Goal: Task Accomplishment & Management: Manage account settings

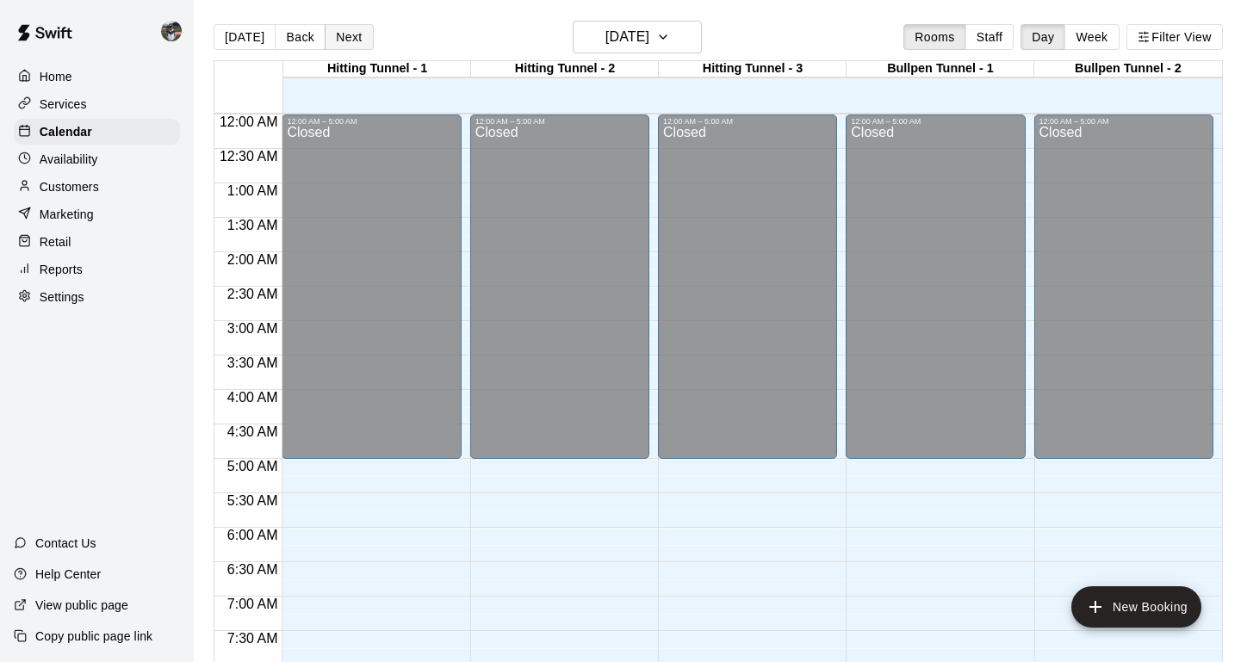
click at [347, 44] on button "Next" at bounding box center [349, 37] width 48 height 26
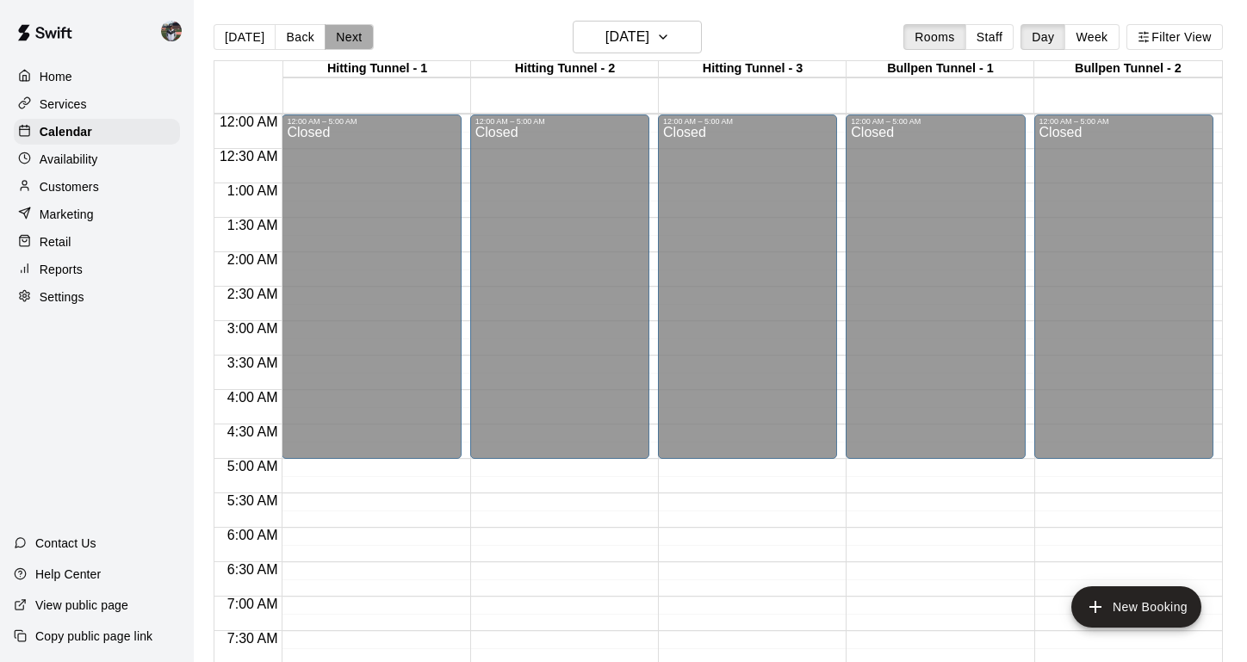
click at [347, 44] on button "Next" at bounding box center [349, 37] width 48 height 26
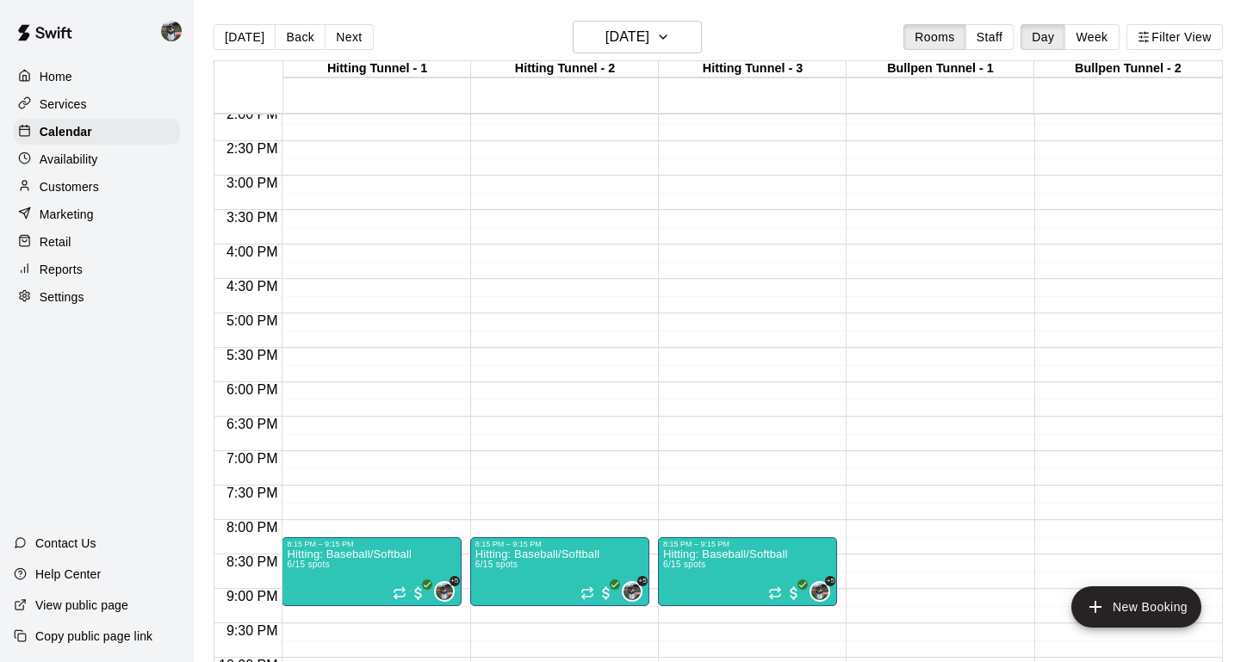
scroll to position [970, 0]
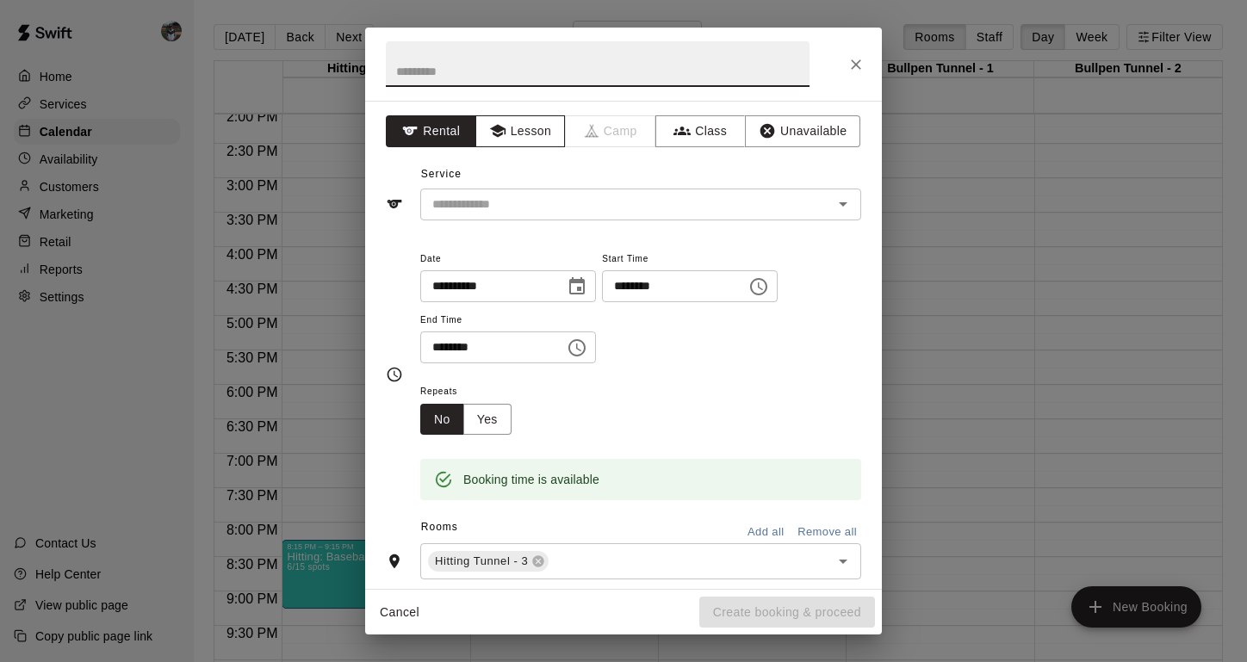
click at [532, 140] on button "Lesson" at bounding box center [521, 131] width 90 height 32
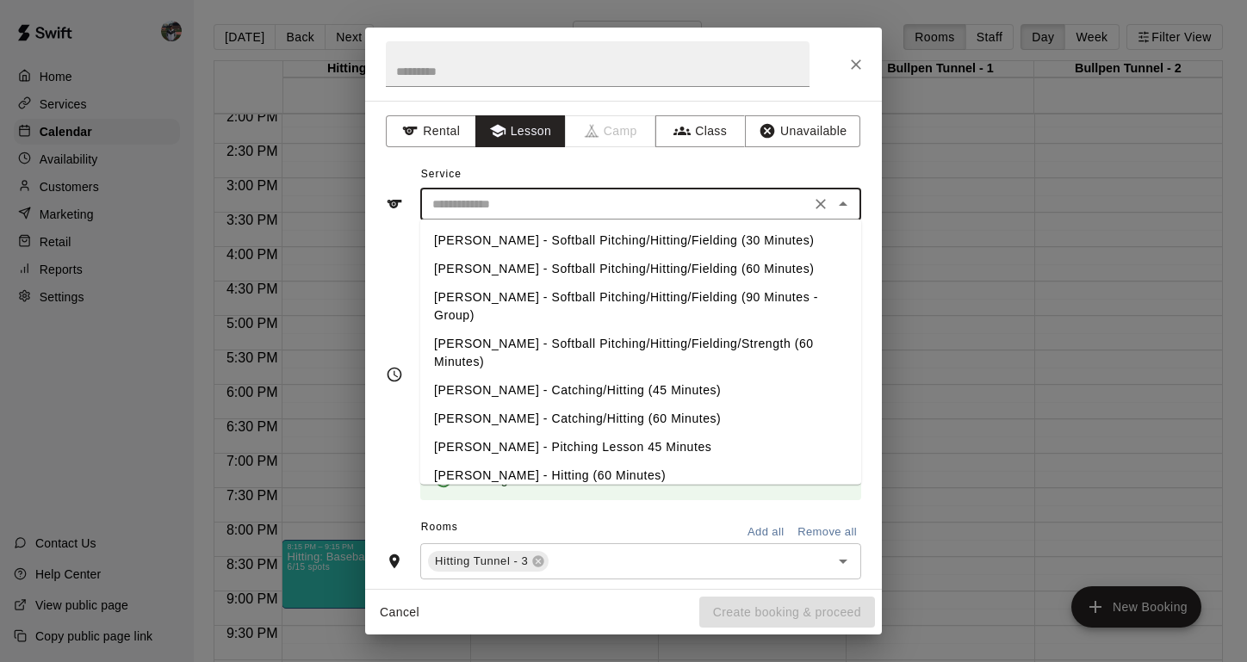
click at [521, 213] on input "text" at bounding box center [616, 205] width 380 height 22
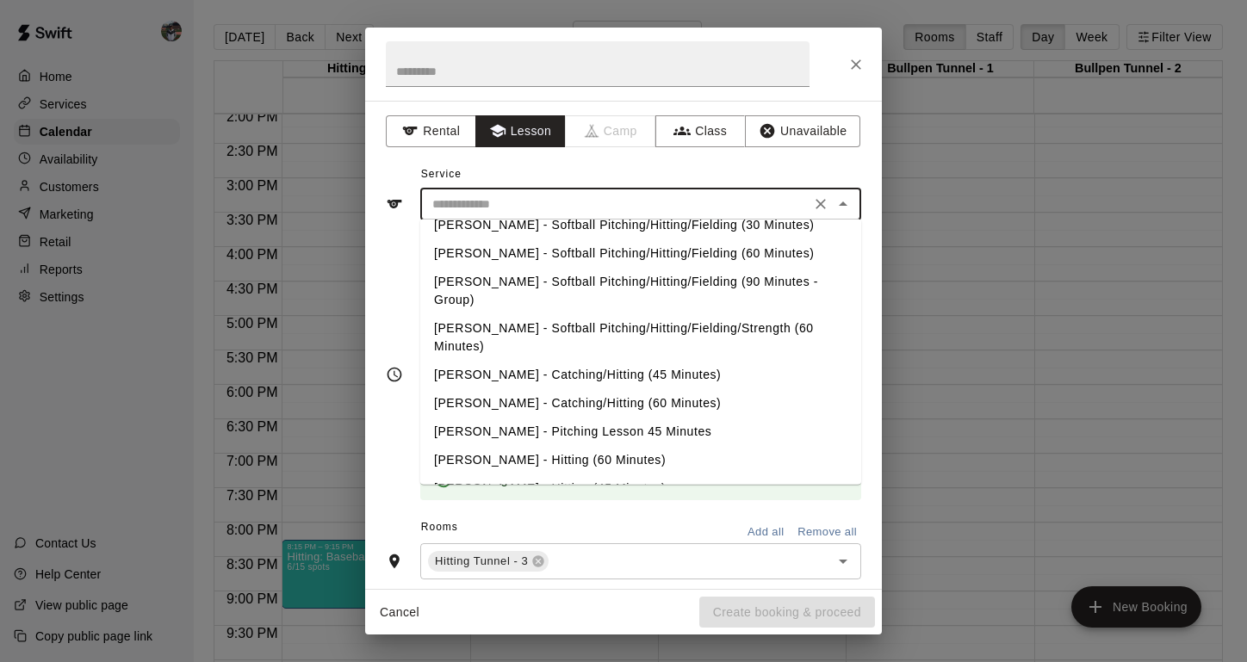
click at [514, 446] on li "[PERSON_NAME] - Hitting (60 Minutes)" at bounding box center [640, 460] width 441 height 28
type input "**********"
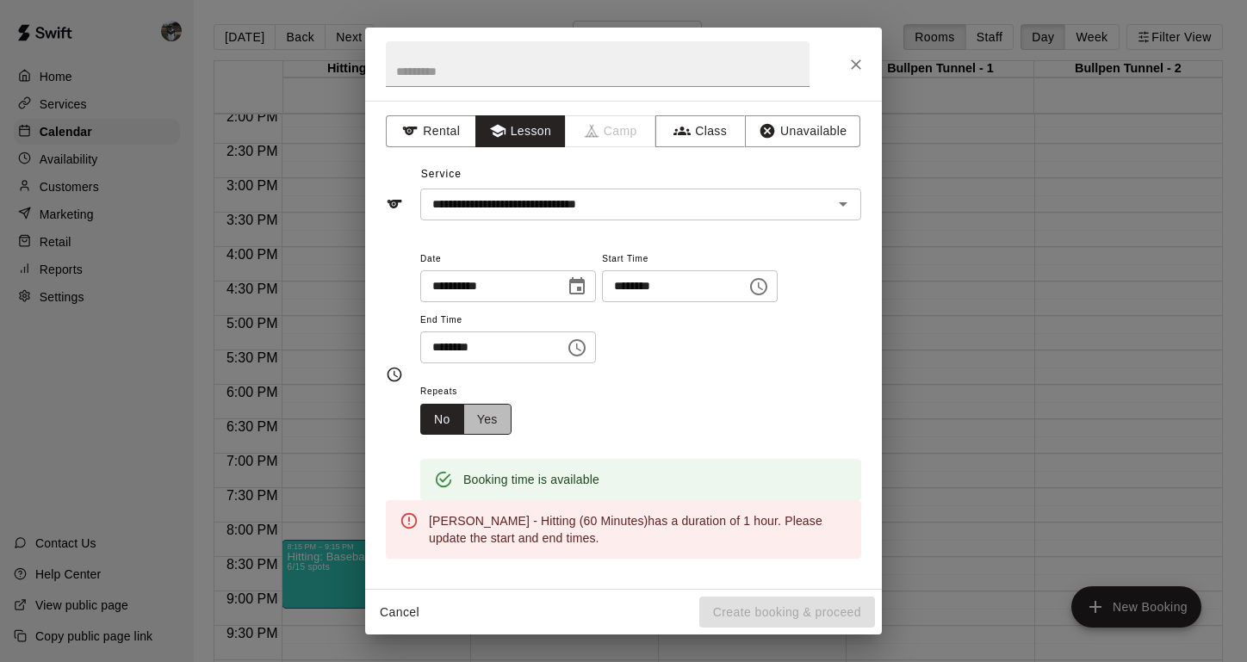
click at [474, 420] on button "Yes" at bounding box center [487, 420] width 48 height 32
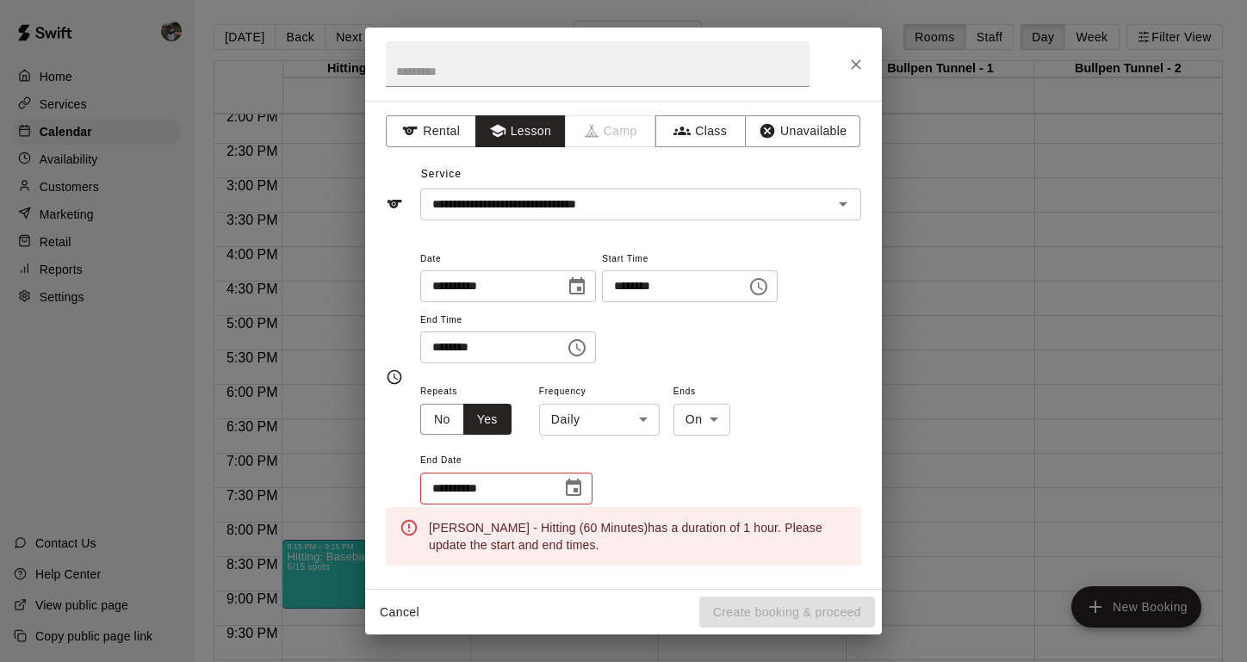
click at [600, 419] on body "Home Services Calendar Availability Customers Marketing Retail Reports Settings…" at bounding box center [623, 345] width 1247 height 690
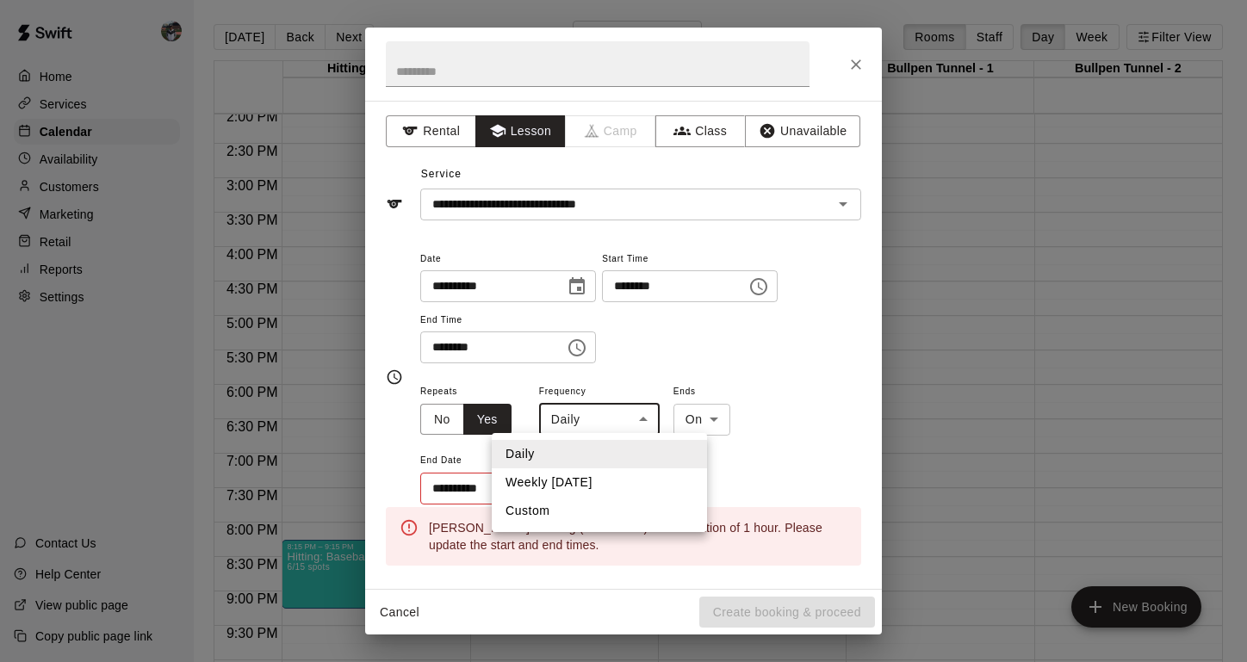
click at [558, 478] on li "Weekly [DATE]" at bounding box center [599, 483] width 215 height 28
type input "******"
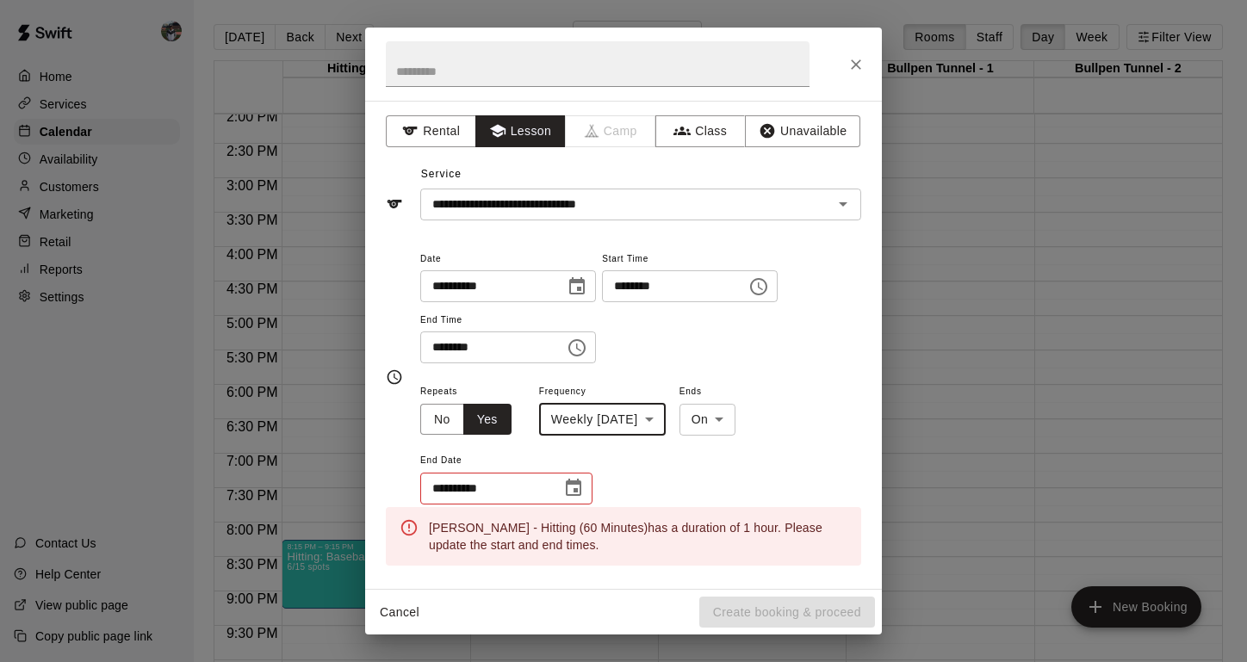
click at [461, 487] on input "**********" at bounding box center [484, 489] width 129 height 32
click at [445, 485] on input "**********" at bounding box center [484, 489] width 129 height 32
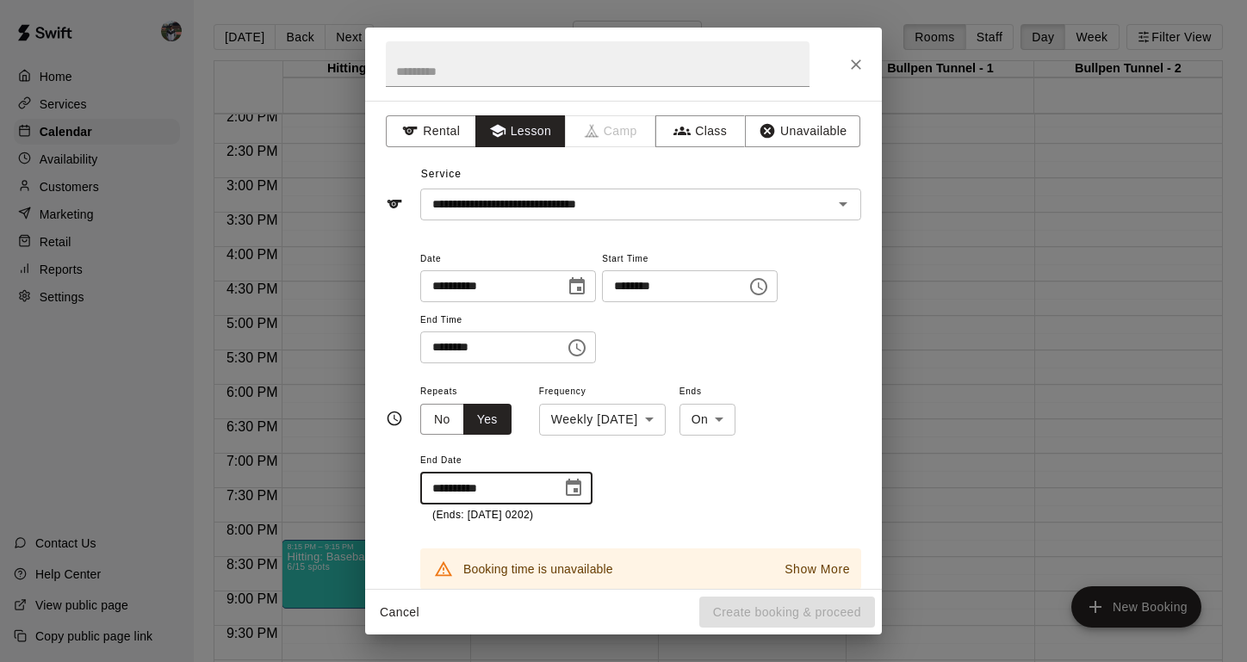
type input "**********"
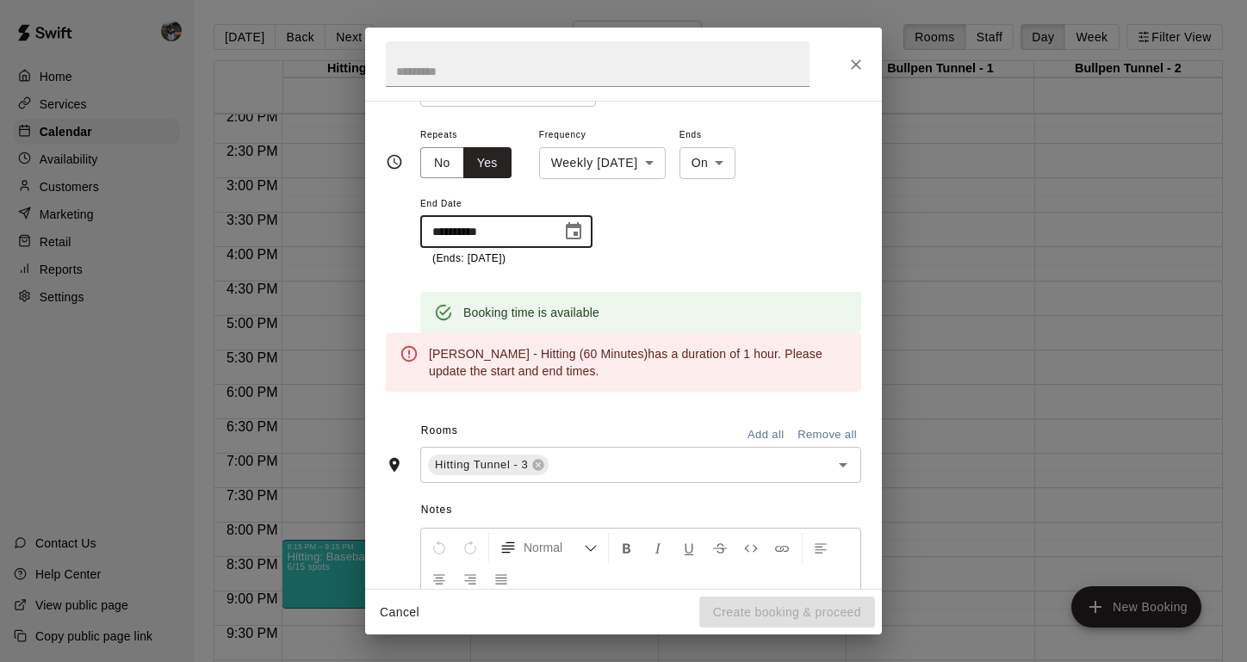
scroll to position [176, 0]
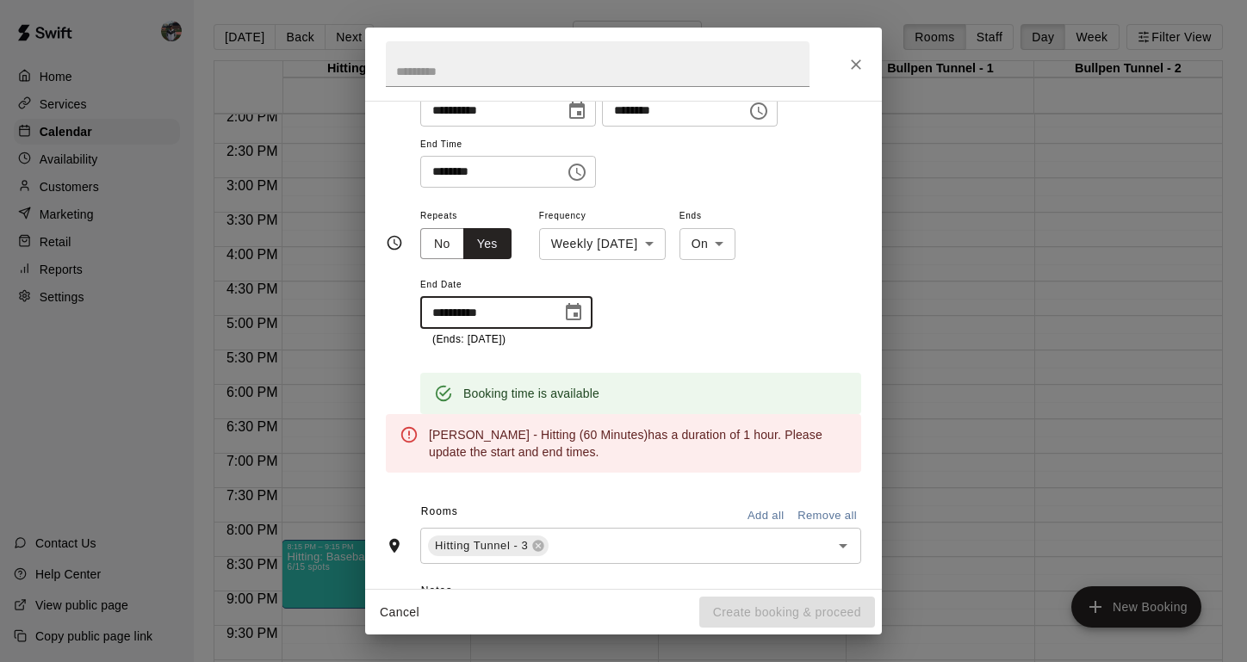
click at [581, 171] on icon "Choose time, selected time is 5:15 PM" at bounding box center [578, 172] width 5 height 8
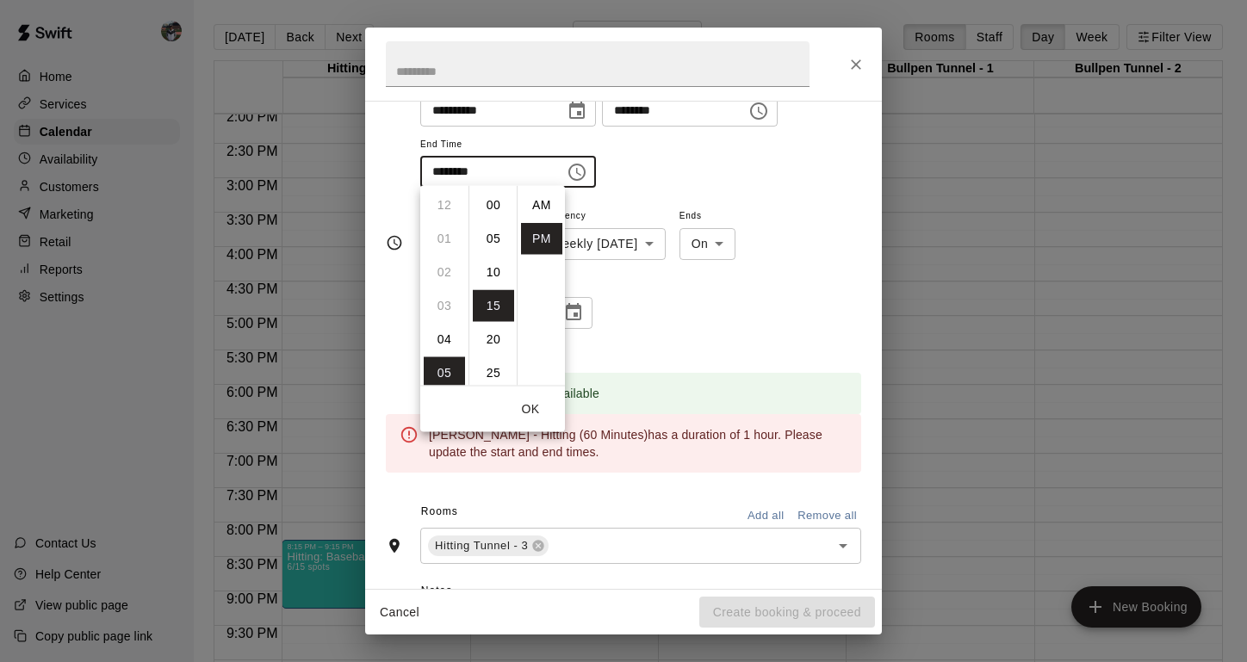
scroll to position [31, 0]
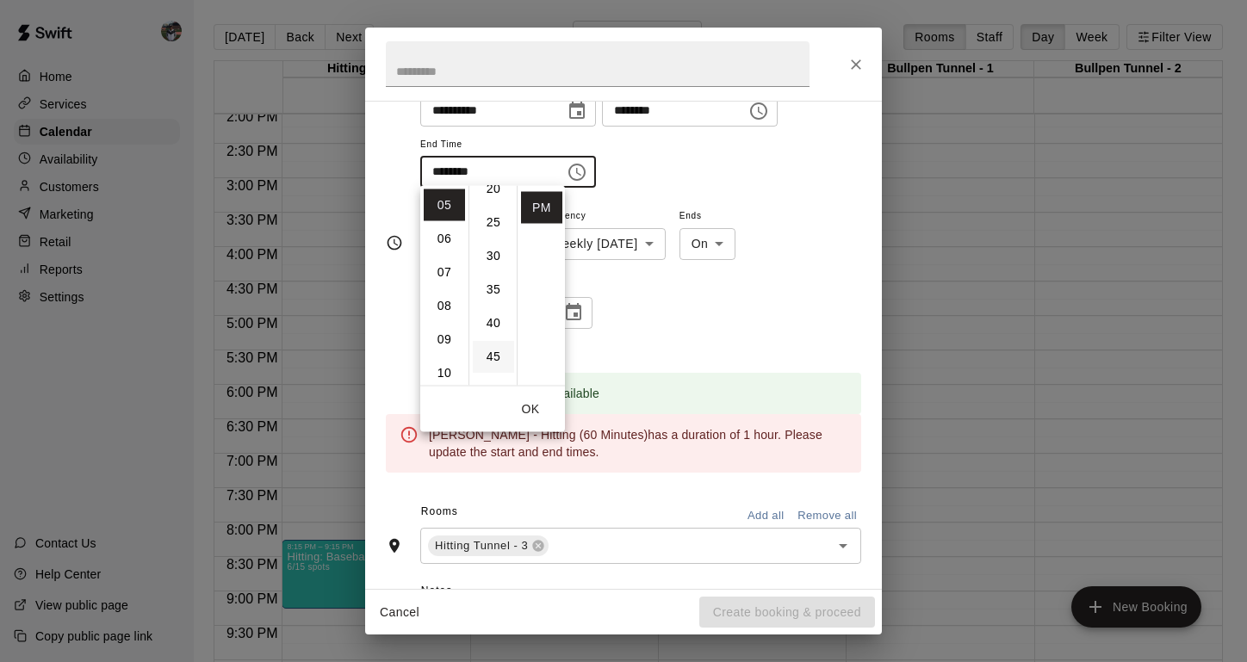
click at [492, 357] on li "45" at bounding box center [493, 357] width 41 height 32
type input "********"
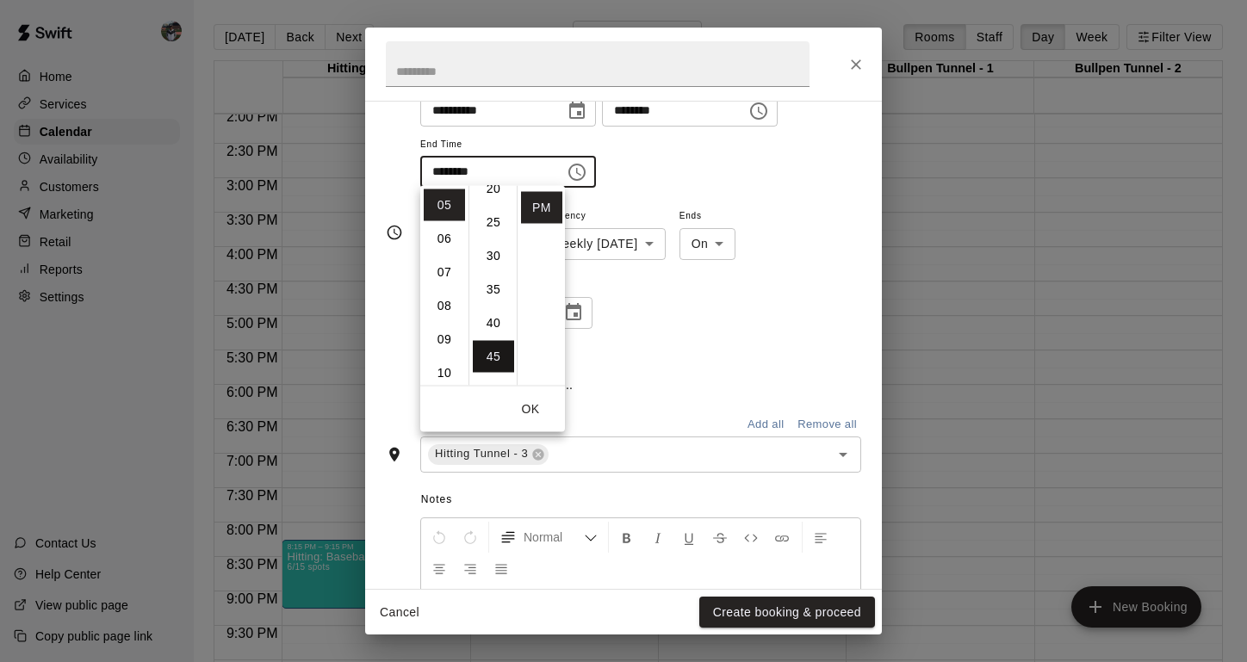
scroll to position [302, 0]
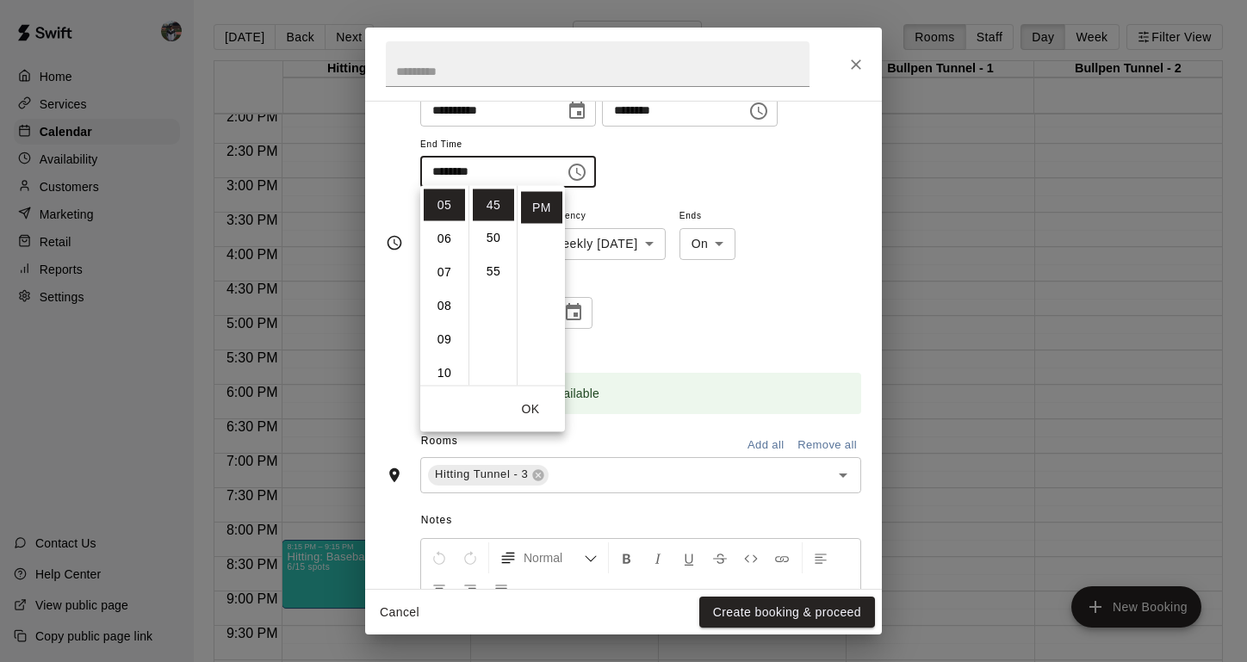
click at [528, 413] on button "OK" at bounding box center [530, 410] width 55 height 32
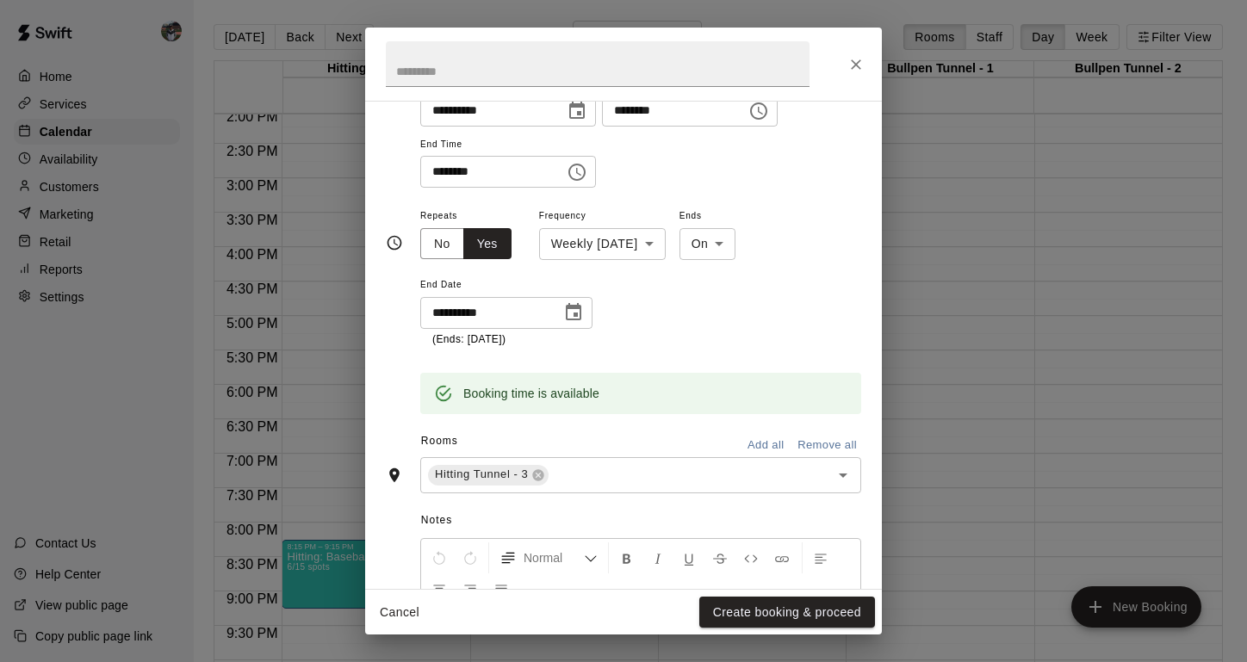
scroll to position [197, 0]
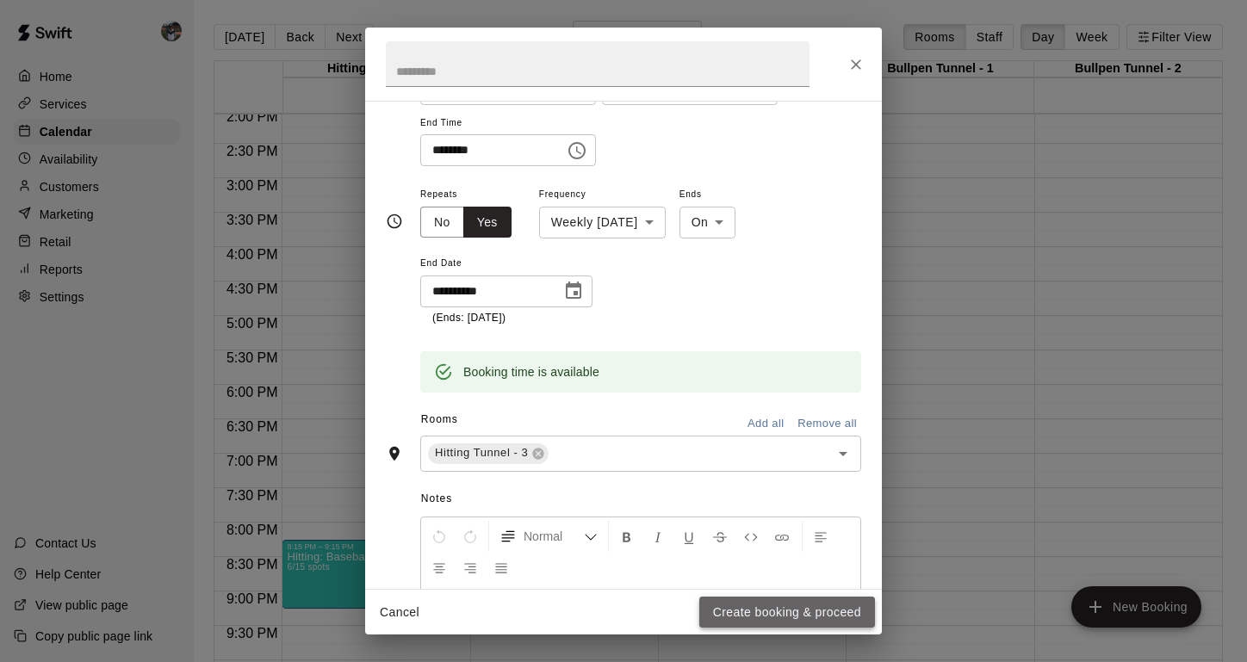
click at [746, 604] on button "Create booking & proceed" at bounding box center [787, 613] width 176 height 32
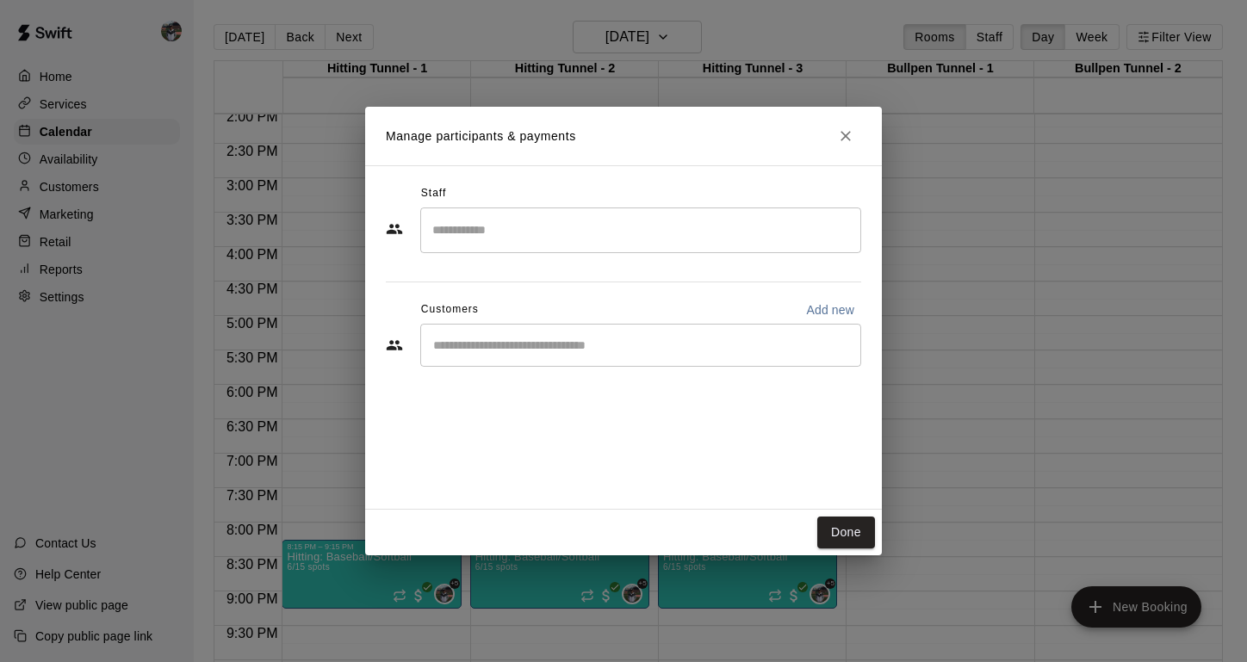
click at [538, 260] on div "Staff ​ Customers Add new ​" at bounding box center [624, 282] width 476 height 204
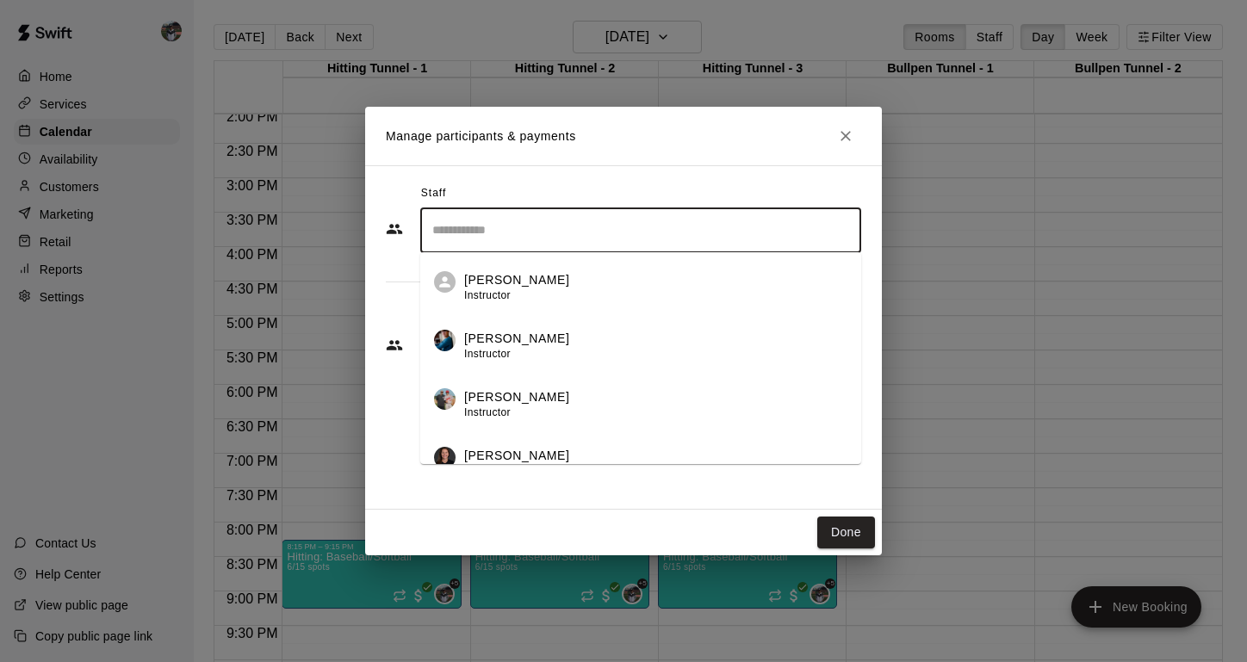
click at [535, 238] on input "Search staff" at bounding box center [641, 230] width 426 height 30
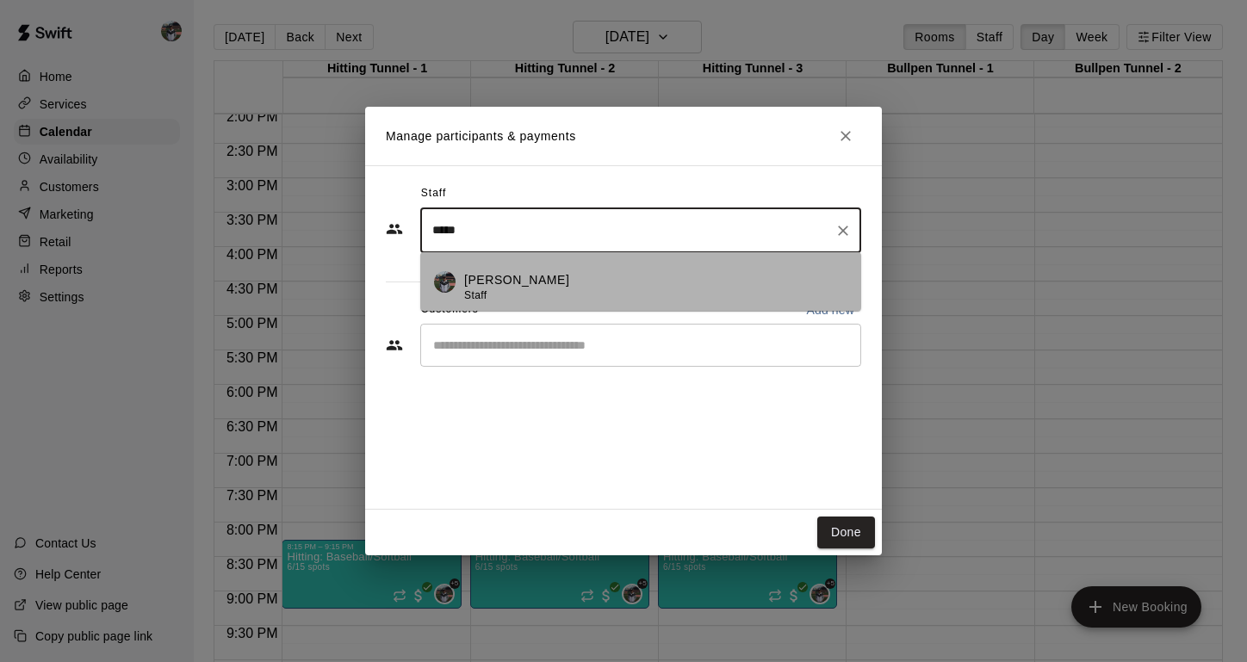
click at [498, 306] on li "[PERSON_NAME] Staff" at bounding box center [640, 281] width 441 height 59
type input "*****"
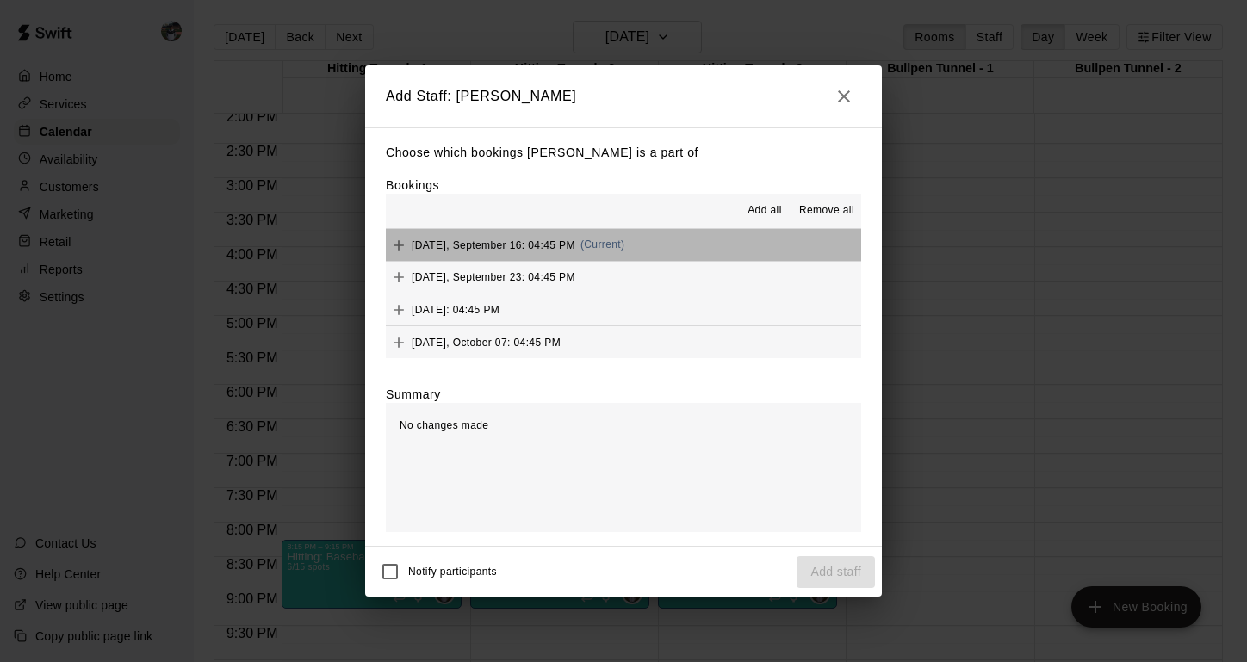
click at [591, 244] on span "(Current)" at bounding box center [603, 245] width 45 height 12
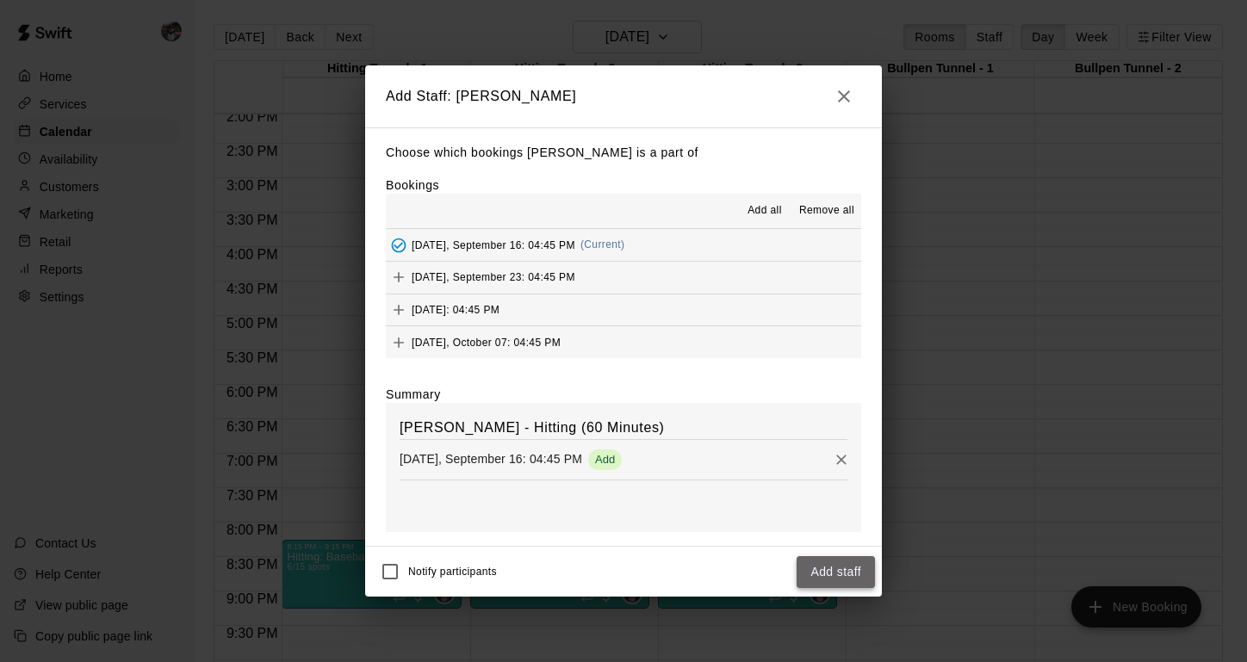
click at [836, 575] on button "Add staff" at bounding box center [836, 572] width 78 height 32
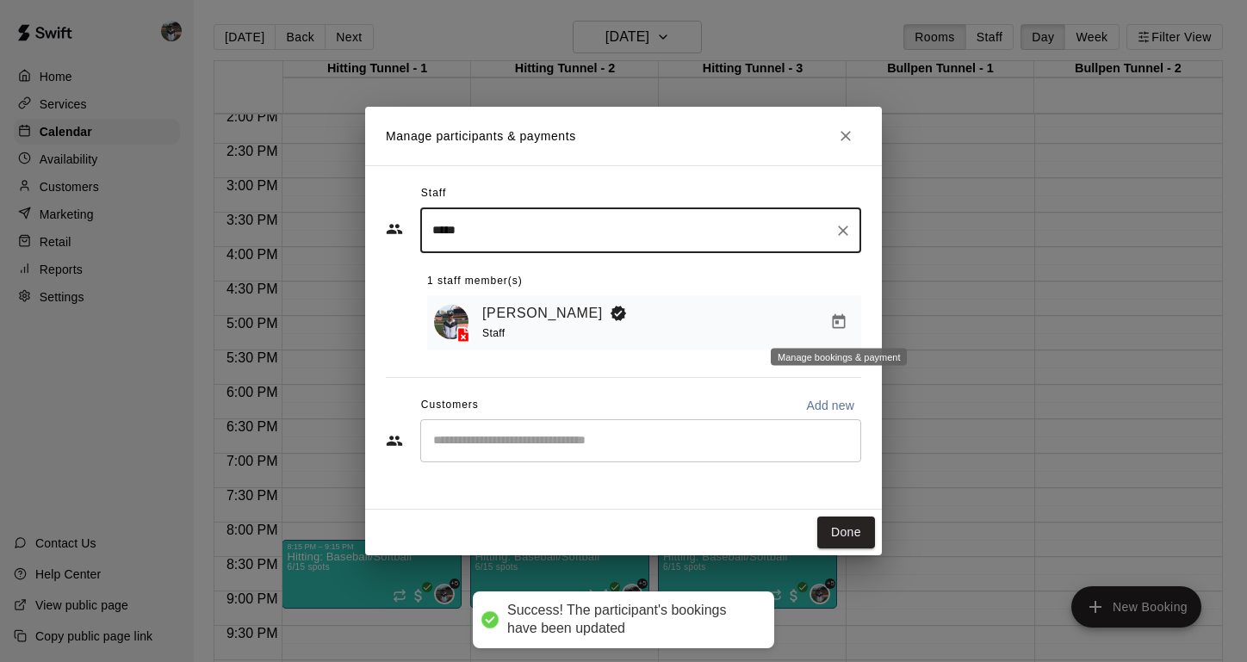
click at [838, 319] on icon "Manage bookings & payment" at bounding box center [838, 322] width 17 height 17
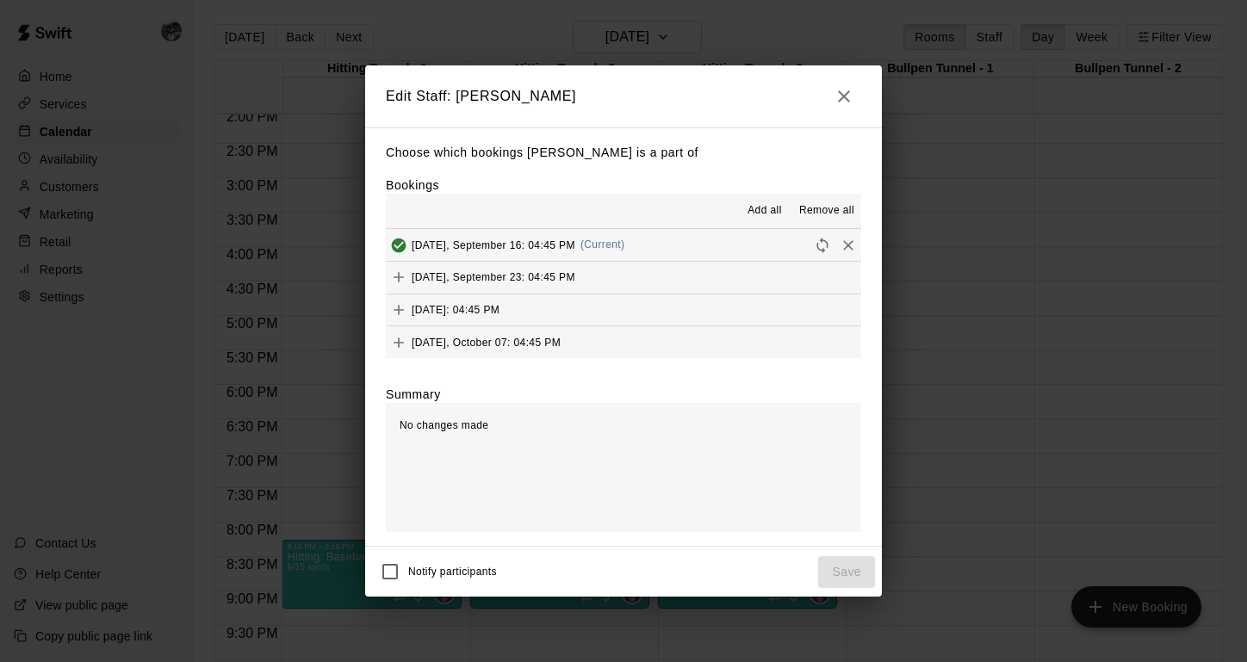
click at [769, 210] on span "Add all" at bounding box center [765, 210] width 34 height 17
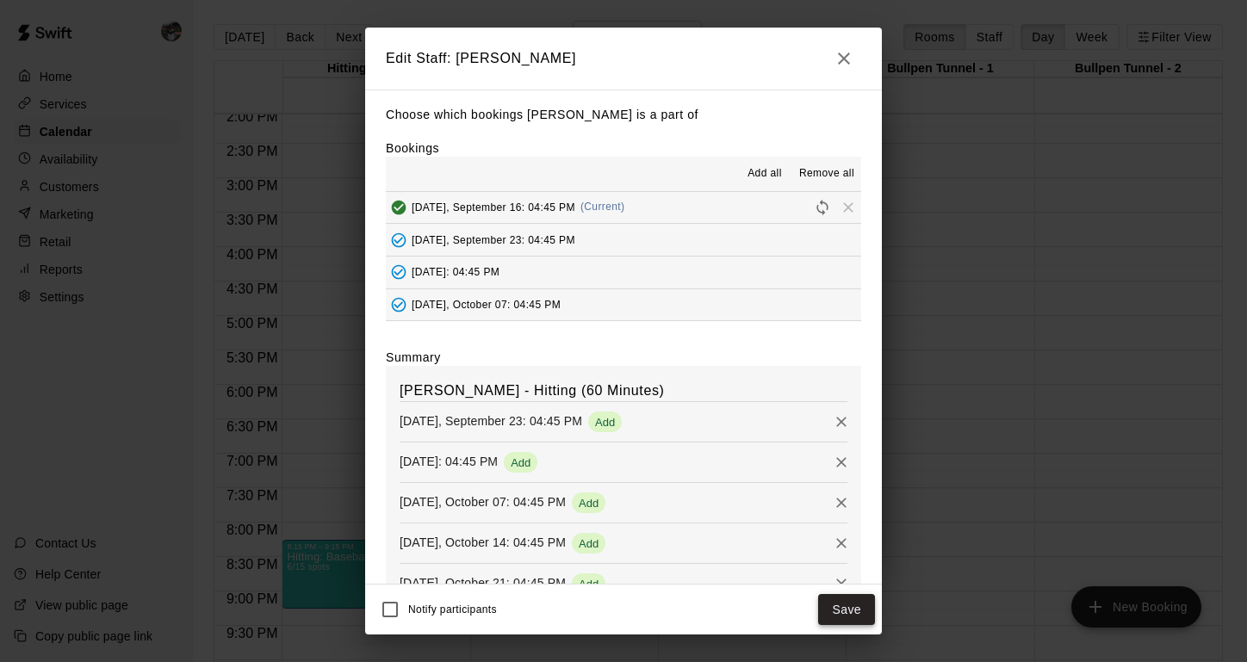
click at [840, 612] on button "Save" at bounding box center [846, 610] width 57 height 32
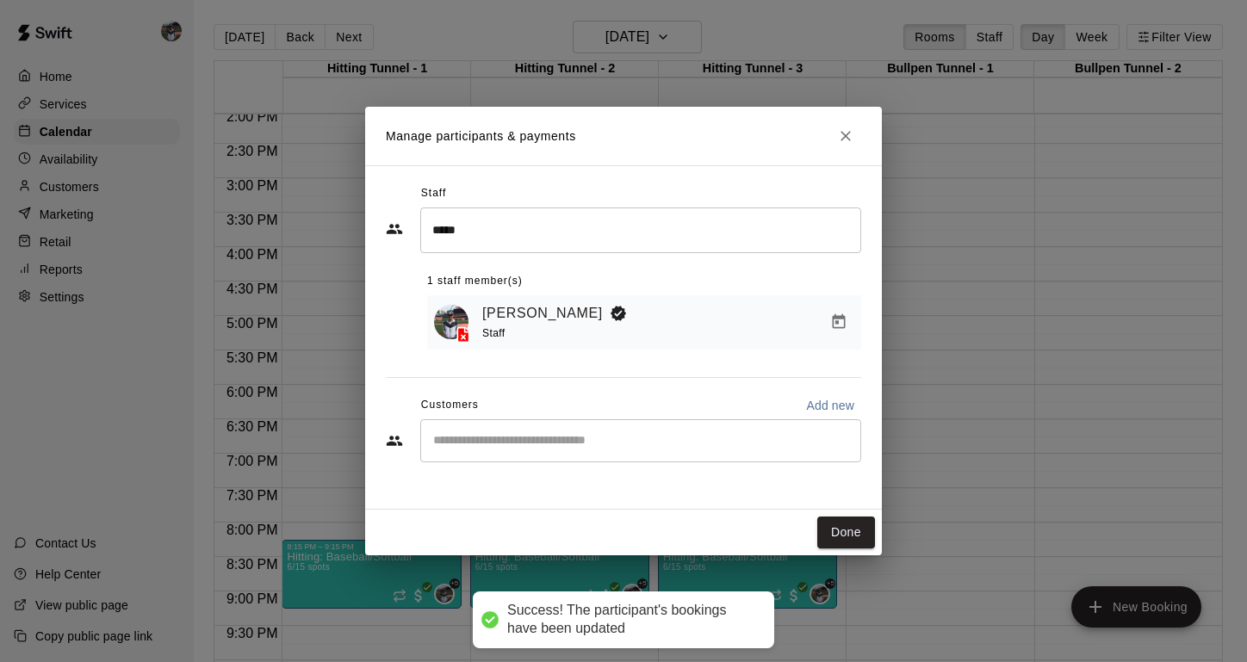
click at [625, 440] on input "Start typing to search customers..." at bounding box center [641, 440] width 426 height 17
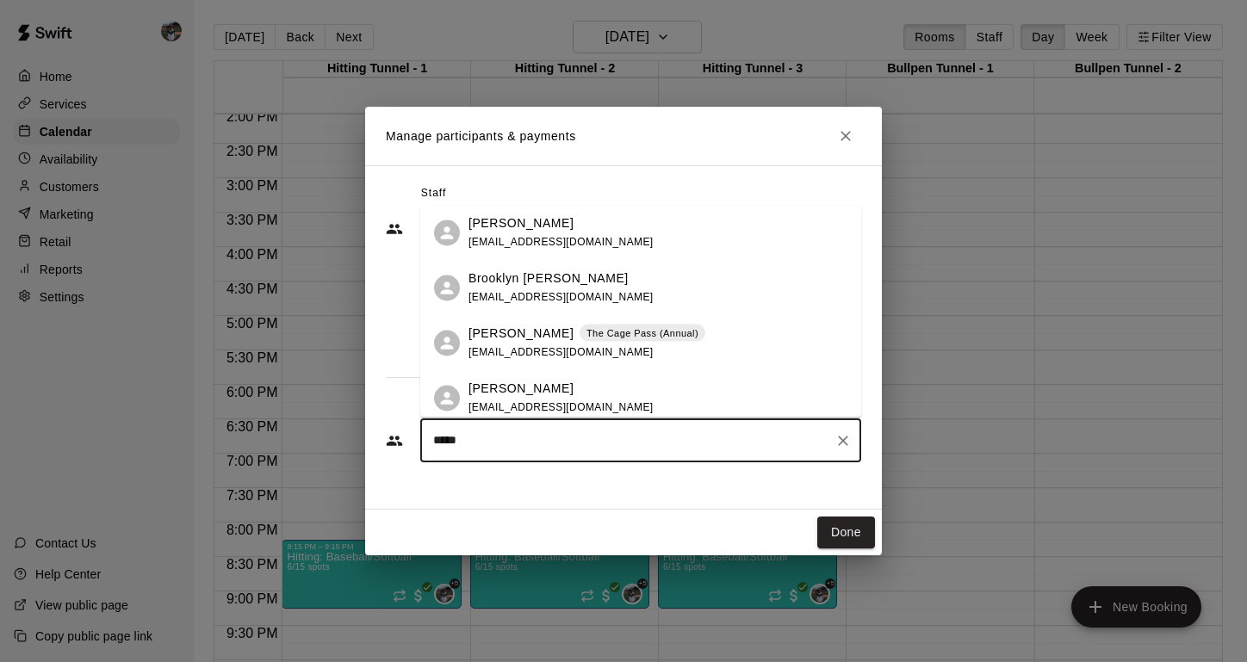
type input "******"
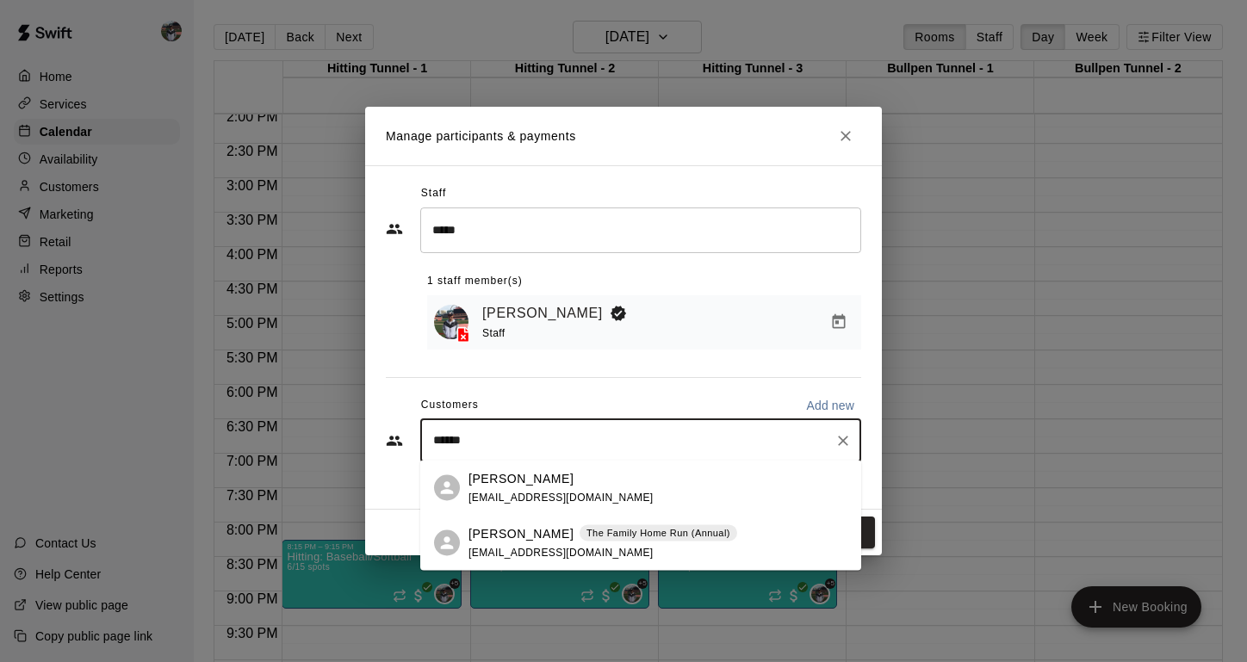
click at [507, 526] on p "[PERSON_NAME]" at bounding box center [521, 534] width 105 height 18
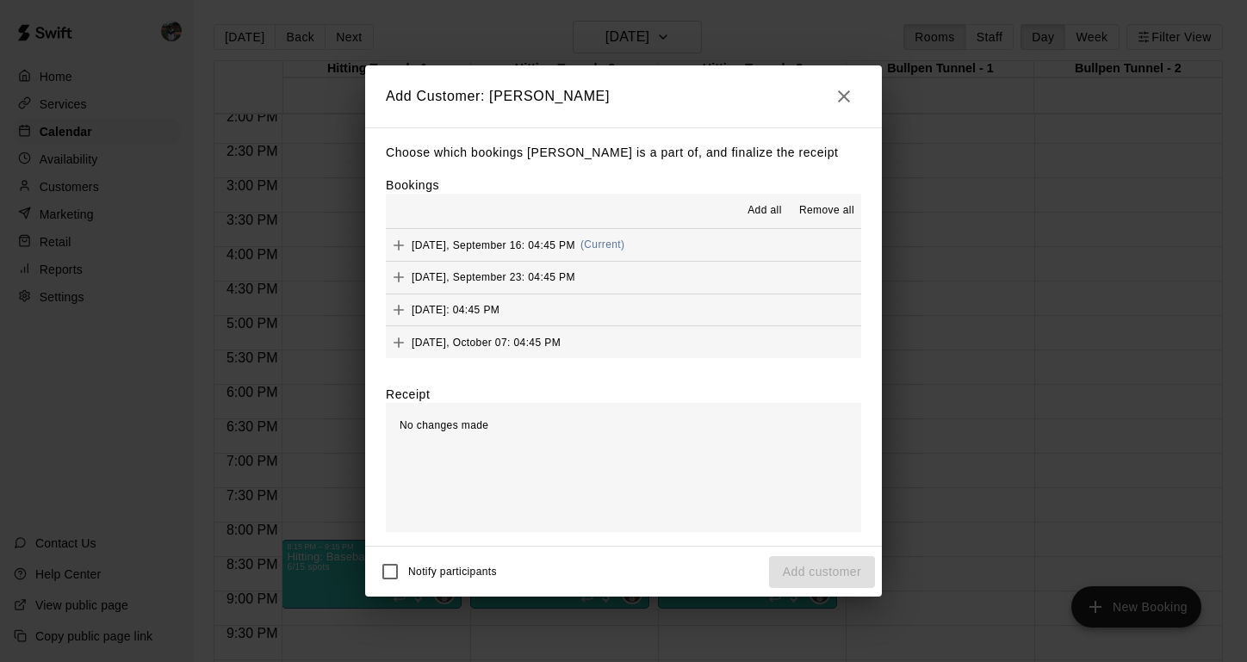
click at [524, 239] on span "[DATE], September 16: 04:45 PM" at bounding box center [494, 245] width 164 height 12
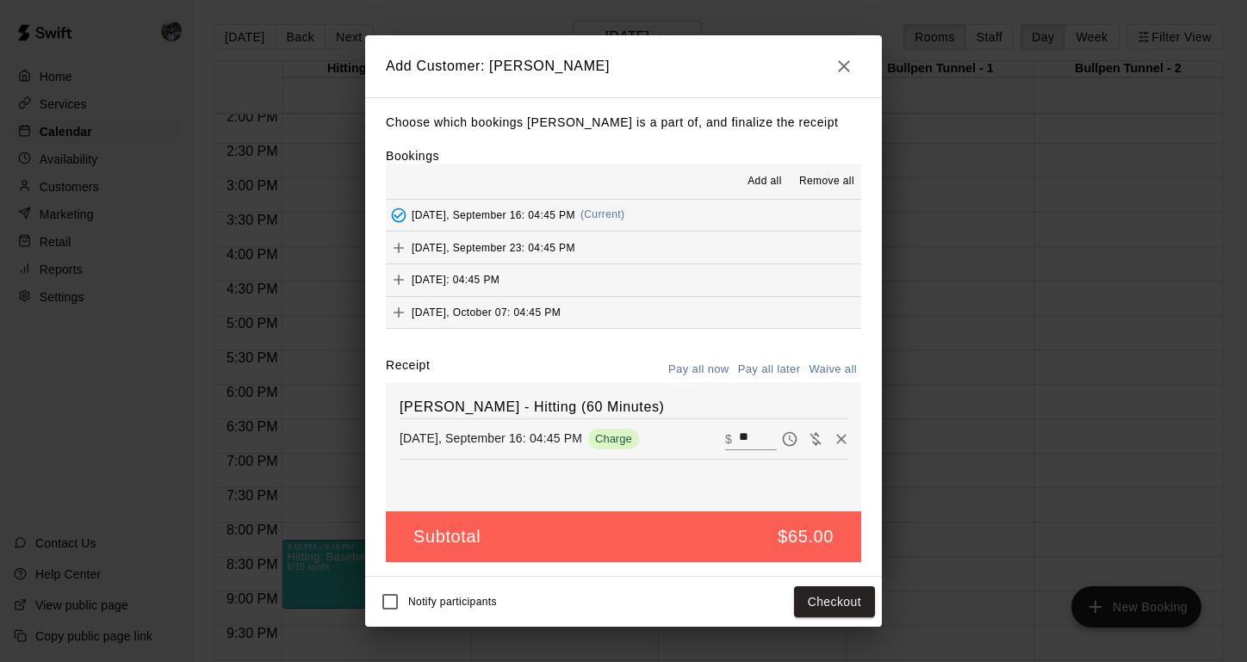
click at [760, 365] on button "Pay all later" at bounding box center [770, 370] width 72 height 27
click at [811, 607] on button "Add customer" at bounding box center [822, 603] width 106 height 32
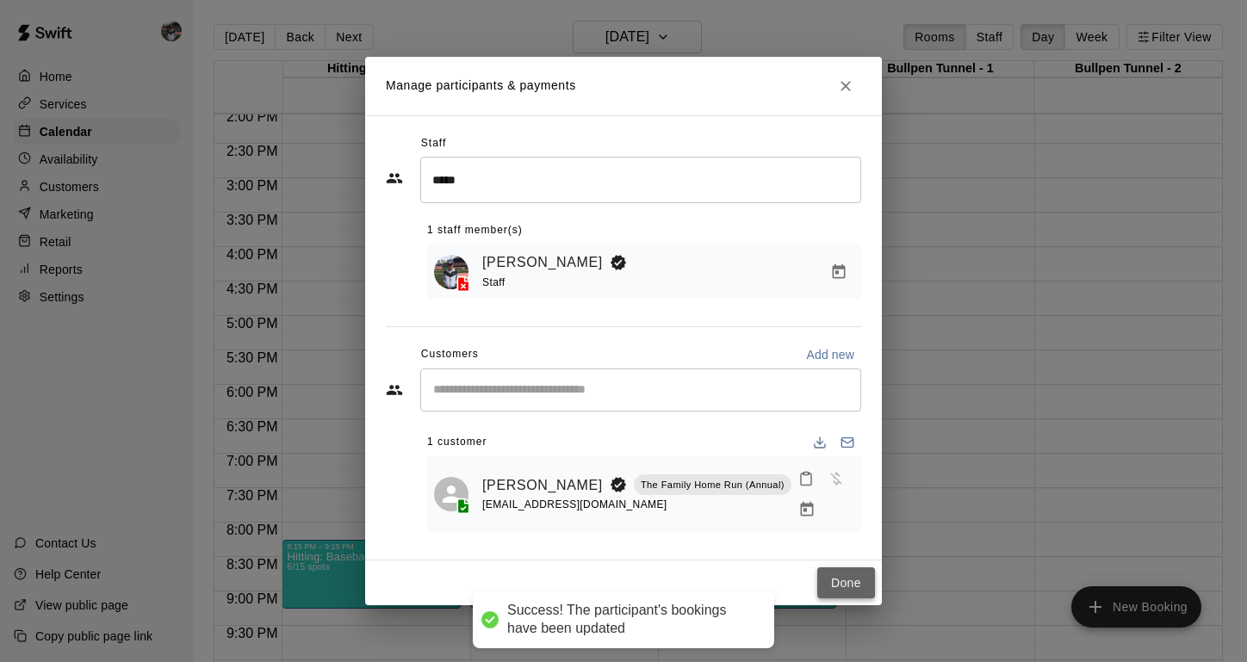
click at [849, 568] on button "Done" at bounding box center [847, 584] width 58 height 32
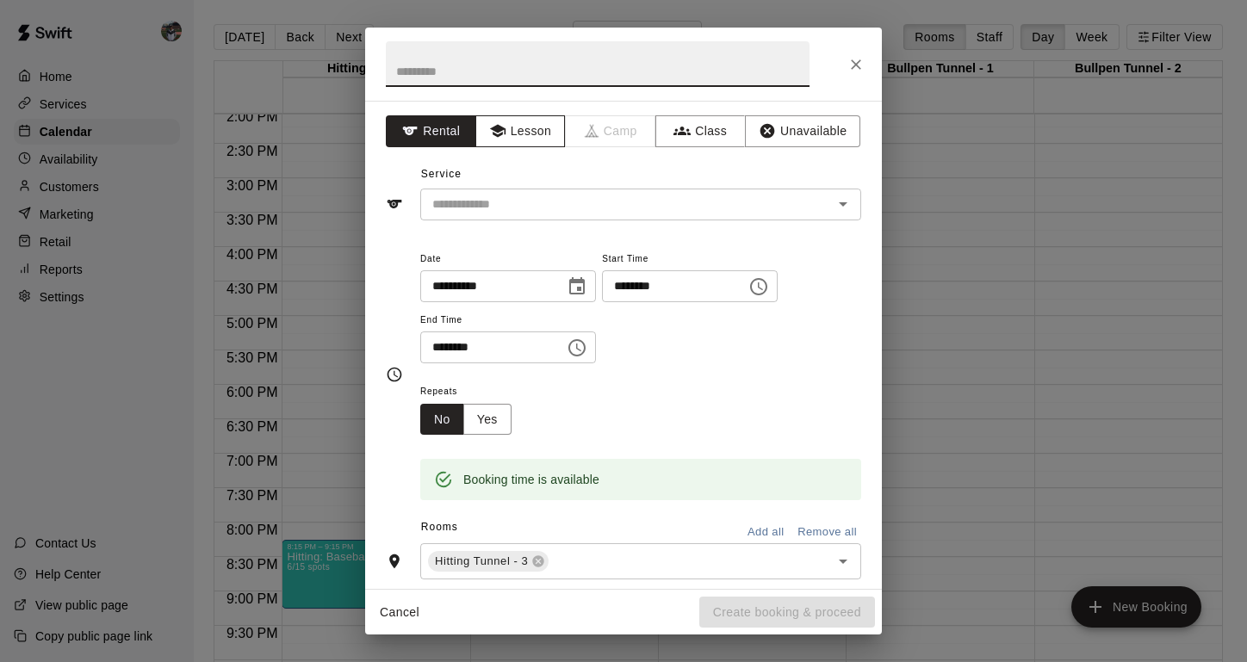
click at [535, 134] on button "Lesson" at bounding box center [521, 131] width 90 height 32
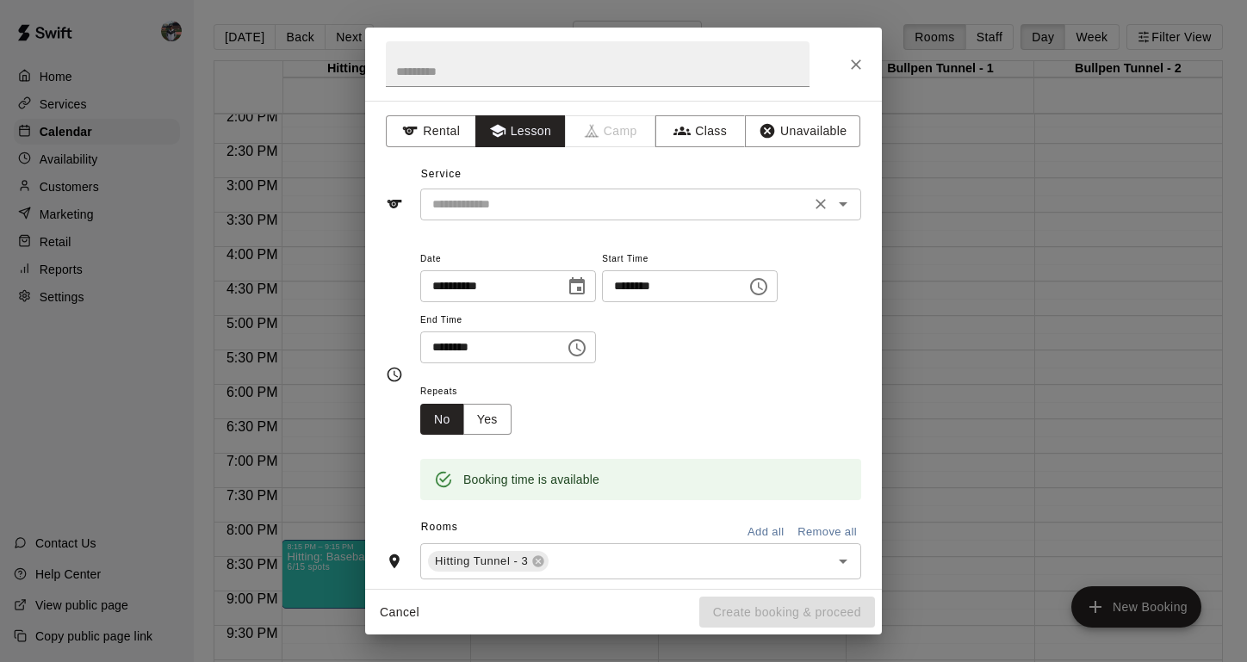
click at [520, 194] on input "text" at bounding box center [616, 205] width 380 height 22
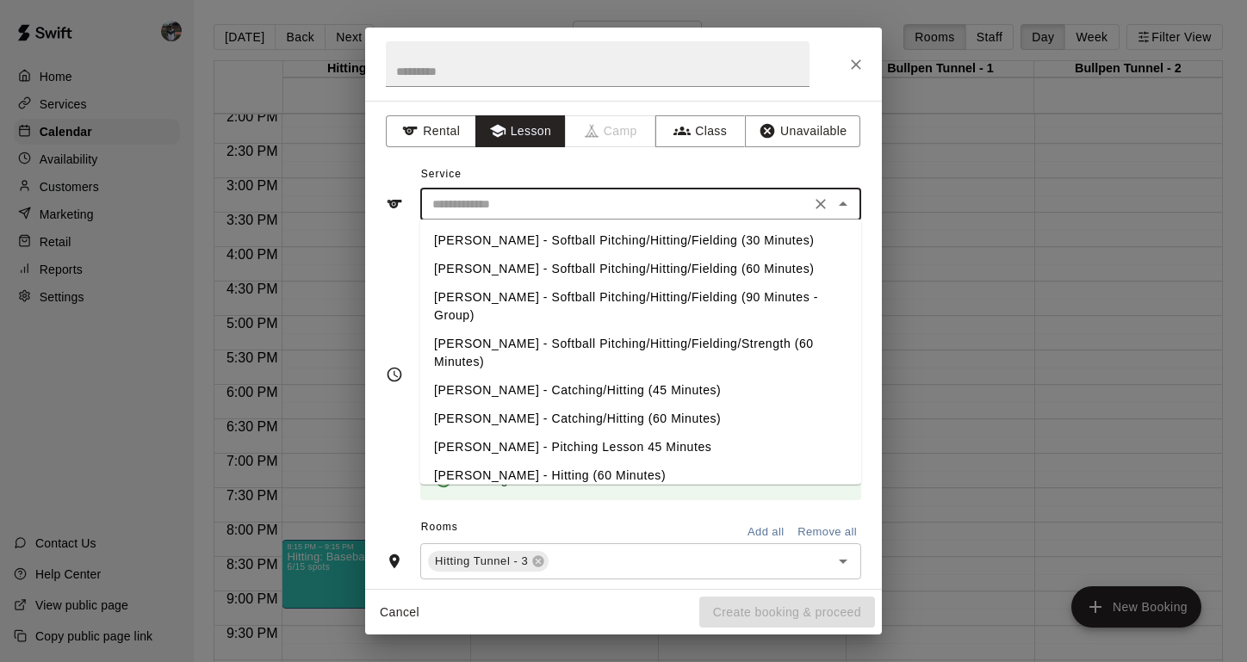
click at [505, 462] on li "[PERSON_NAME] - Hitting (60 Minutes)" at bounding box center [640, 476] width 441 height 28
type input "**********"
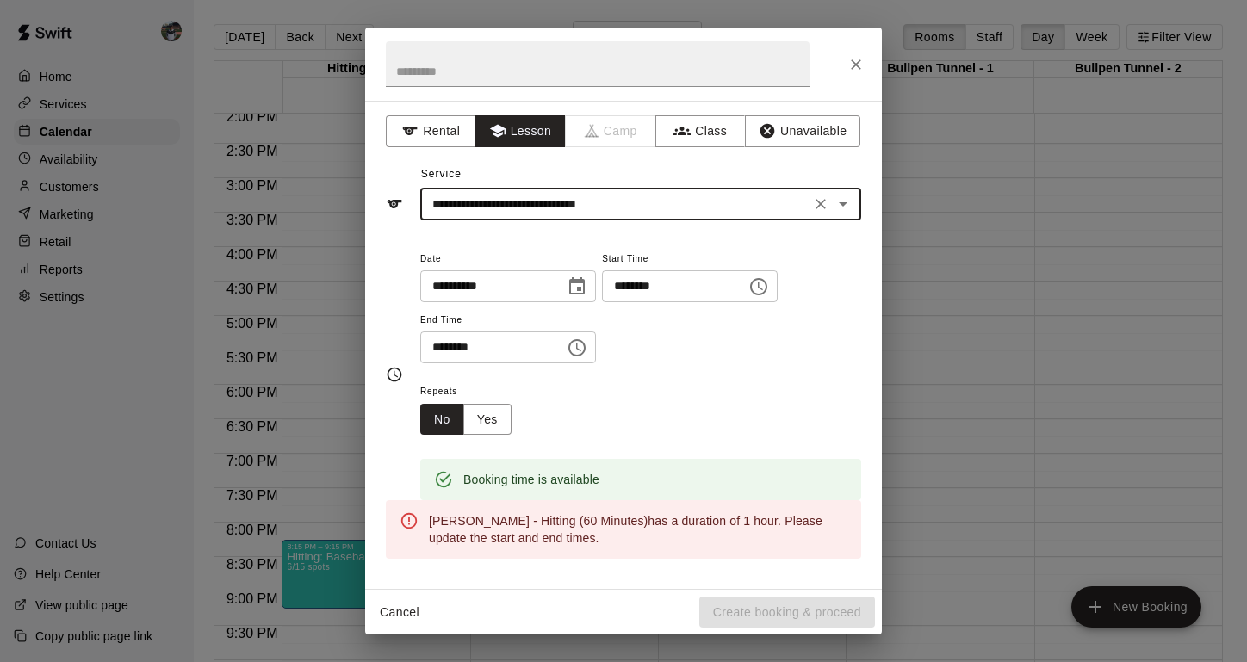
click at [587, 352] on icon "Choose time, selected time is 6:15 PM" at bounding box center [577, 348] width 21 height 21
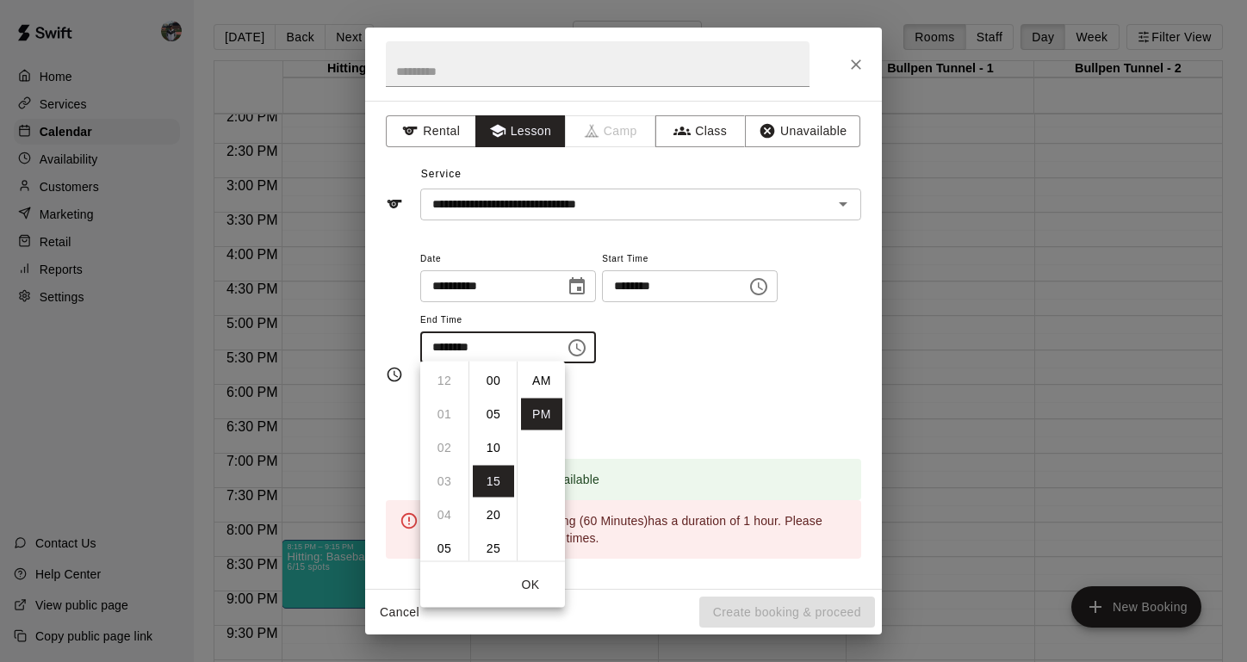
scroll to position [31, 0]
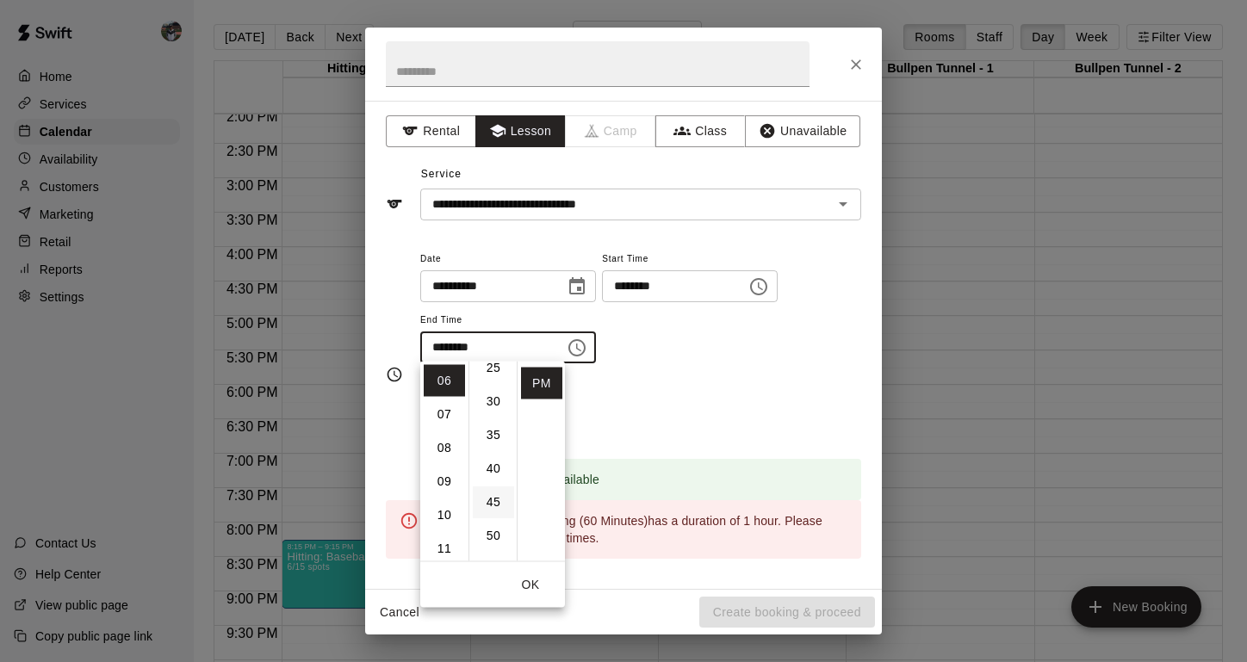
click at [488, 502] on li "45" at bounding box center [493, 503] width 41 height 32
type input "********"
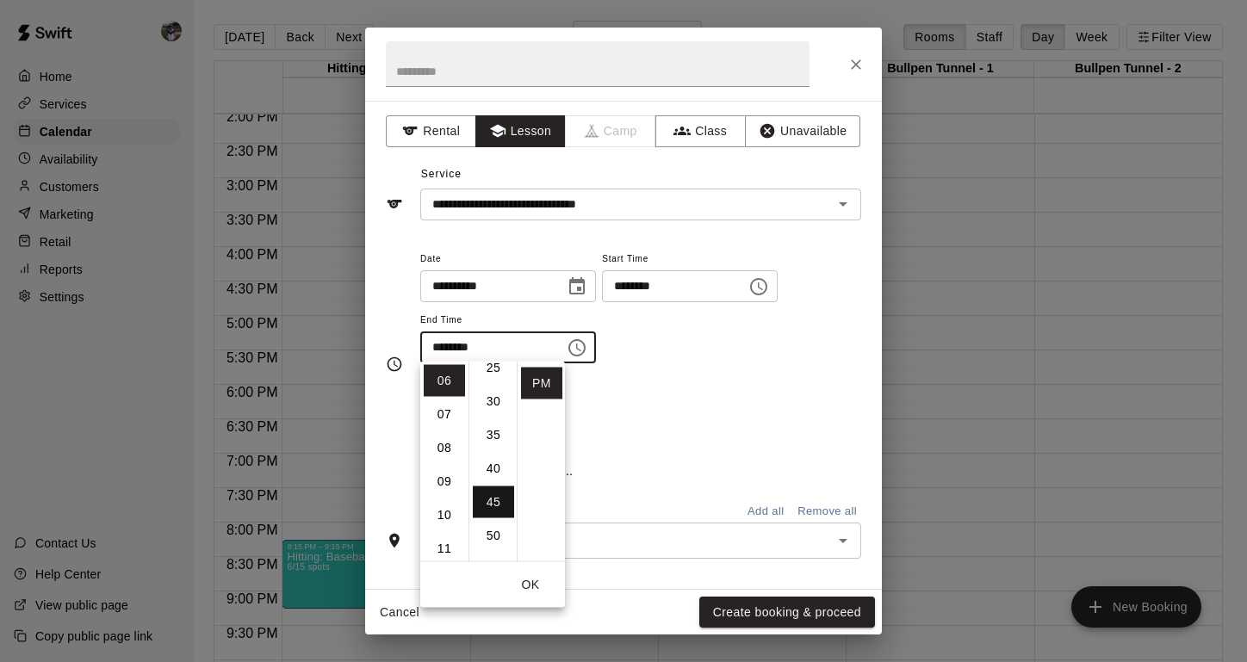
scroll to position [302, 0]
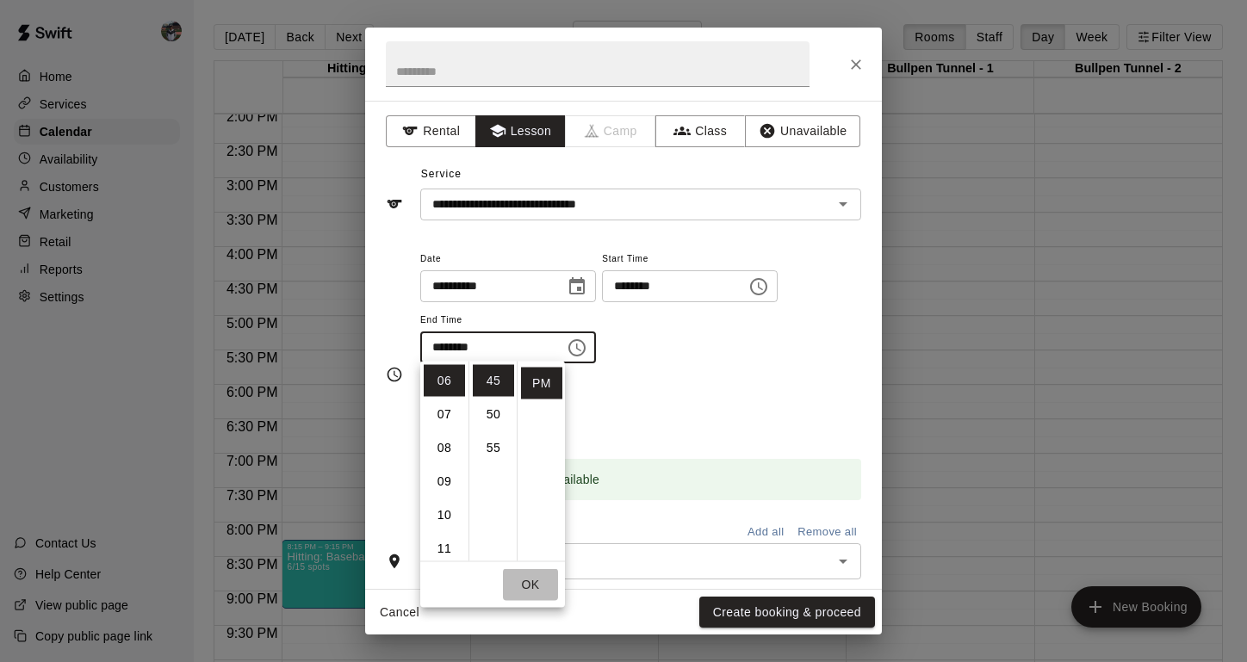
click at [530, 592] on button "OK" at bounding box center [530, 585] width 55 height 32
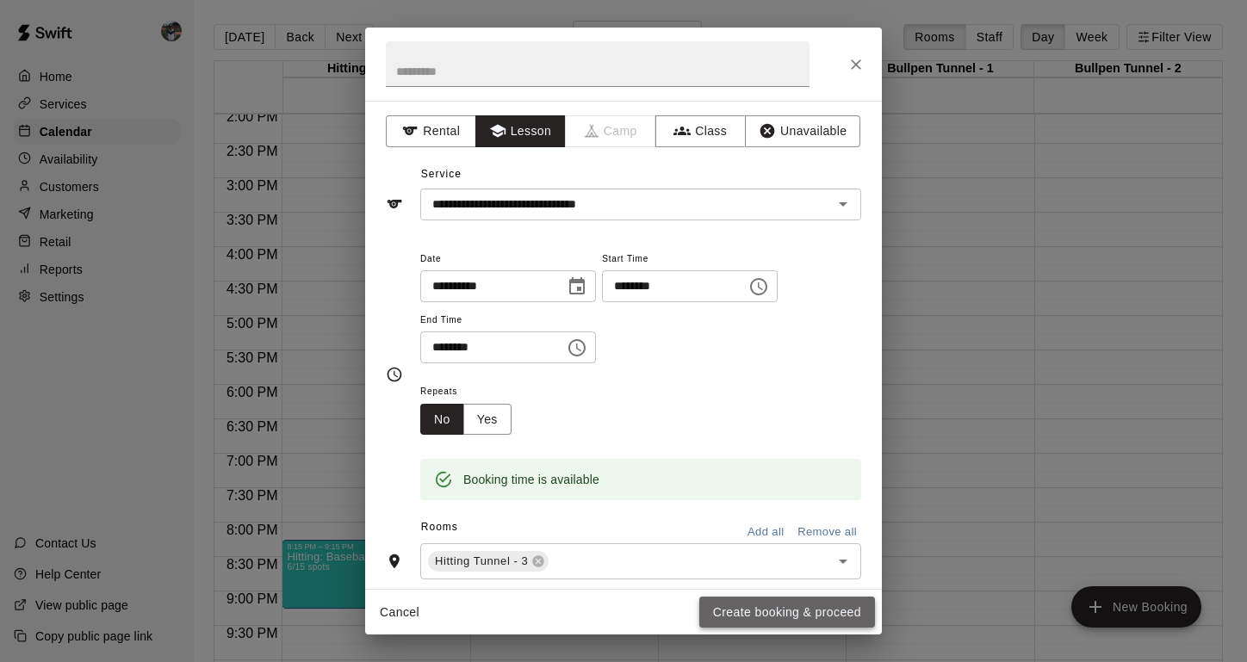
click at [759, 606] on button "Create booking & proceed" at bounding box center [787, 613] width 176 height 32
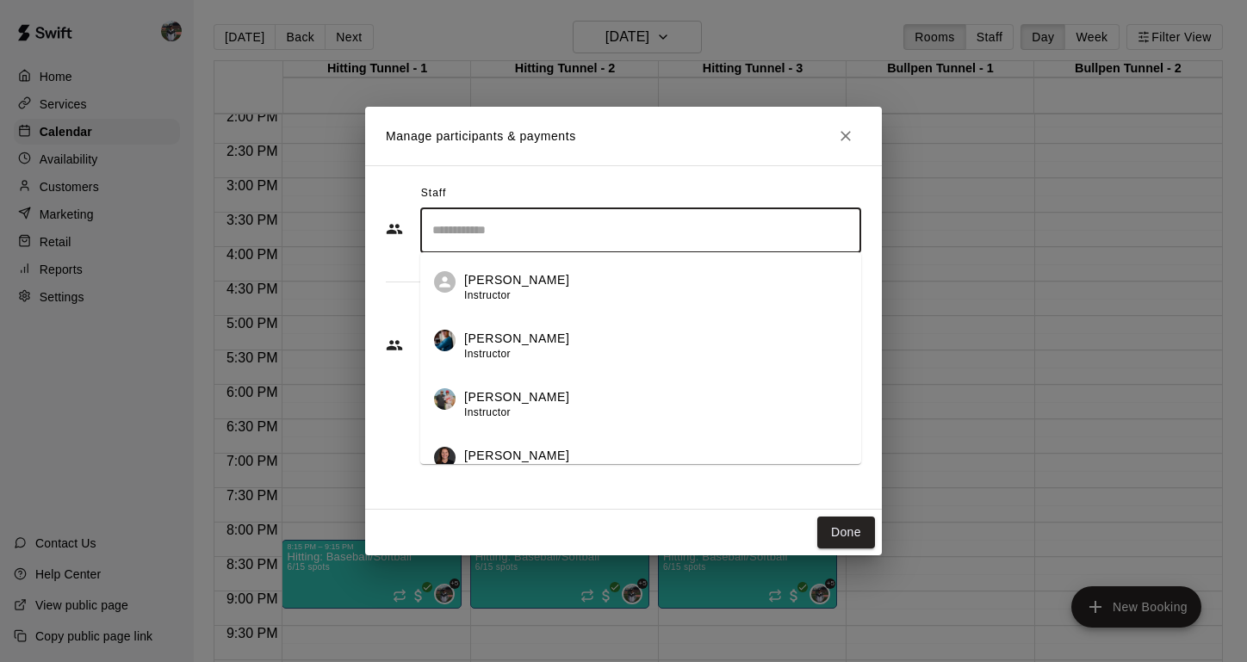
click at [467, 227] on input "Search staff" at bounding box center [641, 230] width 426 height 30
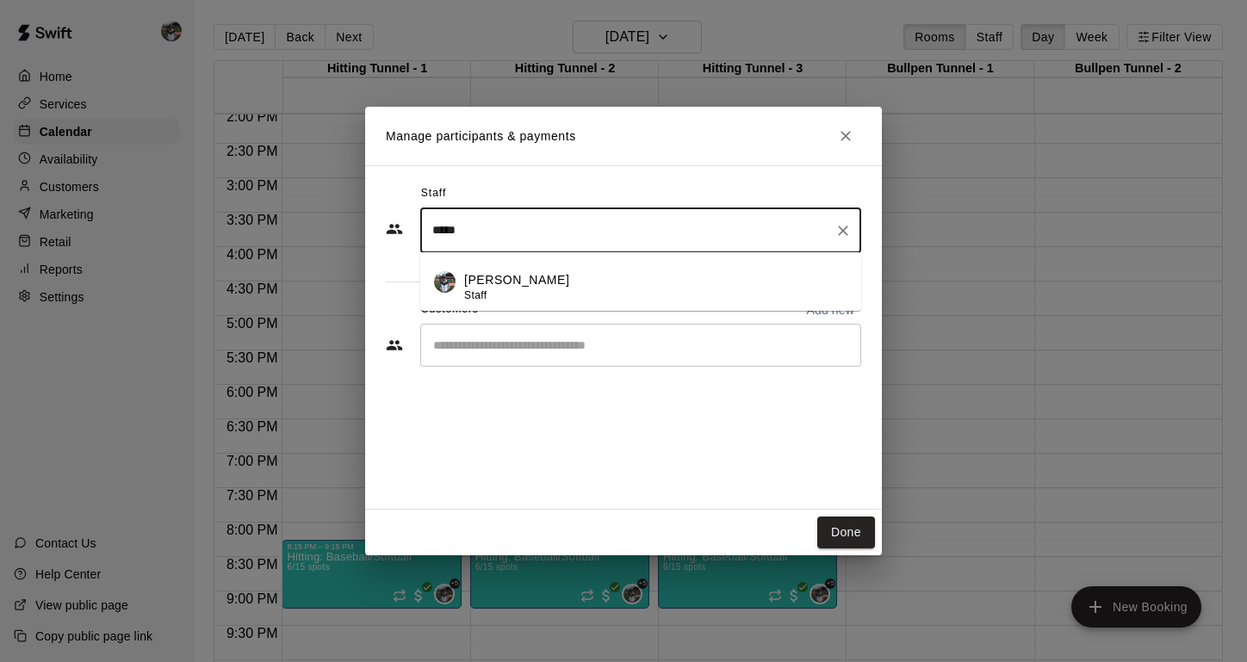
click at [472, 283] on p "[PERSON_NAME]" at bounding box center [516, 280] width 105 height 18
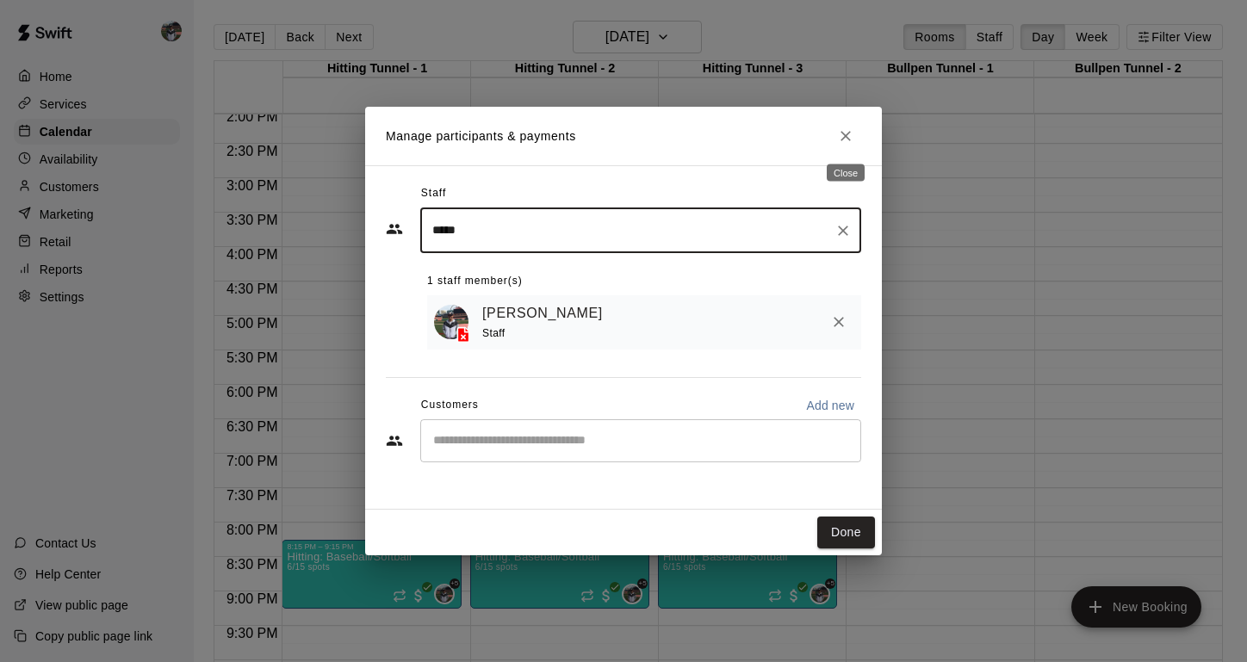
type input "*****"
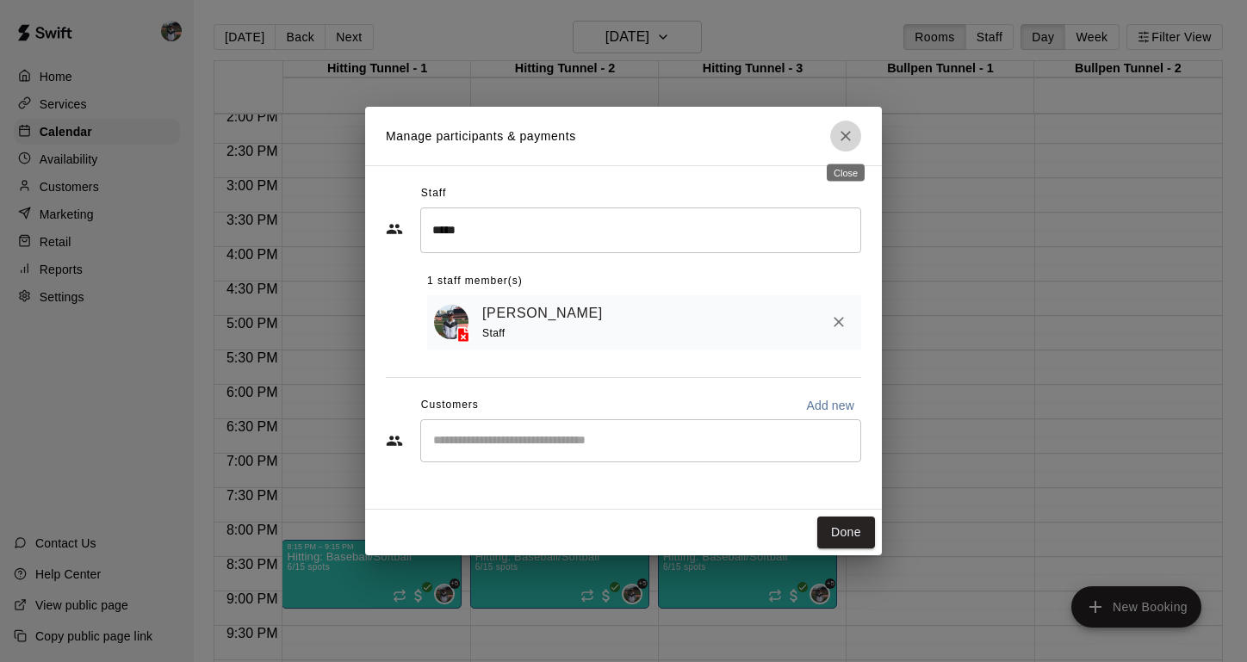
click at [855, 143] on button "Close" at bounding box center [845, 136] width 31 height 31
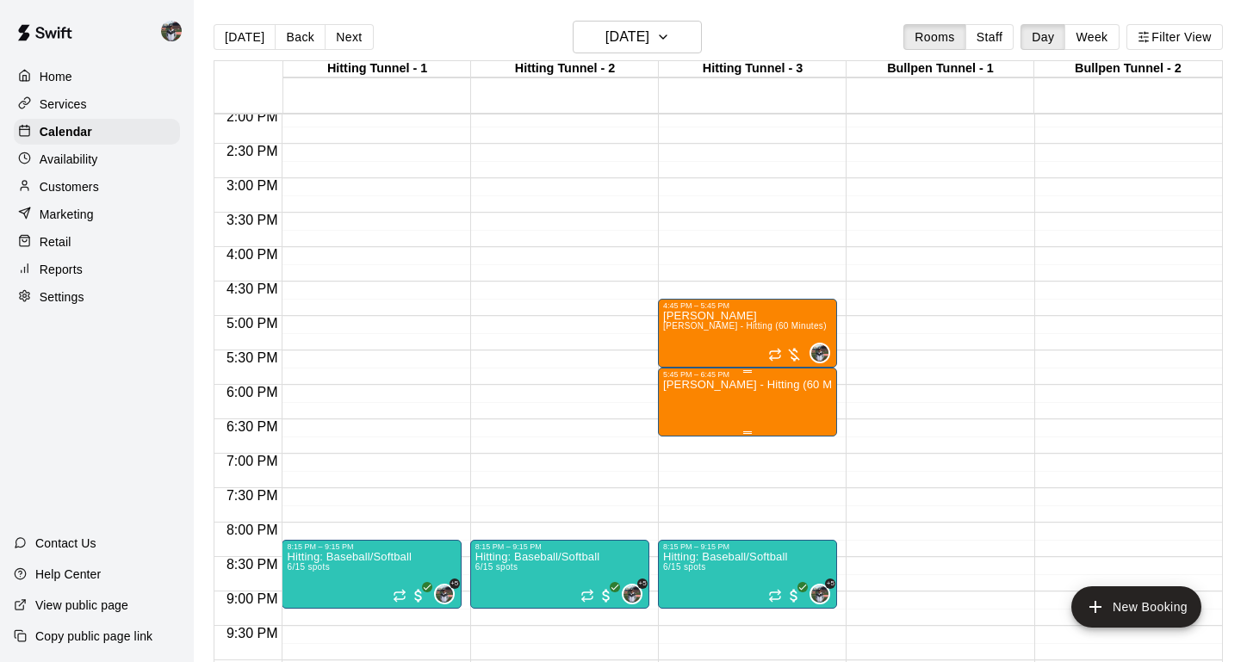
click at [683, 397] on icon "edit" at bounding box center [681, 398] width 16 height 16
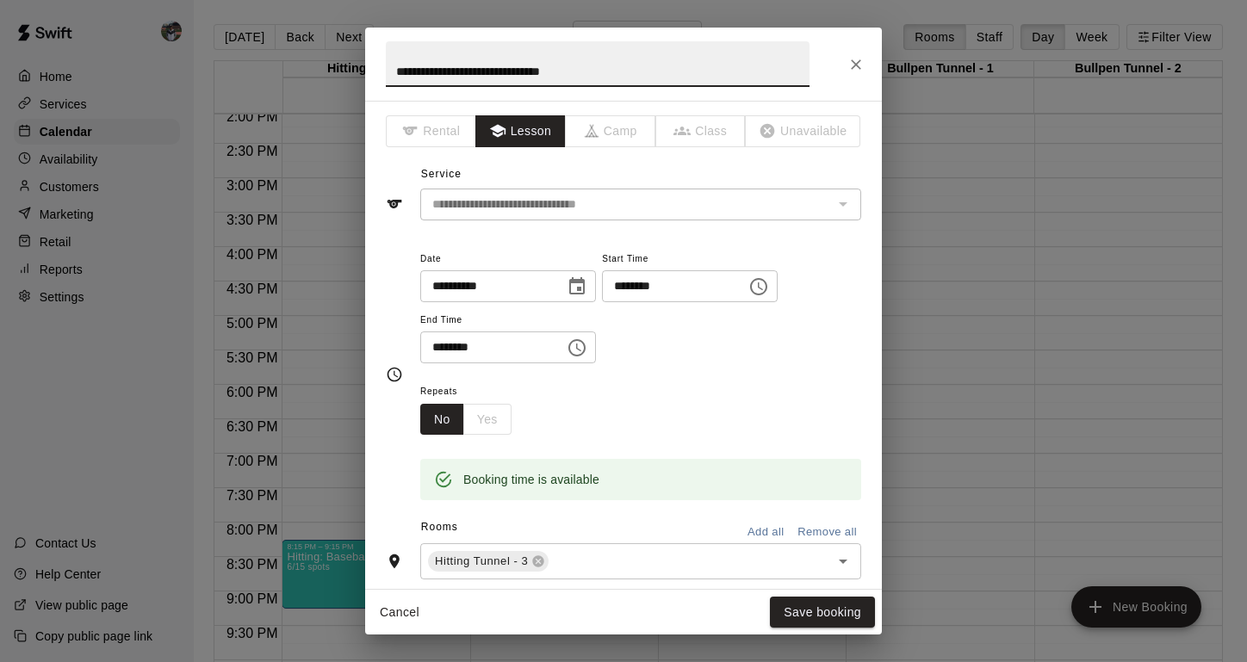
click at [494, 407] on div "No Yes" at bounding box center [465, 420] width 91 height 32
click at [858, 57] on icon "Close" at bounding box center [856, 64] width 17 height 17
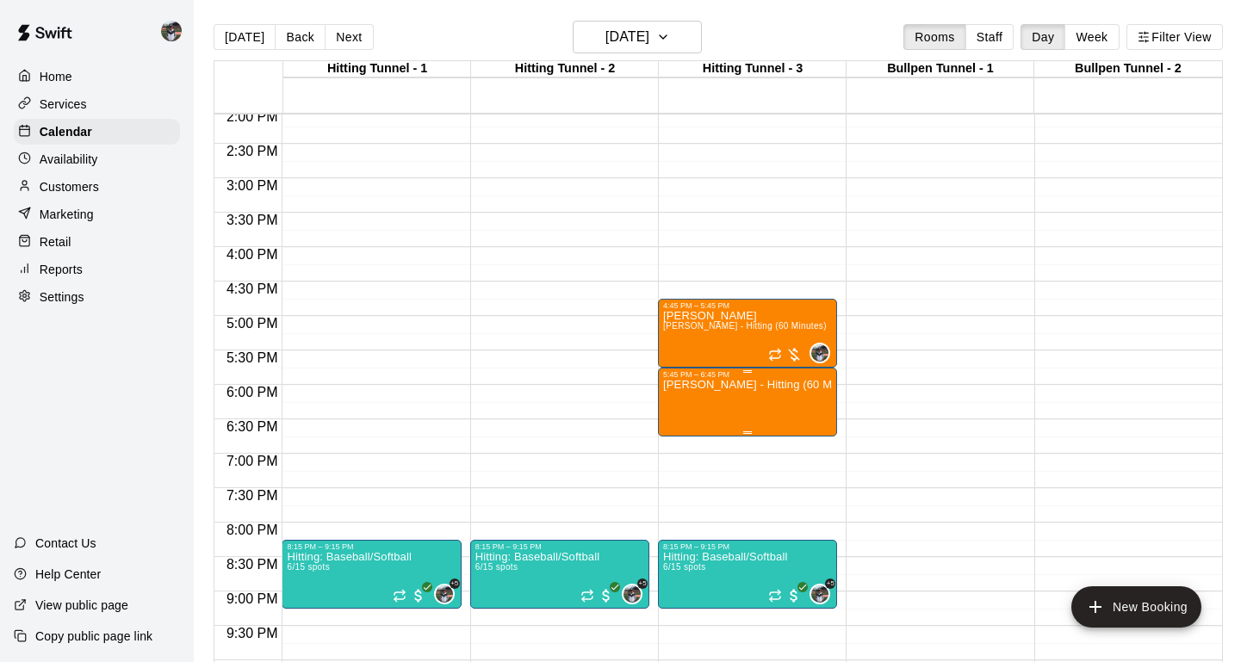
click at [677, 477] on icon "delete" at bounding box center [681, 480] width 12 height 16
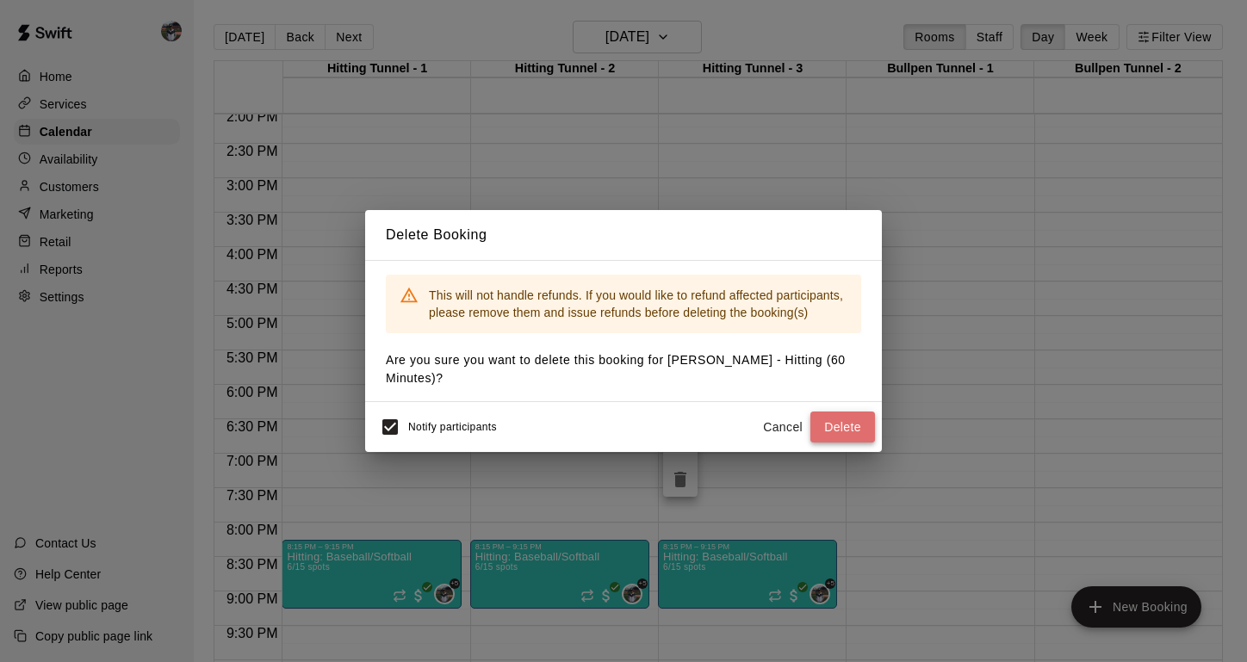
click at [833, 426] on button "Delete" at bounding box center [843, 428] width 65 height 32
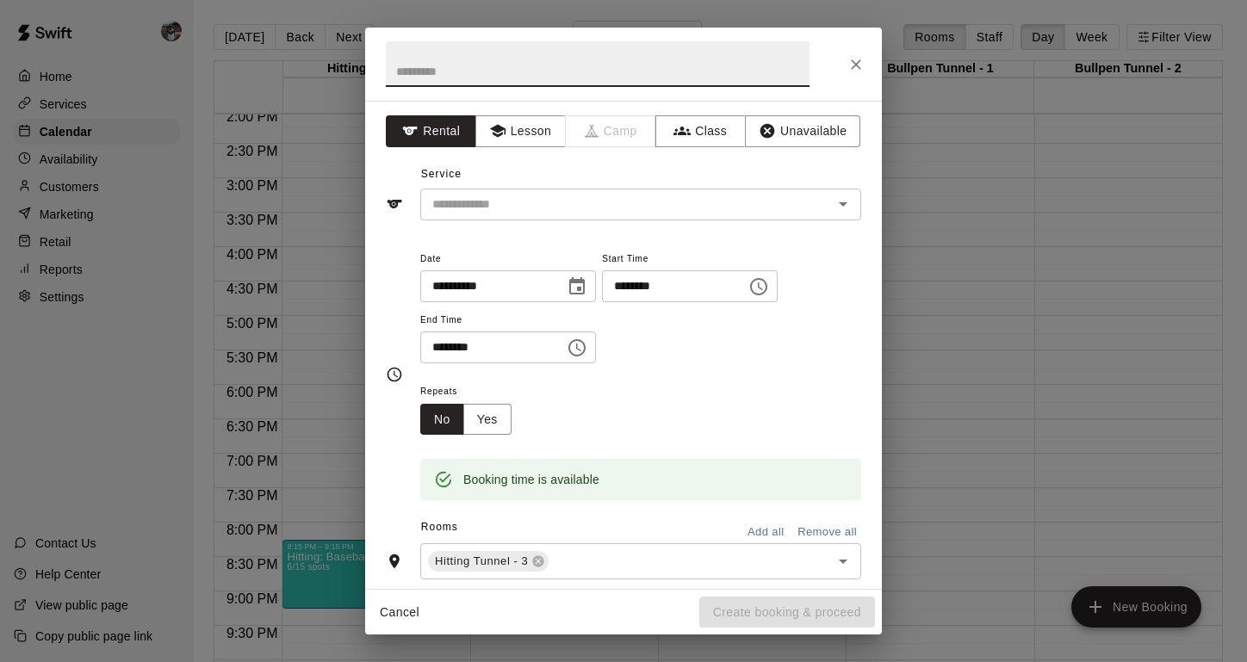
click at [582, 351] on icon "Choose time, selected time is 6:15 PM" at bounding box center [577, 348] width 21 height 21
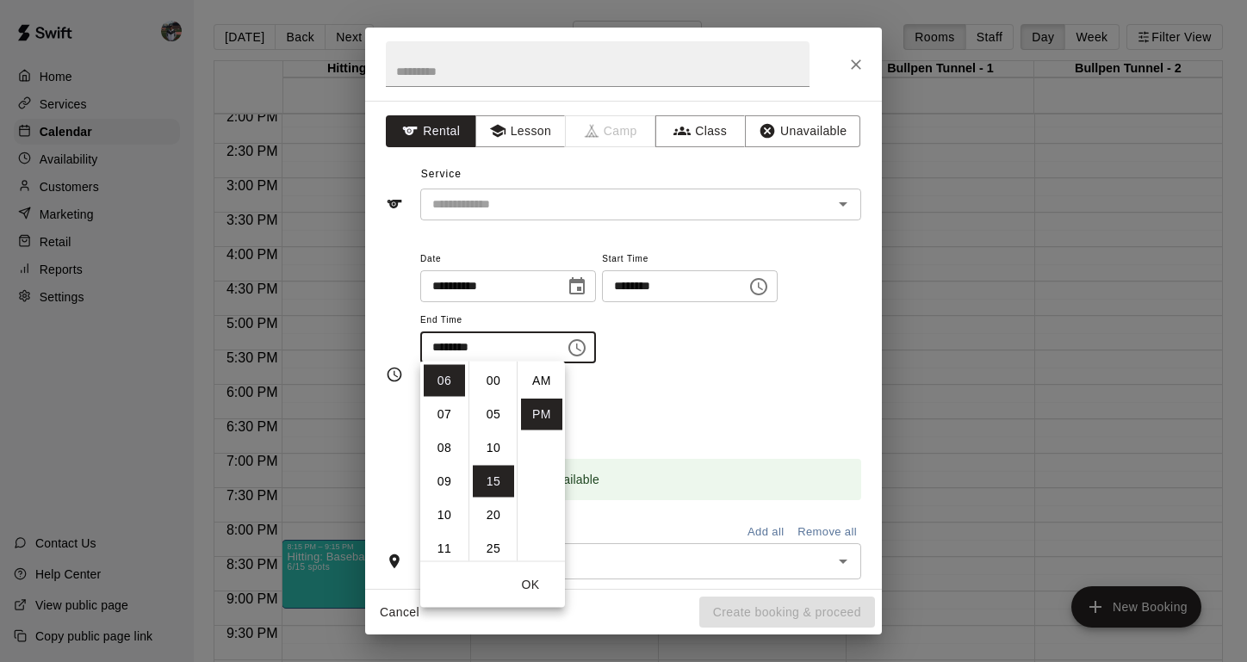
scroll to position [31, 0]
click at [492, 539] on li "45" at bounding box center [493, 528] width 41 height 32
type input "********"
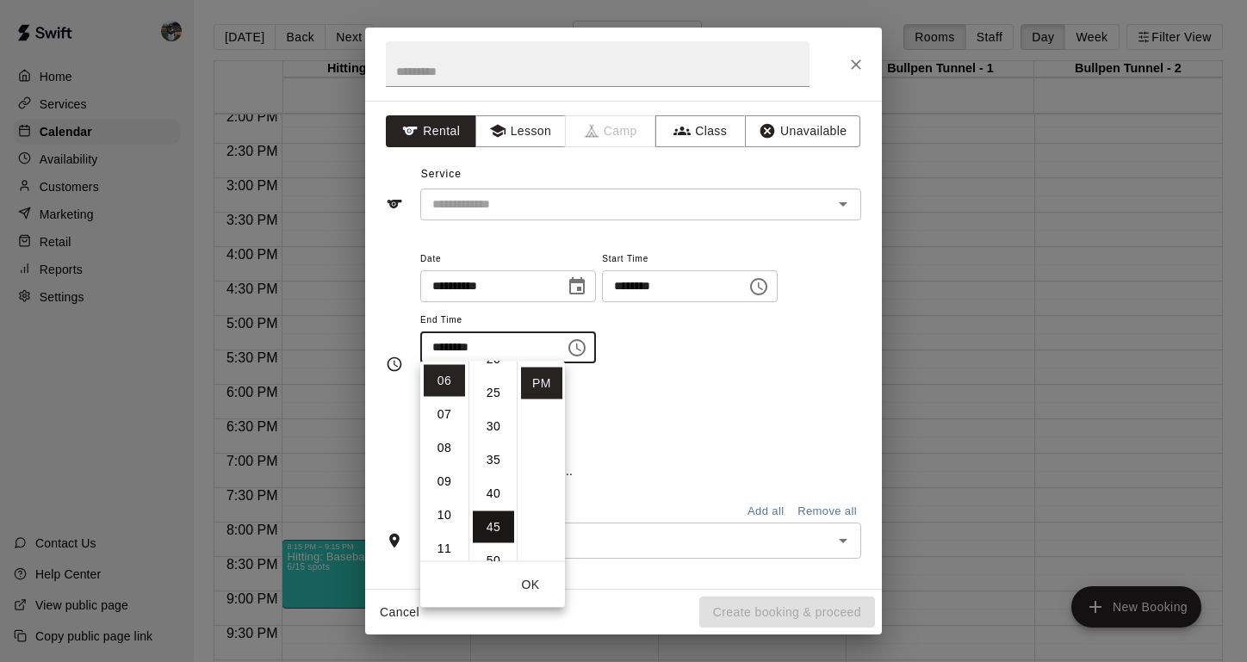
scroll to position [302, 0]
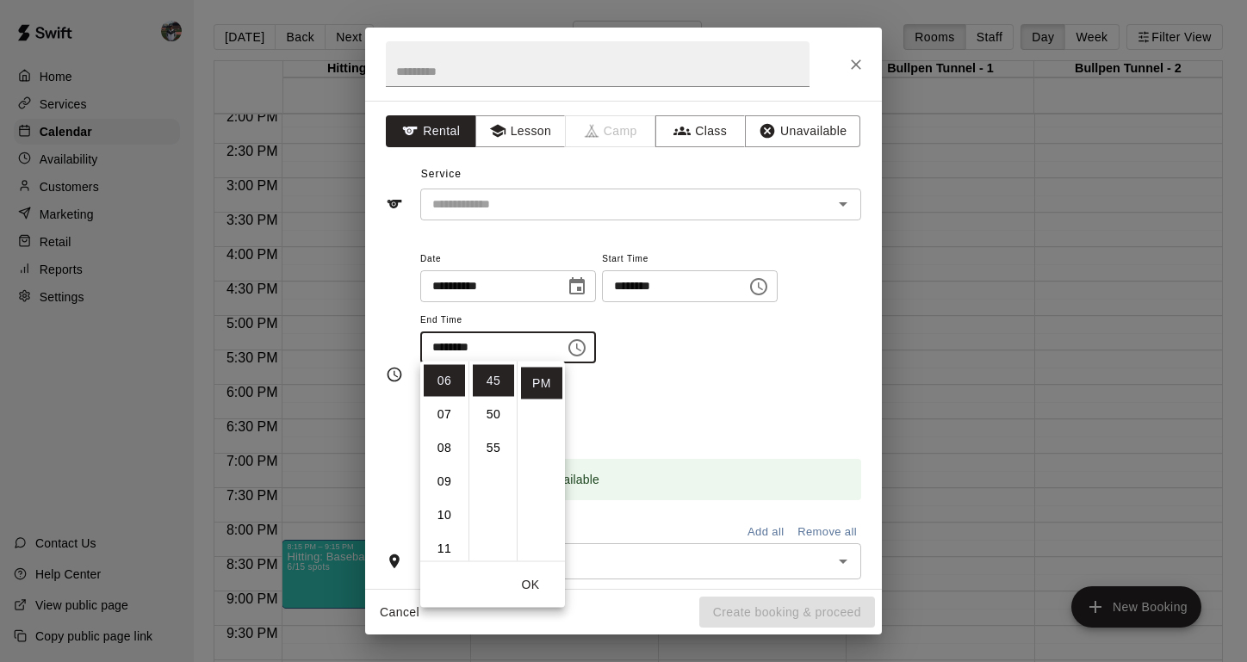
click at [631, 431] on div "Repeats No Yes" at bounding box center [640, 408] width 441 height 54
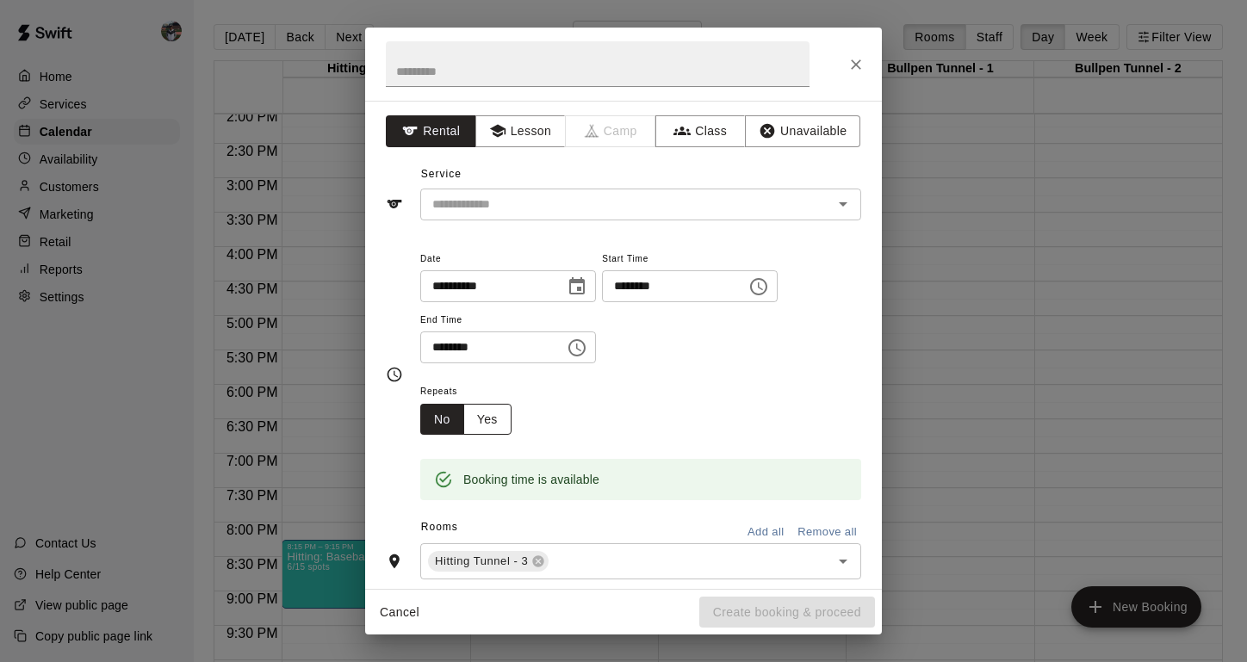
click at [492, 416] on button "Yes" at bounding box center [487, 420] width 48 height 32
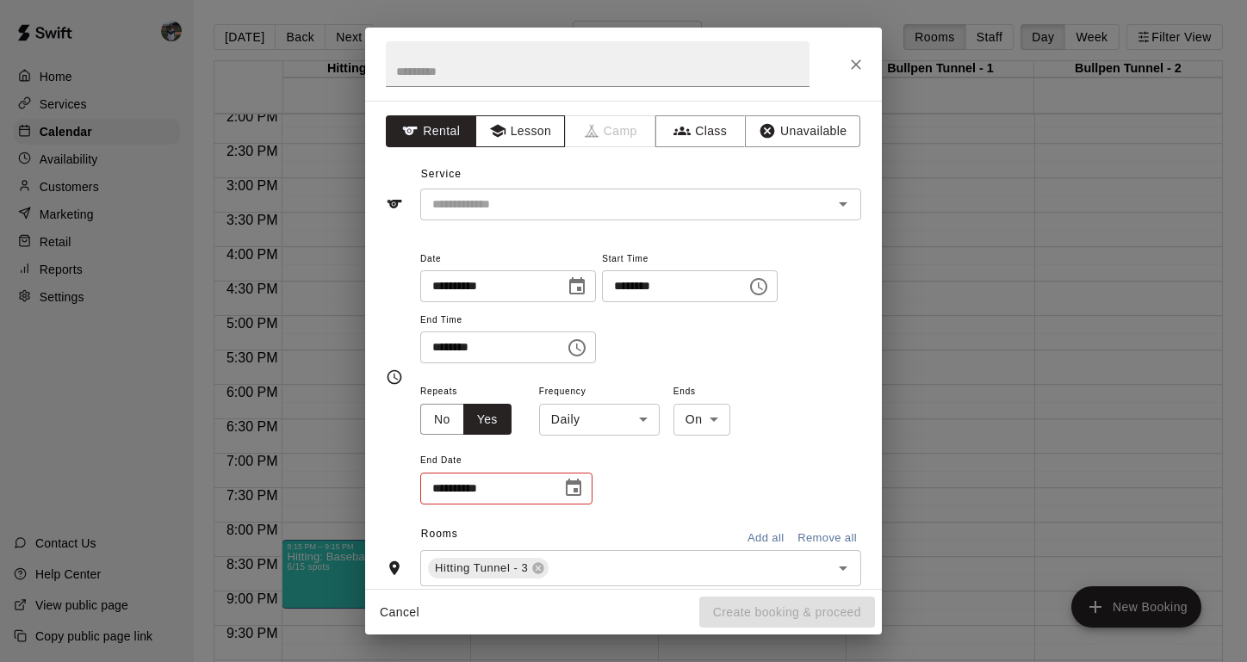
click at [549, 138] on button "Lesson" at bounding box center [521, 131] width 90 height 32
click at [541, 184] on div "Service ​" at bounding box center [624, 190] width 476 height 59
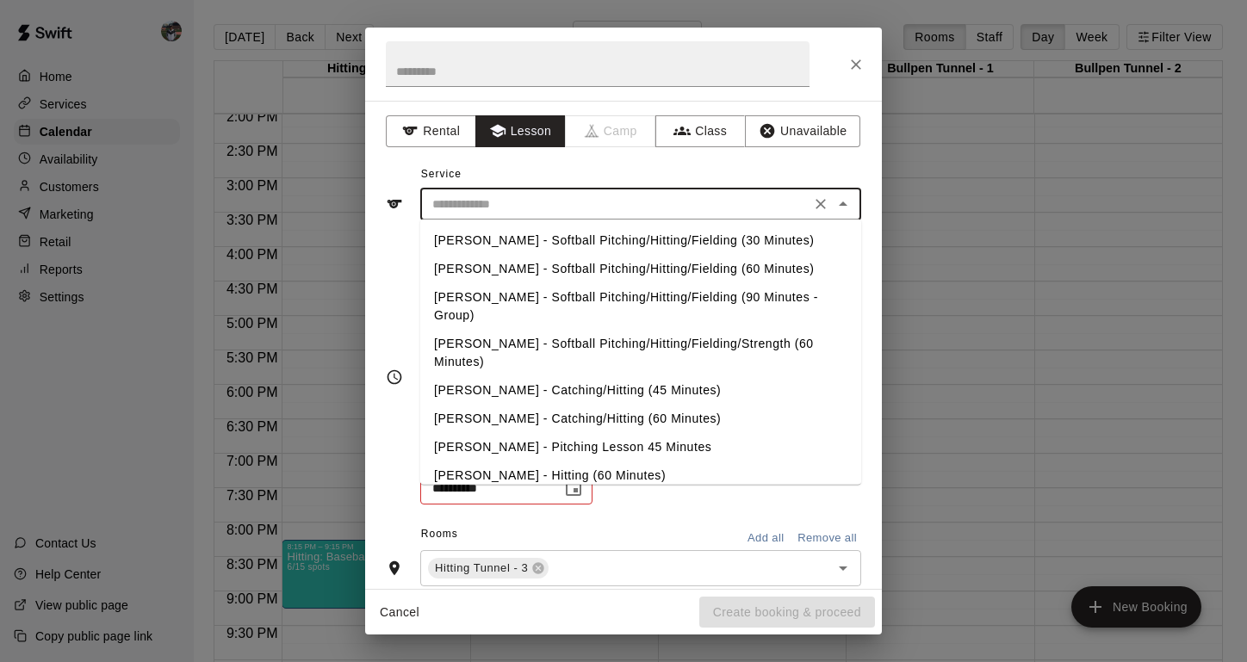
click at [540, 202] on input "text" at bounding box center [616, 205] width 380 height 22
click at [519, 462] on li "[PERSON_NAME] - Hitting (60 Minutes)" at bounding box center [640, 476] width 441 height 28
type input "**********"
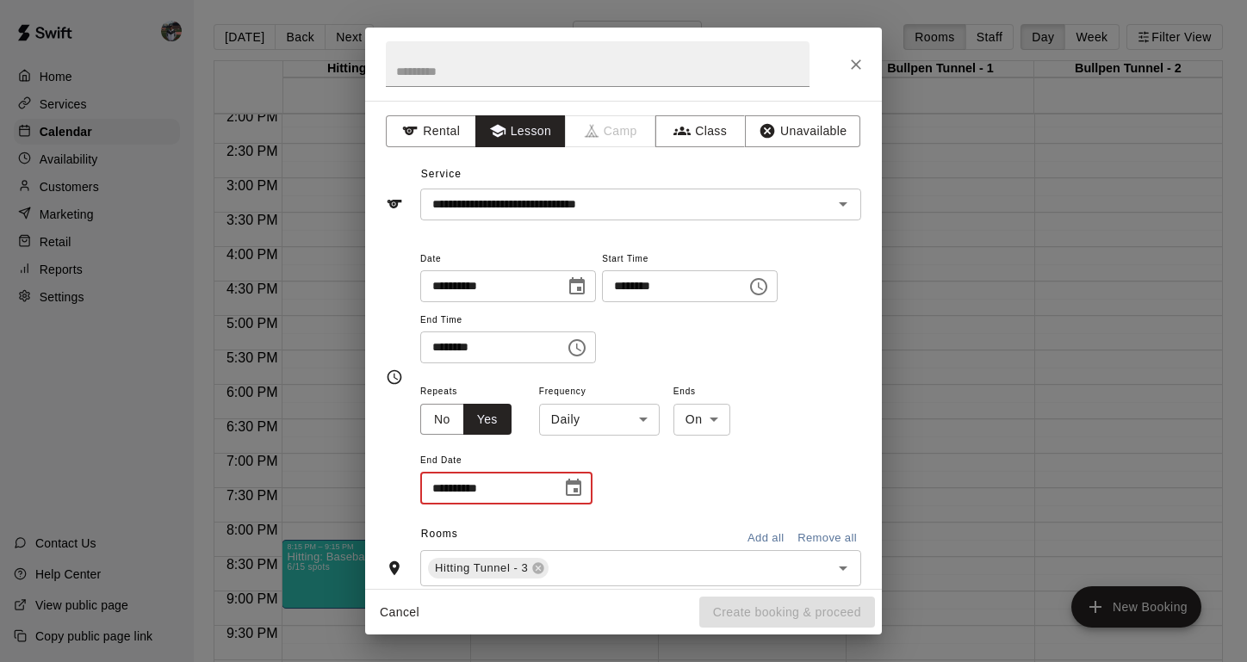
click at [450, 477] on input "**********" at bounding box center [484, 489] width 129 height 32
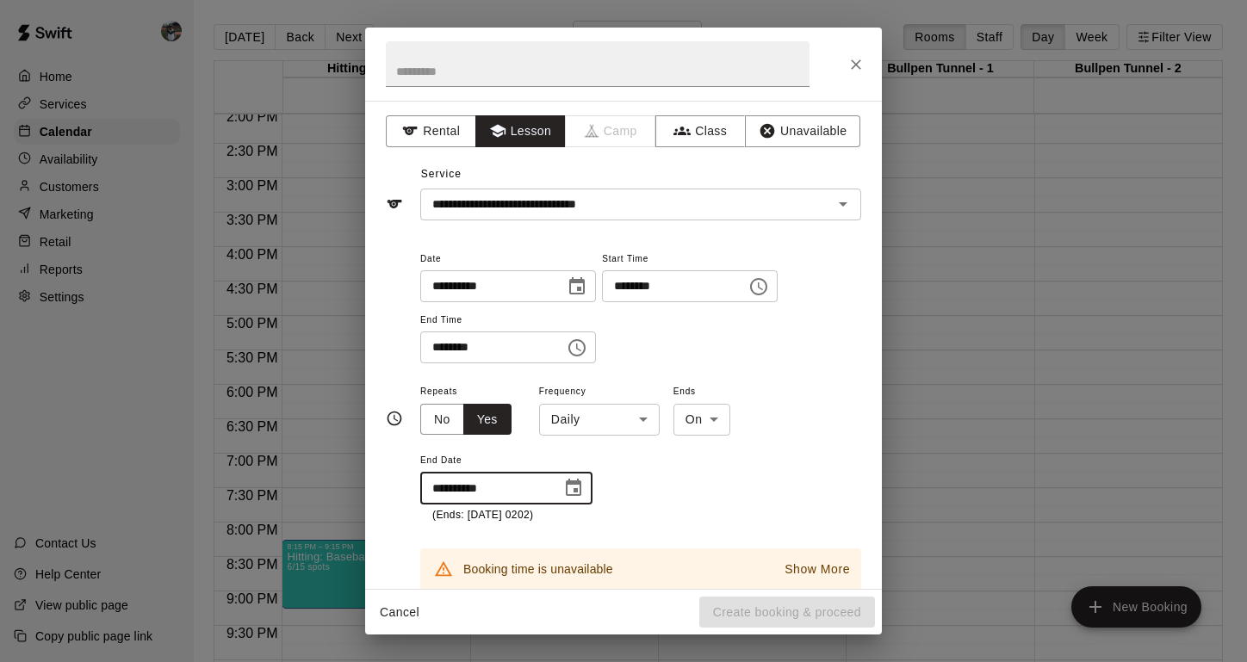
type input "**********"
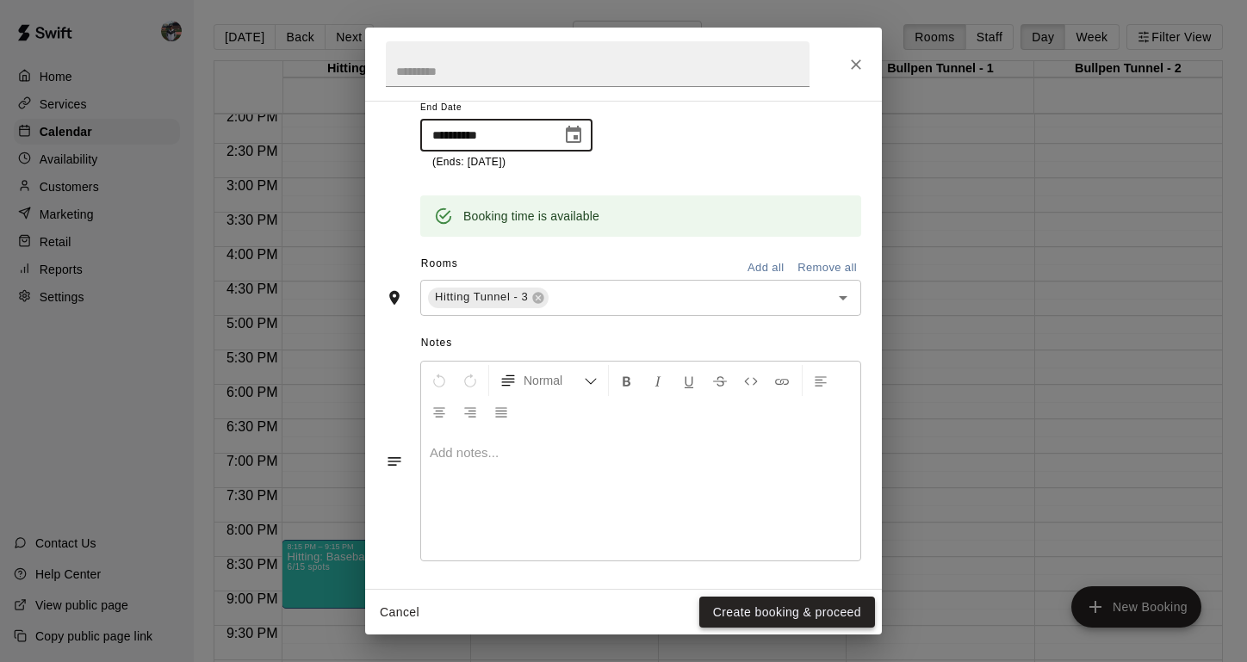
scroll to position [352, 0]
click at [794, 615] on button "Create booking & proceed" at bounding box center [787, 613] width 176 height 32
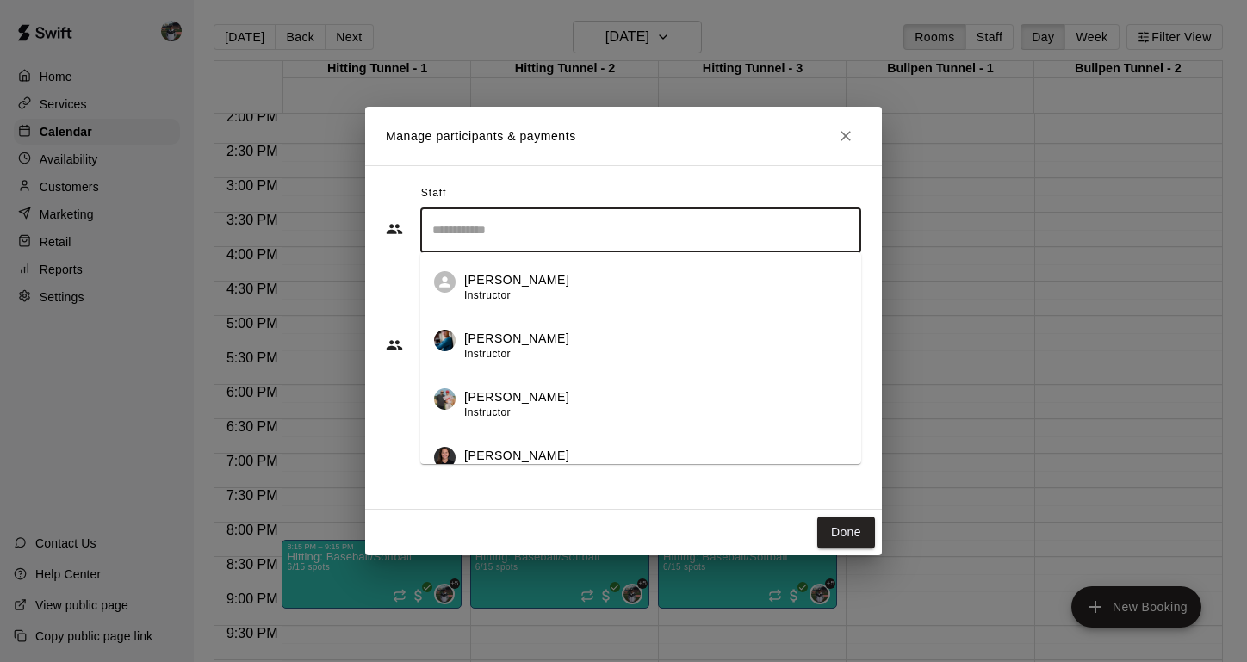
click at [533, 242] on input "Search staff" at bounding box center [641, 230] width 426 height 30
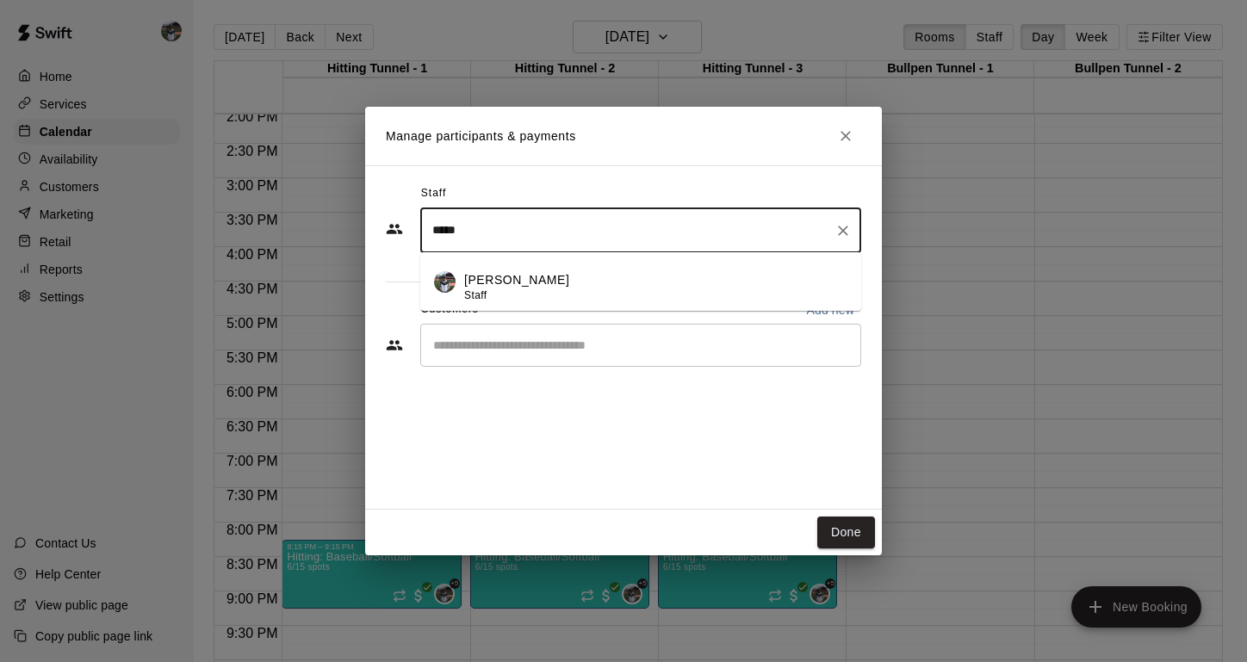
click at [515, 295] on div "[PERSON_NAME] Staff" at bounding box center [516, 288] width 105 height 34
type input "*****"
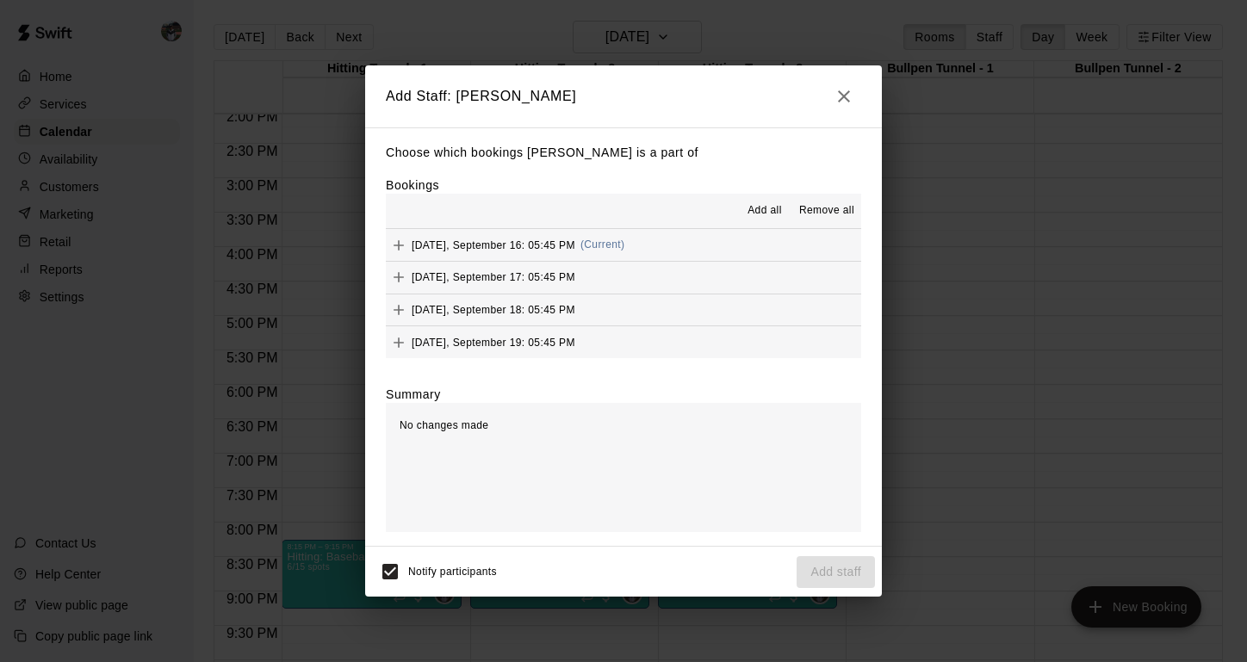
click at [488, 247] on span "[DATE], September 16: 05:45 PM" at bounding box center [494, 245] width 164 height 12
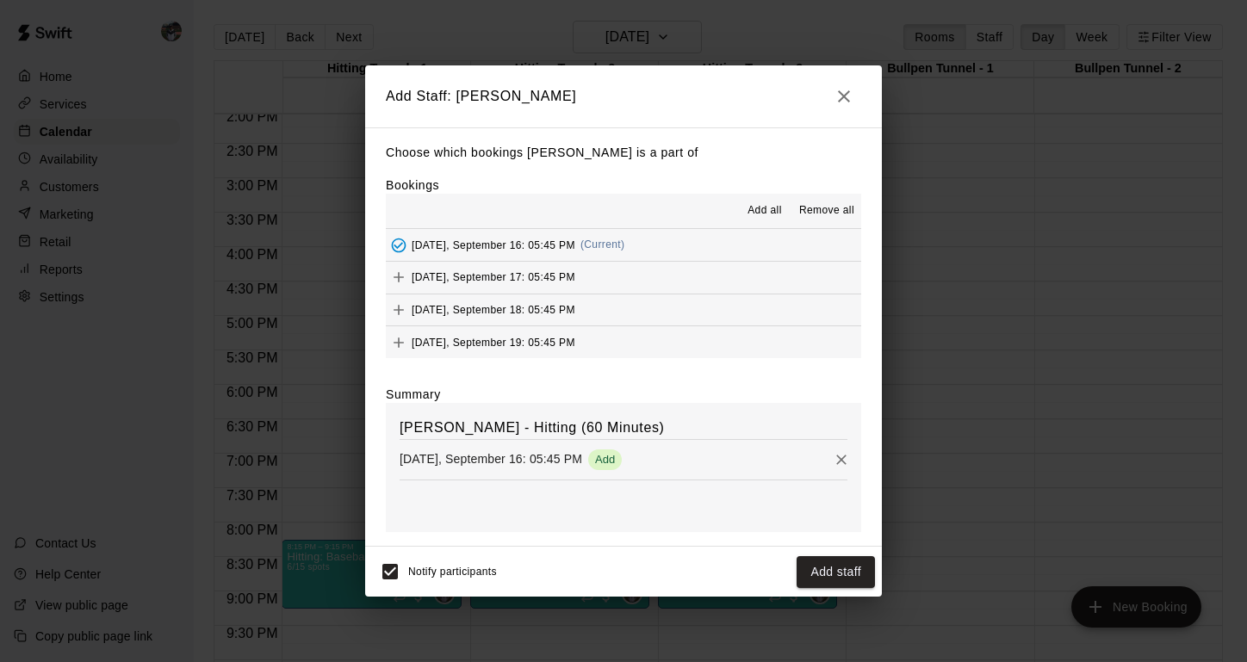
click at [480, 244] on span "[DATE], September 16: 05:45 PM" at bounding box center [494, 245] width 164 height 12
click at [759, 208] on span "Add all" at bounding box center [765, 210] width 34 height 17
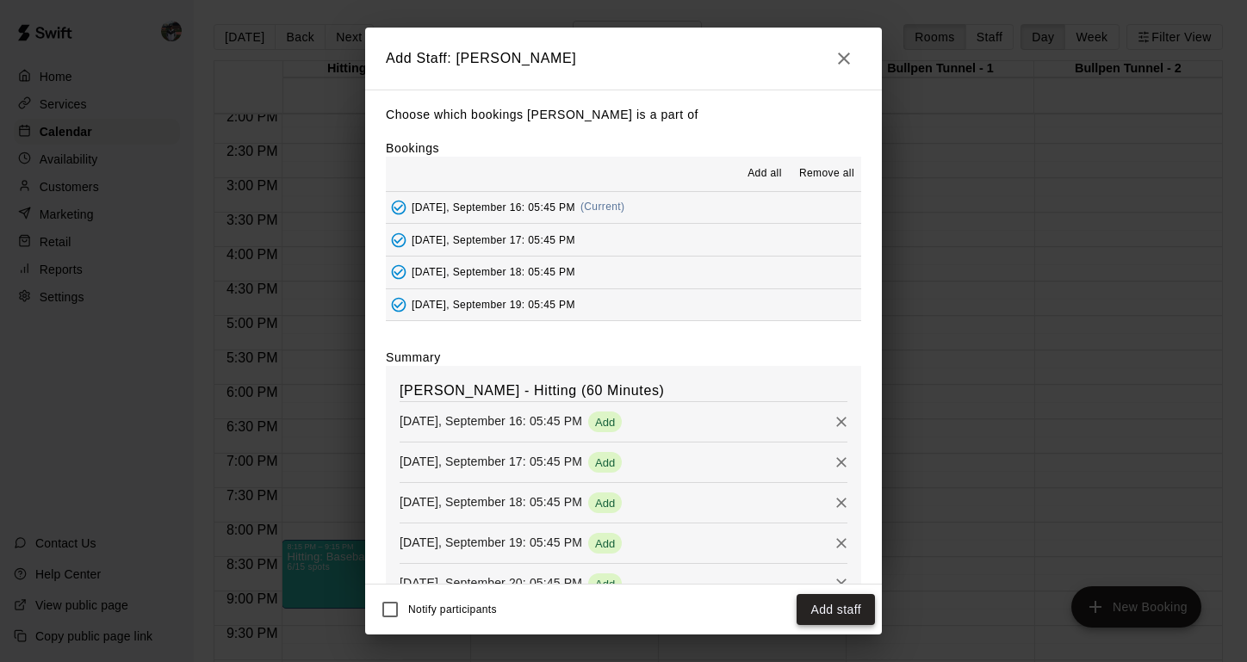
click at [813, 612] on button "Add staff" at bounding box center [836, 610] width 78 height 32
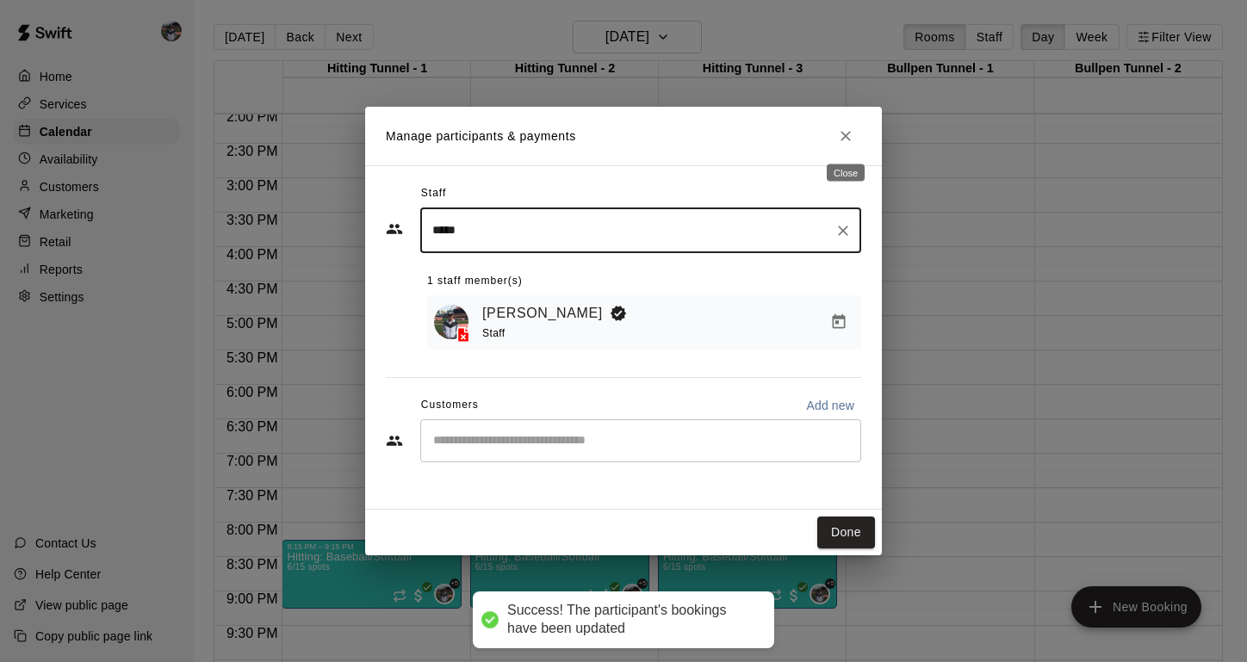
click at [842, 139] on icon "Close" at bounding box center [845, 135] width 17 height 17
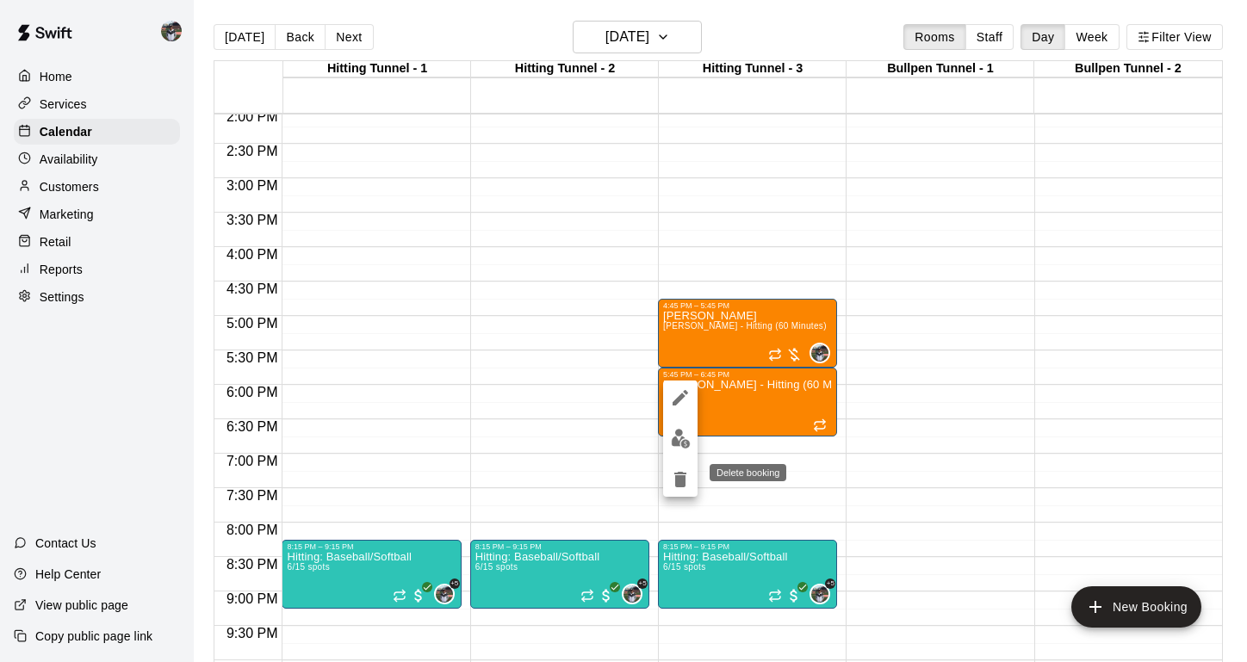
click at [682, 486] on icon "delete" at bounding box center [681, 480] width 12 height 16
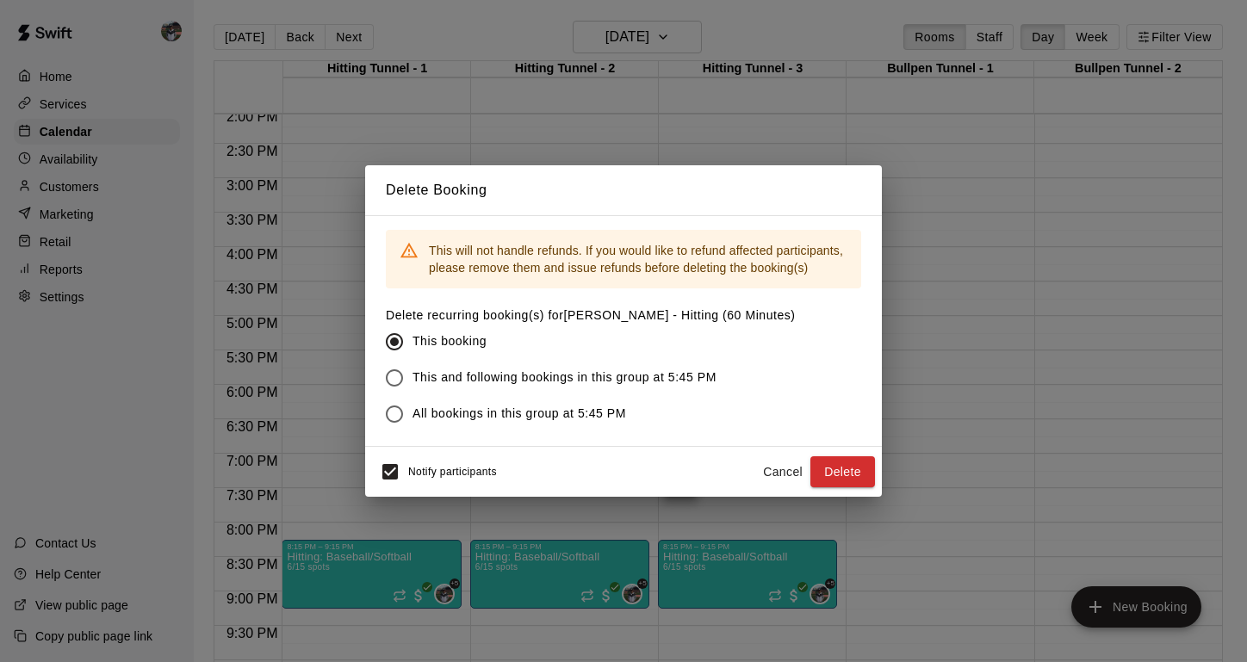
click at [490, 420] on span "All bookings in this group at 5:45 PM" at bounding box center [520, 414] width 214 height 18
click at [851, 470] on button "Delete" at bounding box center [843, 473] width 65 height 32
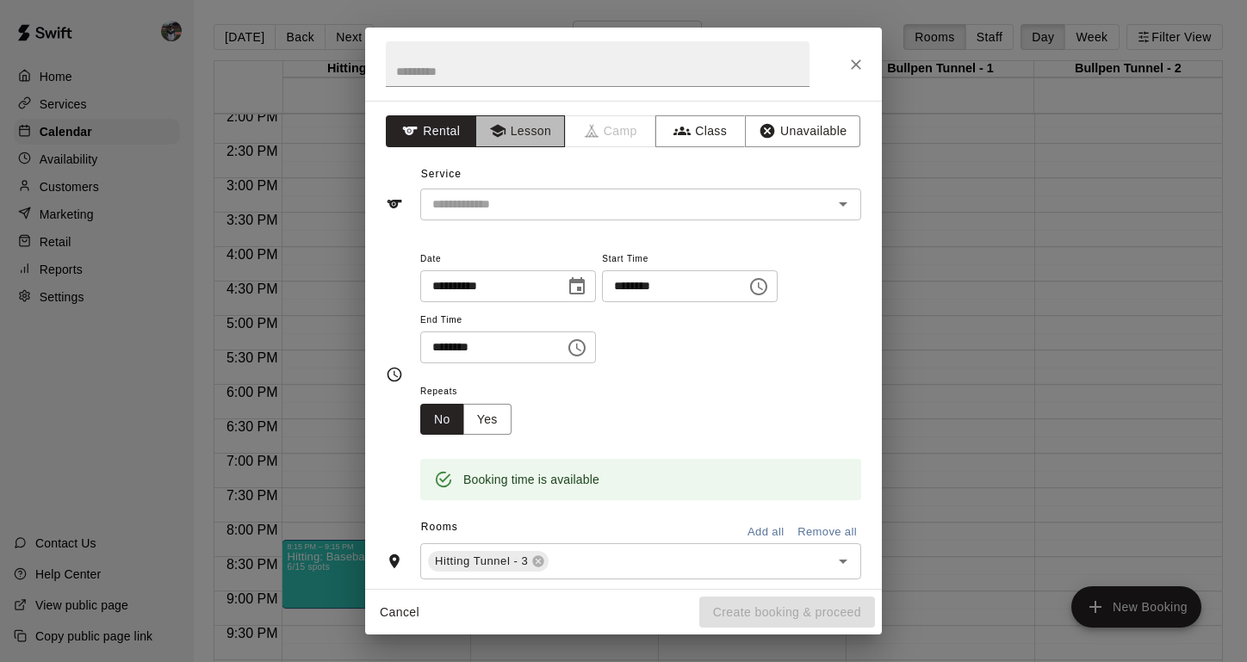
click at [534, 145] on button "Lesson" at bounding box center [521, 131] width 90 height 32
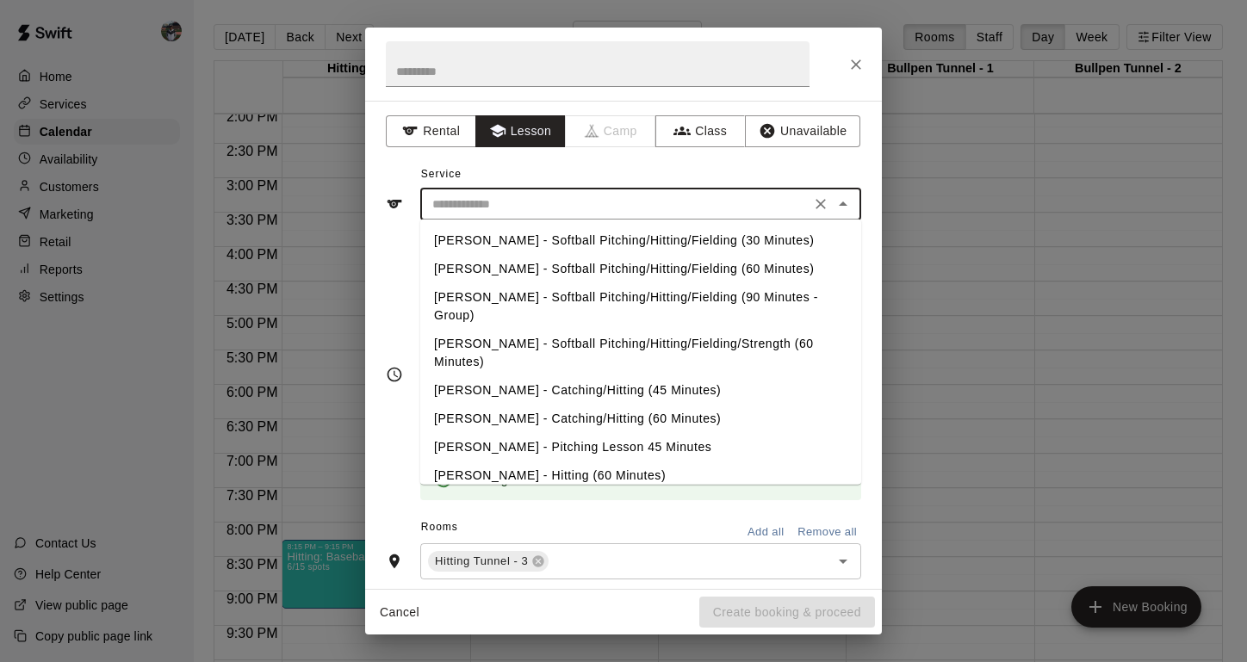
click at [527, 194] on input "text" at bounding box center [616, 205] width 380 height 22
click at [493, 462] on li "[PERSON_NAME] - Hitting (60 Minutes)" at bounding box center [640, 476] width 441 height 28
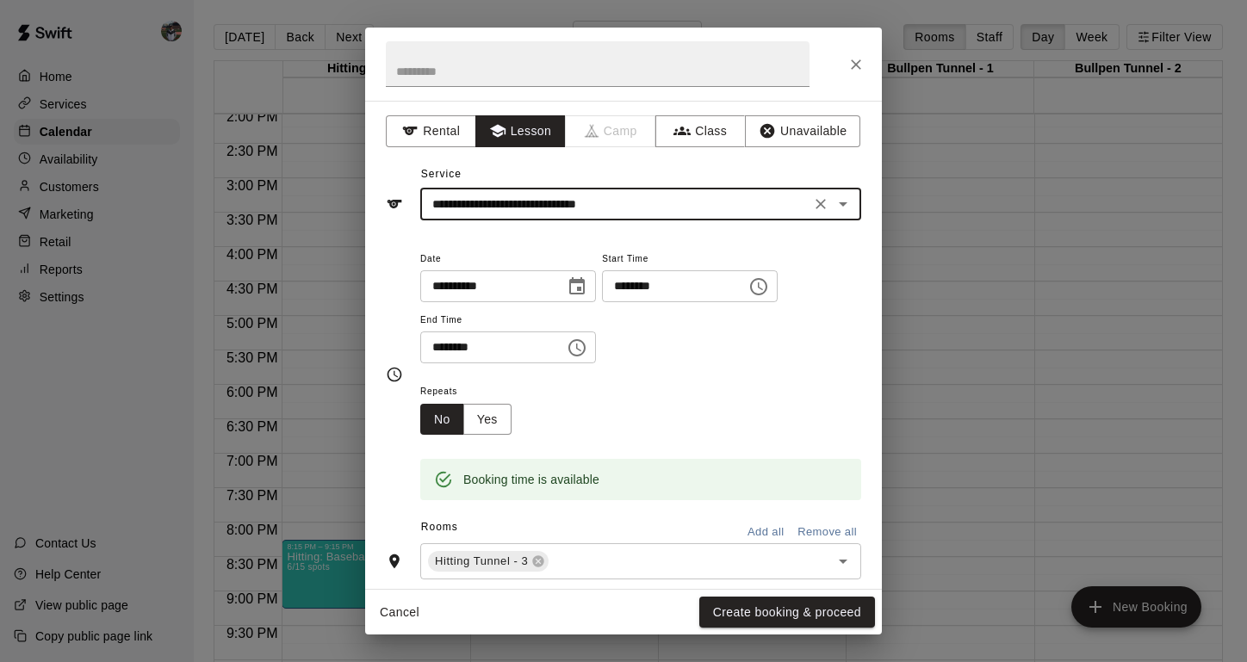
type input "**********"
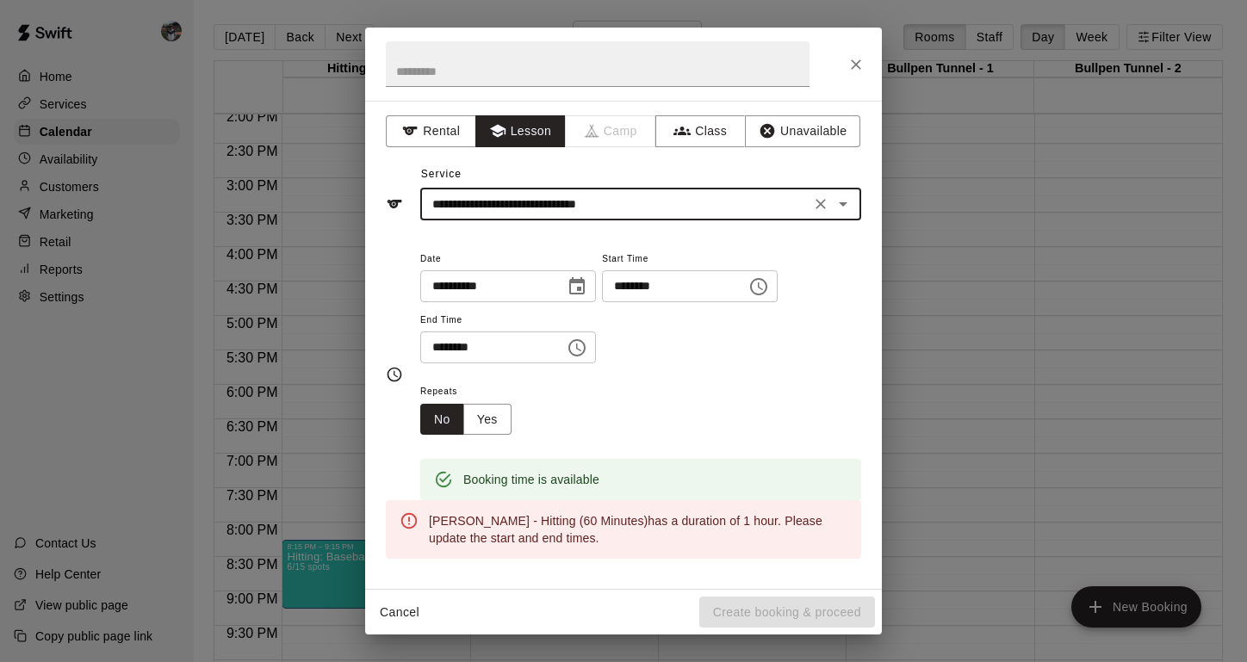
click at [580, 349] on icon "Choose time, selected time is 6:15 PM" at bounding box center [577, 348] width 21 height 21
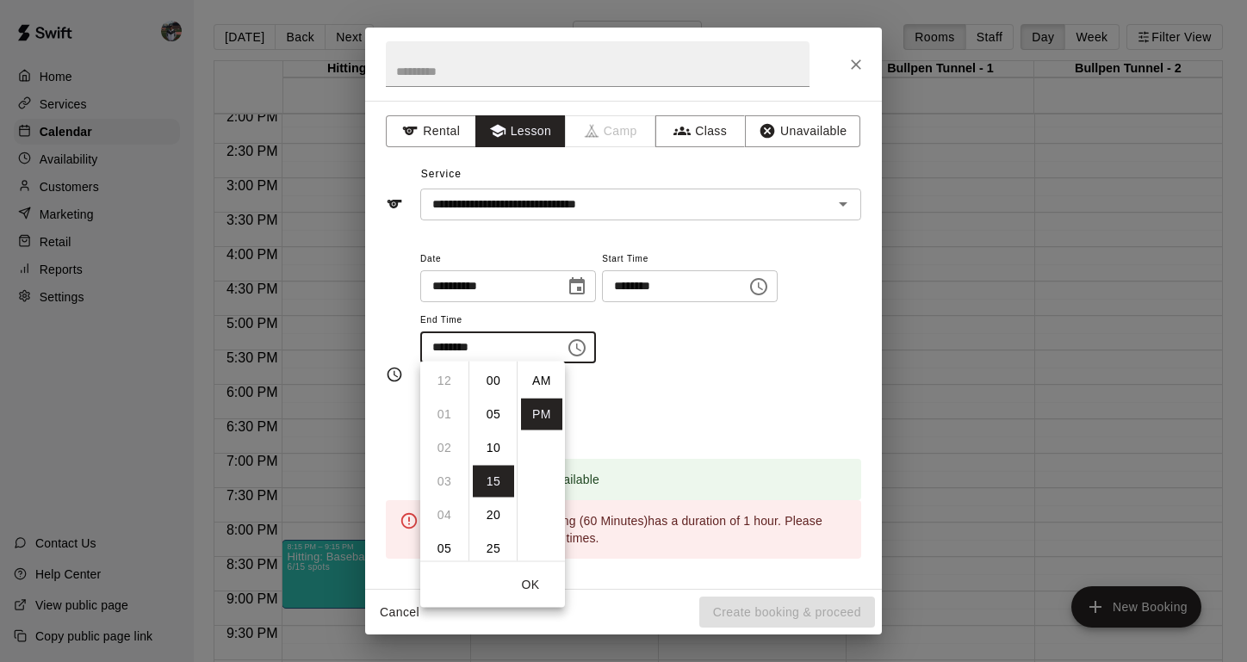
scroll to position [31, 0]
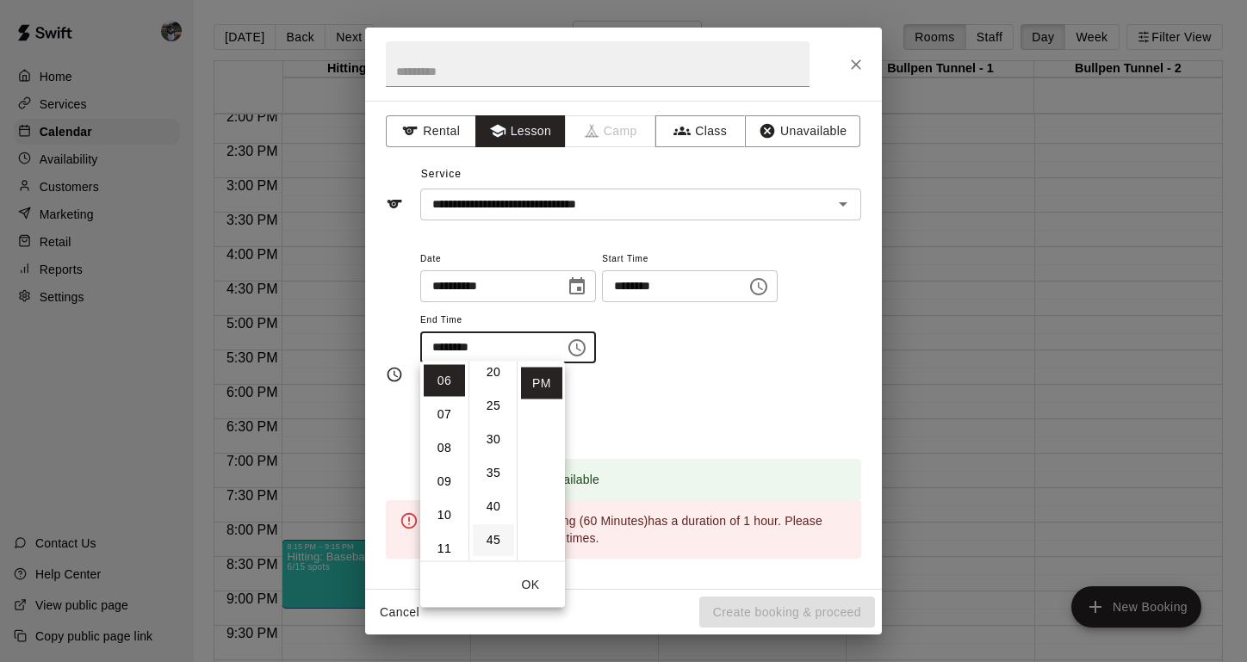
click at [494, 540] on li "45" at bounding box center [493, 541] width 41 height 32
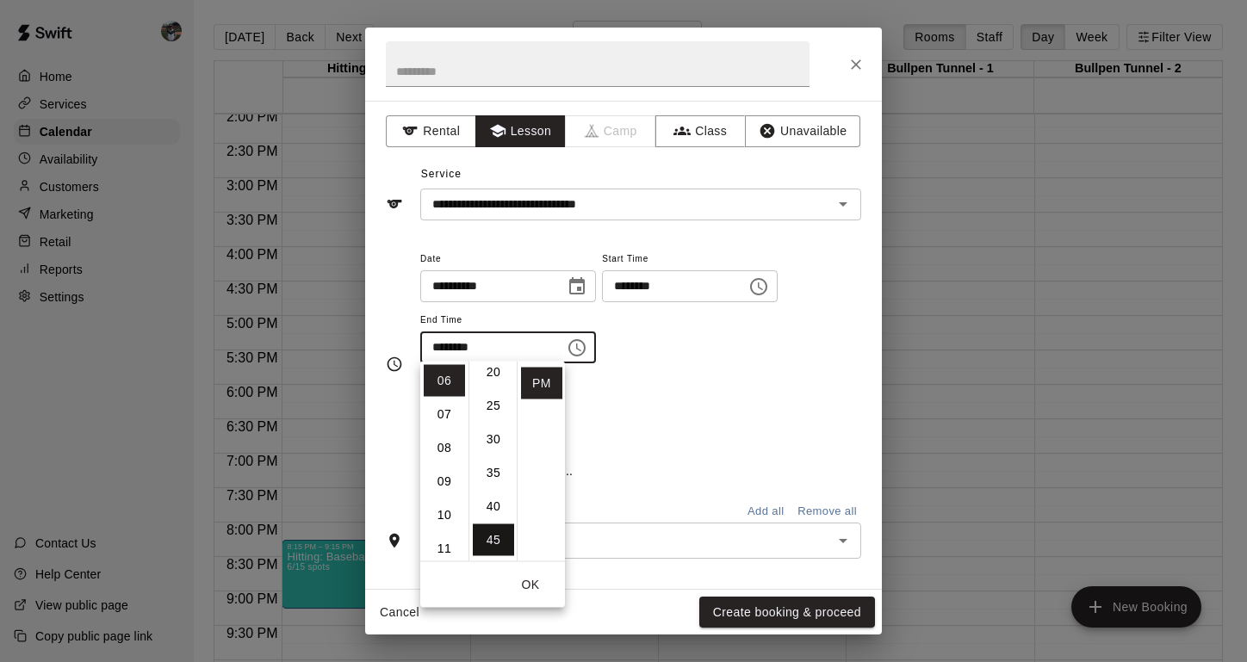
type input "********"
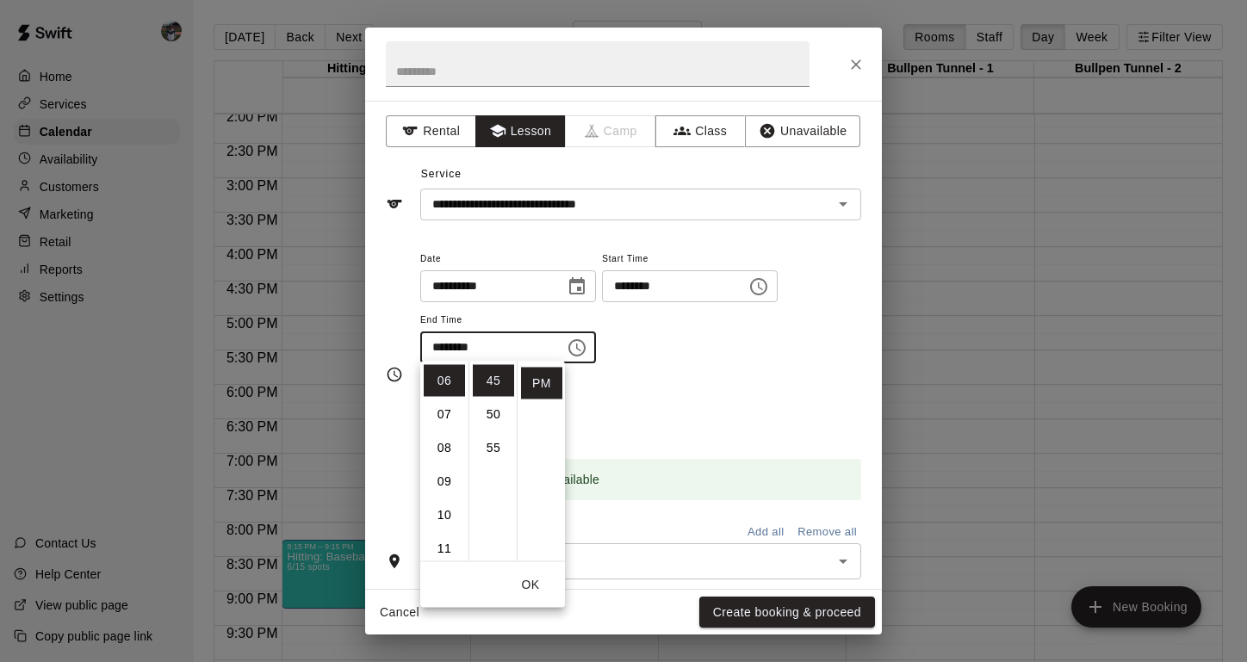
click at [537, 581] on button "OK" at bounding box center [530, 585] width 55 height 32
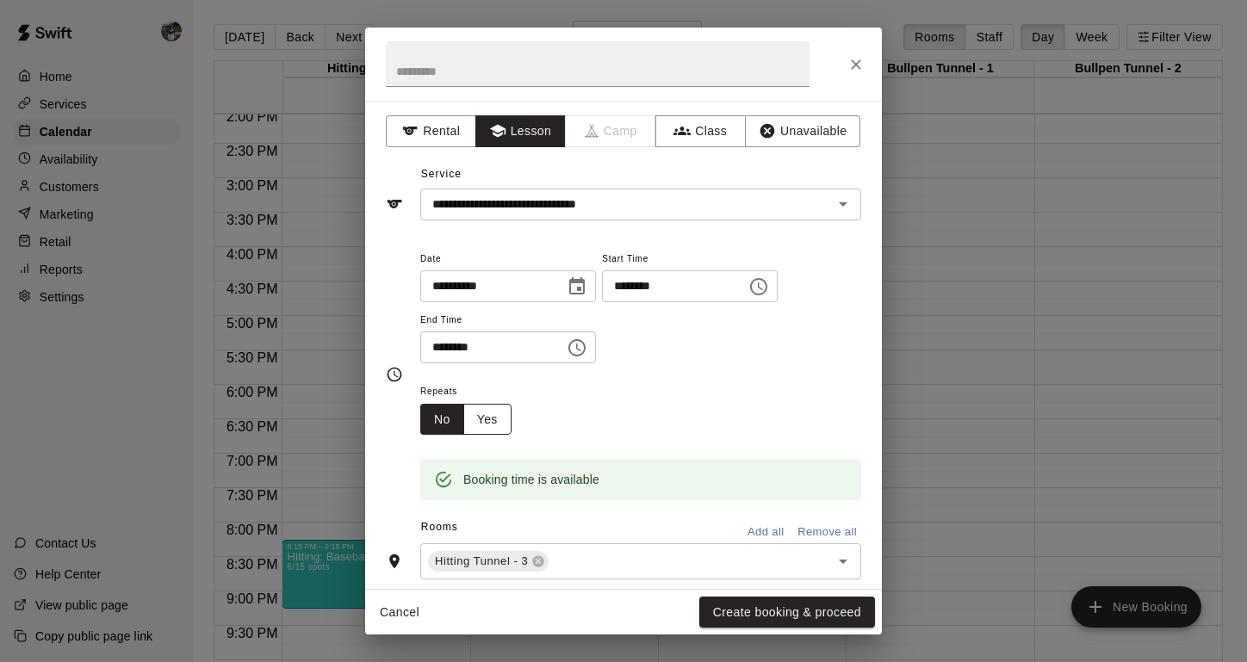
click at [480, 420] on button "Yes" at bounding box center [487, 420] width 48 height 32
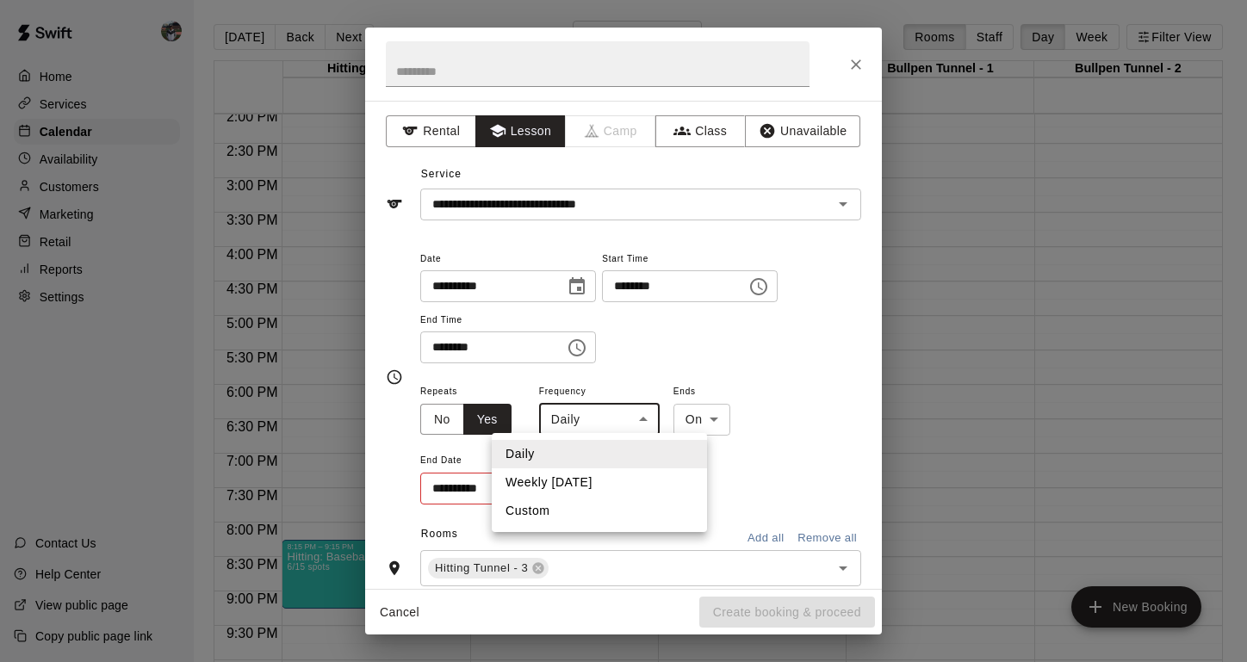
click at [627, 415] on body "Home Services Calendar Availability Customers Marketing Retail Reports Settings…" at bounding box center [623, 345] width 1247 height 690
click at [577, 485] on li "Weekly [DATE]" at bounding box center [599, 483] width 215 height 28
type input "******"
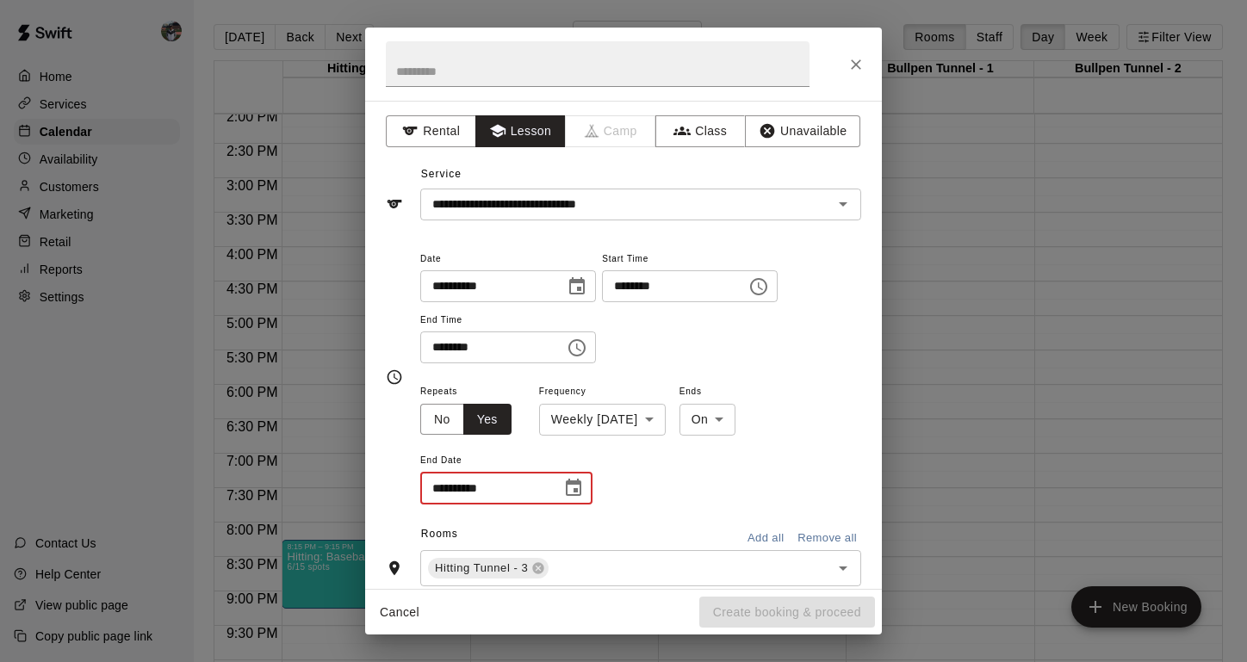
click at [494, 481] on input "**********" at bounding box center [484, 489] width 129 height 32
click at [450, 490] on input "**********" at bounding box center [484, 489] width 129 height 32
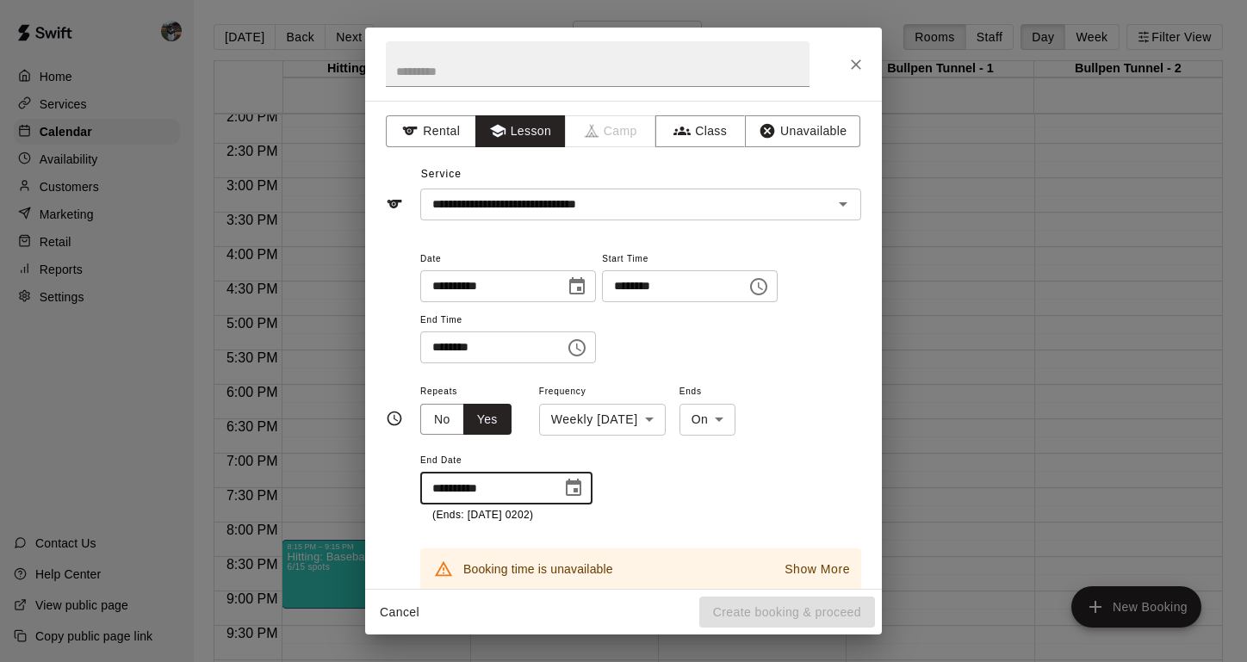
type input "**********"
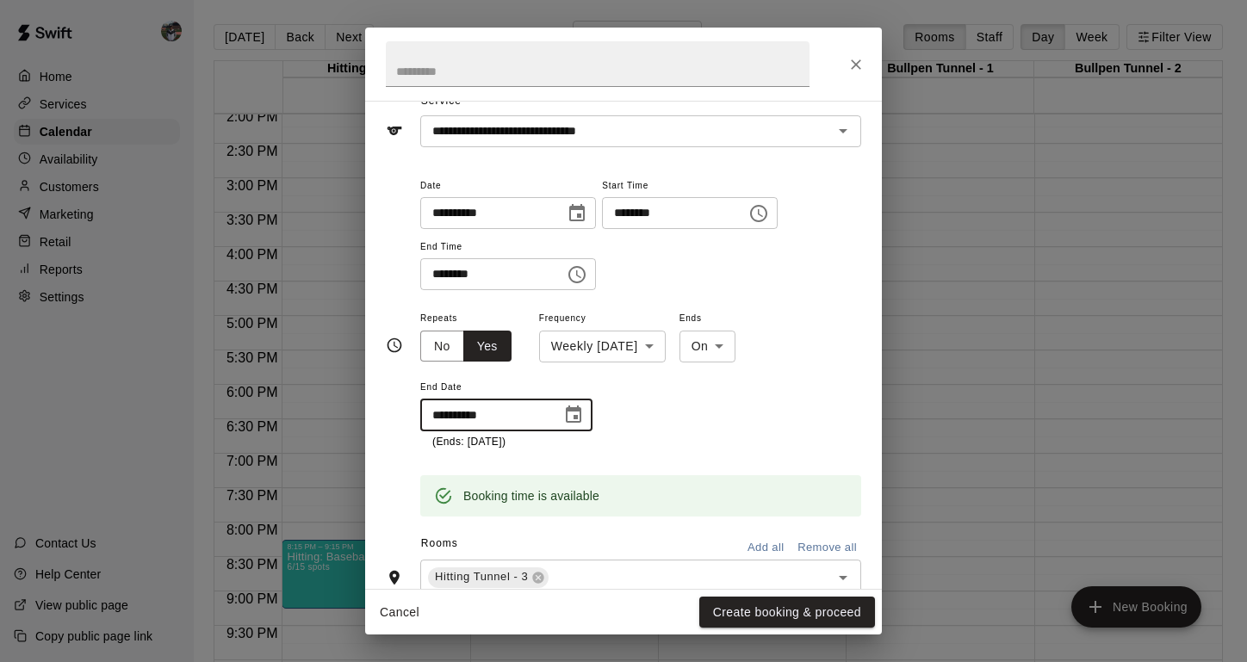
scroll to position [74, 0]
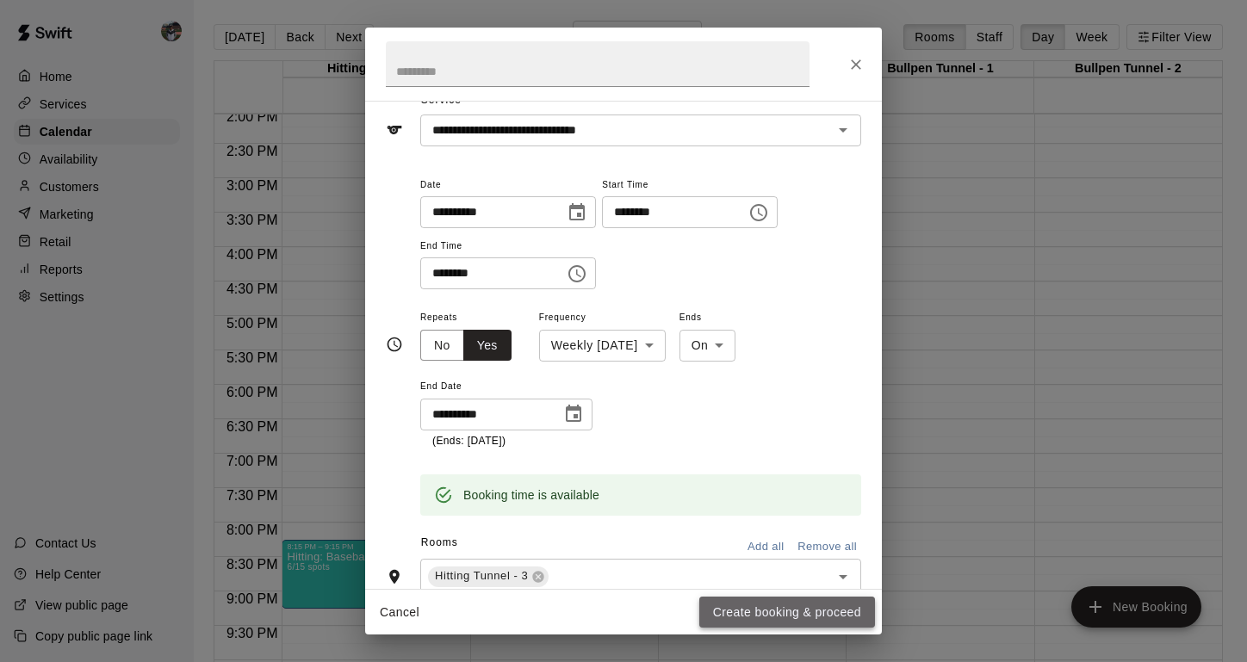
click at [738, 612] on button "Create booking & proceed" at bounding box center [787, 613] width 176 height 32
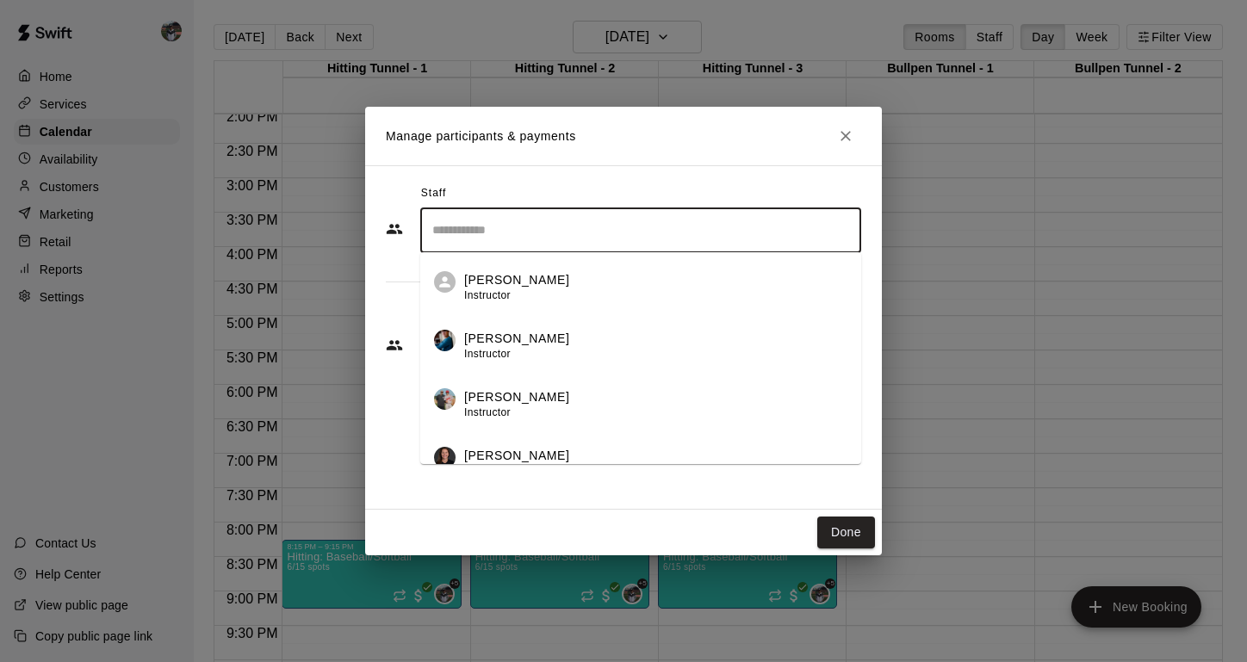
click at [495, 229] on input "Search staff" at bounding box center [641, 230] width 426 height 30
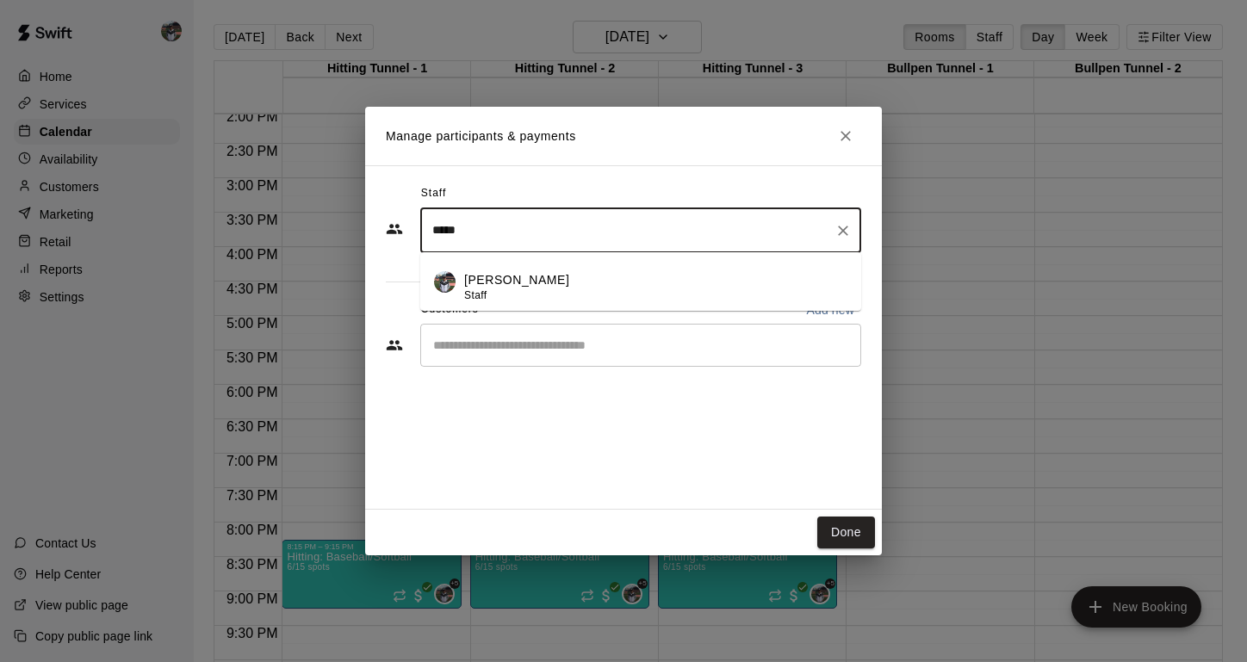
click at [520, 301] on div "[PERSON_NAME] Staff" at bounding box center [516, 288] width 105 height 34
type input "*****"
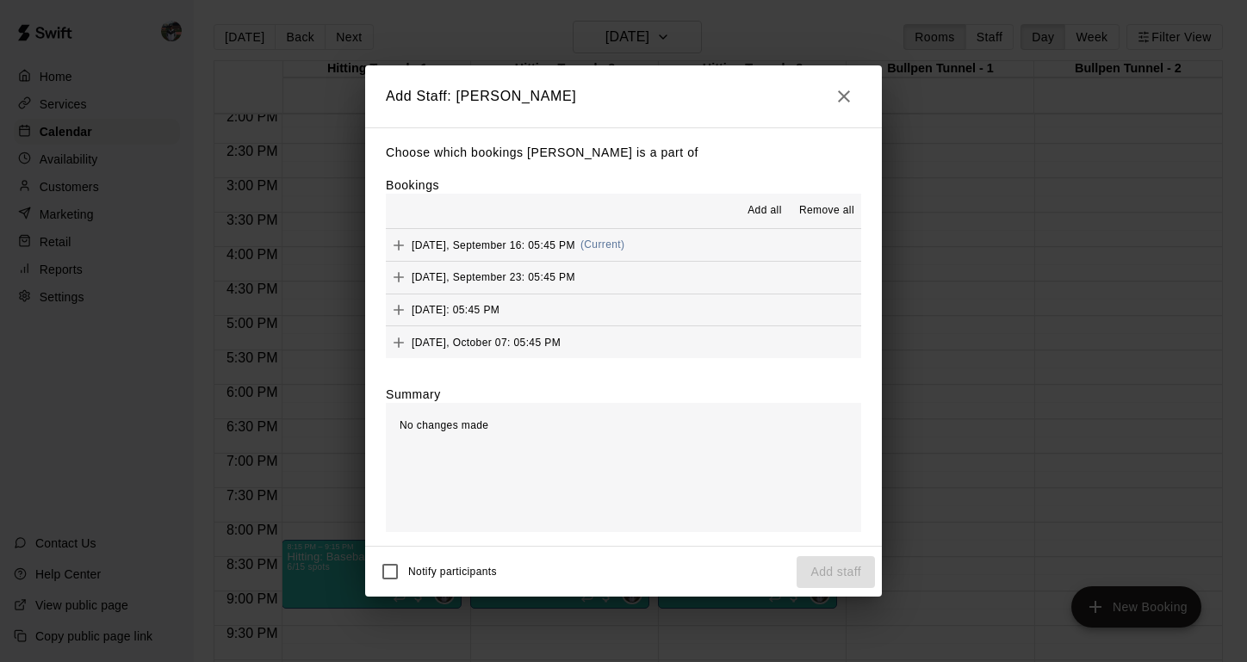
click at [750, 204] on span "Add all" at bounding box center [765, 210] width 34 height 17
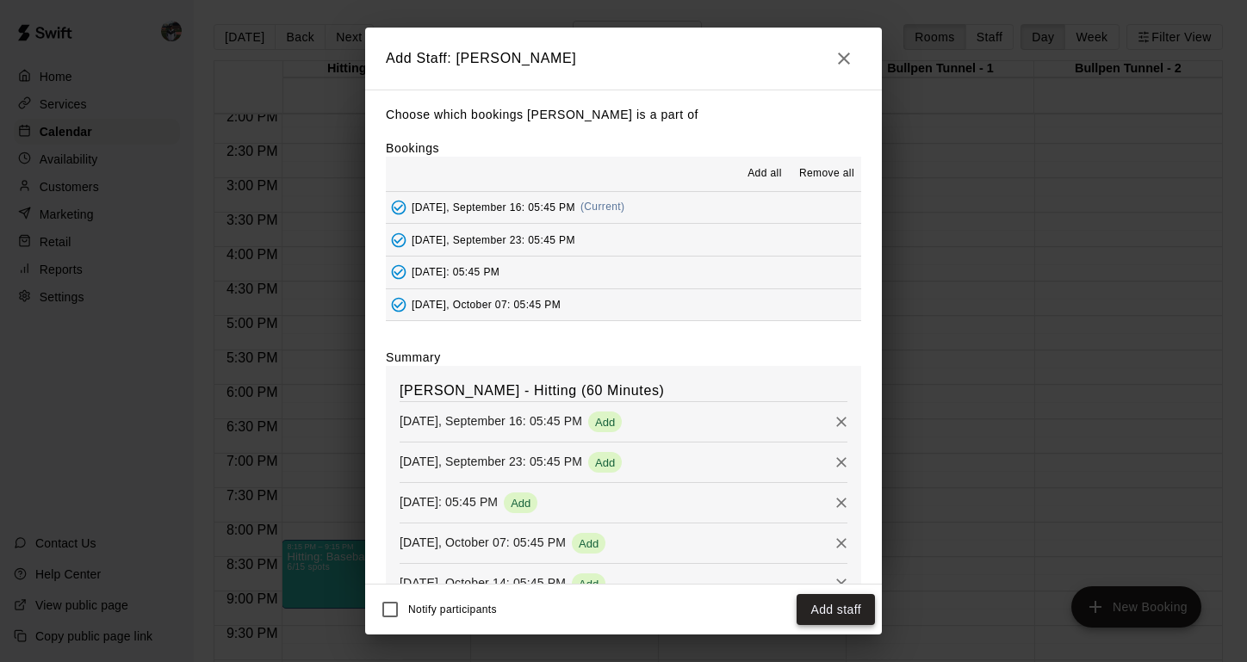
click at [836, 606] on button "Add staff" at bounding box center [836, 610] width 78 height 32
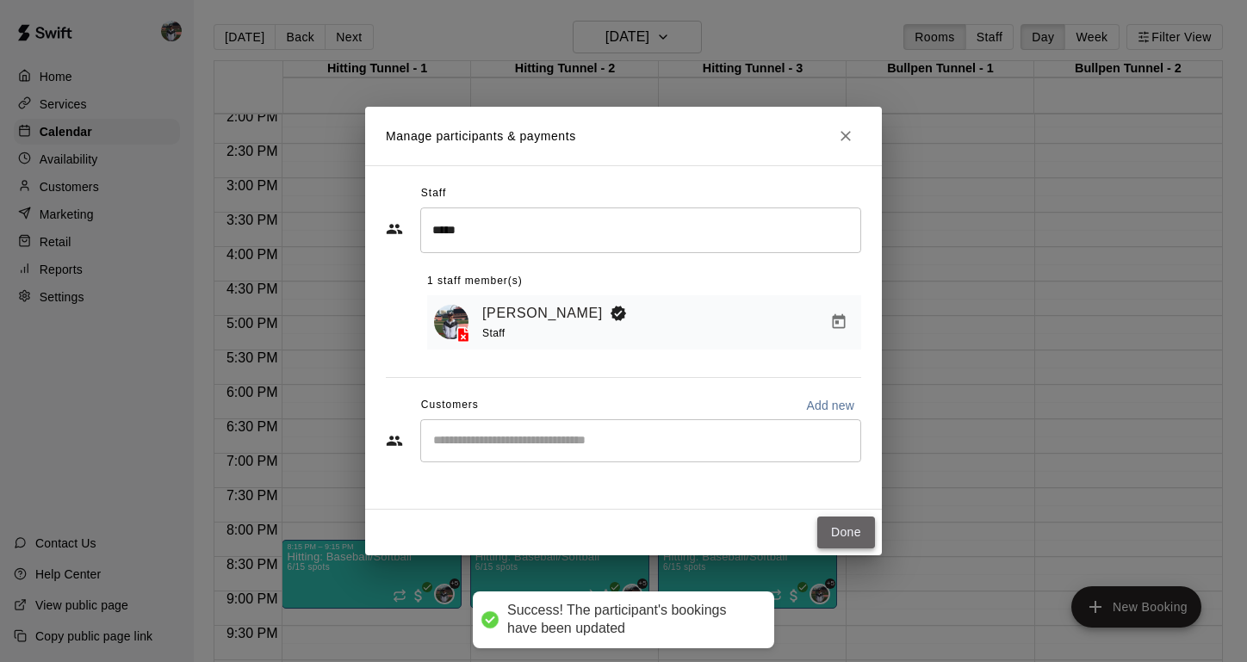
click at [852, 538] on button "Done" at bounding box center [847, 533] width 58 height 32
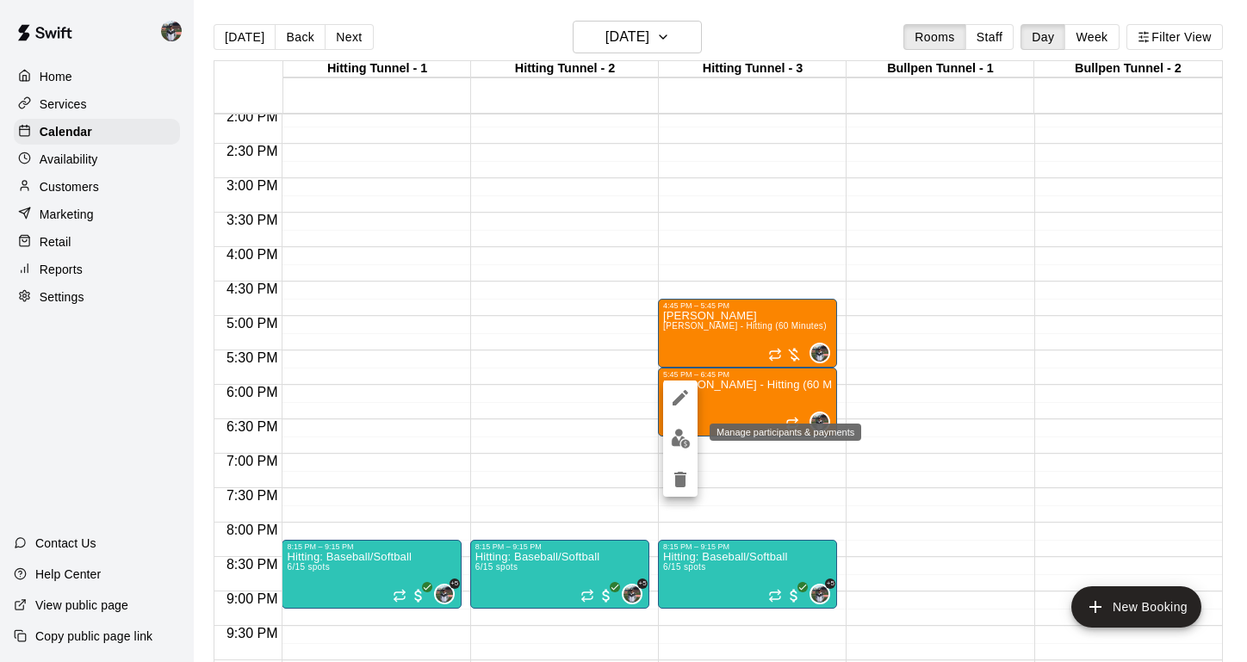
click at [681, 448] on img "edit" at bounding box center [681, 439] width 20 height 20
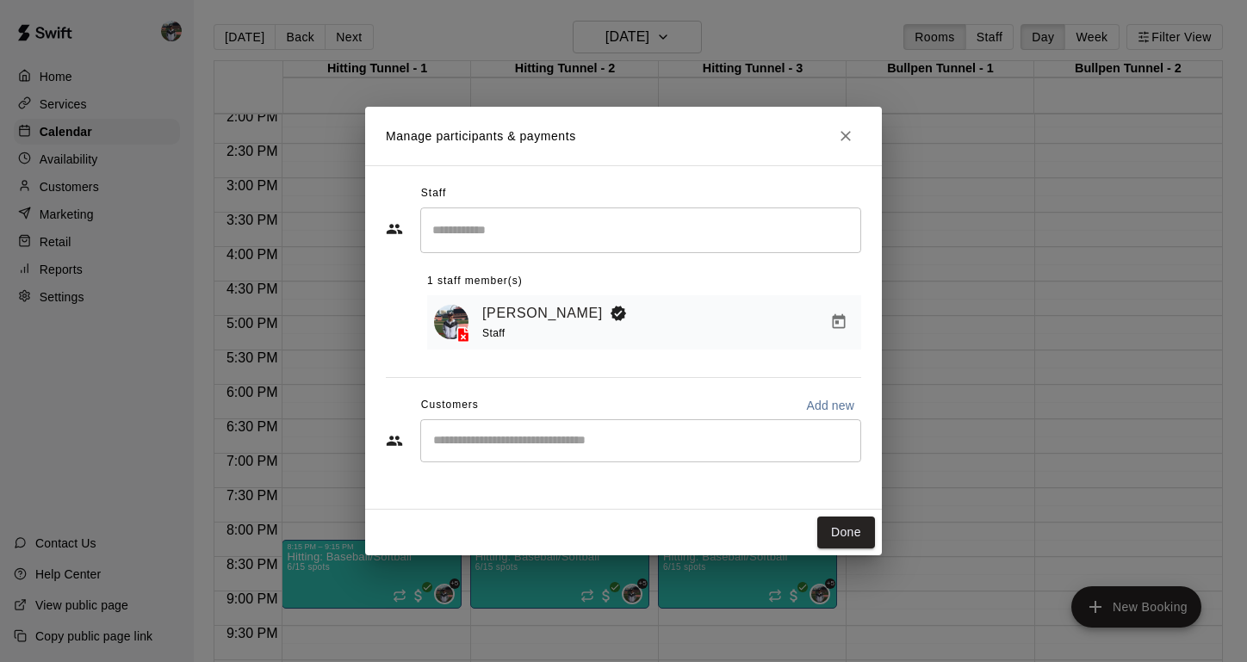
click at [513, 457] on div "​" at bounding box center [640, 441] width 441 height 43
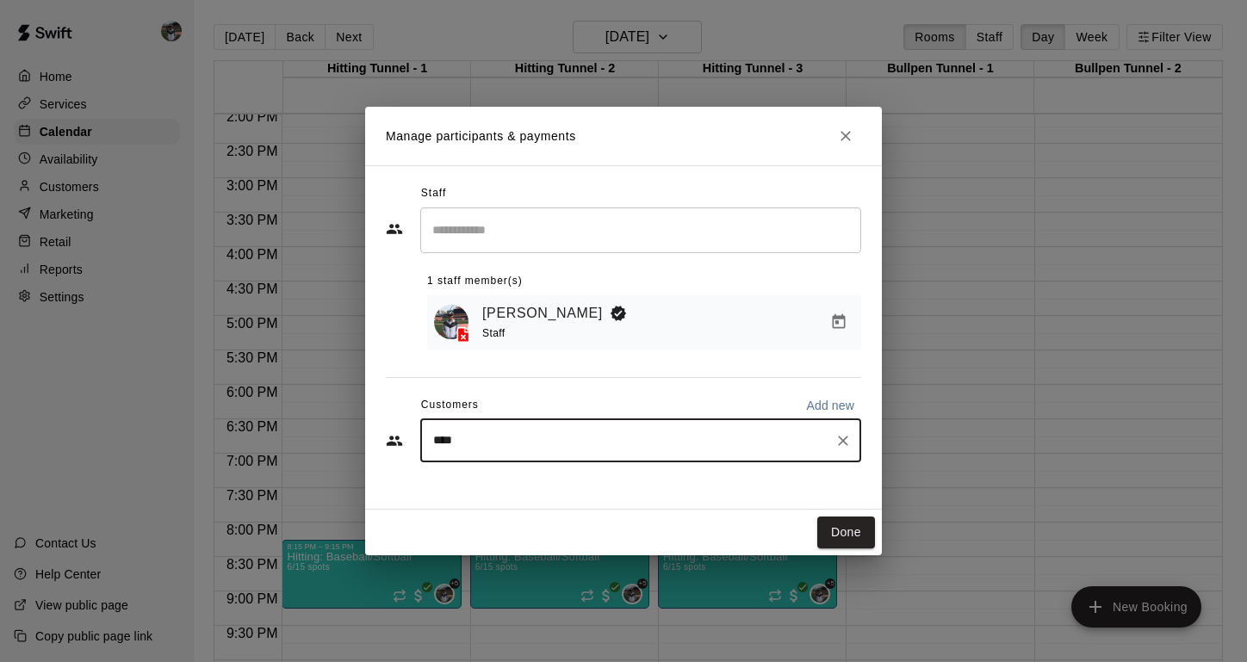
type input "*****"
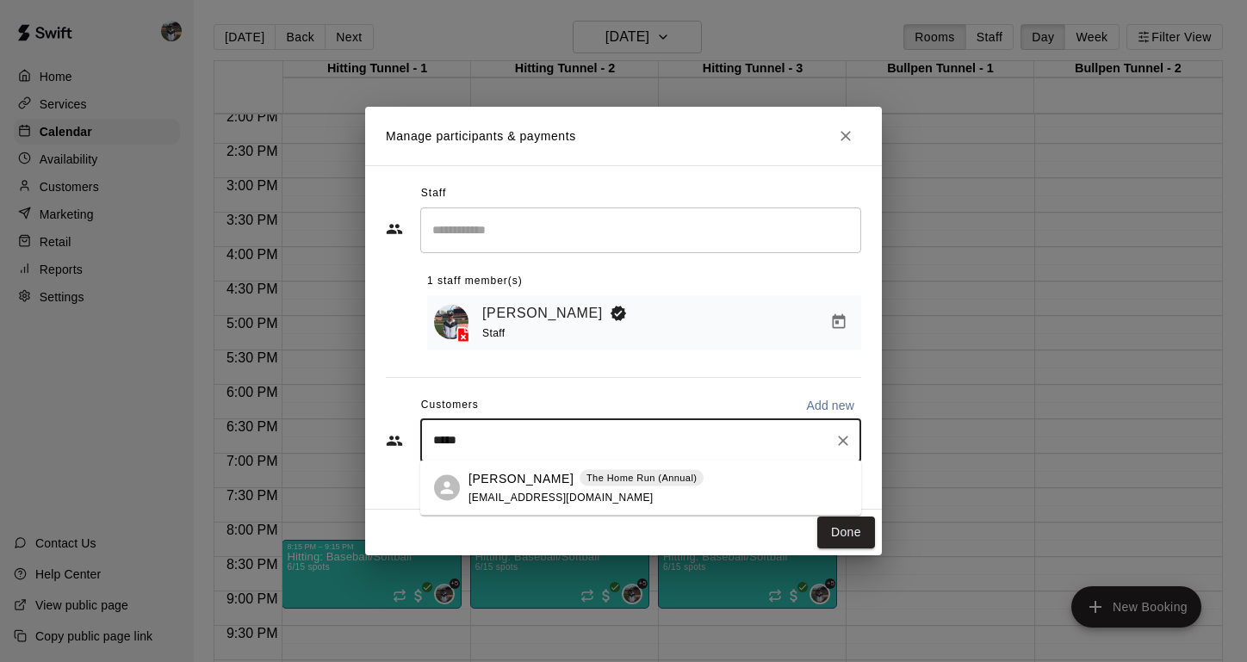
click at [499, 488] on div "[PERSON_NAME] The Home Run (Annual) [EMAIL_ADDRESS][DOMAIN_NAME]" at bounding box center [586, 487] width 235 height 37
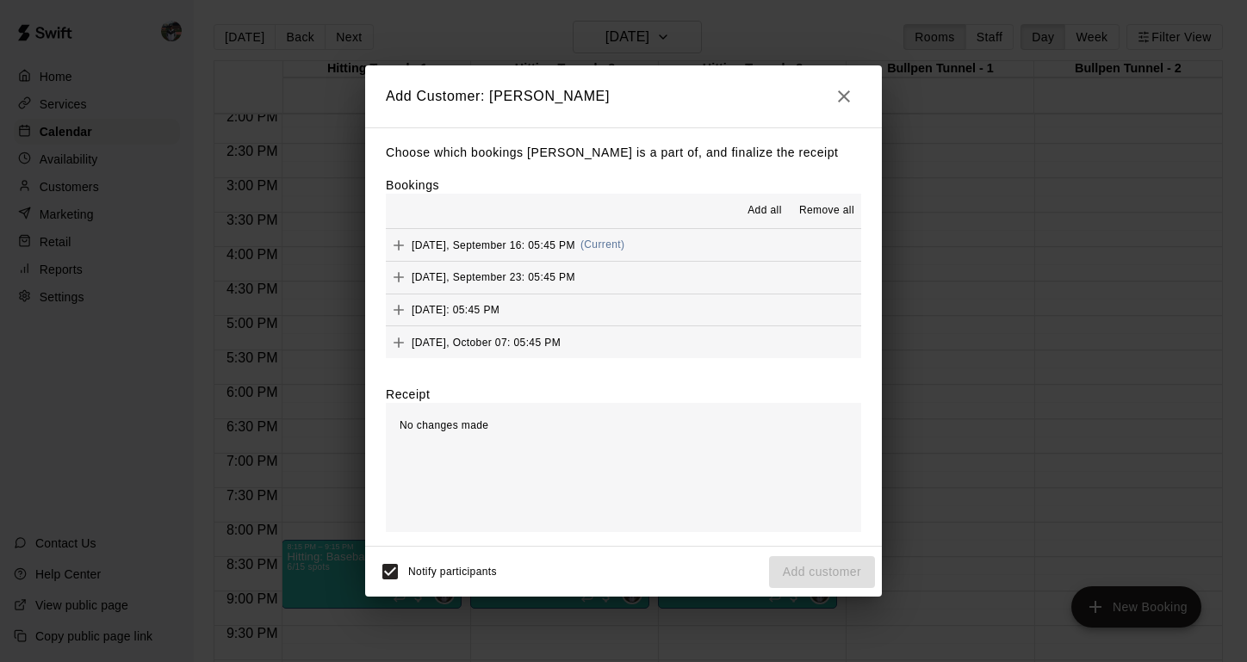
click at [526, 251] on div "[DATE], September 16: 05:45 PM (Current)" at bounding box center [505, 246] width 239 height 26
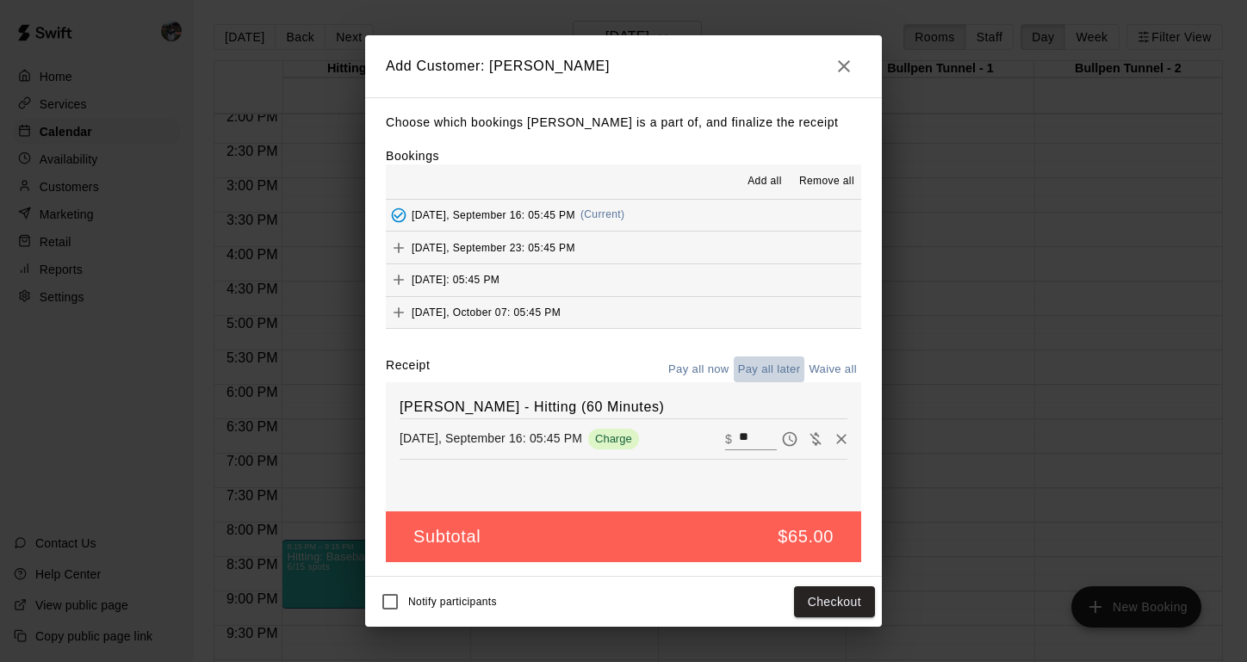
click at [758, 370] on button "Pay all later" at bounding box center [770, 370] width 72 height 27
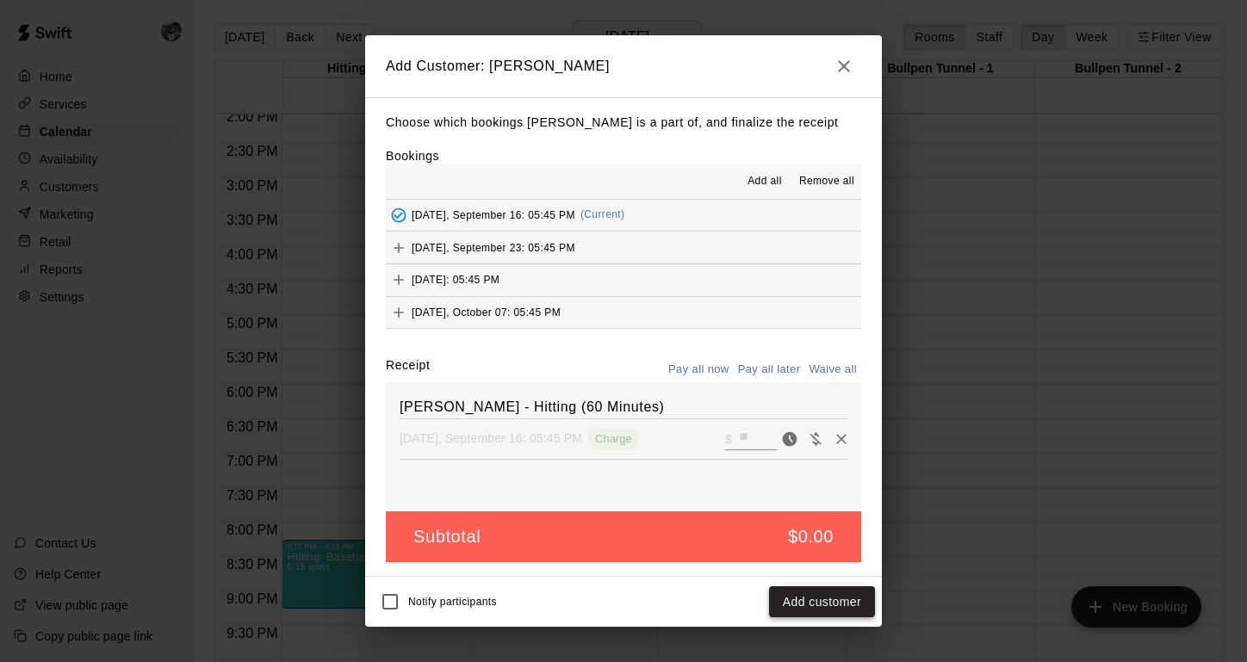
click at [825, 605] on button "Add customer" at bounding box center [822, 603] width 106 height 32
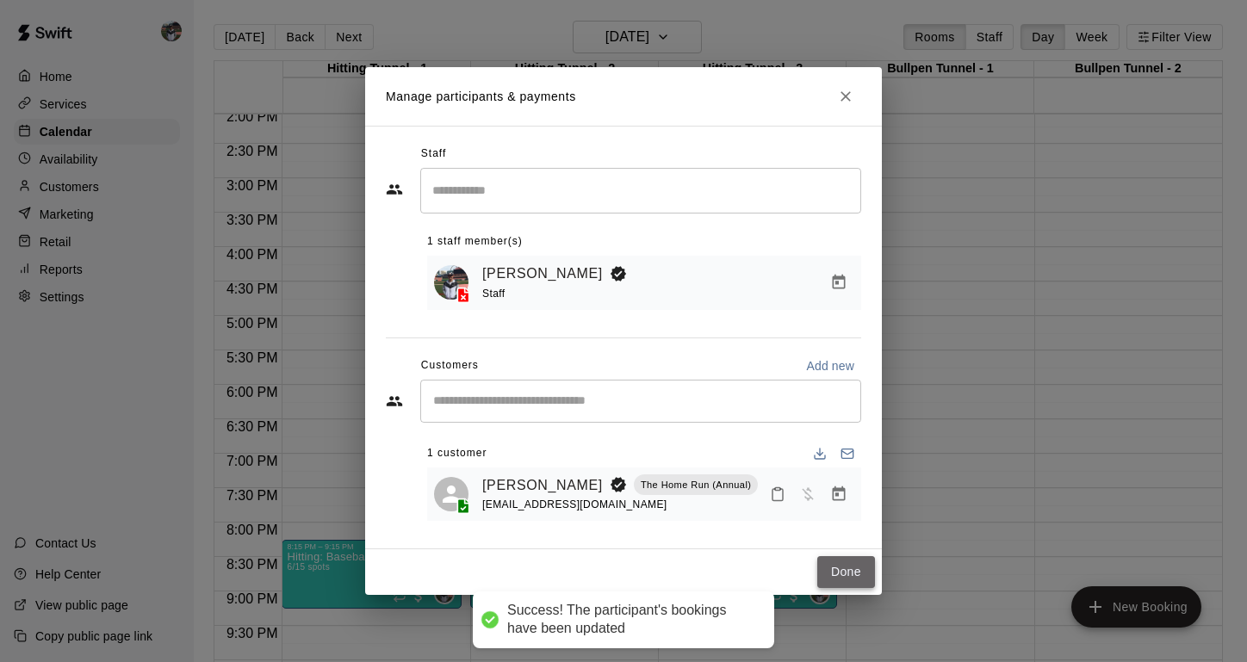
click at [847, 575] on button "Done" at bounding box center [847, 572] width 58 height 32
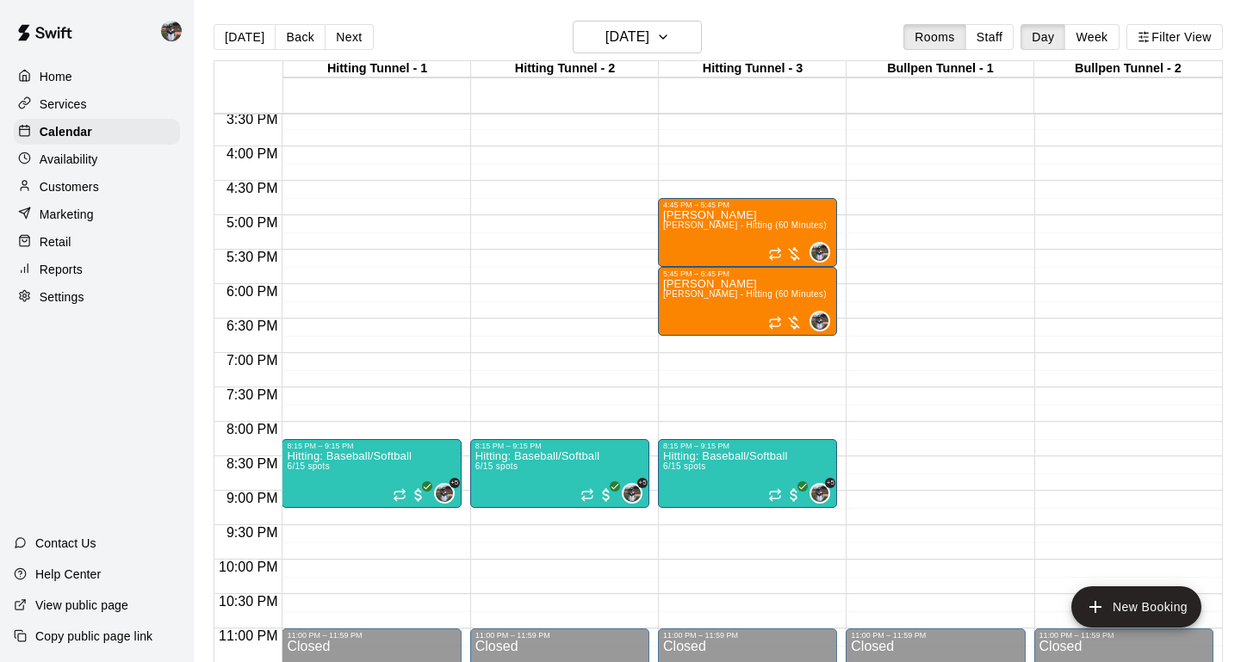
scroll to position [1087, 0]
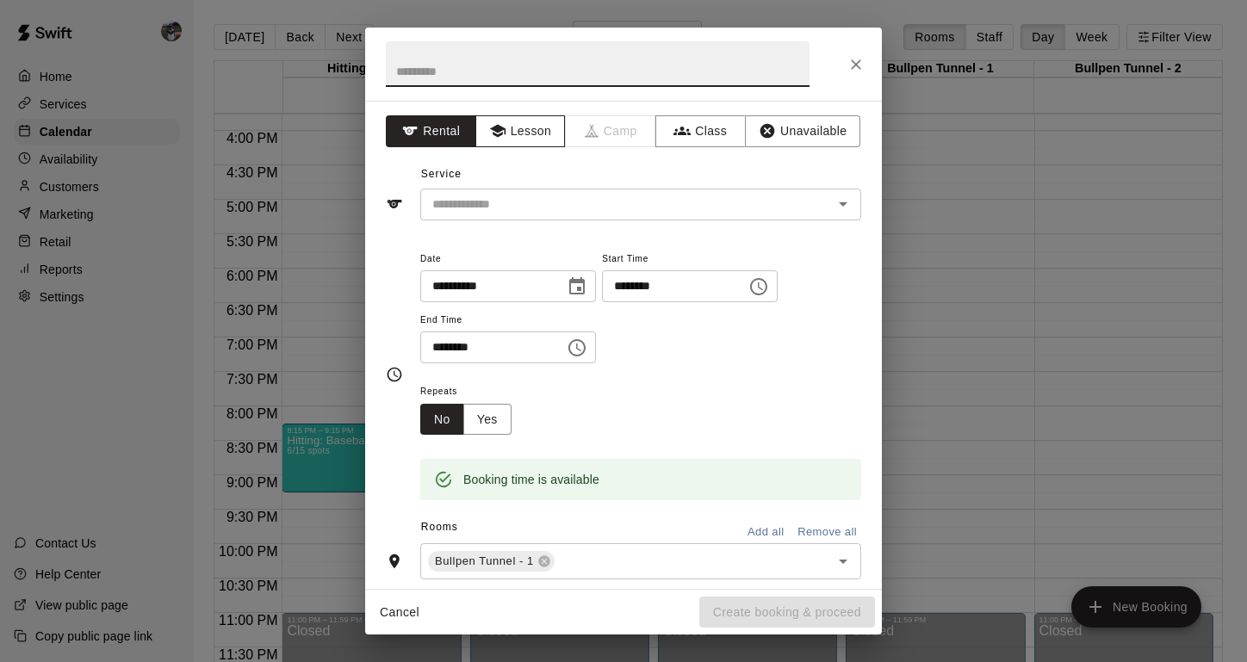
click at [530, 135] on button "Lesson" at bounding box center [521, 131] width 90 height 32
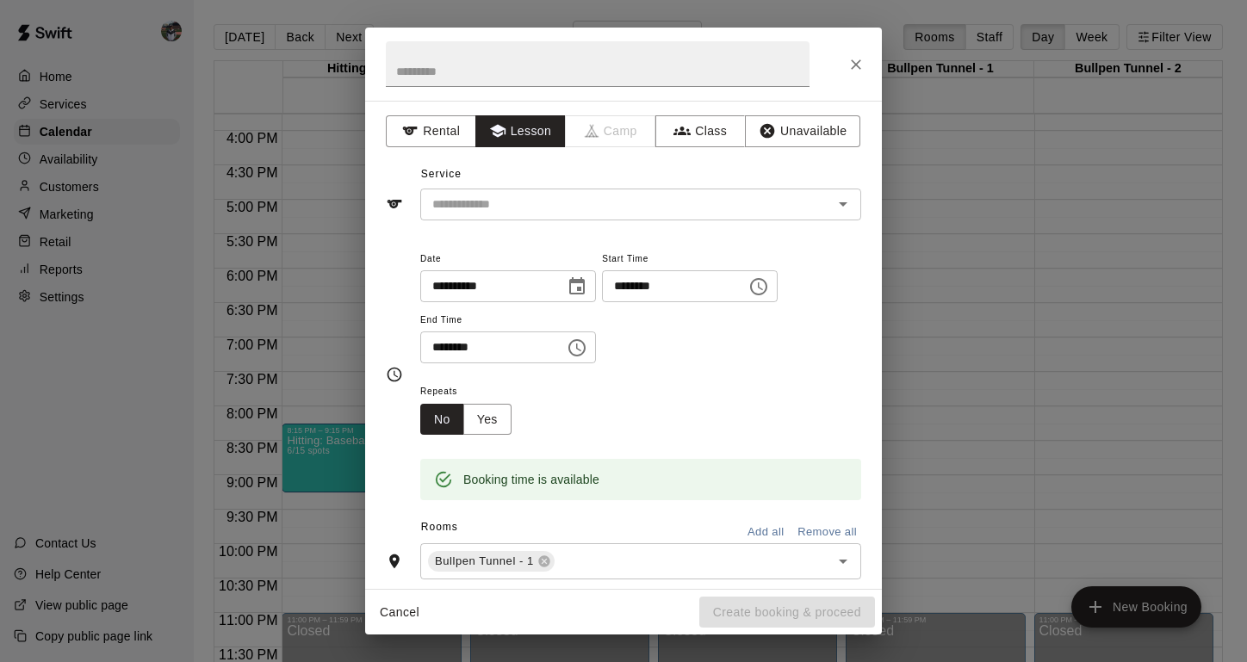
click at [515, 221] on div "**********" at bounding box center [623, 345] width 517 height 488
click at [525, 204] on input "text" at bounding box center [616, 205] width 380 height 22
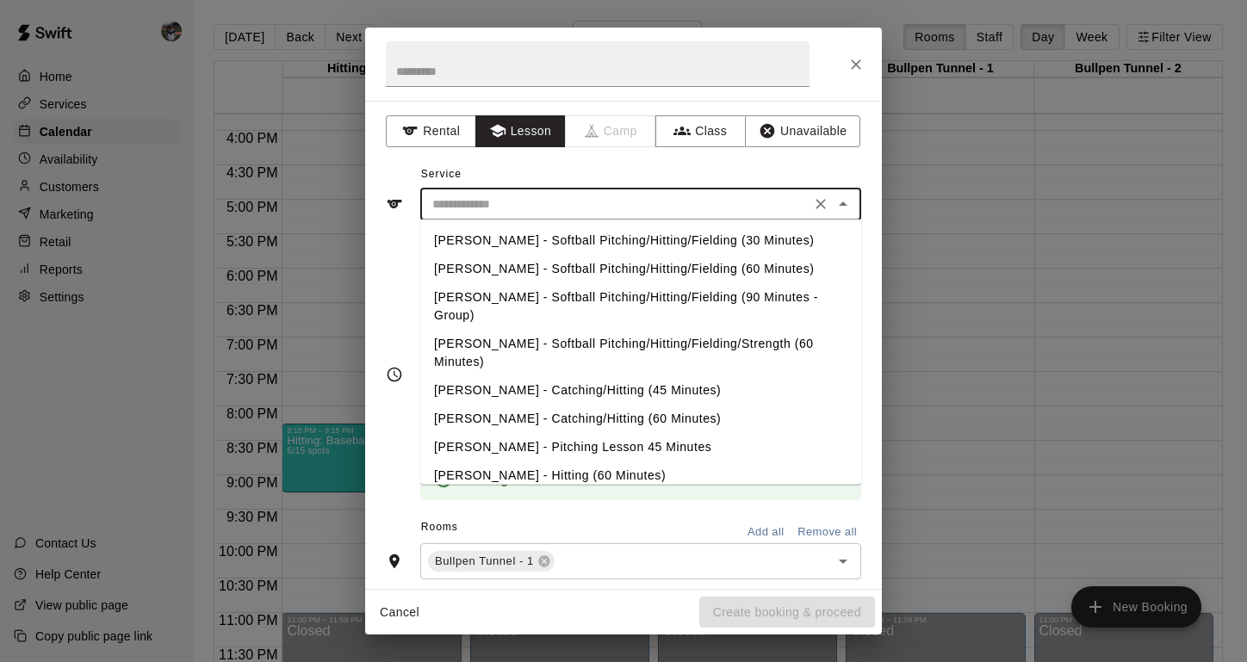
click at [501, 462] on li "[PERSON_NAME] - Hitting (60 Minutes)" at bounding box center [640, 476] width 441 height 28
type input "**********"
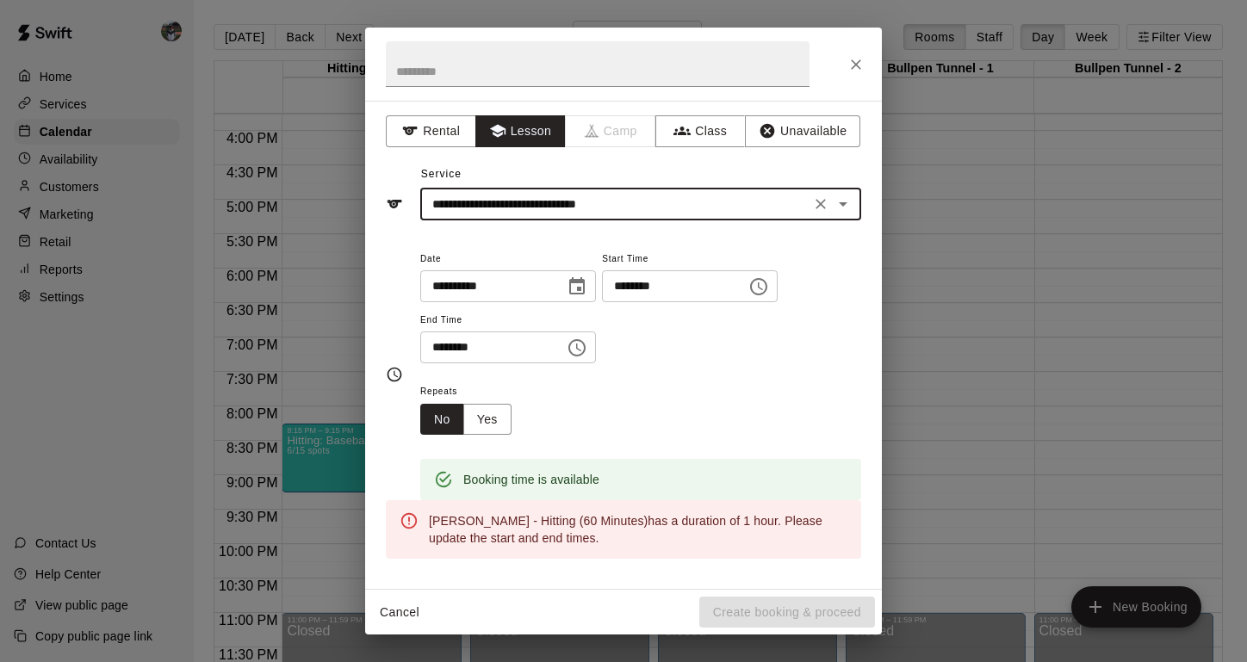
click at [594, 345] on button "Choose time, selected time is 8:30 PM" at bounding box center [577, 348] width 34 height 34
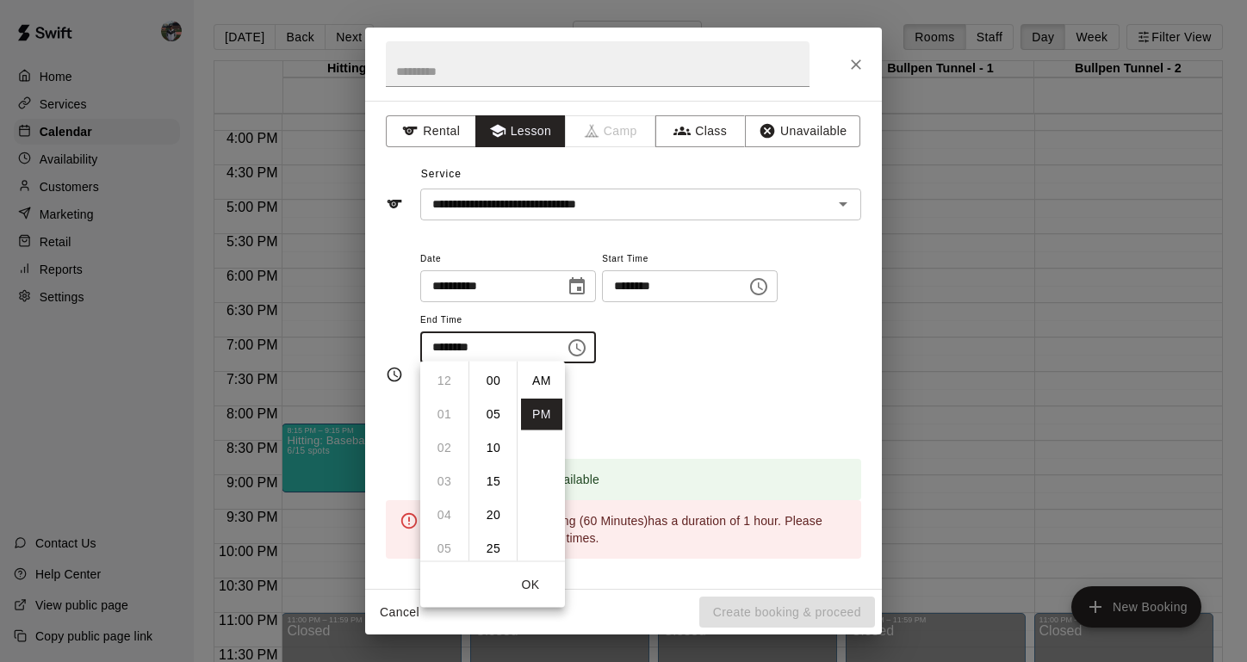
scroll to position [31, 0]
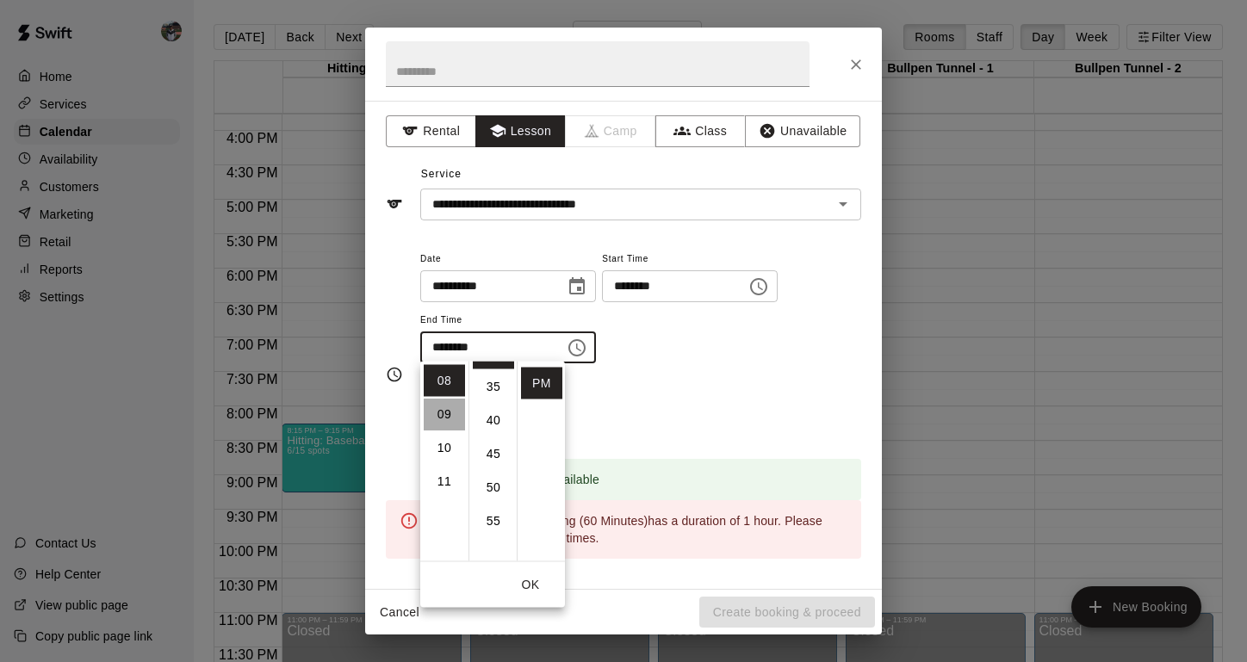
click at [448, 413] on li "09" at bounding box center [444, 415] width 41 height 32
click at [494, 381] on li "00" at bounding box center [493, 381] width 41 height 32
type input "********"
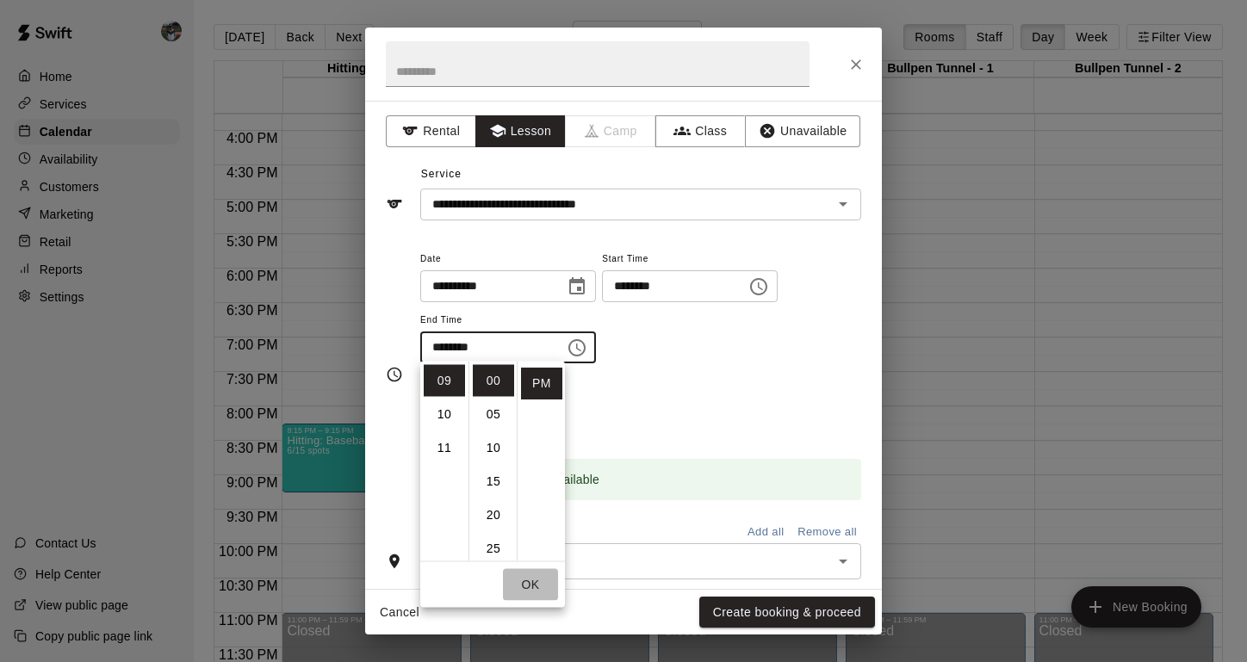
click at [531, 584] on button "OK" at bounding box center [530, 585] width 55 height 32
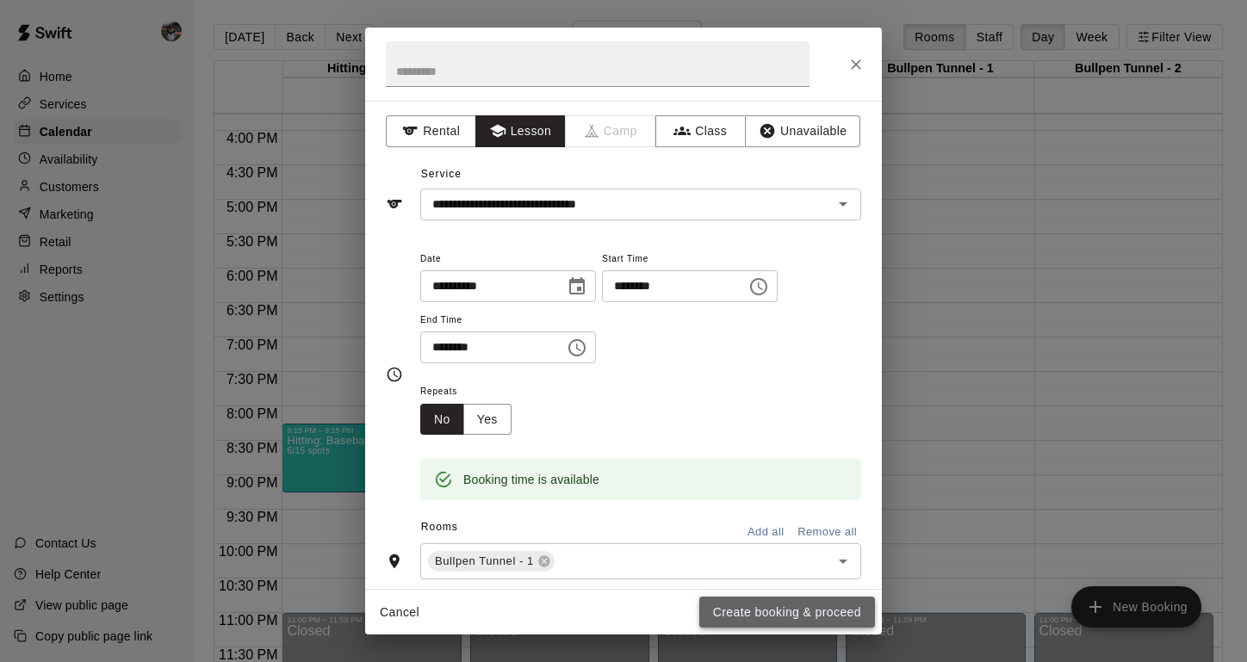
click at [738, 607] on button "Create booking & proceed" at bounding box center [787, 613] width 176 height 32
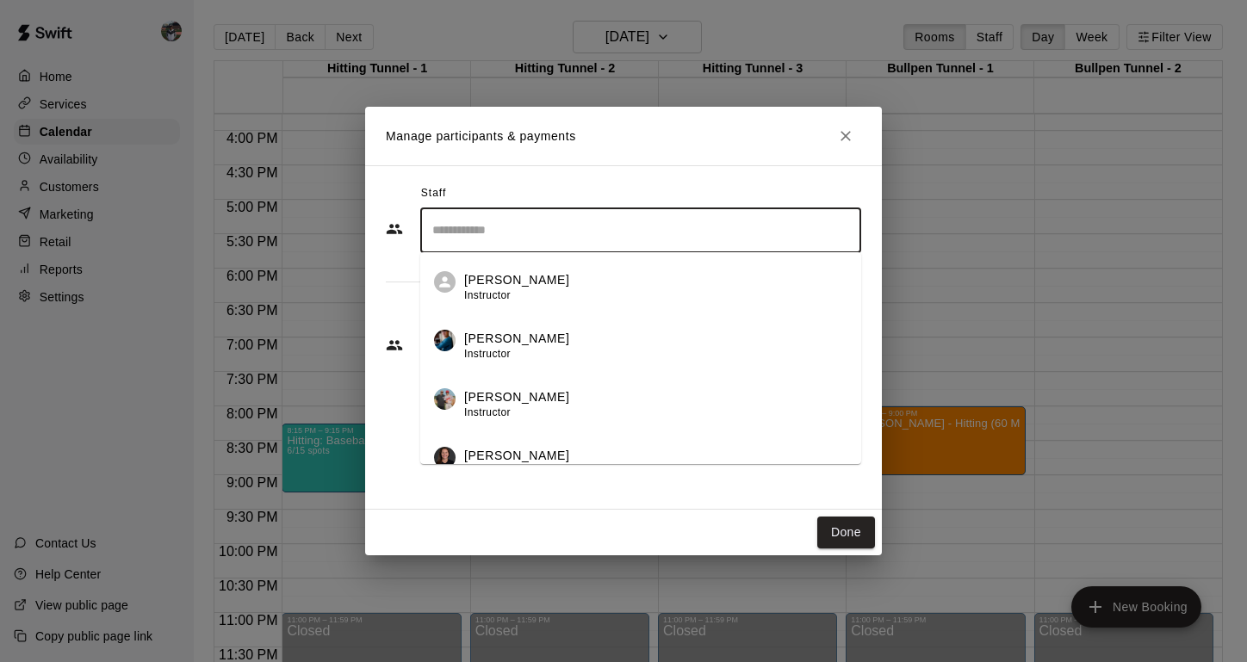
click at [489, 233] on input "Search staff" at bounding box center [641, 230] width 426 height 30
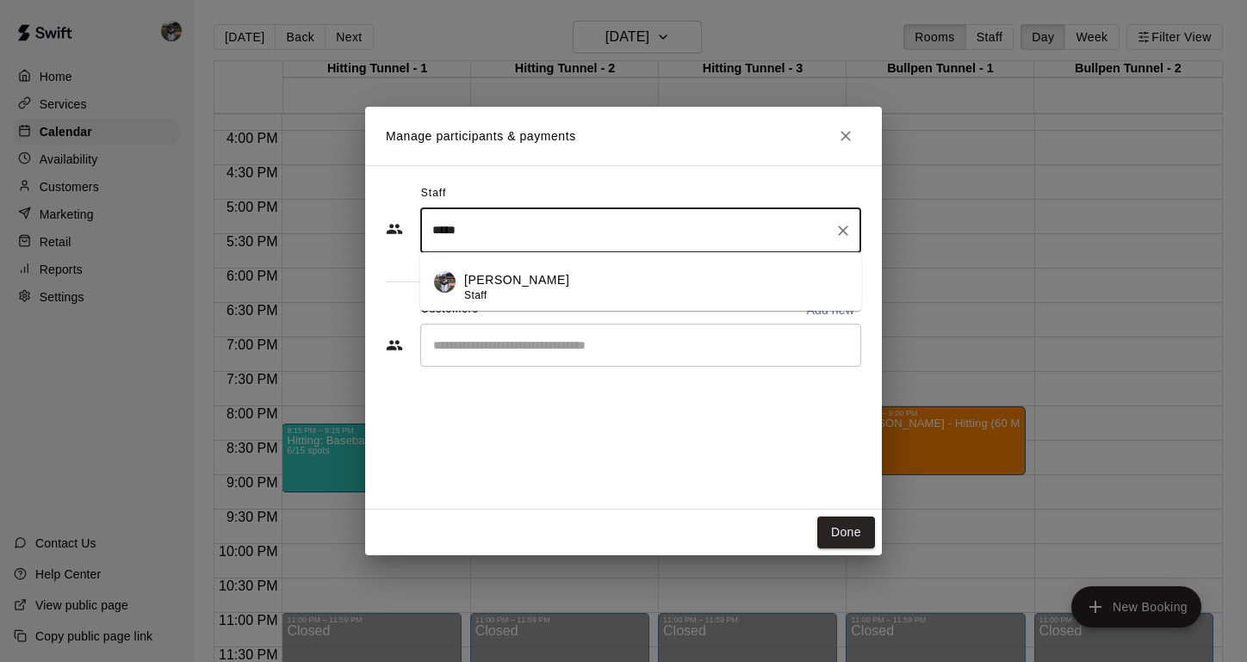
click at [485, 276] on p "[PERSON_NAME]" at bounding box center [516, 280] width 105 height 18
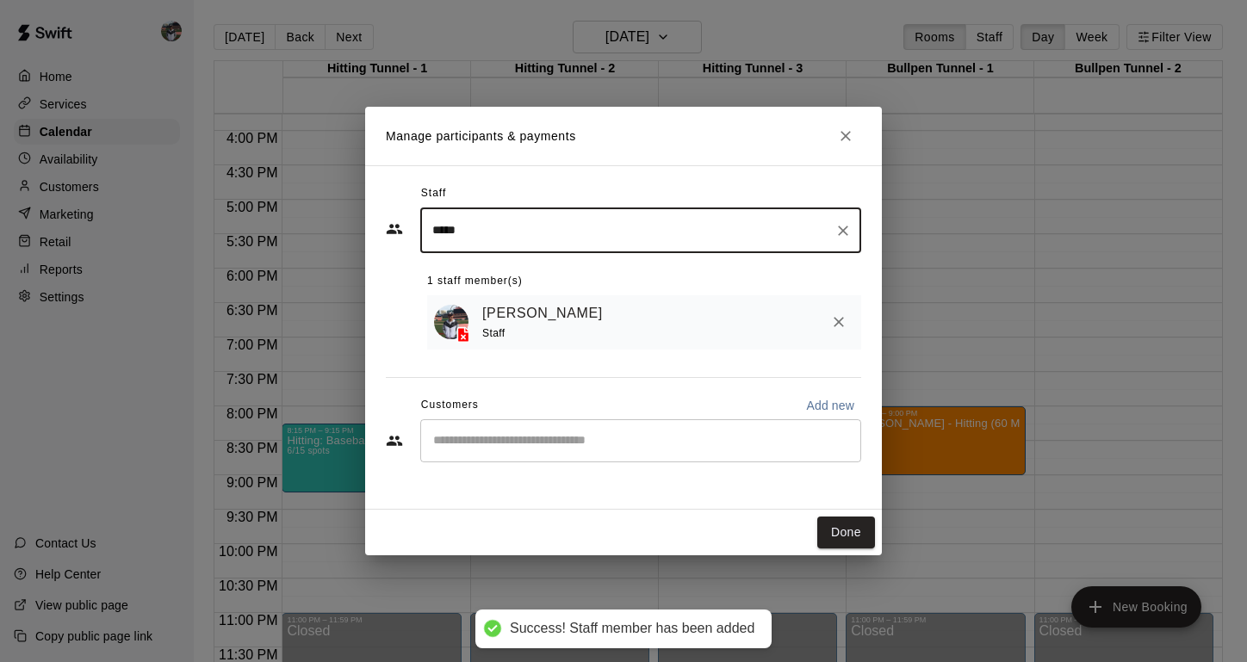
click at [513, 450] on div "​" at bounding box center [640, 441] width 441 height 43
type input "*****"
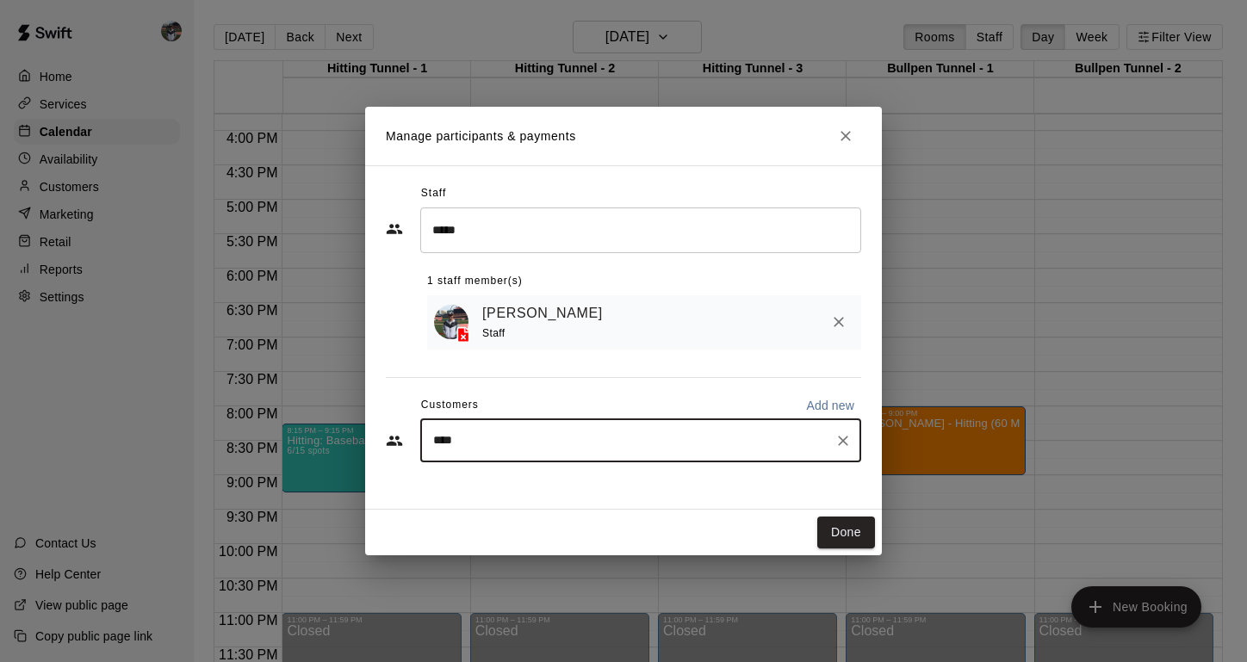
type input "*****"
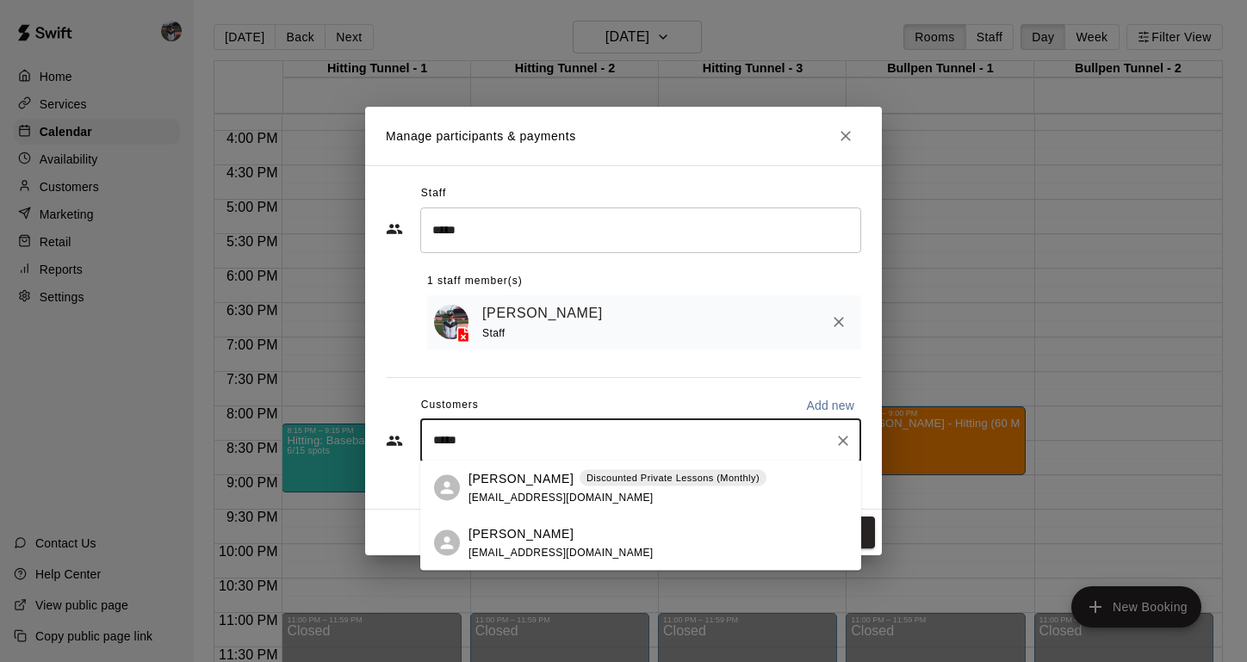
click at [544, 481] on p "[PERSON_NAME]" at bounding box center [521, 478] width 105 height 18
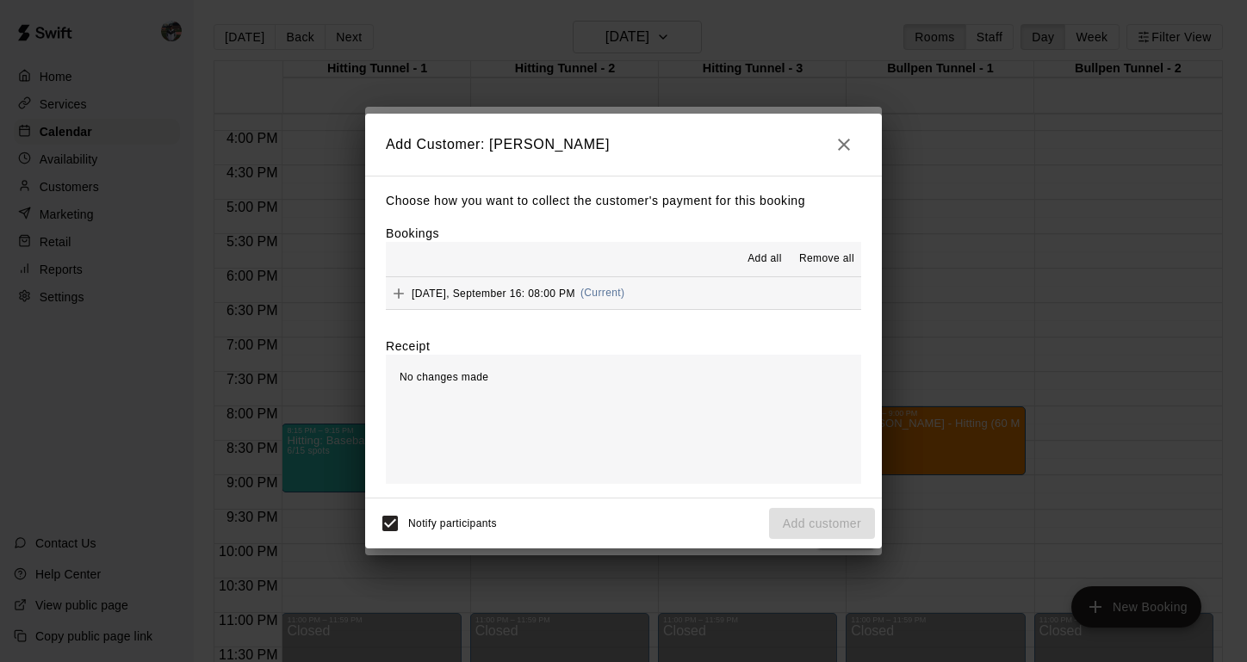
click at [420, 292] on span "[DATE], September 16: 08:00 PM" at bounding box center [494, 293] width 164 height 12
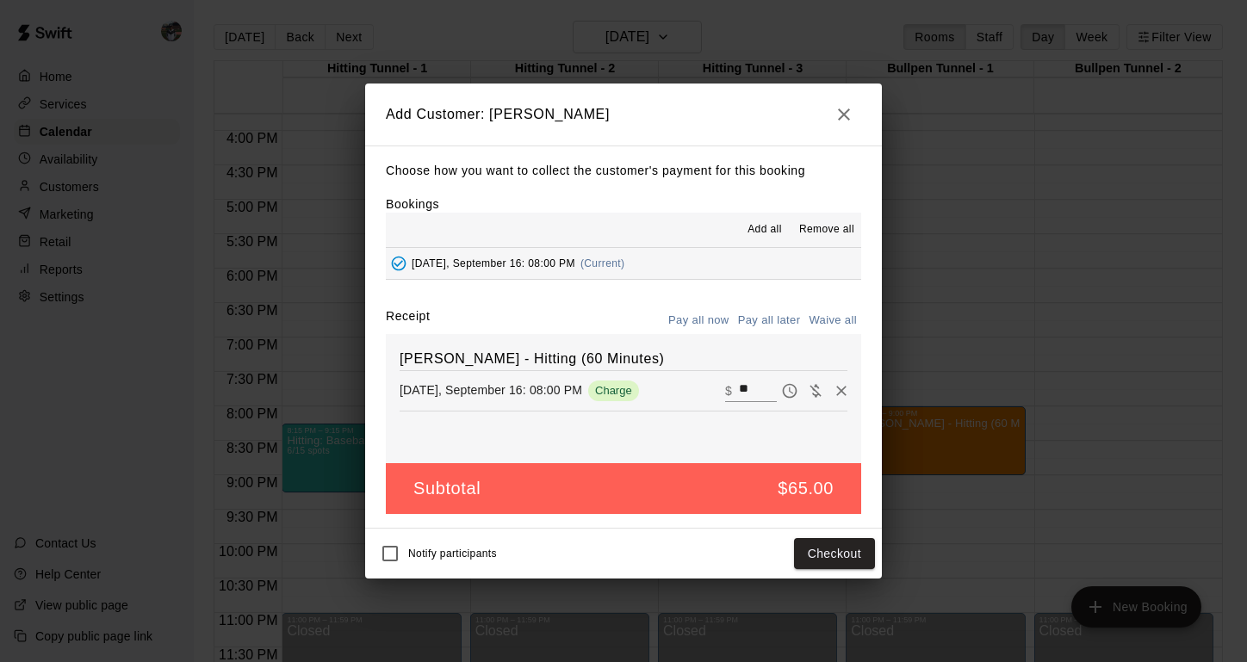
click at [764, 320] on button "Pay all later" at bounding box center [770, 321] width 72 height 27
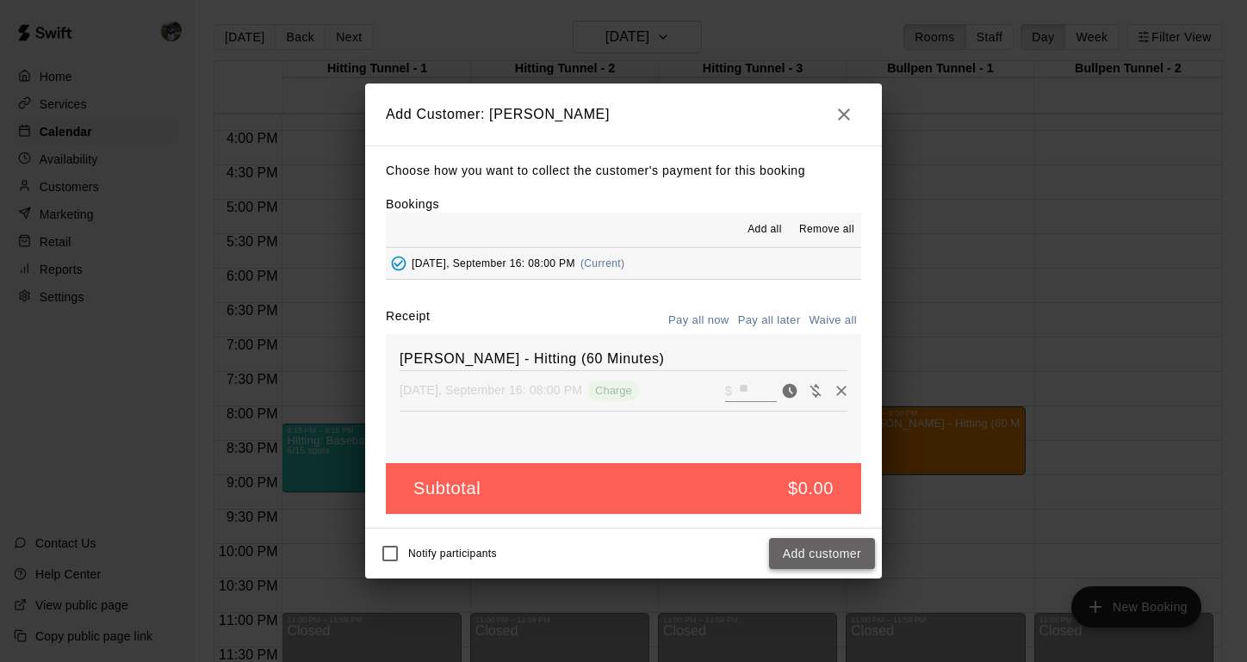
click at [816, 549] on button "Add customer" at bounding box center [822, 554] width 106 height 32
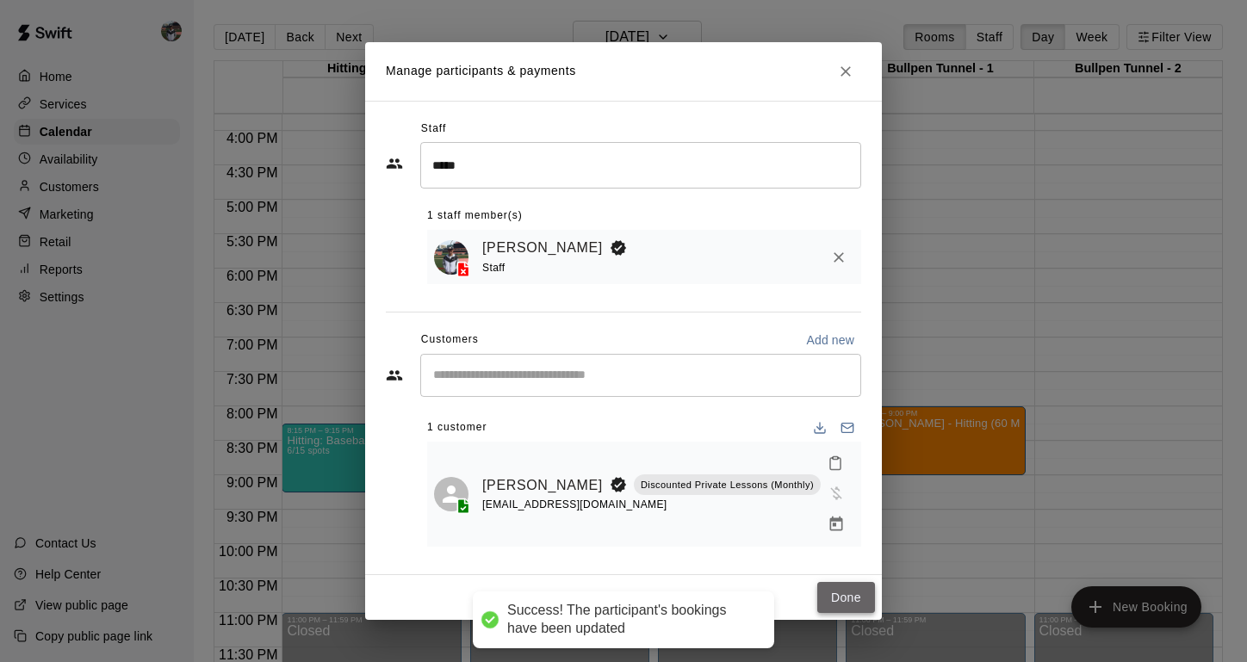
click at [841, 582] on button "Done" at bounding box center [847, 598] width 58 height 32
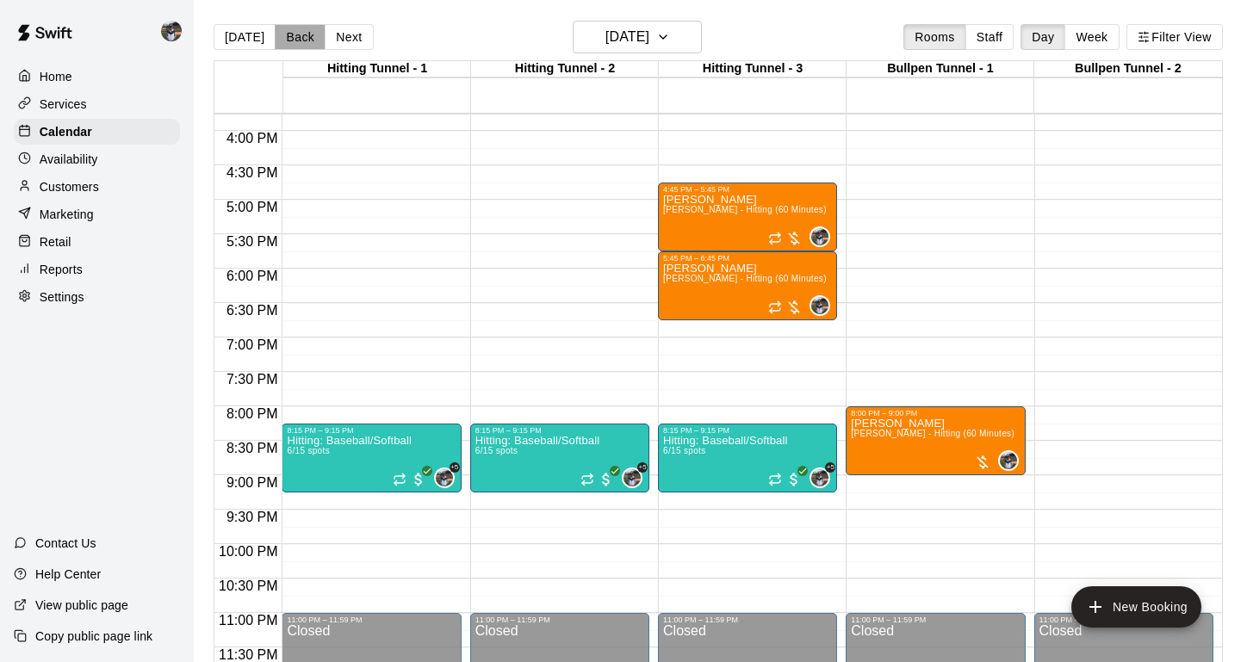
click at [302, 38] on button "Back" at bounding box center [300, 37] width 51 height 26
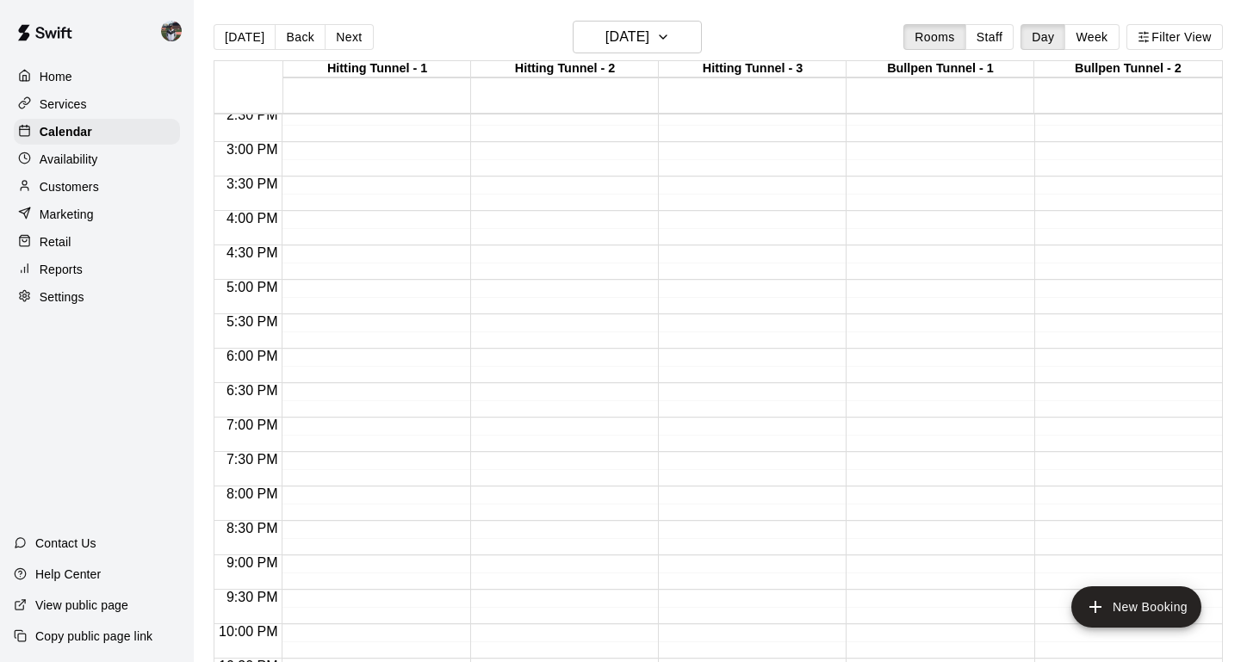
scroll to position [892, 0]
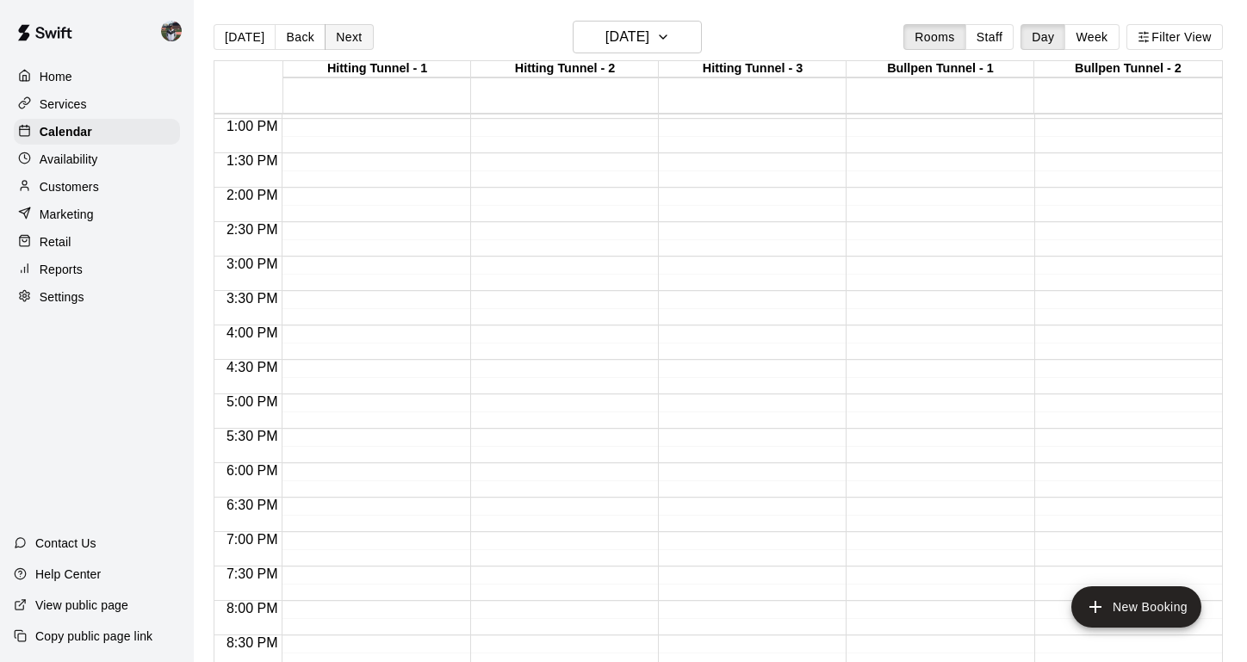
click at [333, 30] on button "Next" at bounding box center [349, 37] width 48 height 26
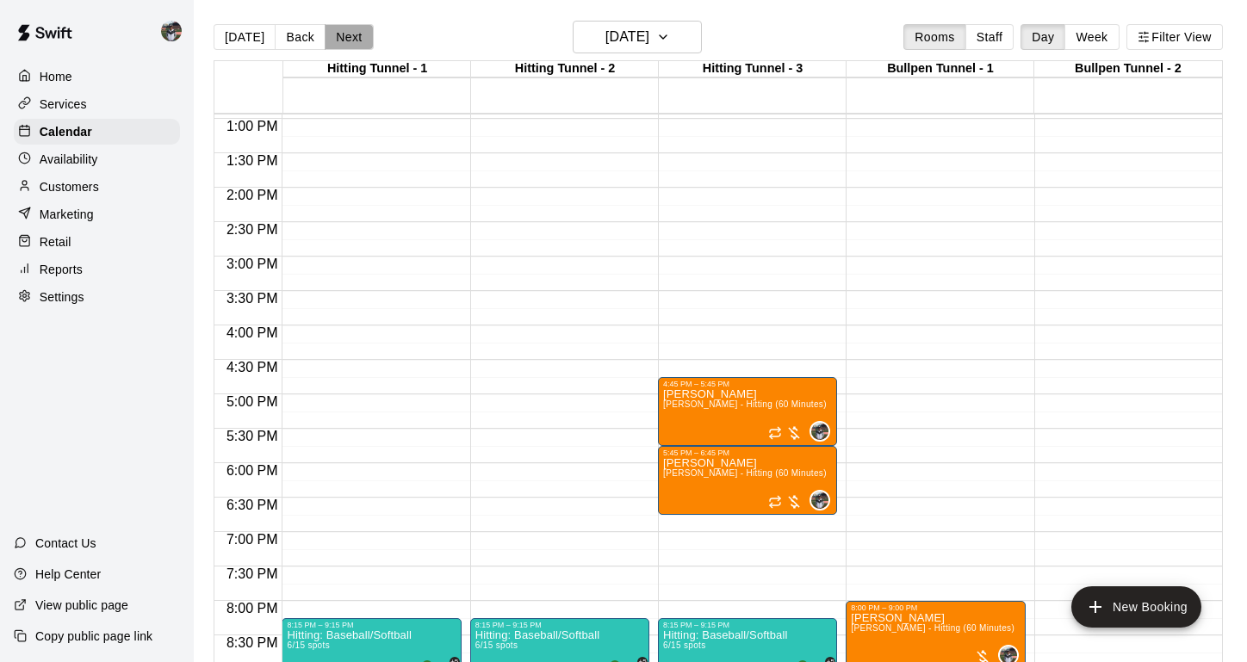
click at [333, 30] on button "Next" at bounding box center [349, 37] width 48 height 26
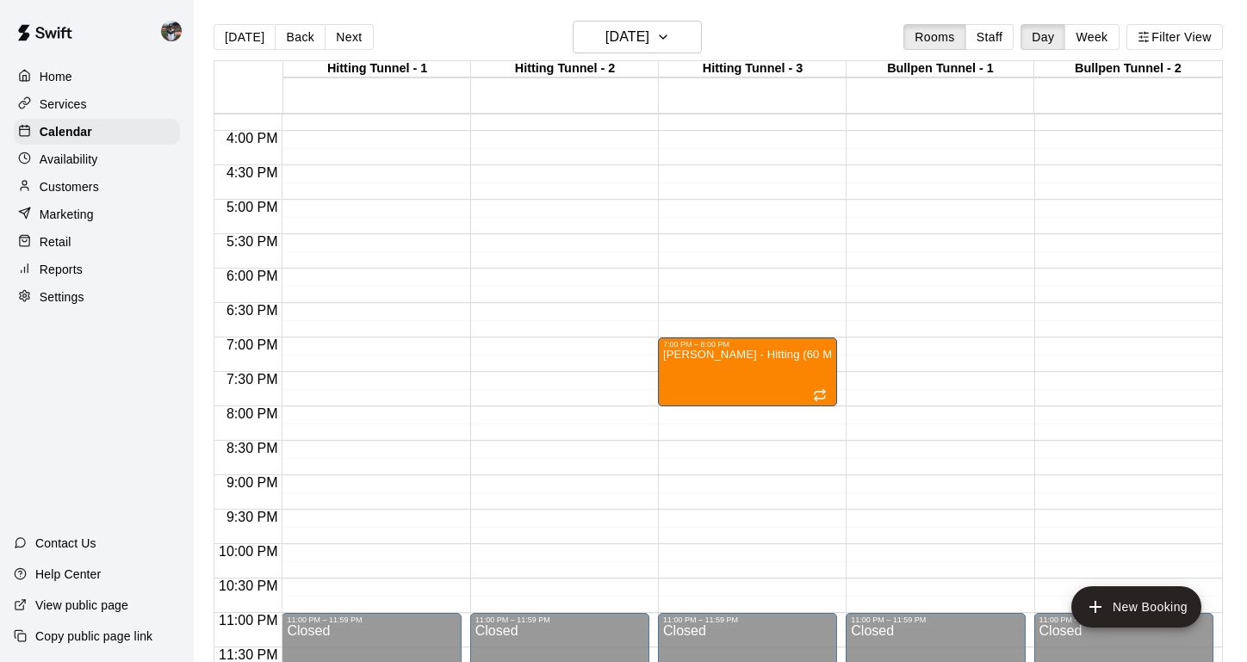
scroll to position [1076, 0]
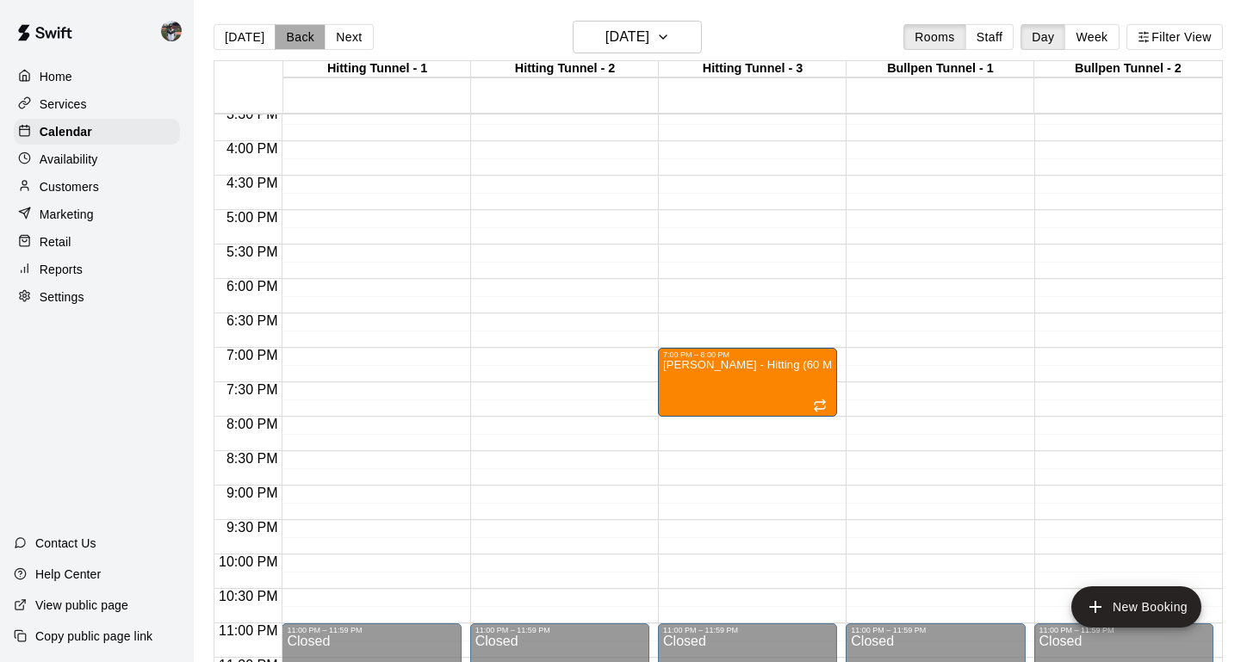
click at [294, 30] on button "Back" at bounding box center [300, 37] width 51 height 26
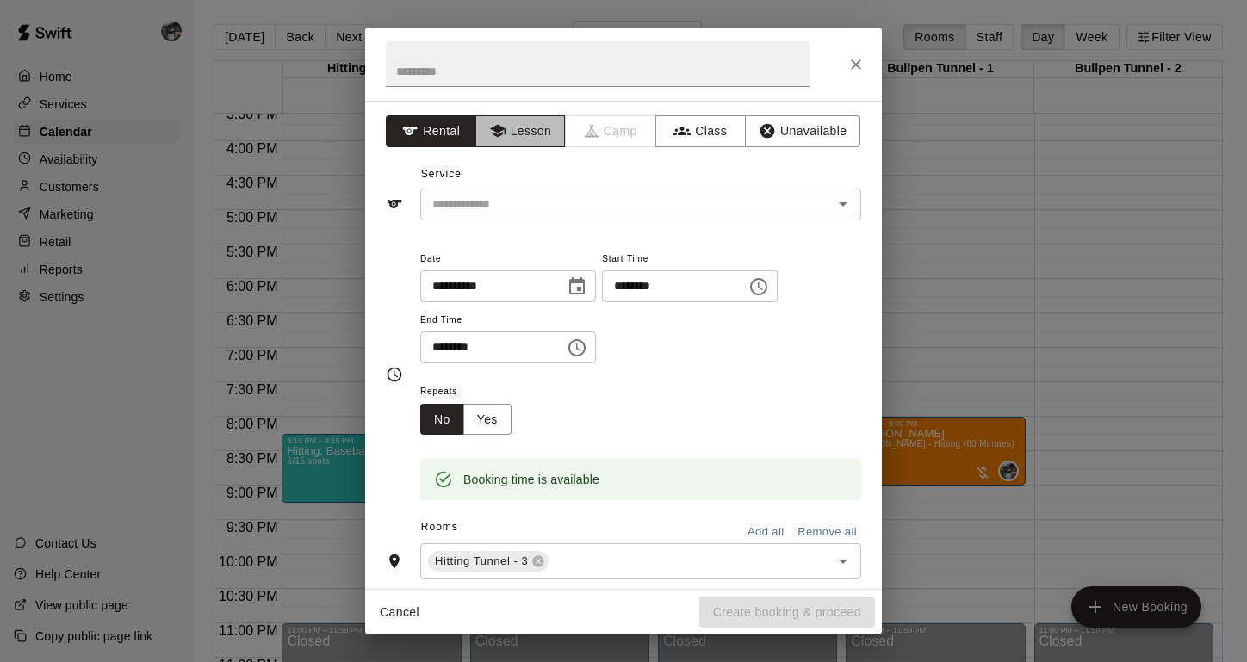
click at [538, 138] on button "Lesson" at bounding box center [521, 131] width 90 height 32
click at [536, 190] on div "​" at bounding box center [640, 205] width 441 height 32
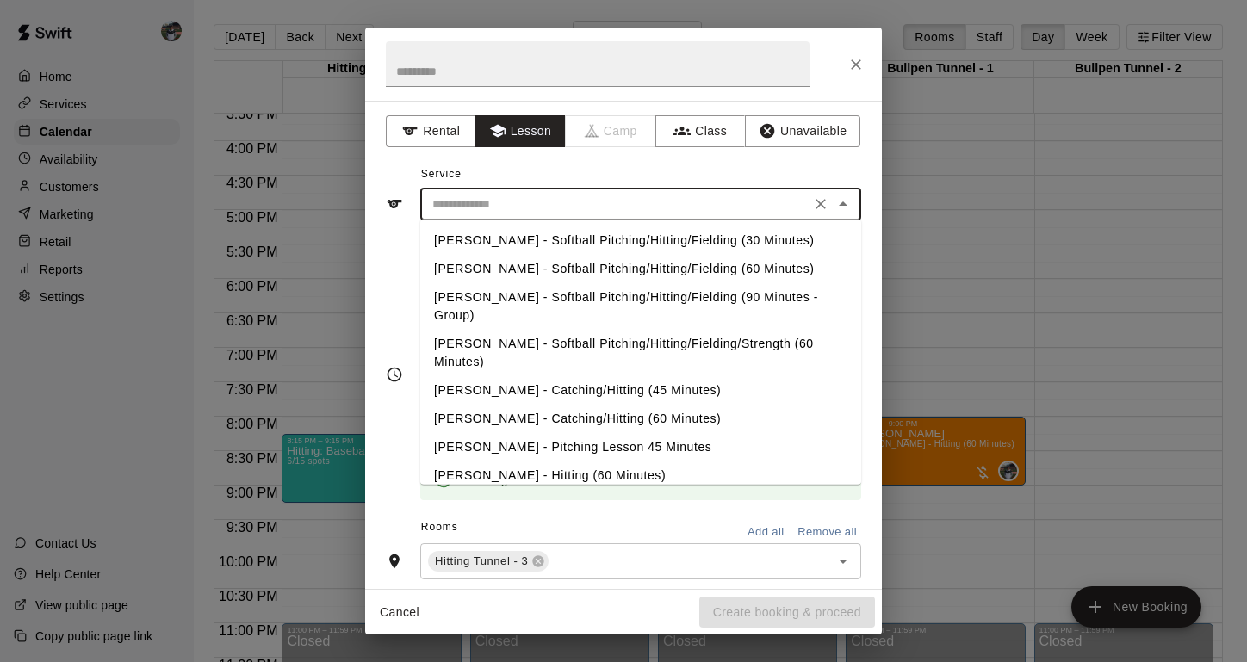
click at [512, 462] on li "[PERSON_NAME] - Hitting (60 Minutes)" at bounding box center [640, 476] width 441 height 28
type input "**********"
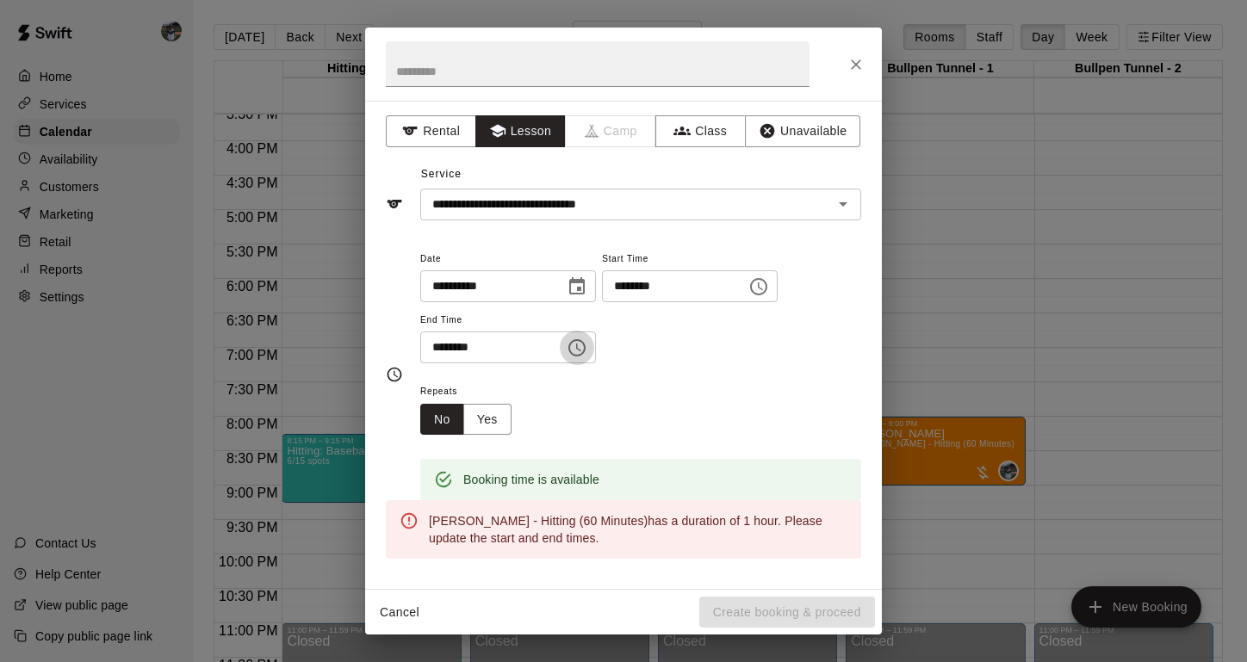
click at [594, 340] on button "Choose time, selected time is 7:15 PM" at bounding box center [577, 348] width 34 height 34
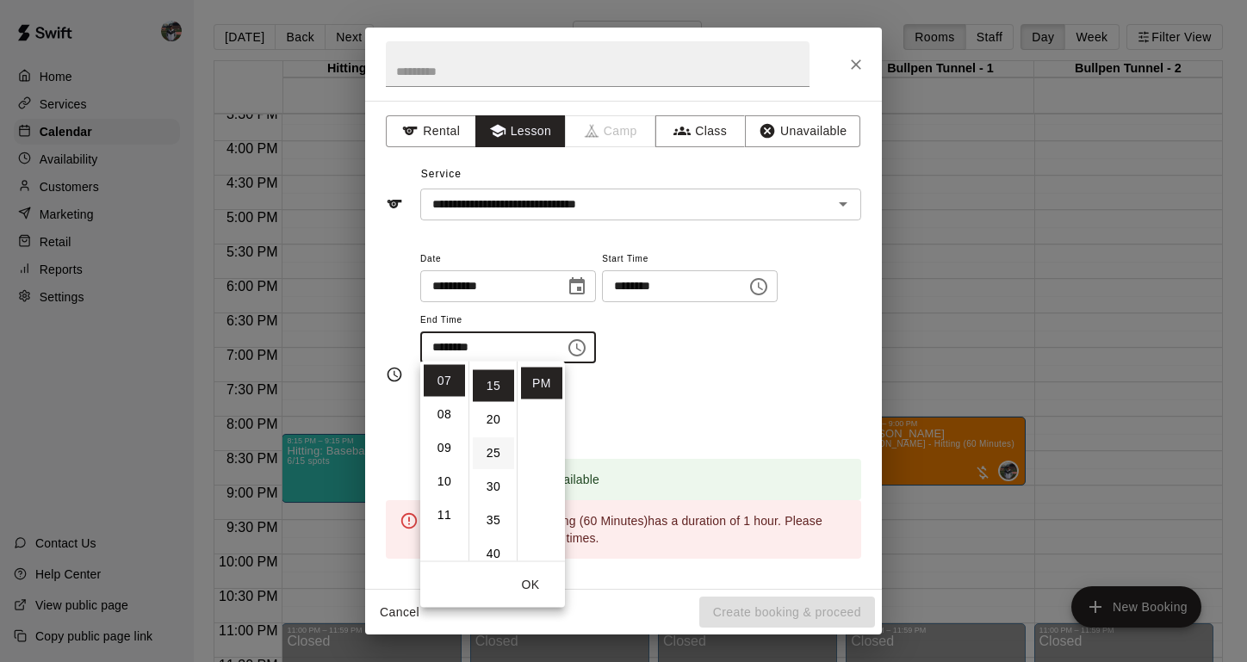
scroll to position [162, 0]
click at [494, 525] on li "45" at bounding box center [493, 522] width 41 height 32
type input "********"
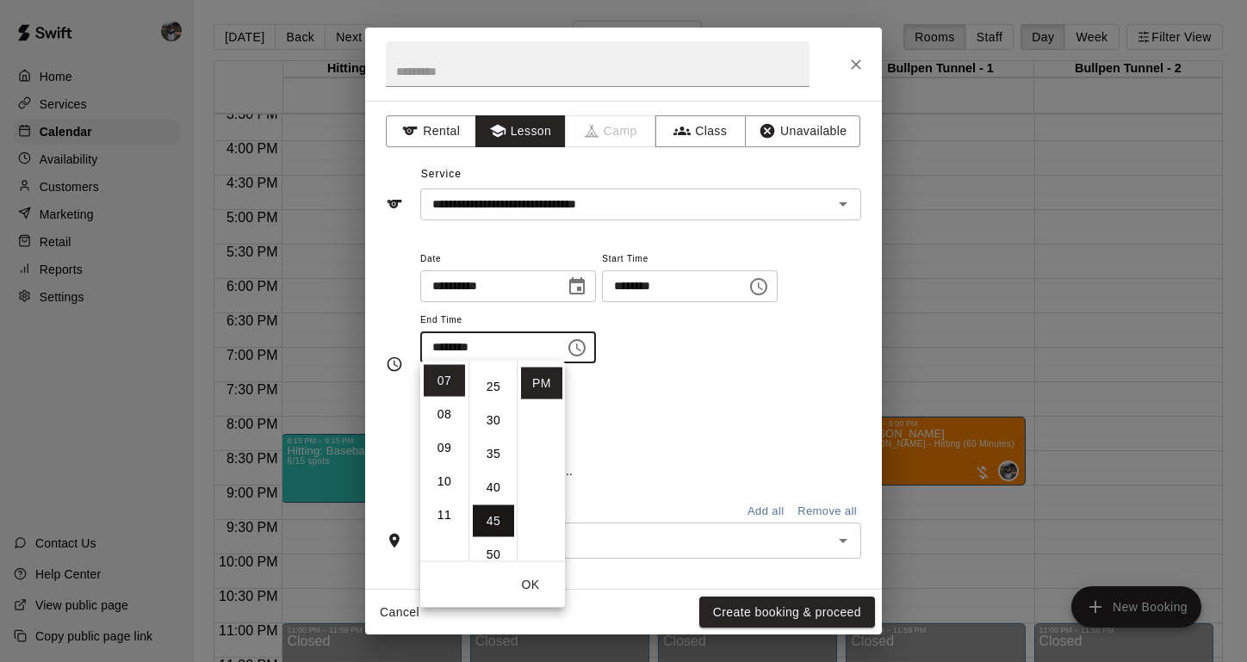
scroll to position [302, 0]
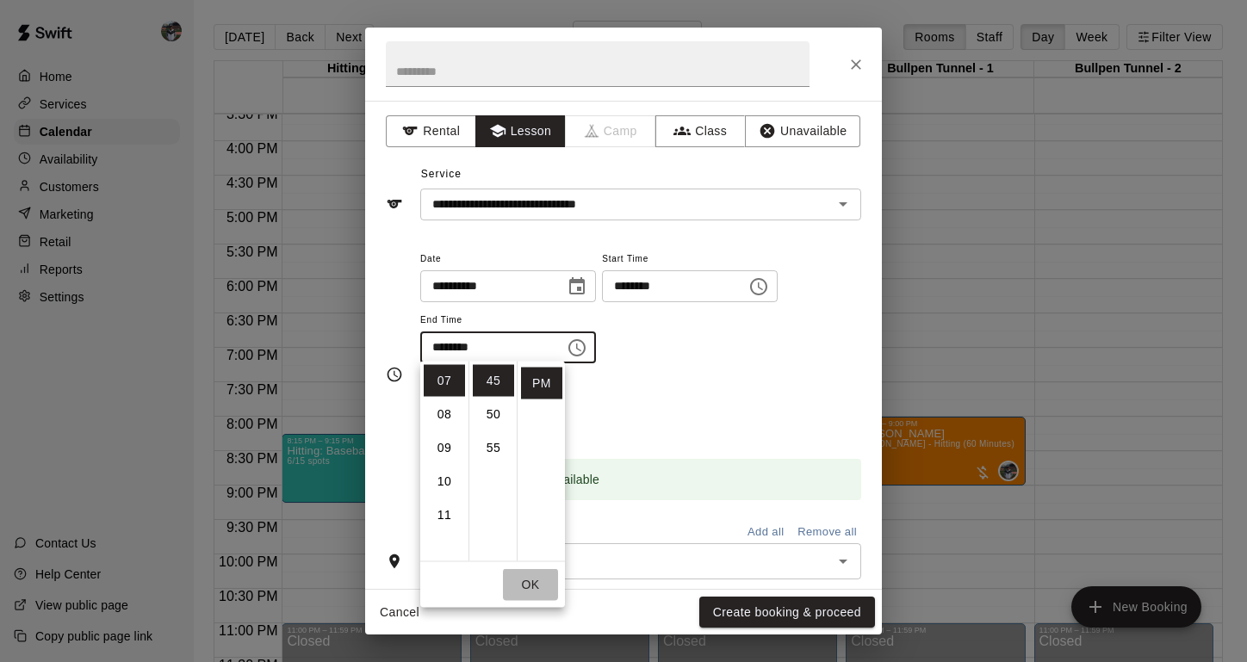
click at [538, 589] on button "OK" at bounding box center [530, 585] width 55 height 32
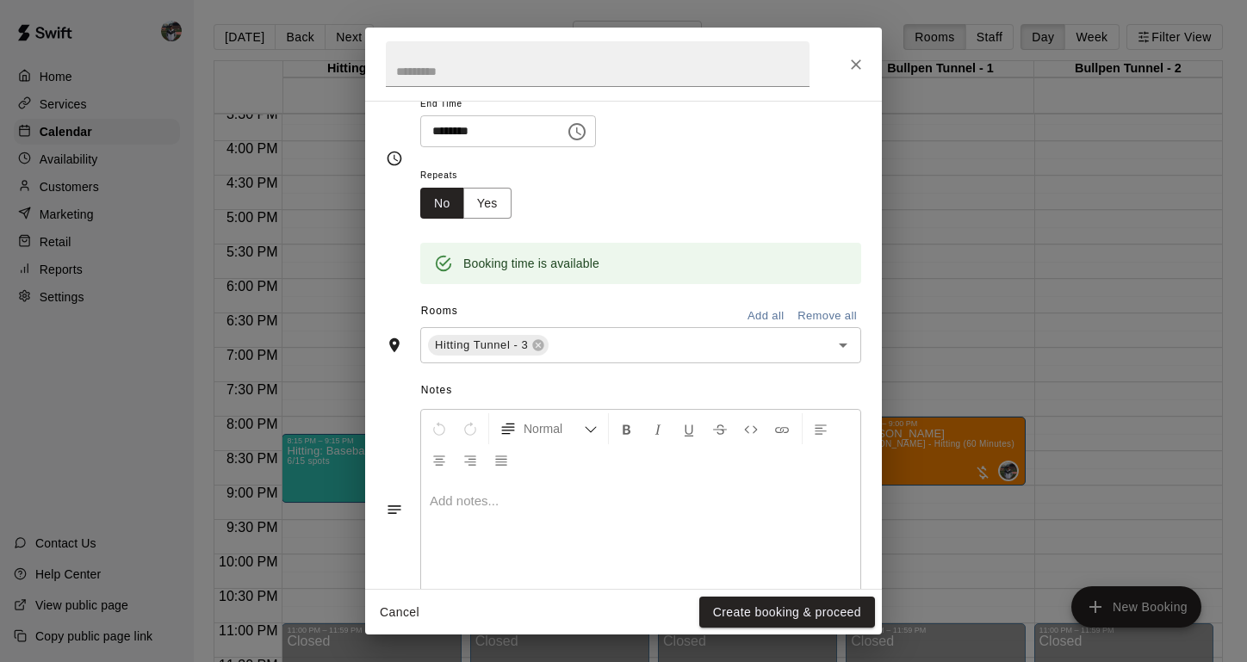
scroll to position [264, 0]
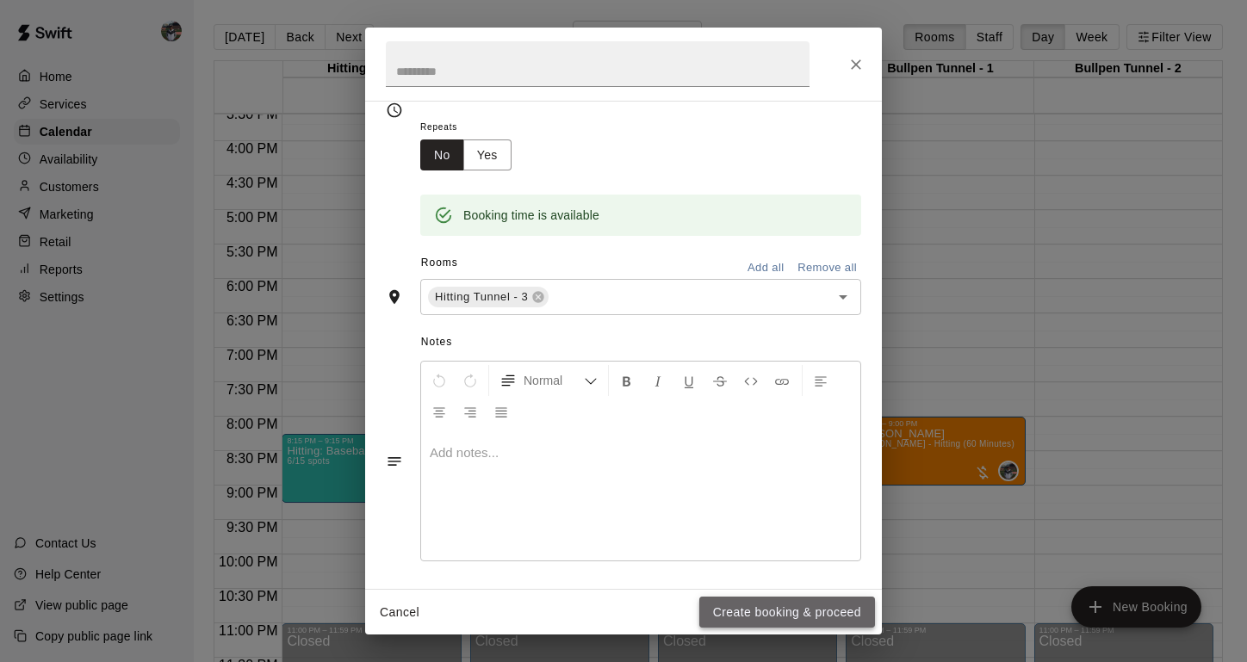
click at [755, 612] on button "Create booking & proceed" at bounding box center [787, 613] width 176 height 32
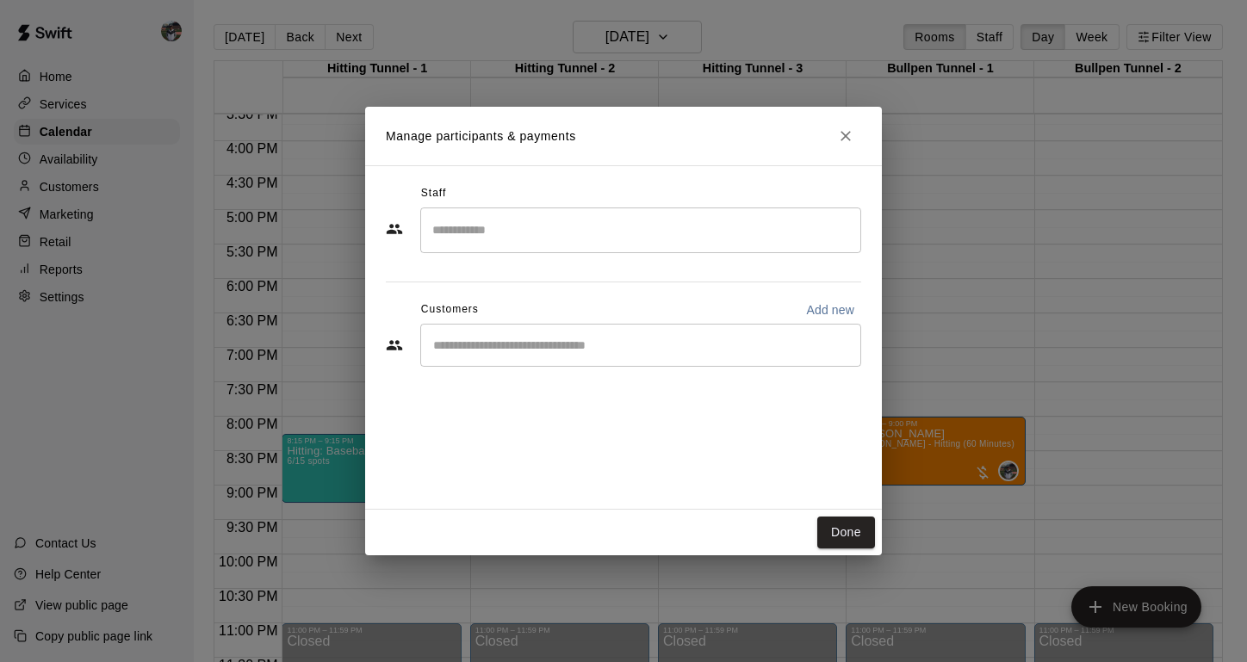
click at [484, 240] on input "Search staff" at bounding box center [641, 230] width 426 height 30
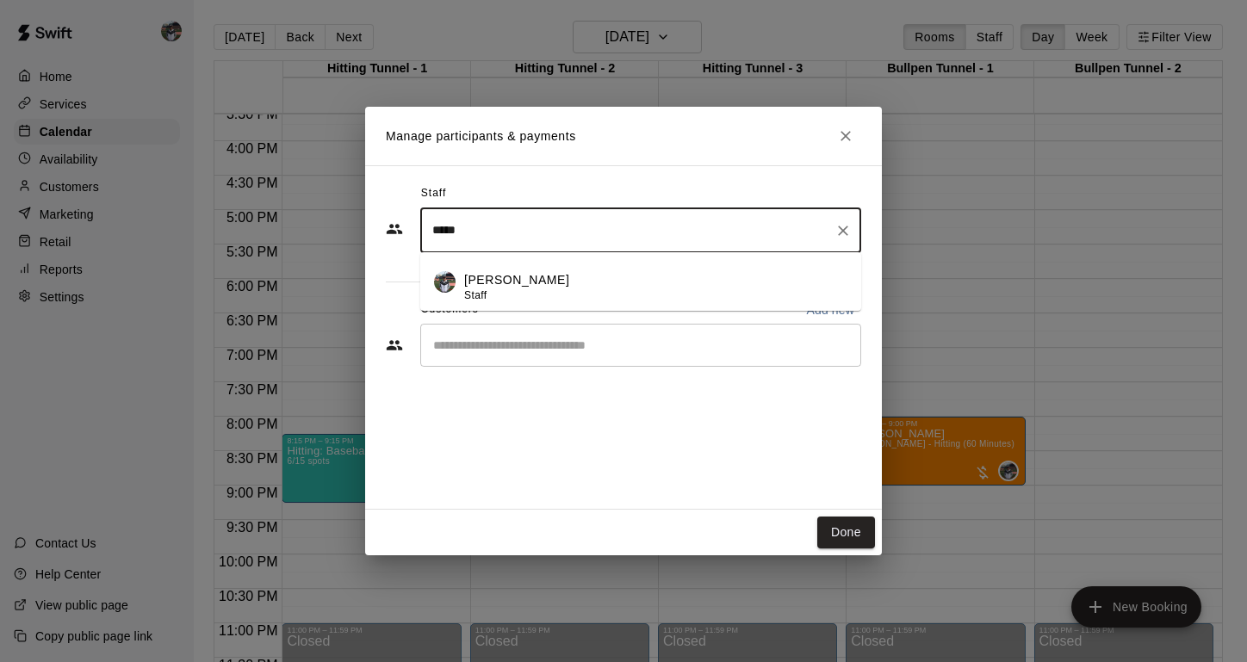
click at [484, 278] on p "[PERSON_NAME]" at bounding box center [516, 280] width 105 height 18
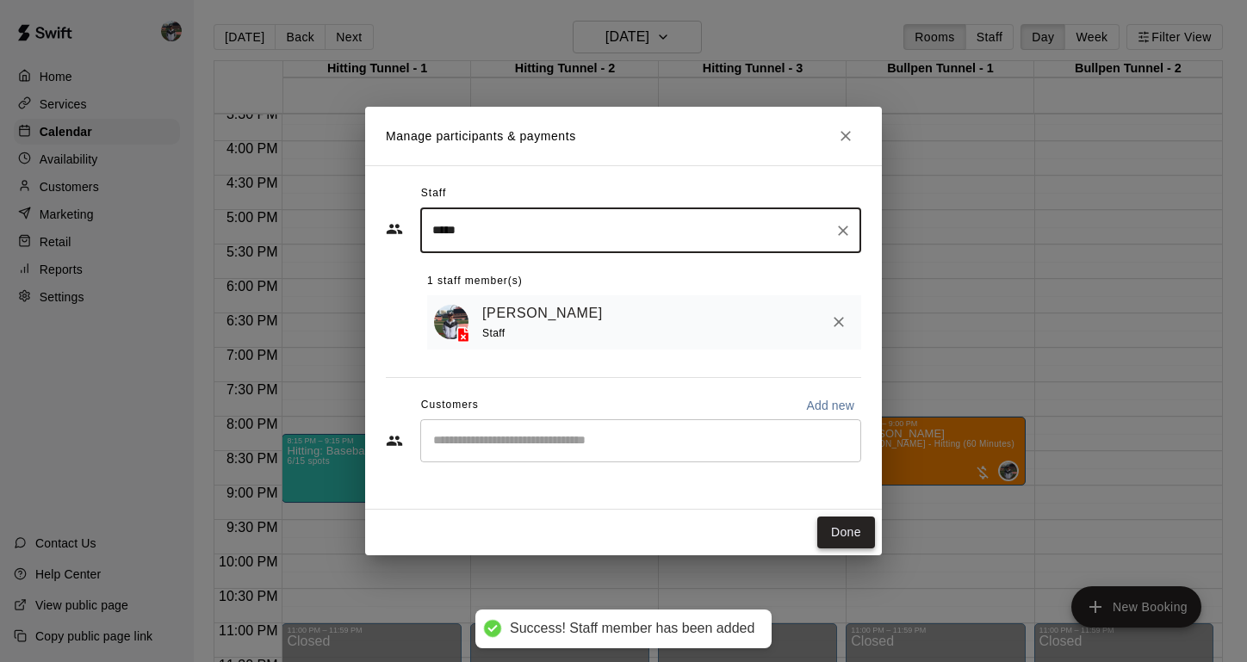
type input "*****"
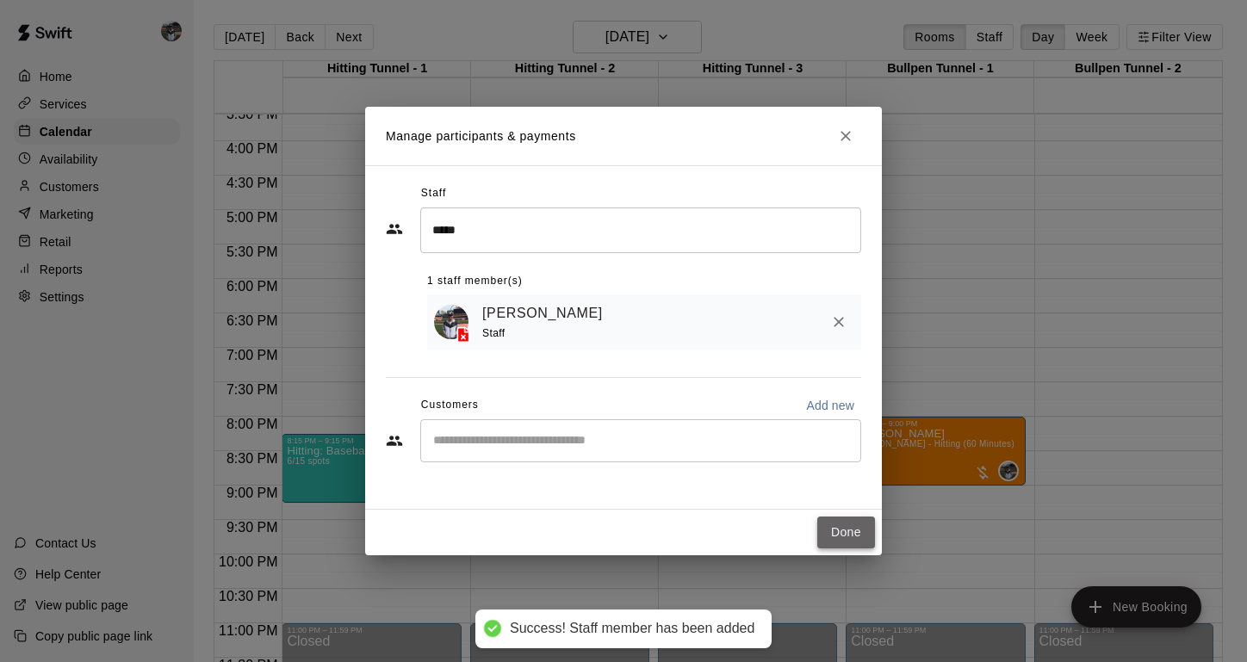
click at [839, 530] on button "Done" at bounding box center [847, 533] width 58 height 32
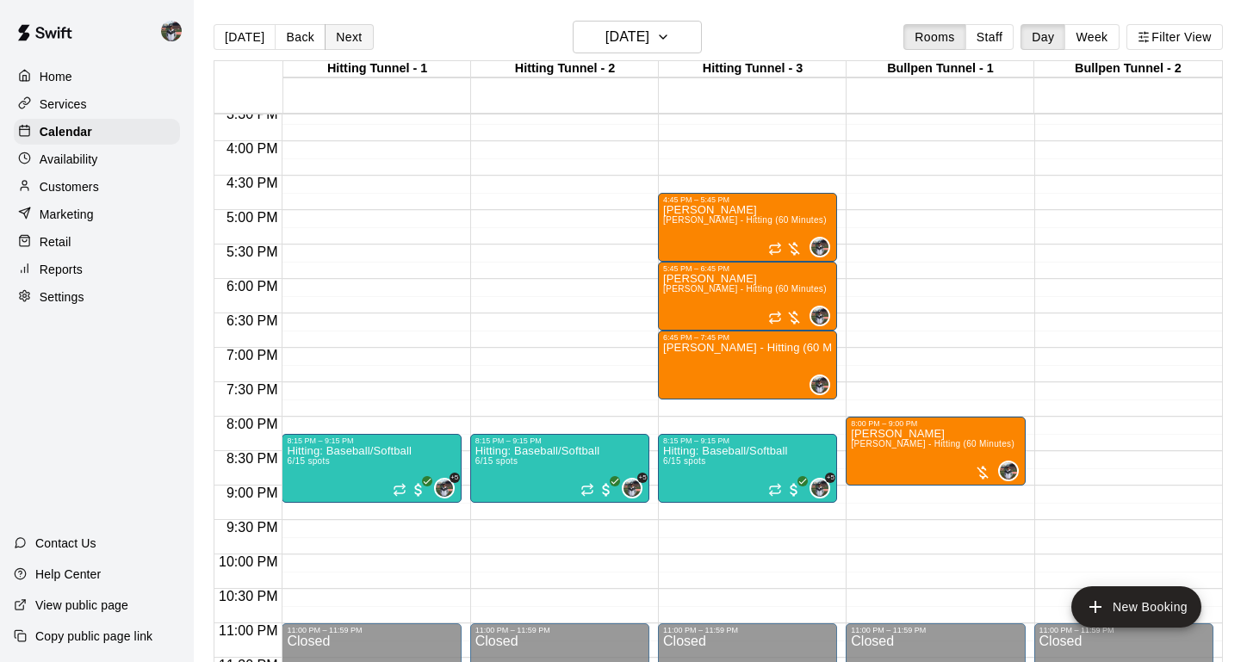
click at [336, 42] on button "Next" at bounding box center [349, 37] width 48 height 26
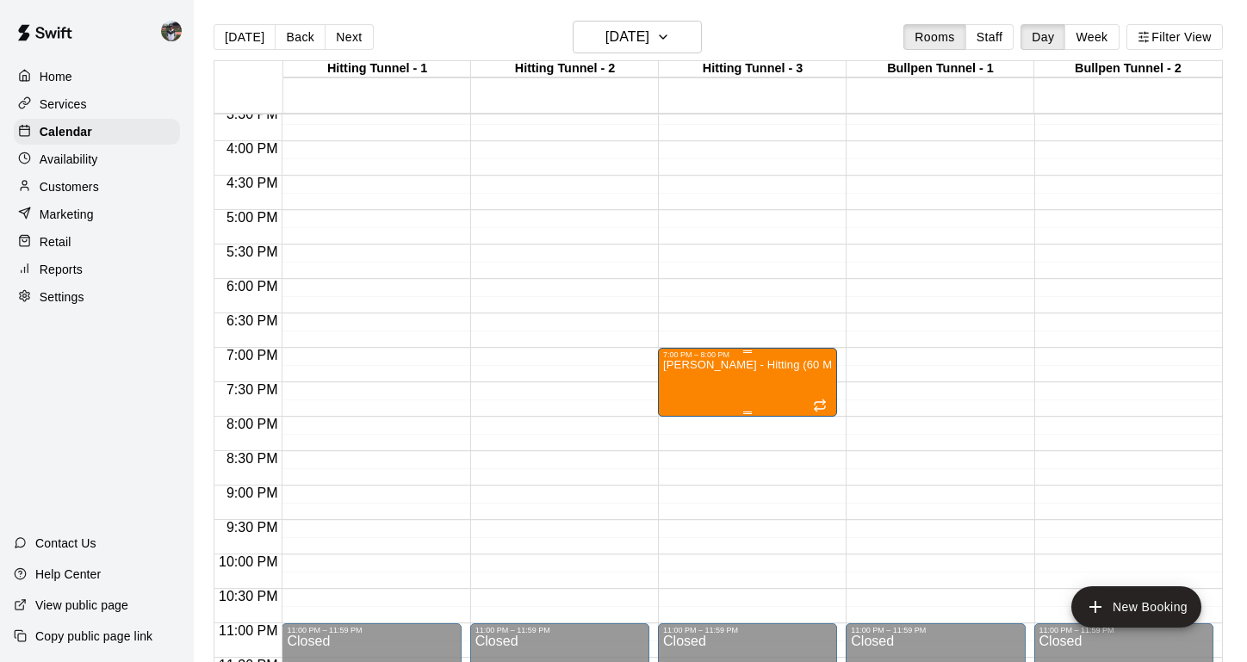
click at [675, 380] on icon "edit" at bounding box center [680, 378] width 21 height 21
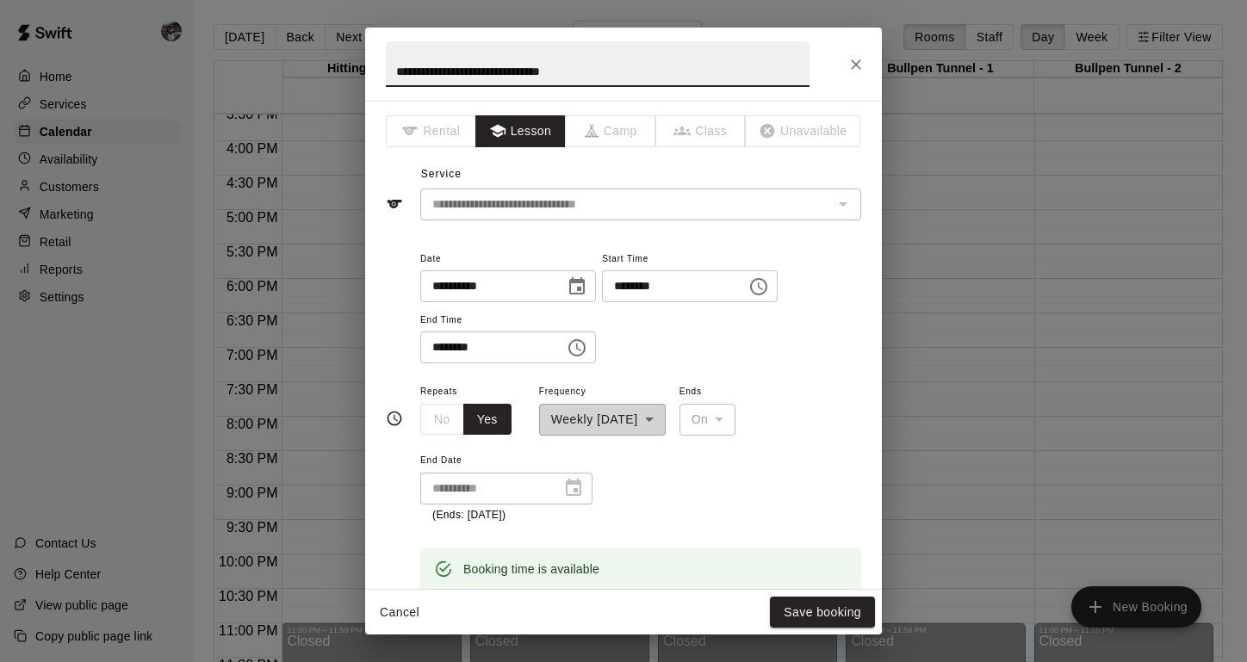
click at [853, 52] on button "Close" at bounding box center [856, 64] width 31 height 31
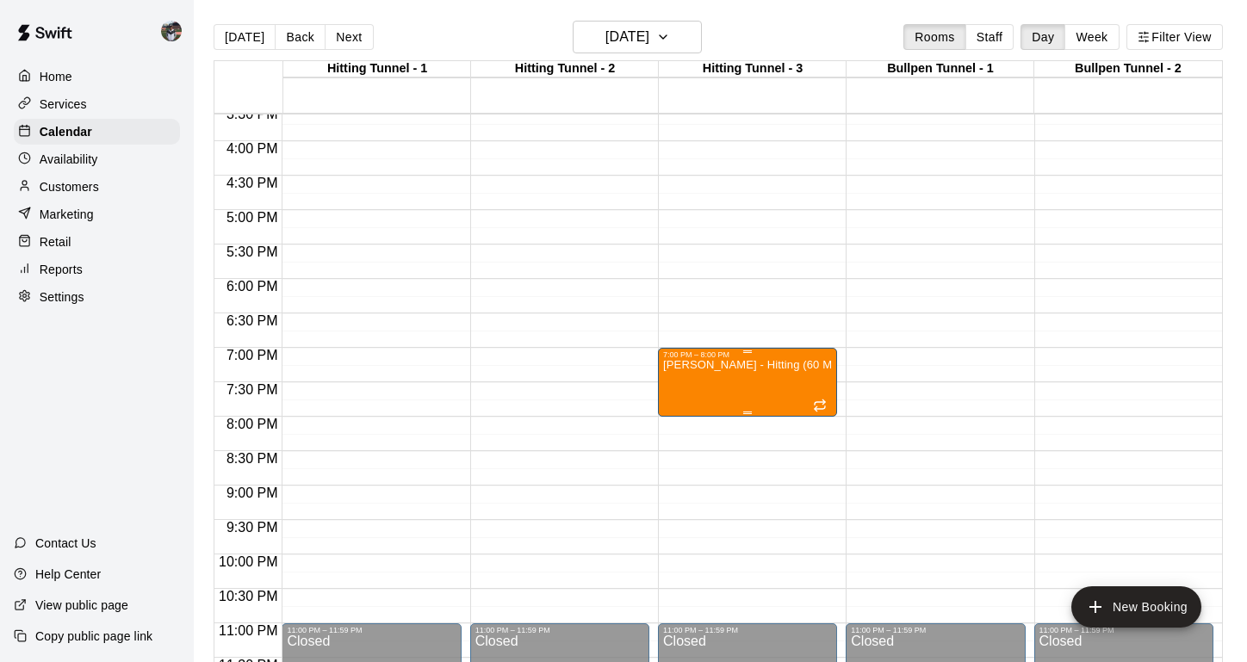
click at [687, 469] on icon "delete" at bounding box center [680, 460] width 21 height 21
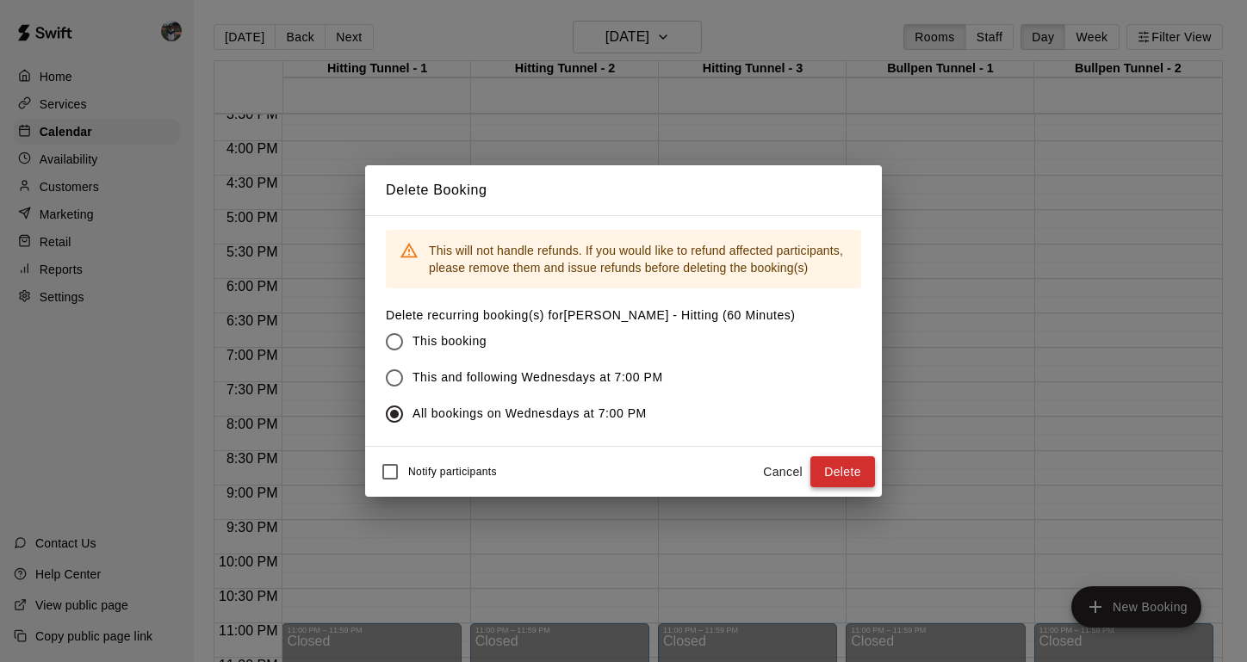
click at [825, 466] on button "Delete" at bounding box center [843, 473] width 65 height 32
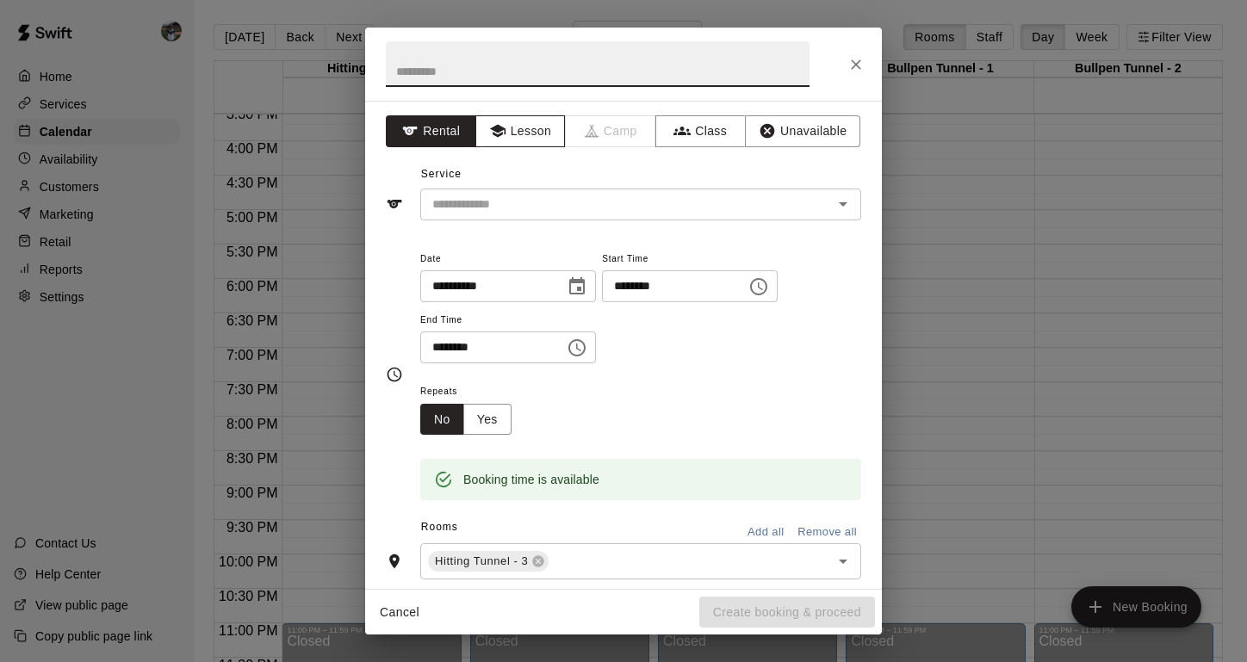
click at [507, 125] on button "Lesson" at bounding box center [521, 131] width 90 height 32
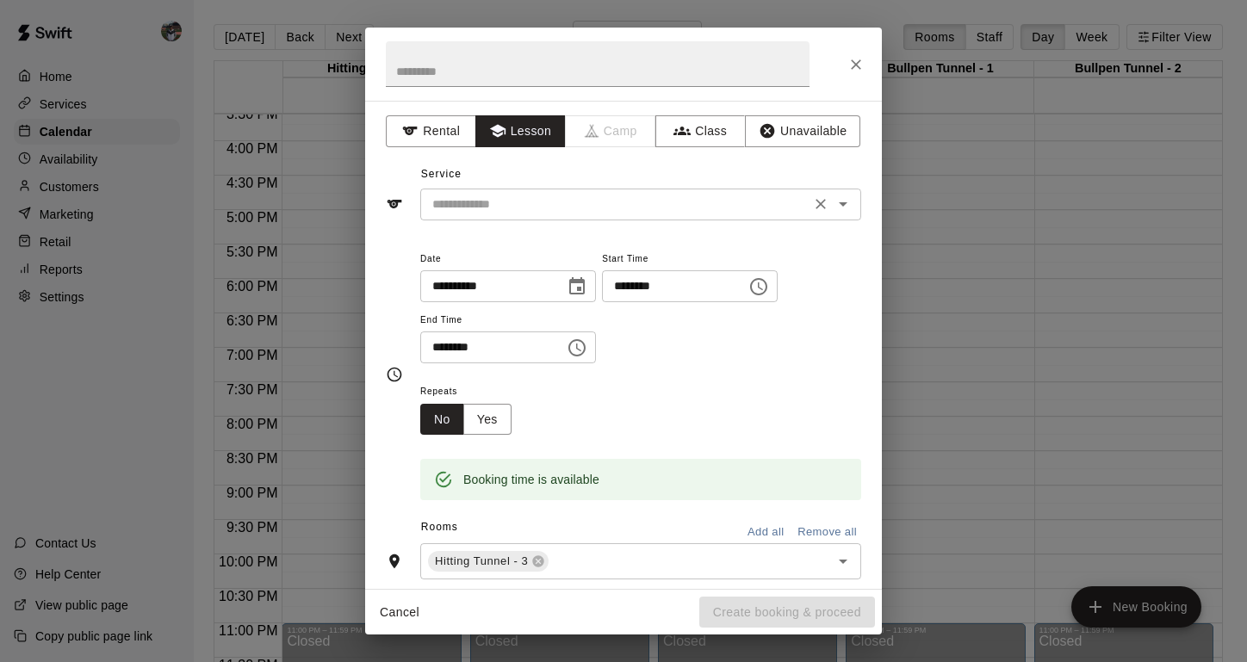
click at [499, 190] on div "​" at bounding box center [640, 205] width 441 height 32
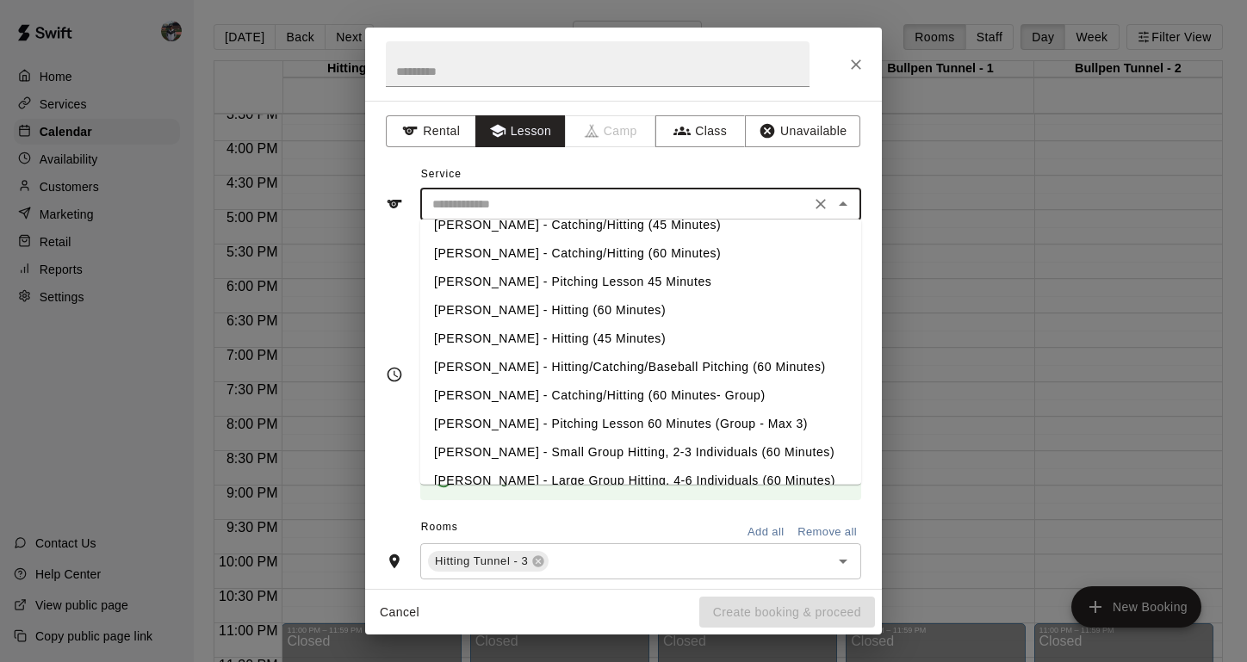
scroll to position [165, 0]
click at [530, 468] on li "[PERSON_NAME] - Large Group Hitting, 4-6 Individuals (60 Minutes)" at bounding box center [640, 482] width 441 height 28
type input "**********"
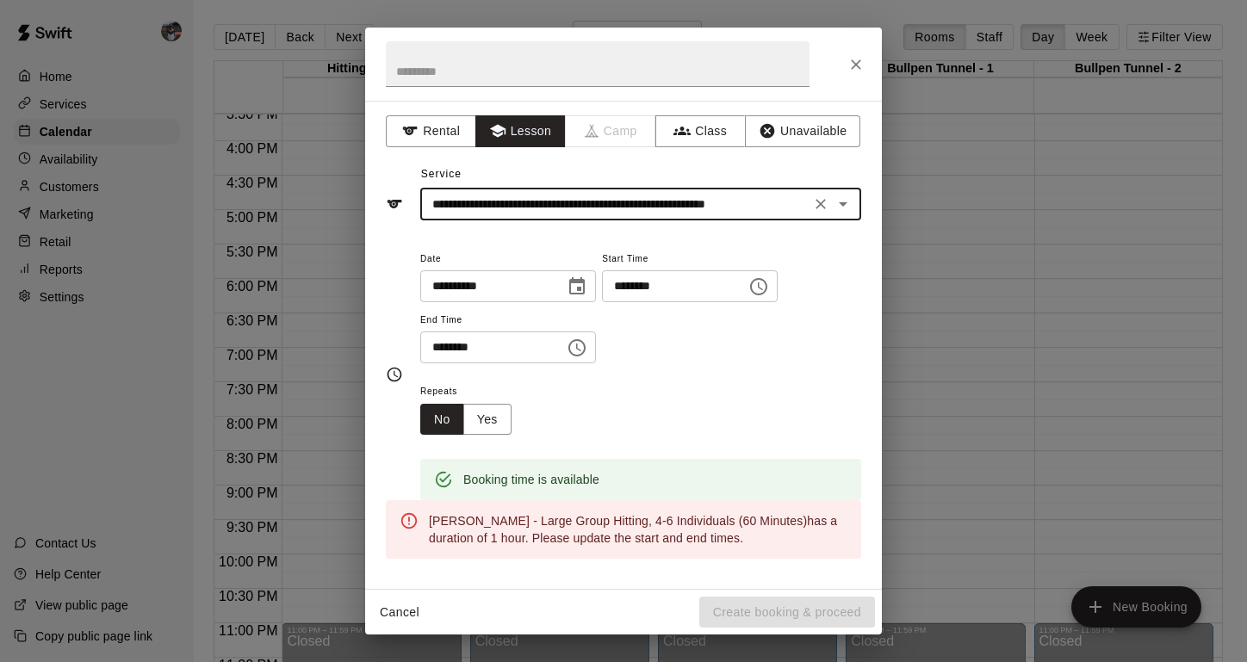
click at [581, 348] on icon "Choose time, selected time is 7:30 PM" at bounding box center [577, 348] width 21 height 21
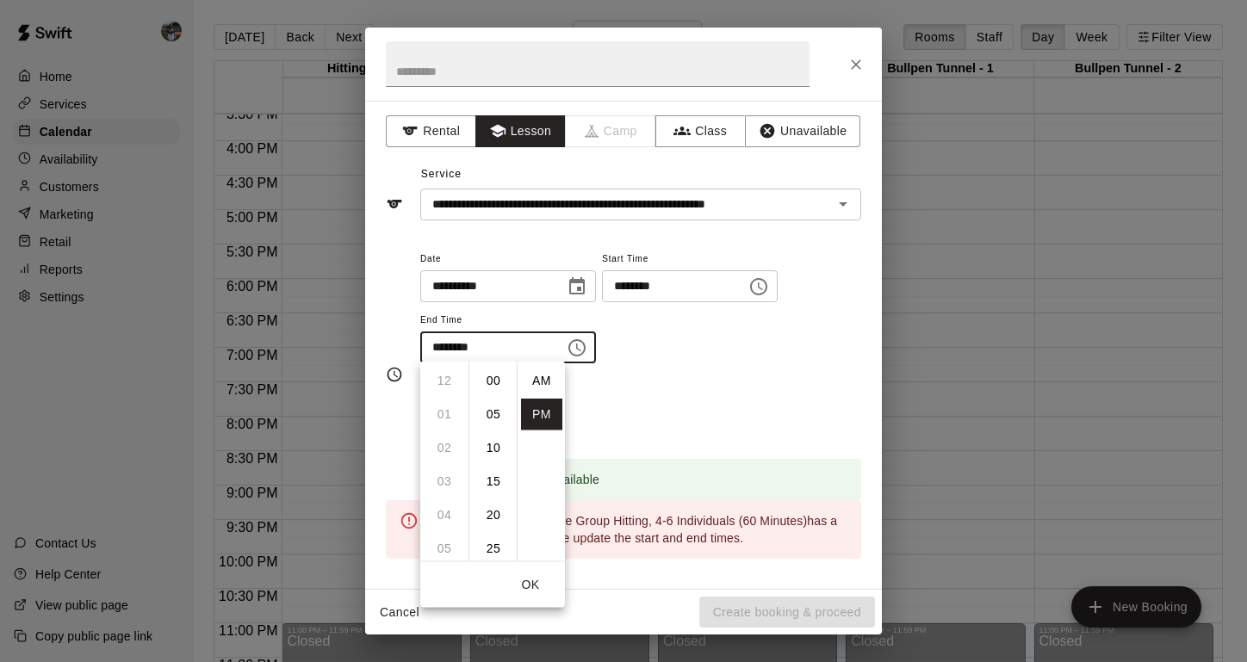
scroll to position [31, 0]
click at [441, 413] on li "08" at bounding box center [444, 415] width 41 height 32
click at [494, 380] on li "00" at bounding box center [493, 381] width 41 height 32
type input "********"
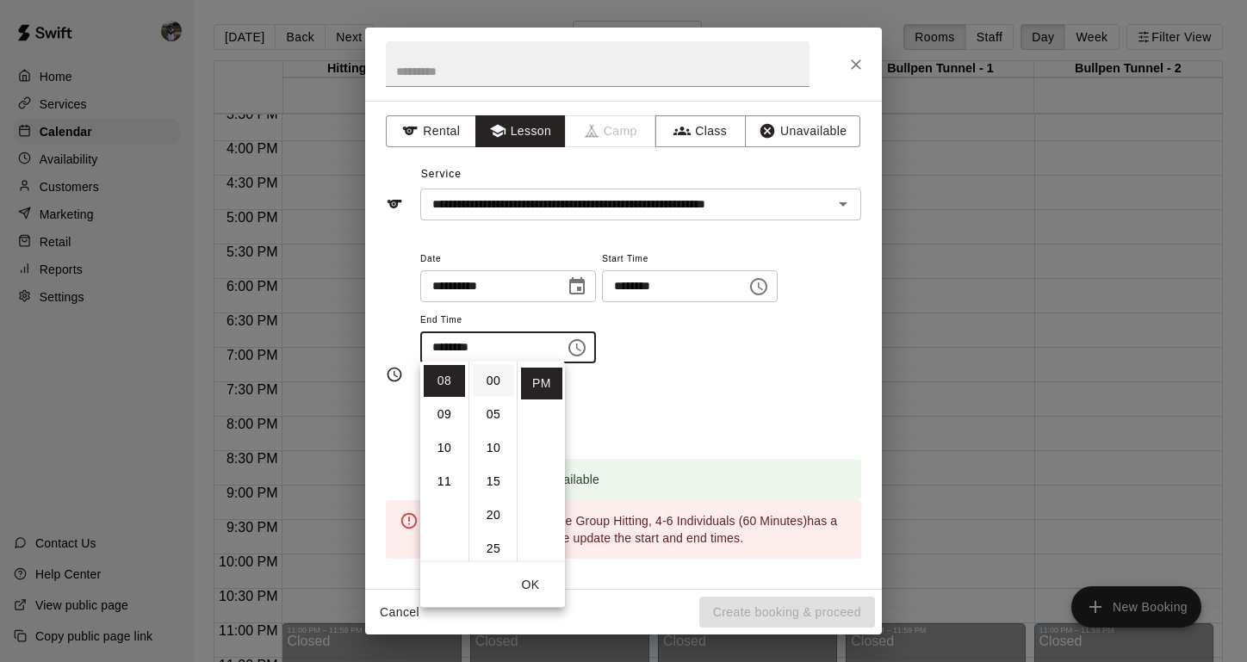
scroll to position [0, 0]
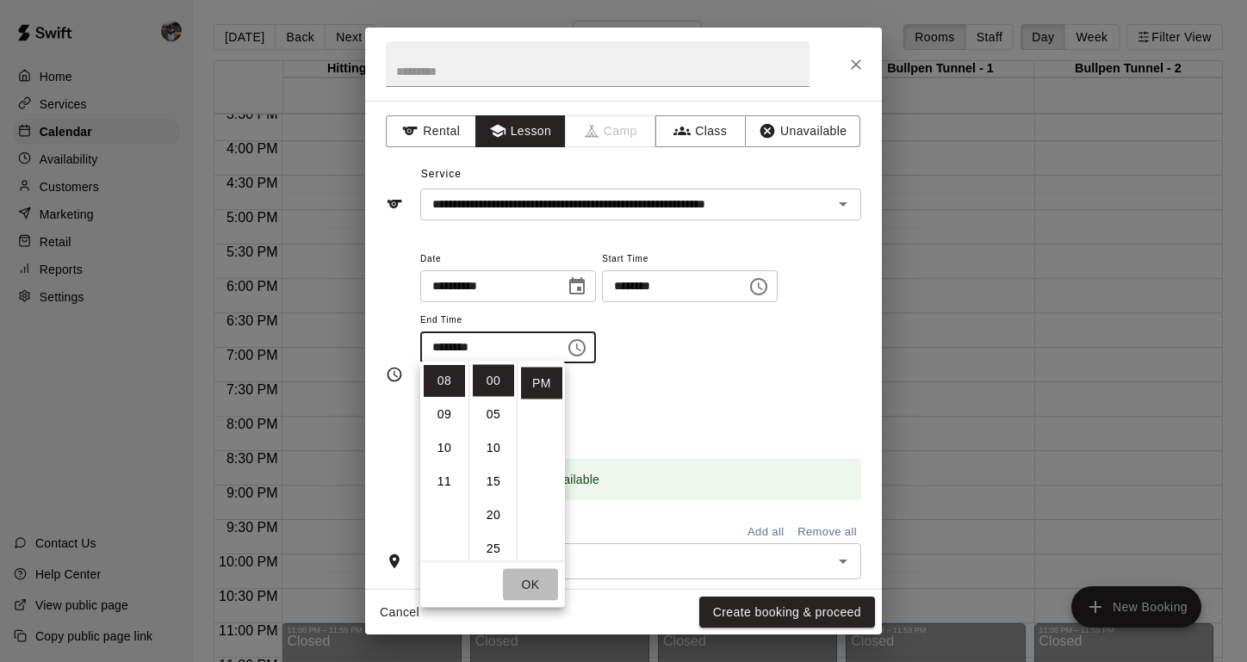
click at [533, 585] on button "OK" at bounding box center [530, 585] width 55 height 32
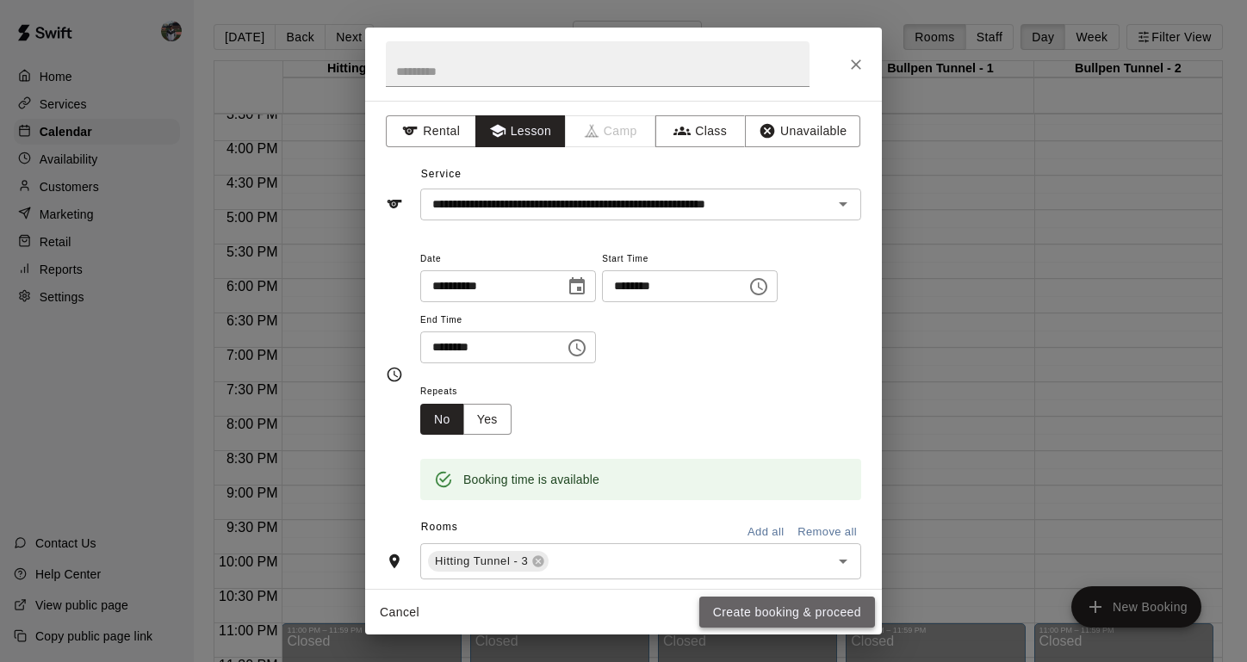
click at [758, 609] on button "Create booking & proceed" at bounding box center [787, 613] width 176 height 32
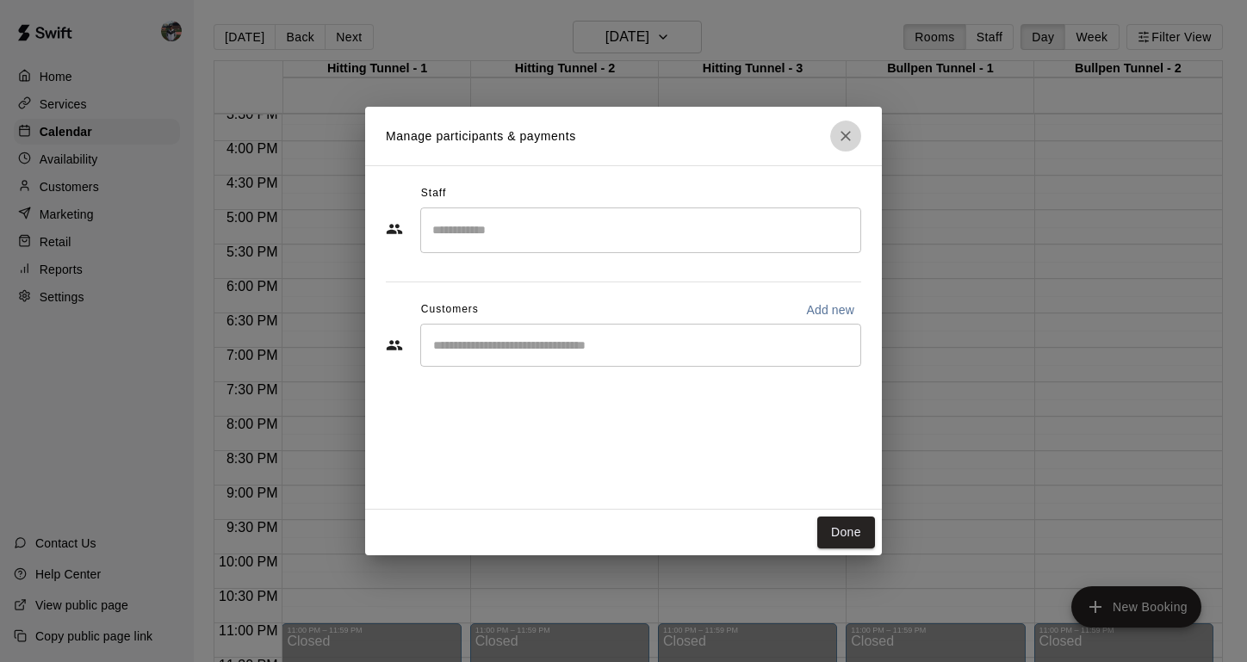
click at [846, 147] on button "Close" at bounding box center [845, 136] width 31 height 31
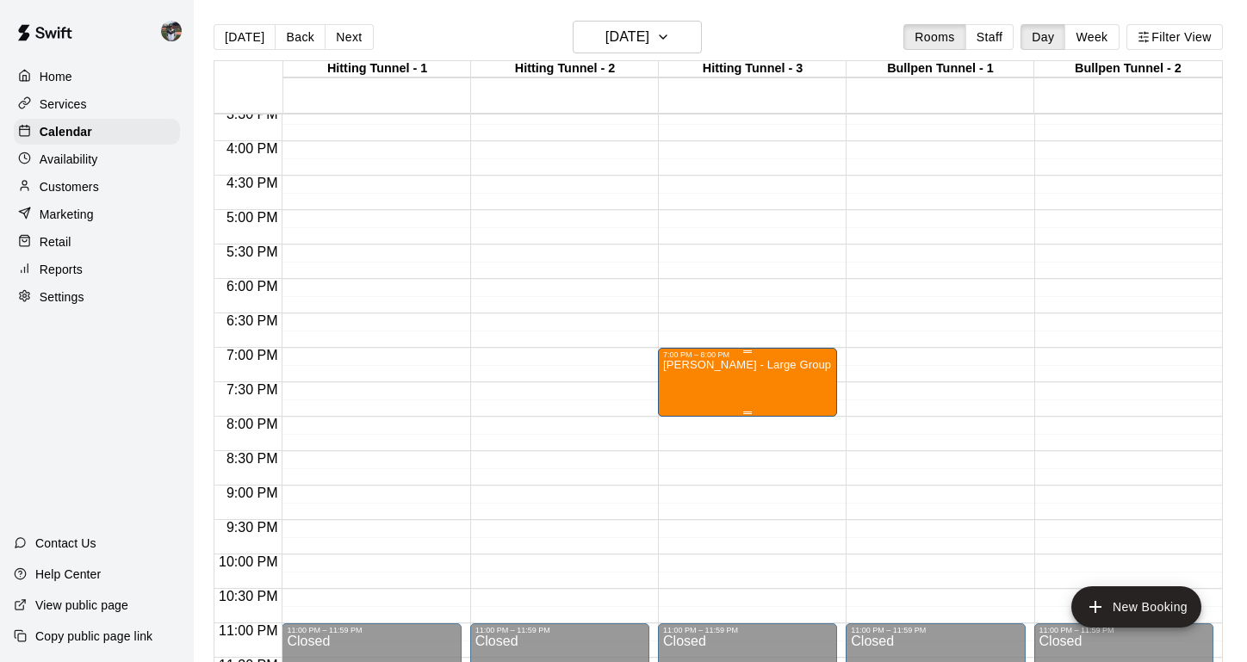
click at [757, 365] on p "[PERSON_NAME] - Large Group Hitting, 4-6 Individuals (60 Minutes)" at bounding box center [747, 365] width 169 height 0
click at [684, 460] on icon "delete" at bounding box center [681, 466] width 12 height 16
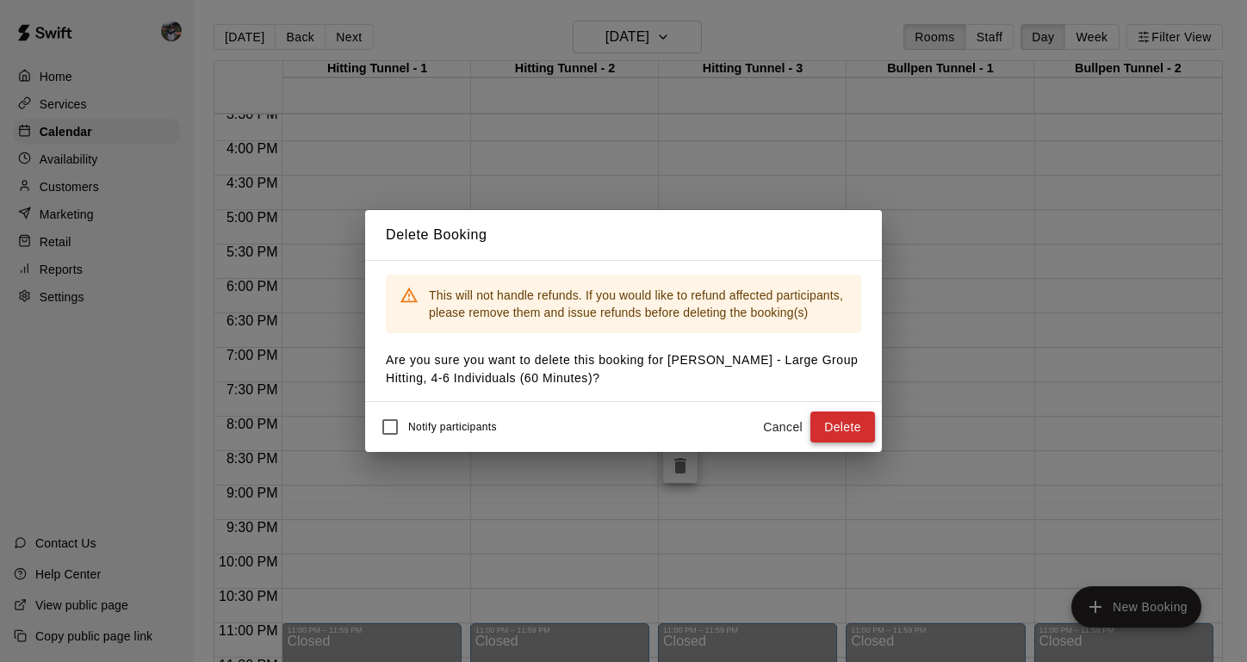
click at [834, 423] on button "Delete" at bounding box center [843, 428] width 65 height 32
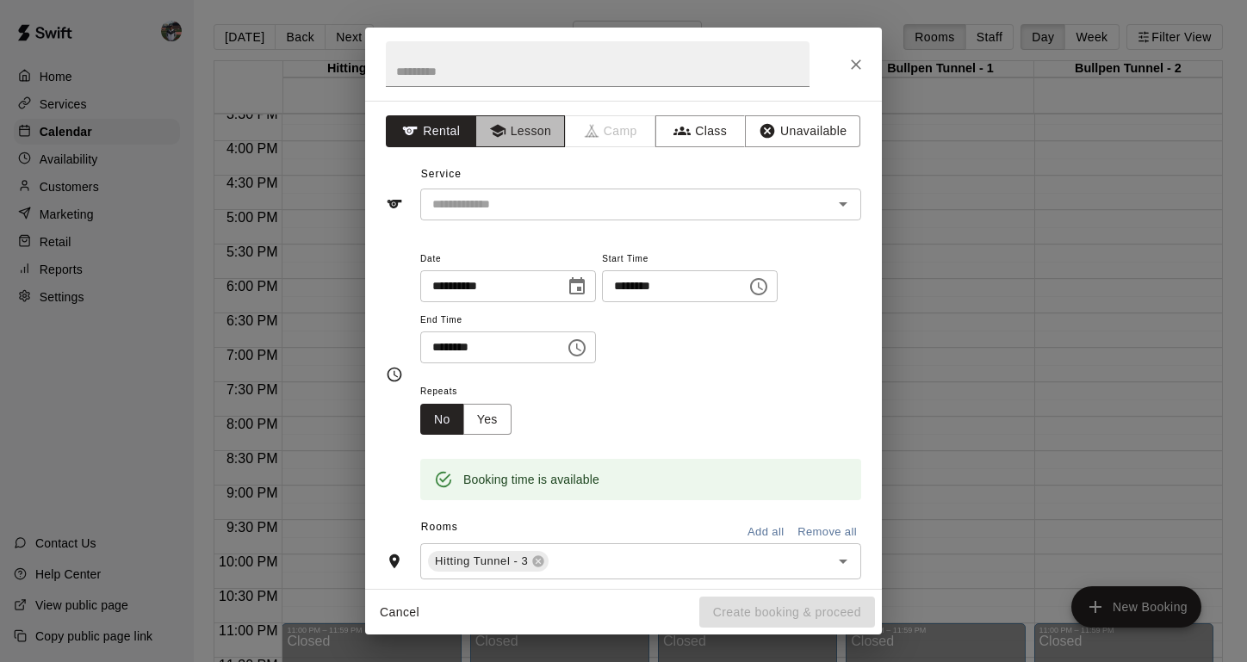
click at [536, 139] on button "Lesson" at bounding box center [521, 131] width 90 height 32
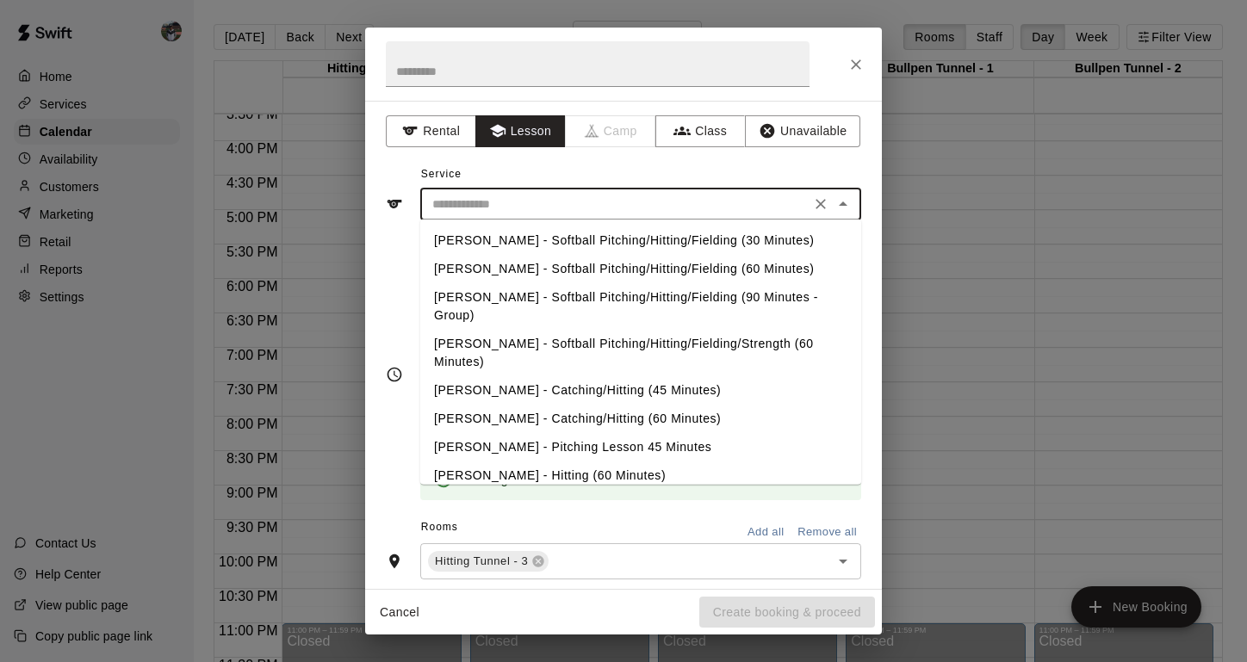
click at [528, 204] on input "text" at bounding box center [616, 205] width 380 height 22
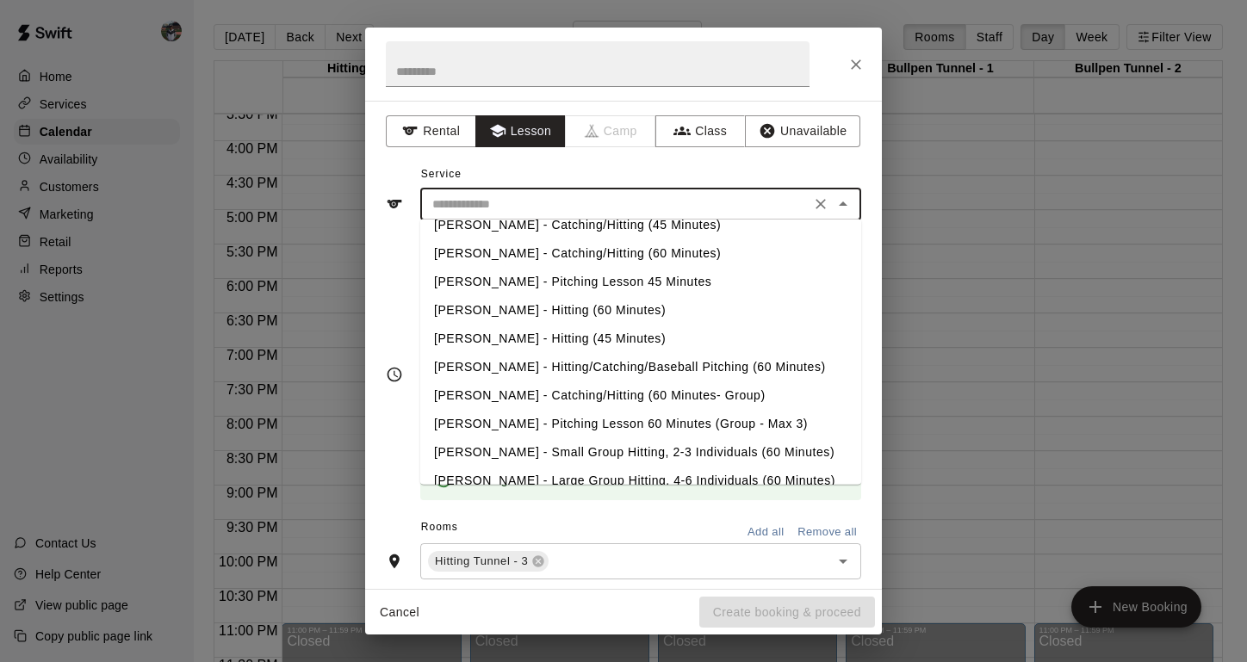
scroll to position [165, 0]
click at [497, 468] on li "[PERSON_NAME] - Large Group Hitting, 4-6 Individuals (60 Minutes)" at bounding box center [640, 482] width 441 height 28
type input "**********"
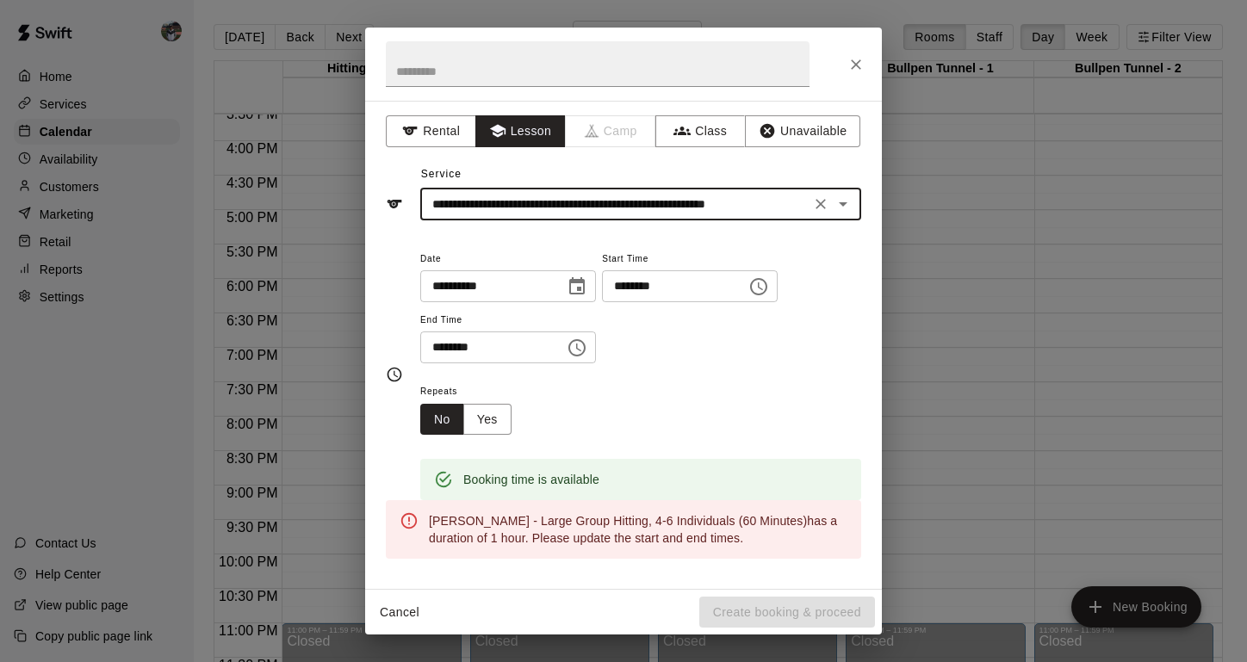
click at [585, 349] on icon "Choose time, selected time is 7:30 PM" at bounding box center [577, 348] width 21 height 21
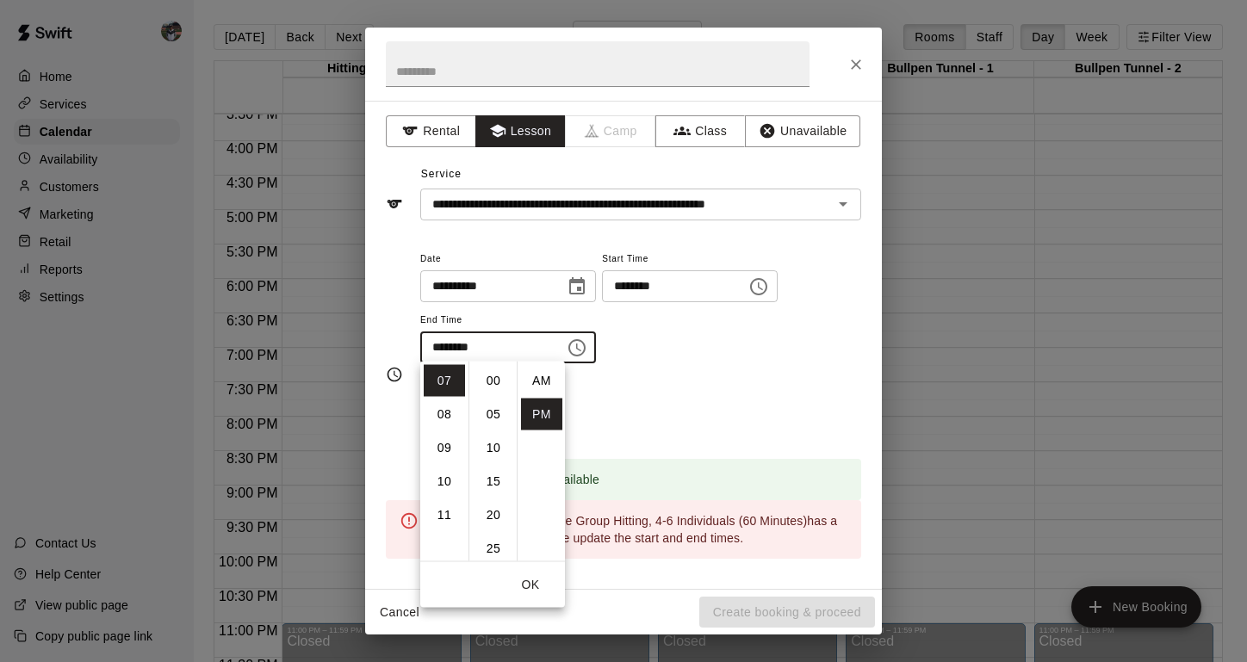
scroll to position [31, 0]
click at [445, 409] on li "08" at bounding box center [444, 415] width 41 height 32
click at [494, 384] on li "00" at bounding box center [493, 381] width 41 height 32
type input "********"
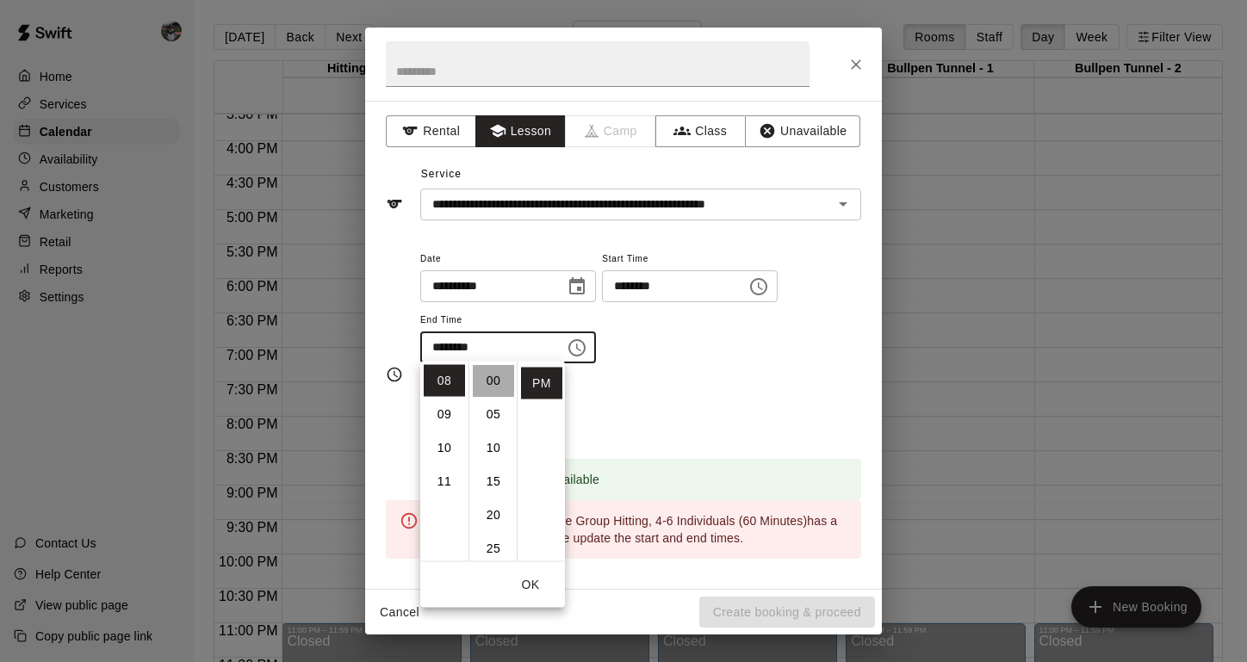
scroll to position [0, 0]
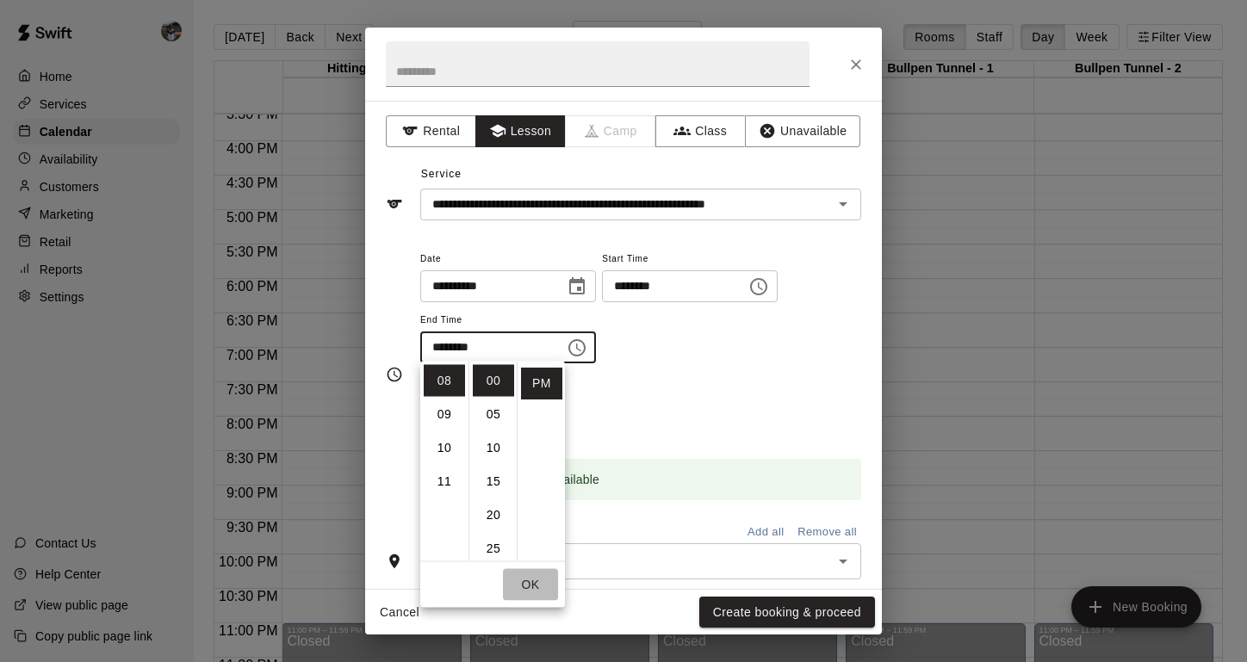
click at [533, 594] on button "OK" at bounding box center [530, 585] width 55 height 32
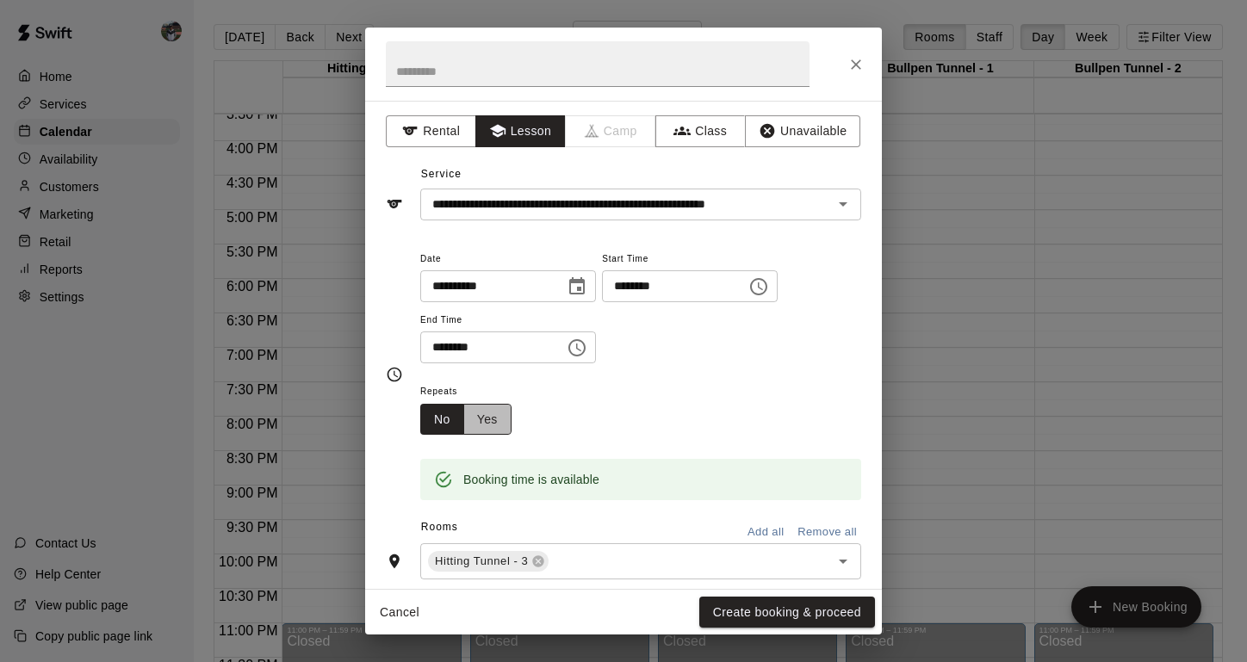
click at [503, 431] on button "Yes" at bounding box center [487, 420] width 48 height 32
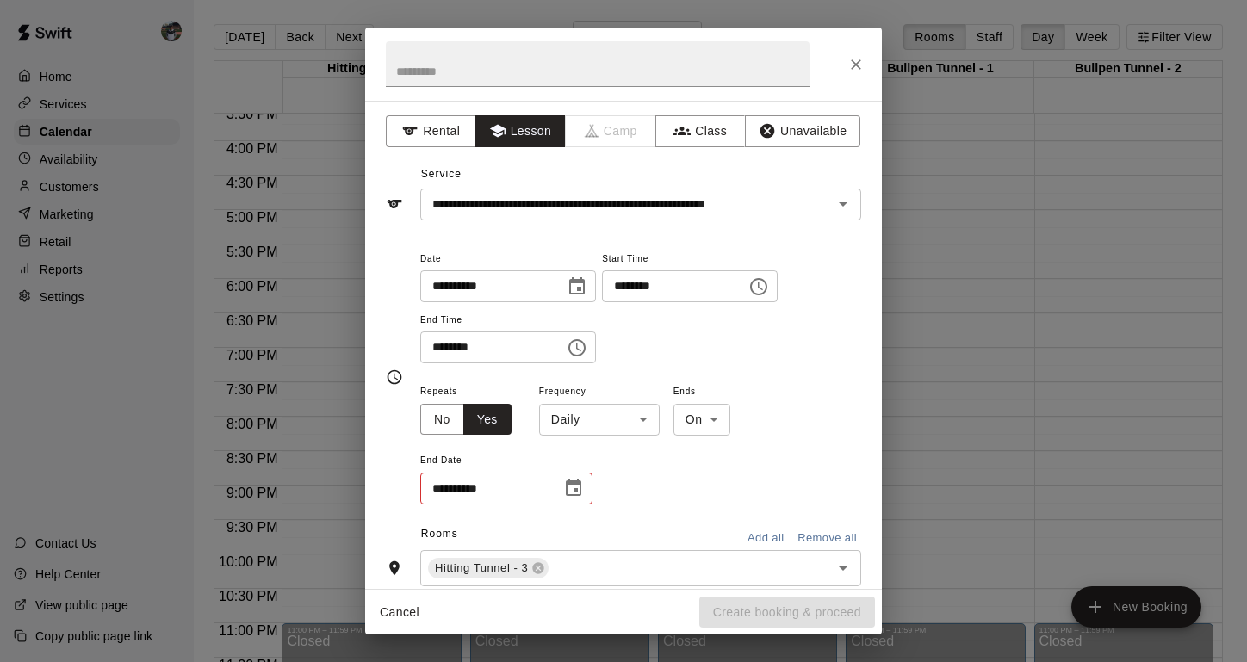
click at [623, 412] on body "Home Services Calendar Availability Customers Marketing Retail Reports Settings…" at bounding box center [623, 345] width 1247 height 690
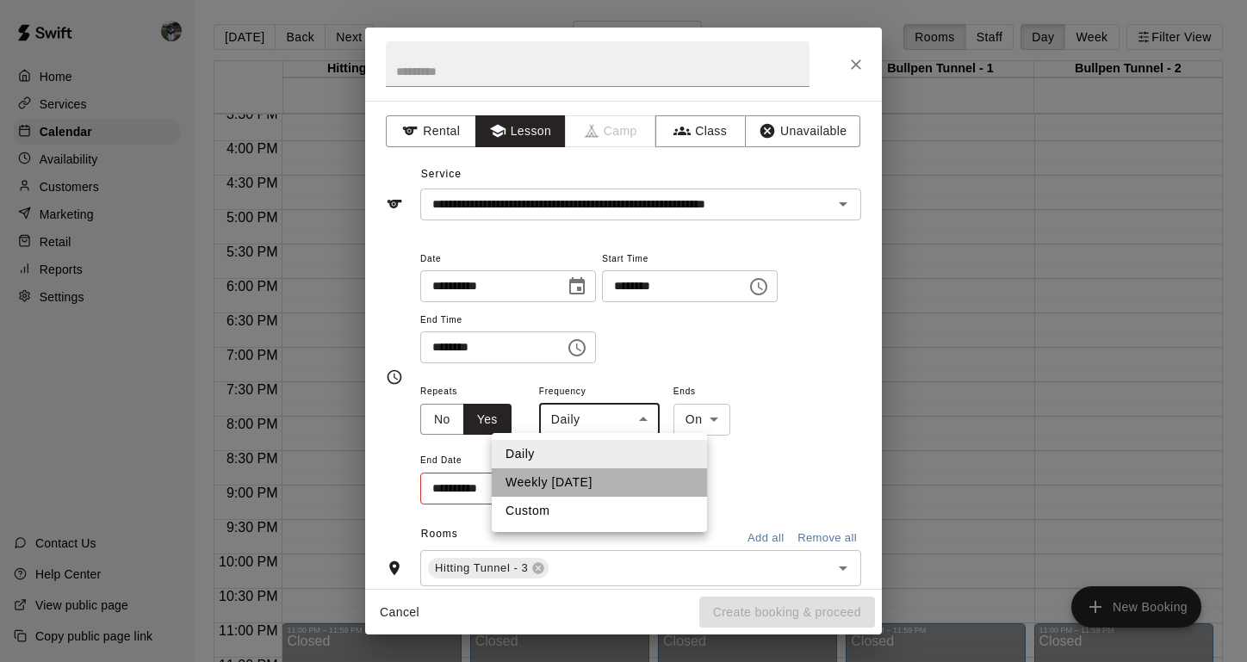
click at [562, 477] on li "Weekly [DATE]" at bounding box center [599, 483] width 215 height 28
type input "******"
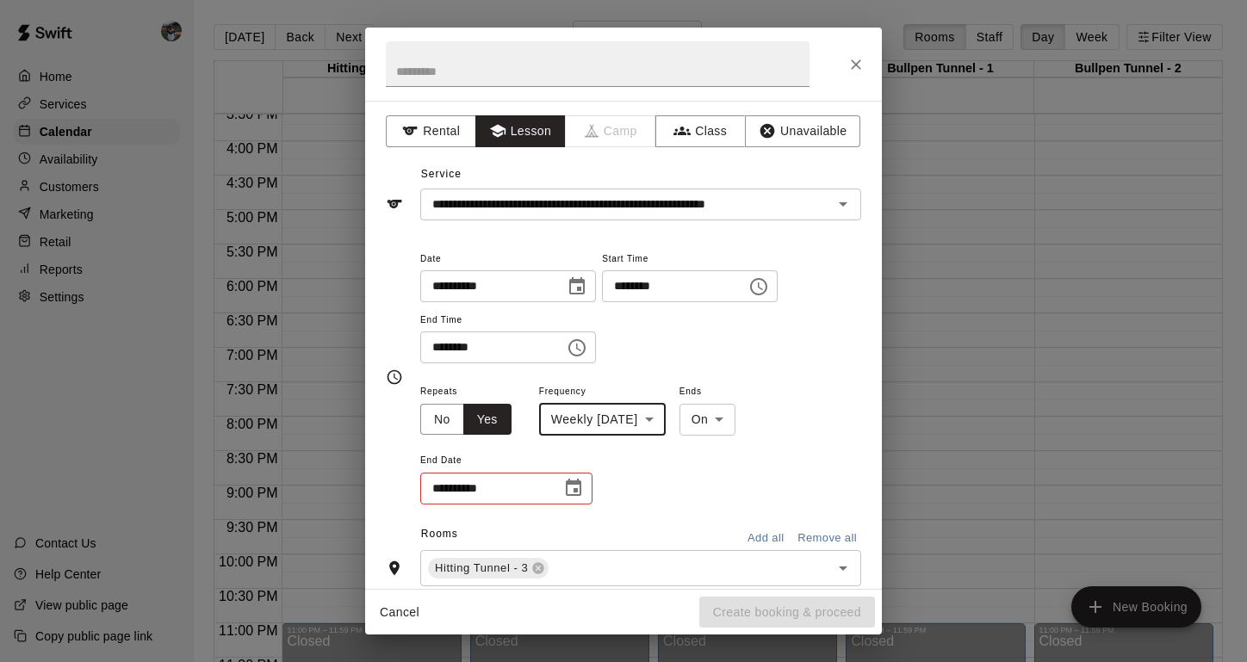
click at [444, 488] on input "**********" at bounding box center [484, 489] width 129 height 32
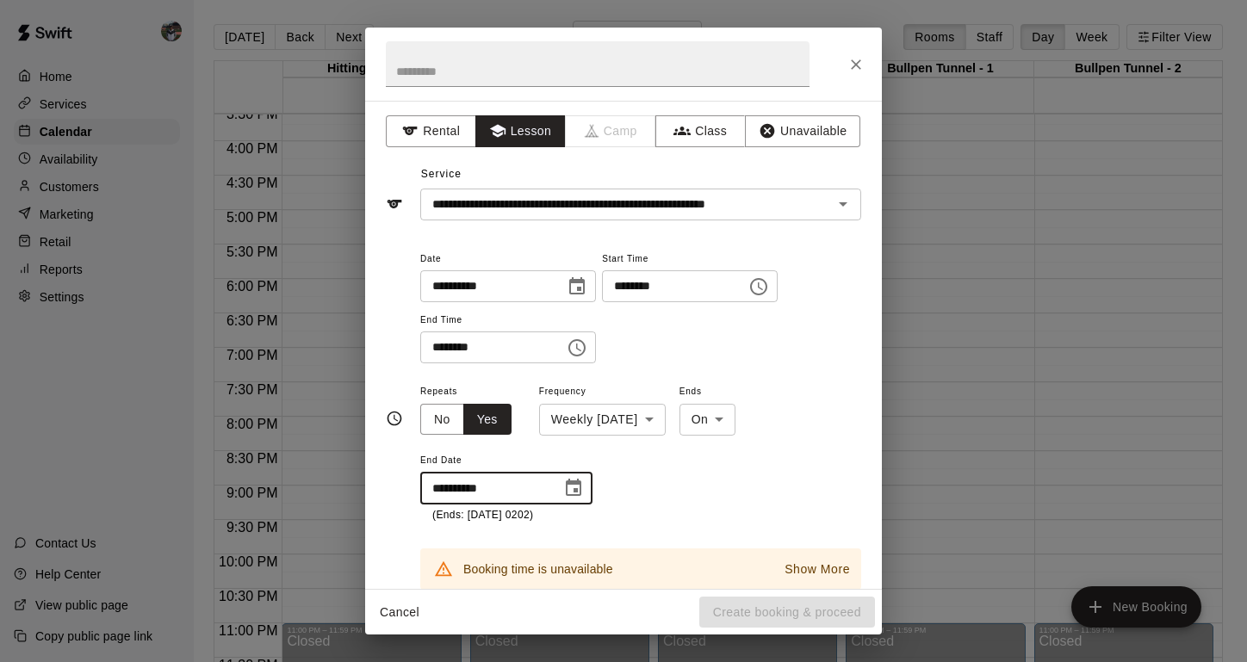
type input "**********"
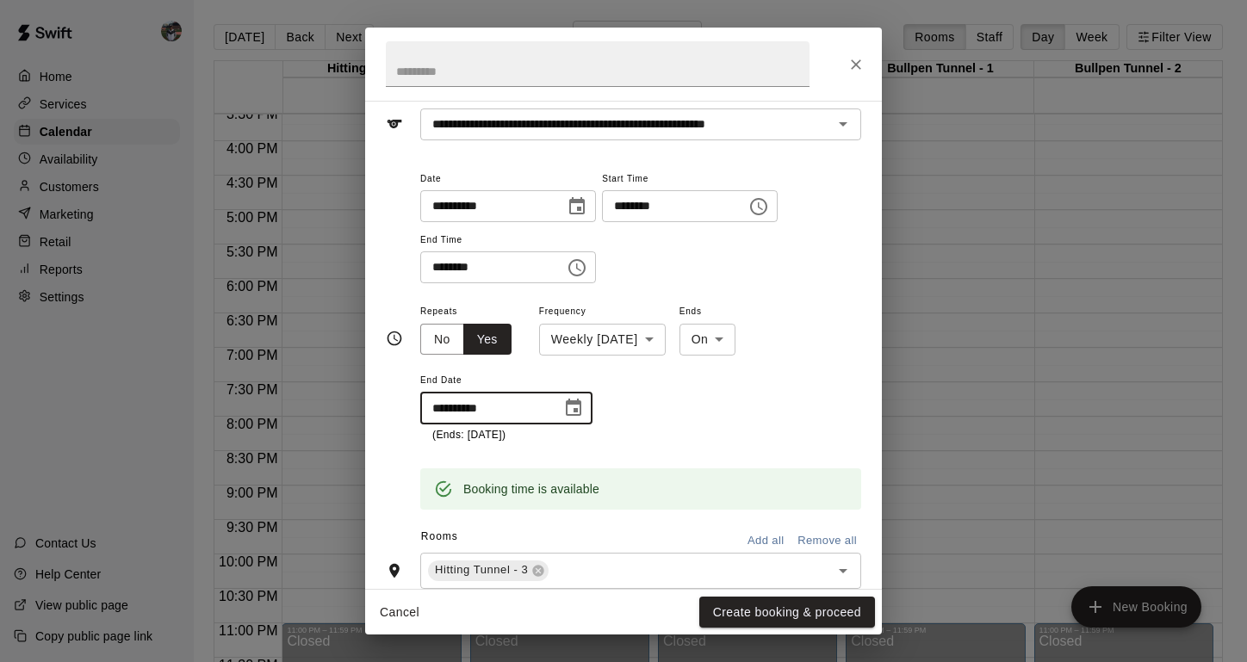
scroll to position [136, 0]
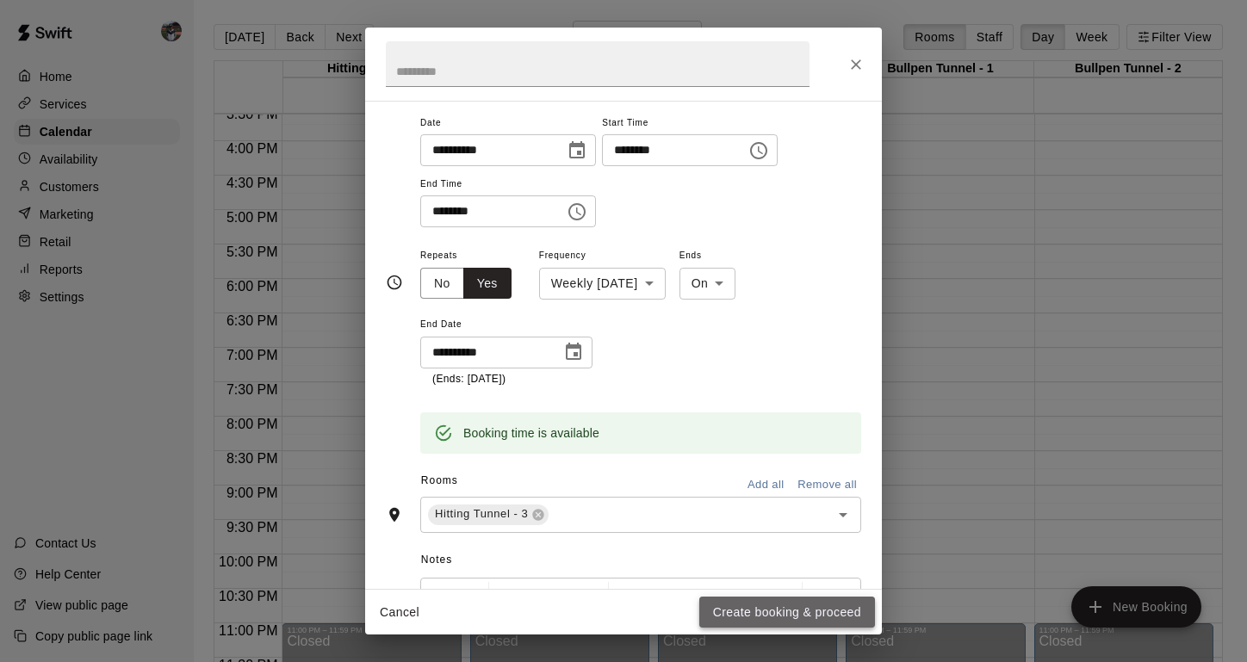
click at [753, 611] on button "Create booking & proceed" at bounding box center [787, 613] width 176 height 32
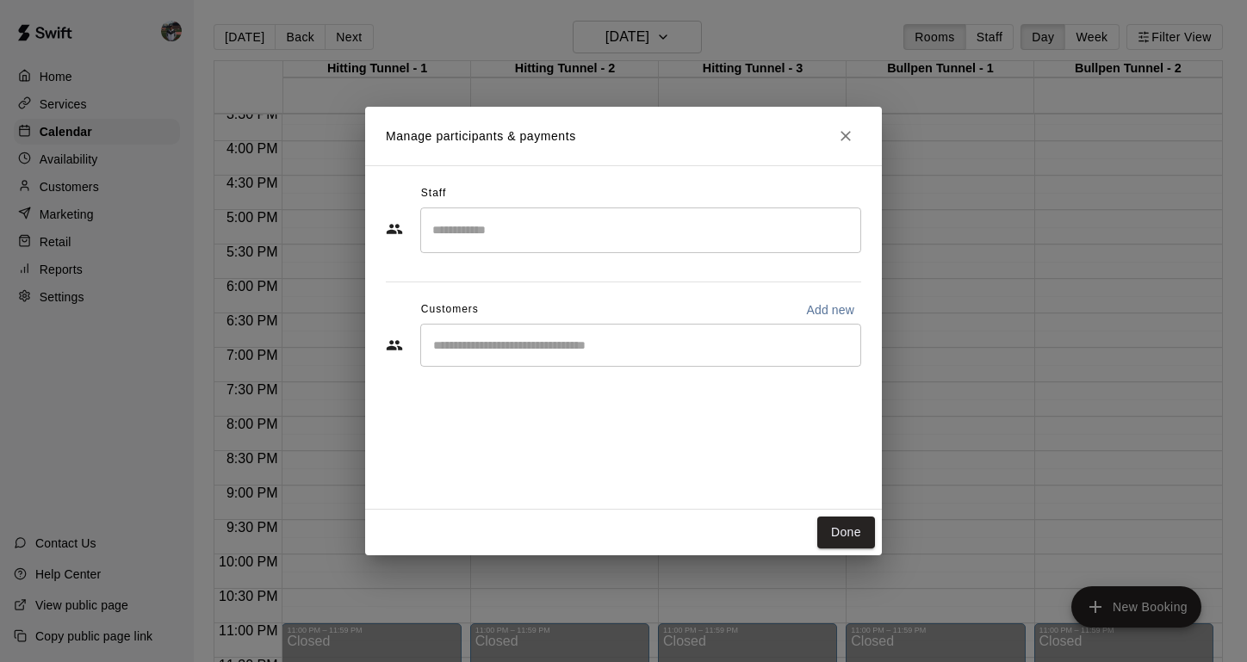
click at [561, 249] on div "​" at bounding box center [640, 231] width 441 height 46
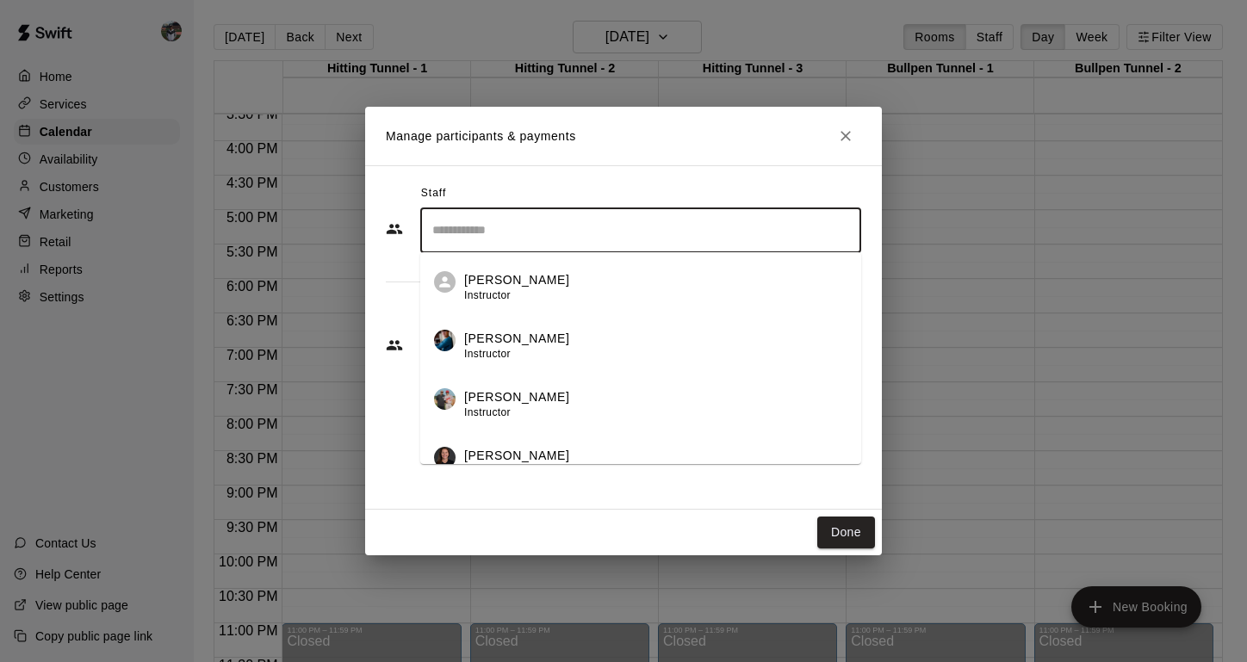
type input "*"
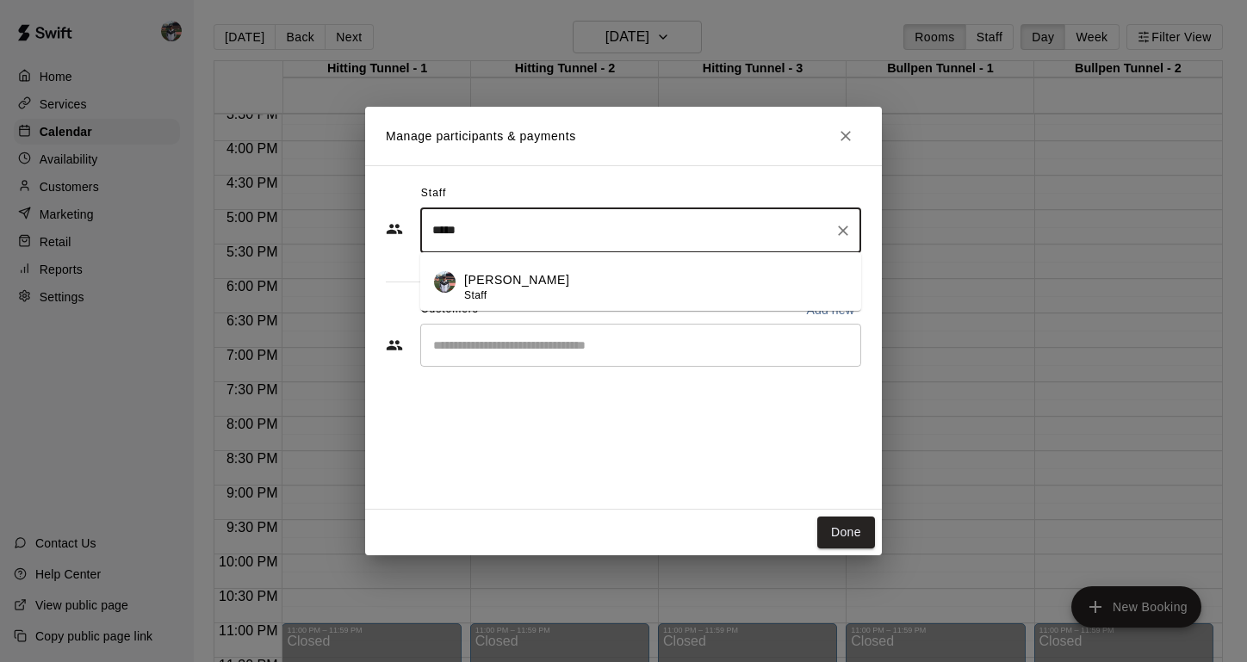
click at [463, 283] on li "[PERSON_NAME] Staff" at bounding box center [640, 281] width 441 height 59
type input "*****"
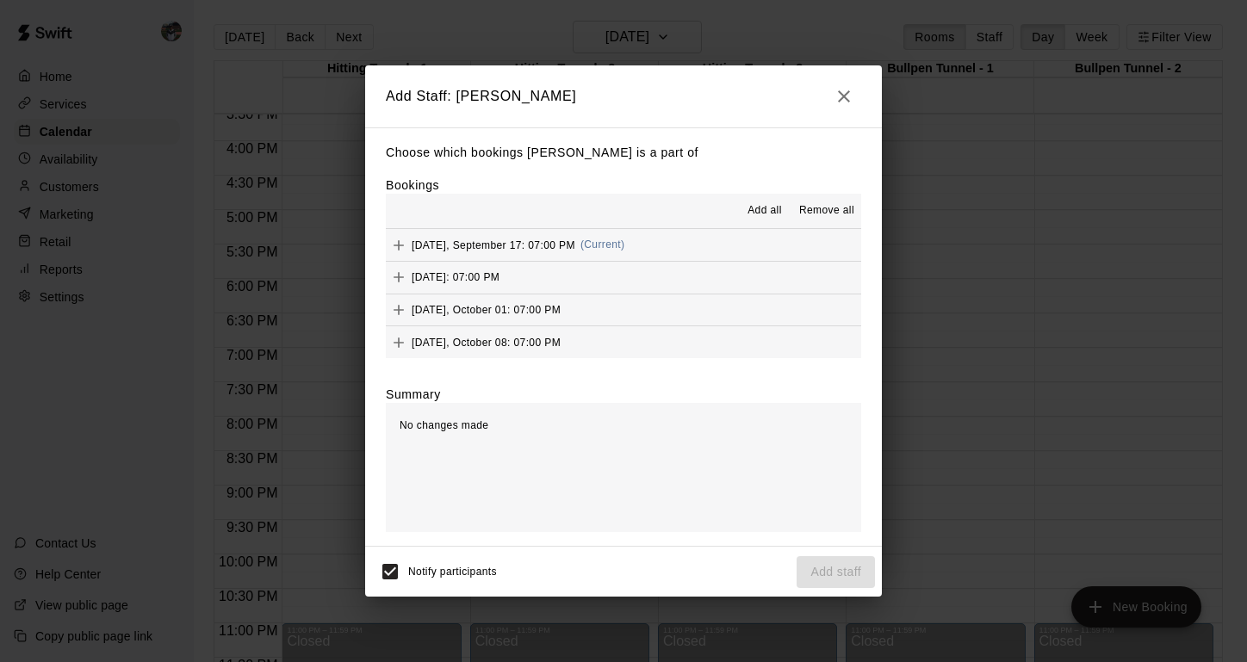
click at [770, 199] on button "Add all" at bounding box center [764, 211] width 55 height 28
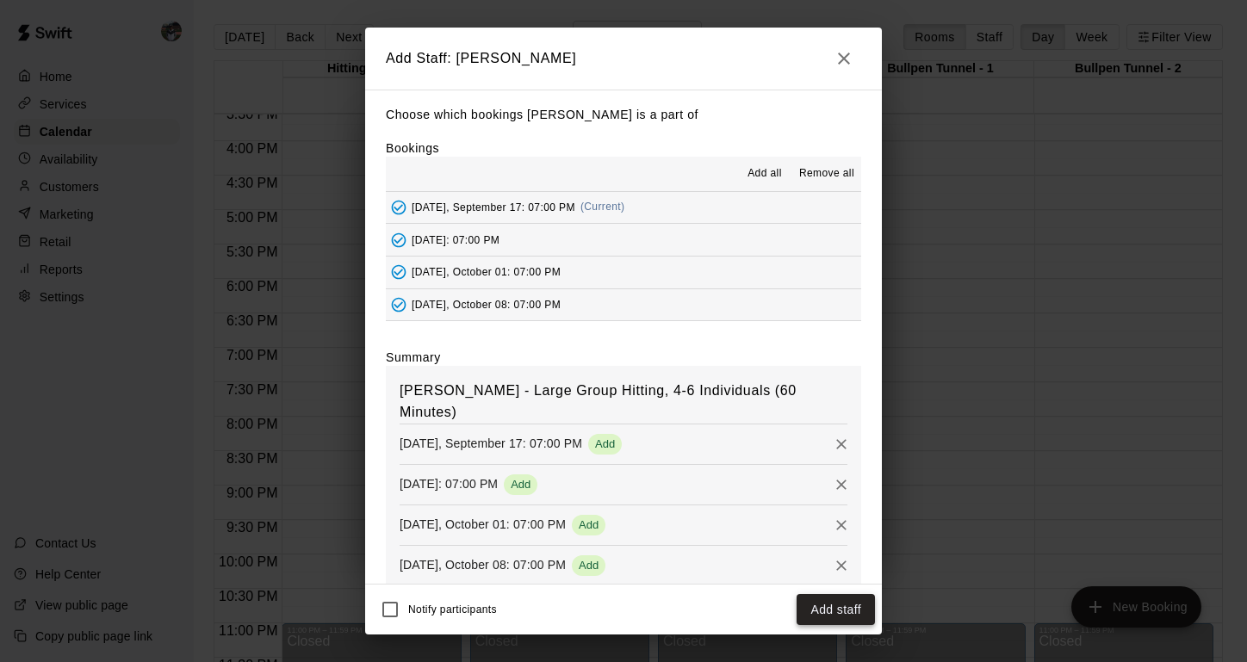
click at [834, 606] on button "Add staff" at bounding box center [836, 610] width 78 height 32
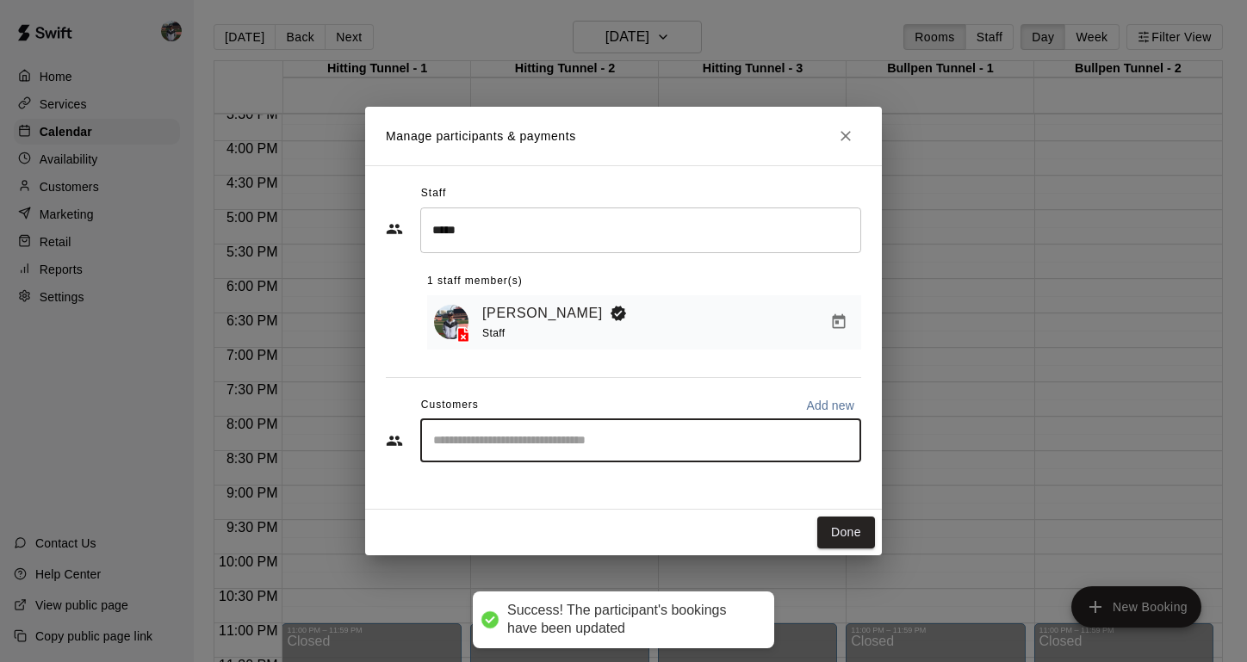
click at [598, 441] on input "Start typing to search customers..." at bounding box center [641, 440] width 426 height 17
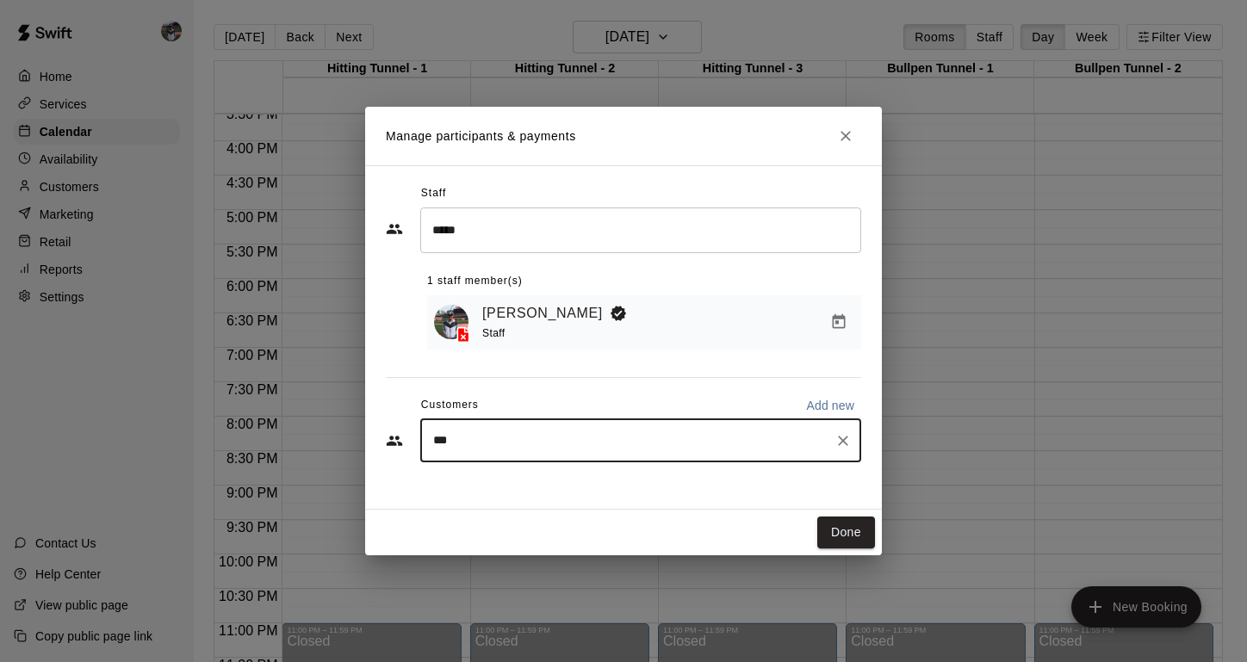
type input "****"
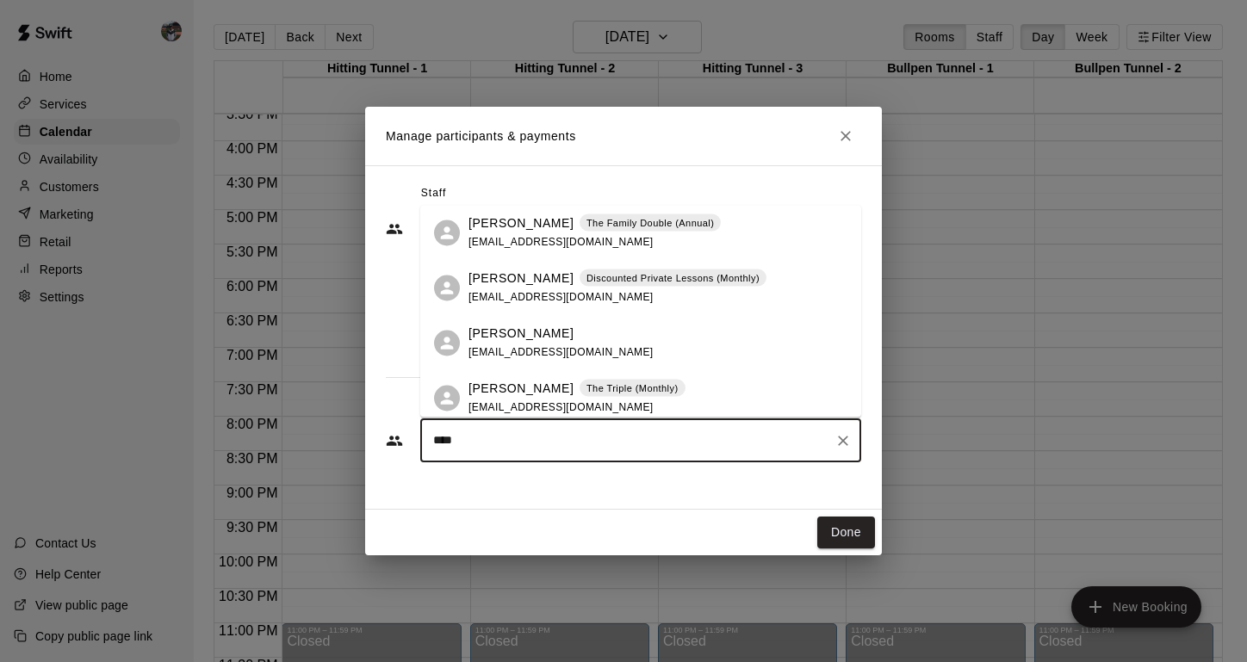
click at [552, 280] on p "[PERSON_NAME]" at bounding box center [521, 279] width 105 height 18
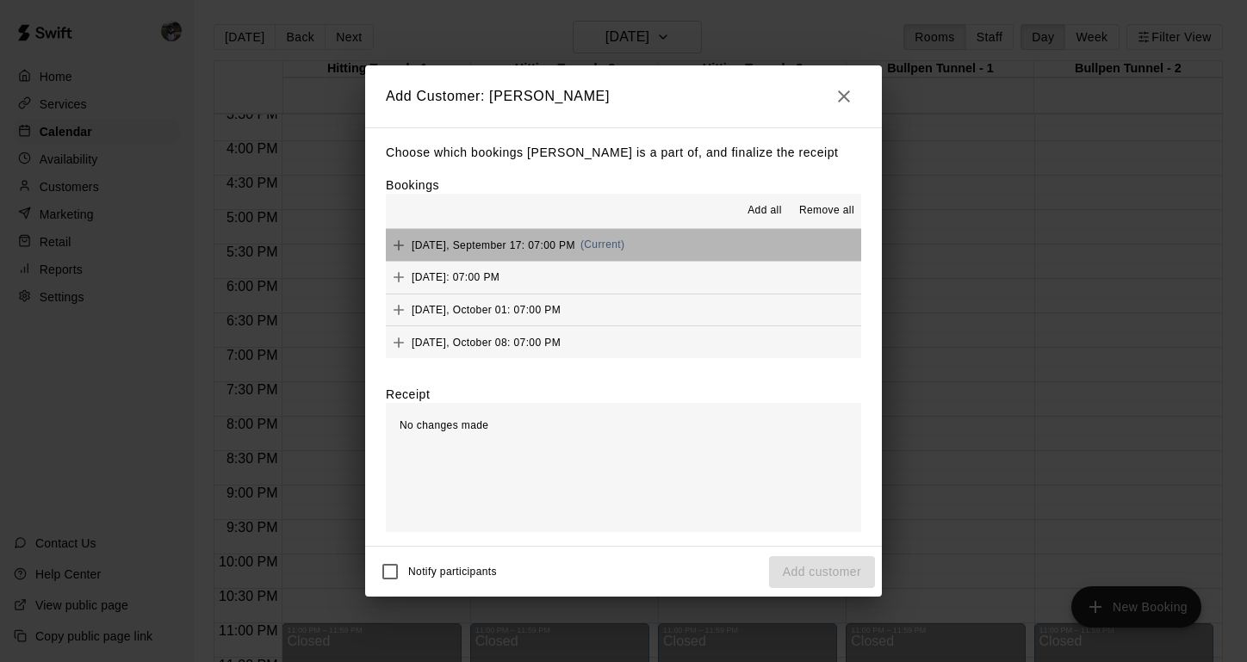
click at [455, 240] on span "[DATE], September 17: 07:00 PM" at bounding box center [494, 245] width 164 height 12
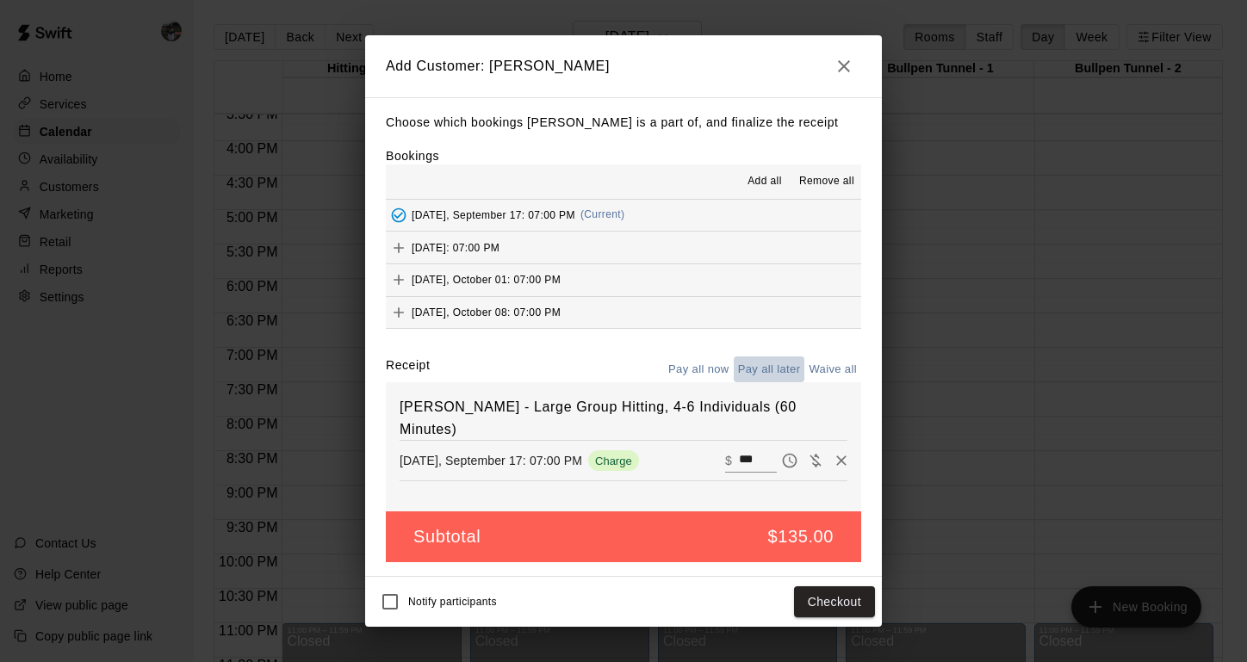
click at [759, 366] on button "Pay all later" at bounding box center [770, 370] width 72 height 27
click at [816, 608] on button "Add customer" at bounding box center [822, 603] width 106 height 32
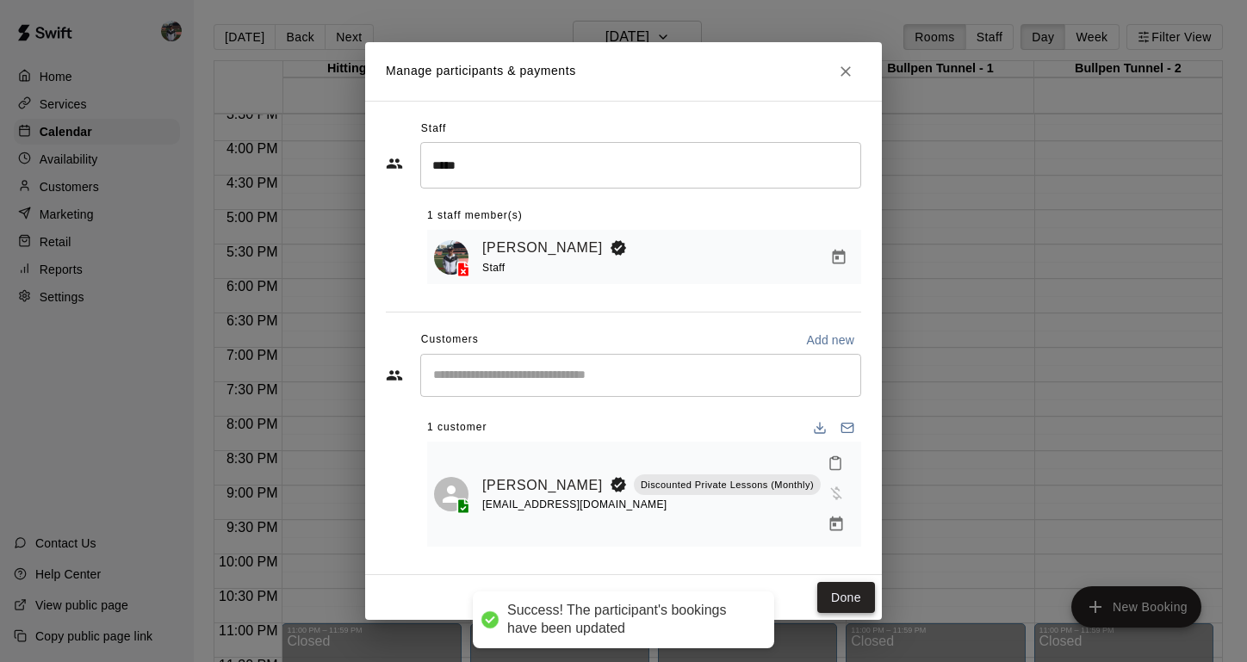
click at [833, 582] on button "Done" at bounding box center [847, 598] width 58 height 32
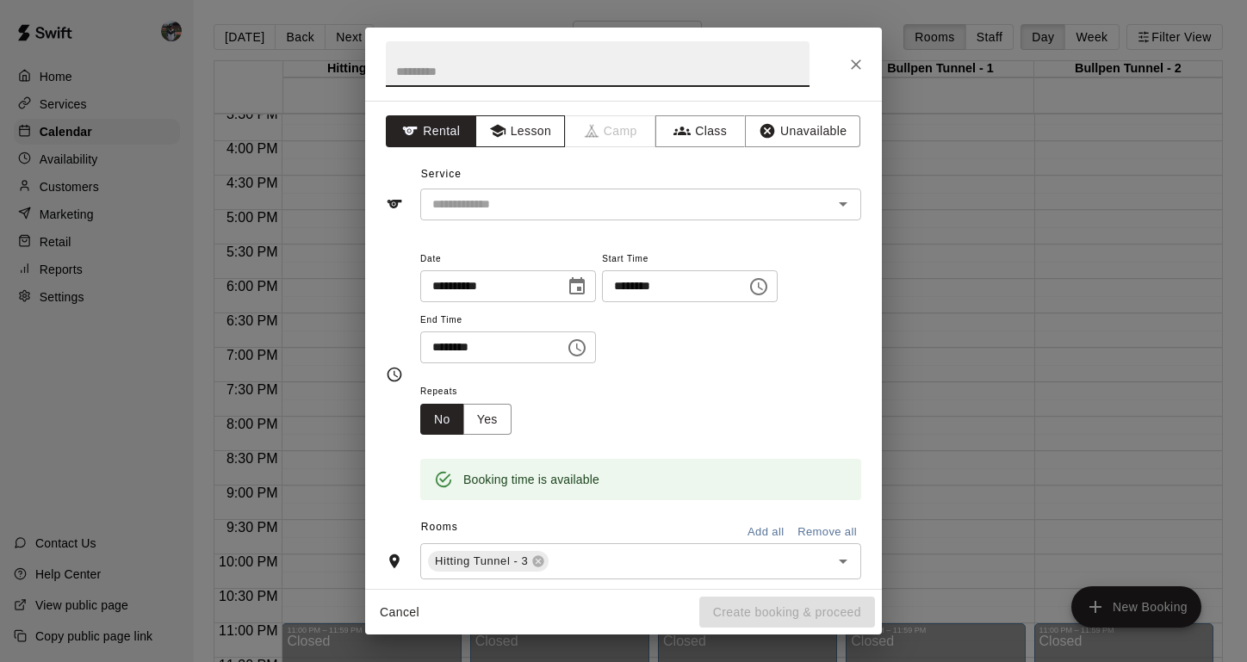
click at [526, 130] on button "Lesson" at bounding box center [521, 131] width 90 height 32
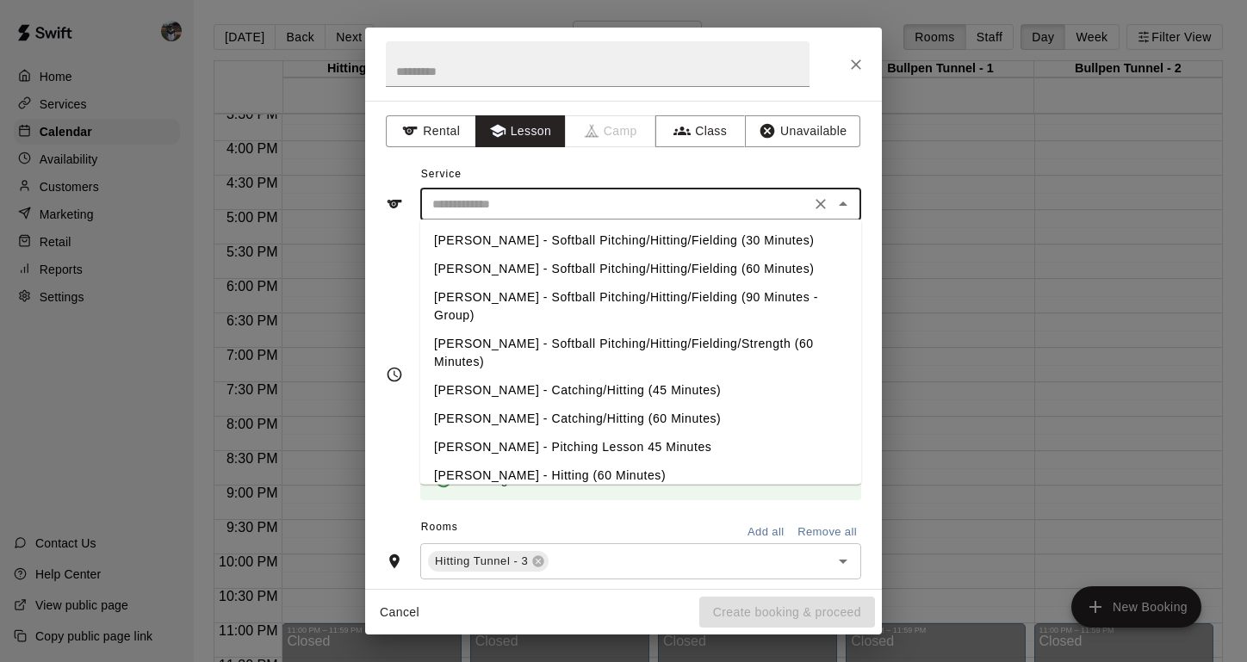
click at [517, 197] on input "text" at bounding box center [616, 205] width 380 height 22
click at [484, 462] on li "[PERSON_NAME] - Hitting (60 Minutes)" at bounding box center [640, 476] width 441 height 28
type input "**********"
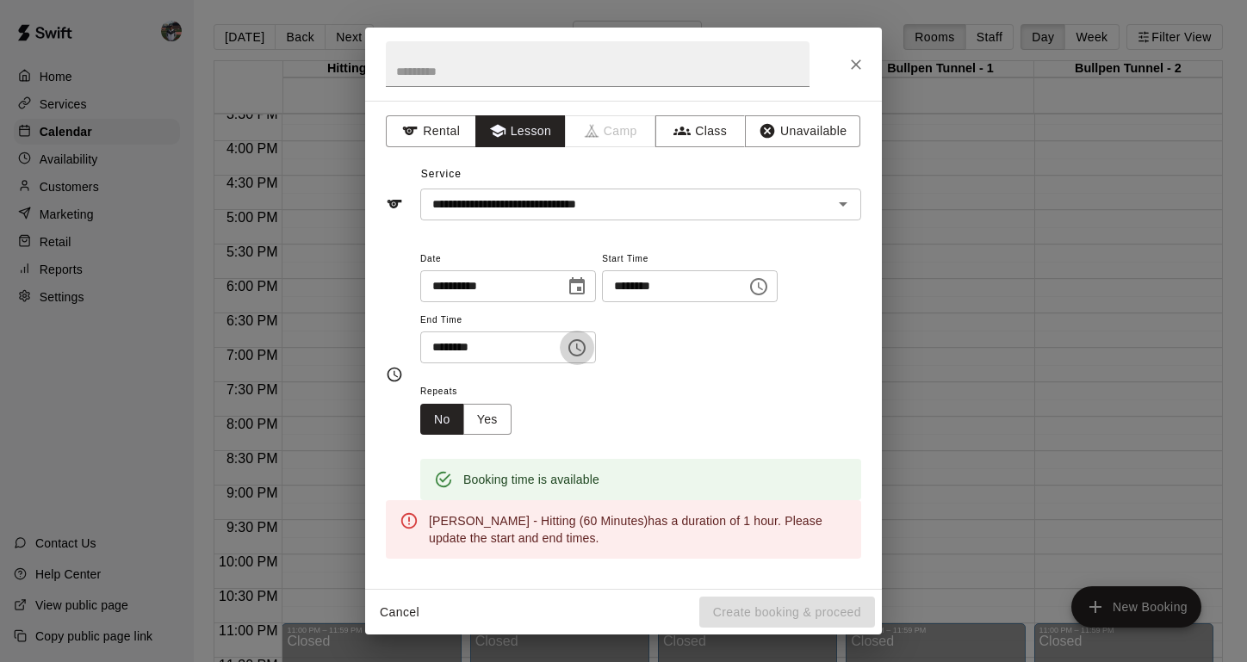
click at [585, 347] on icon "Choose time, selected time is 6:30 PM" at bounding box center [577, 348] width 21 height 21
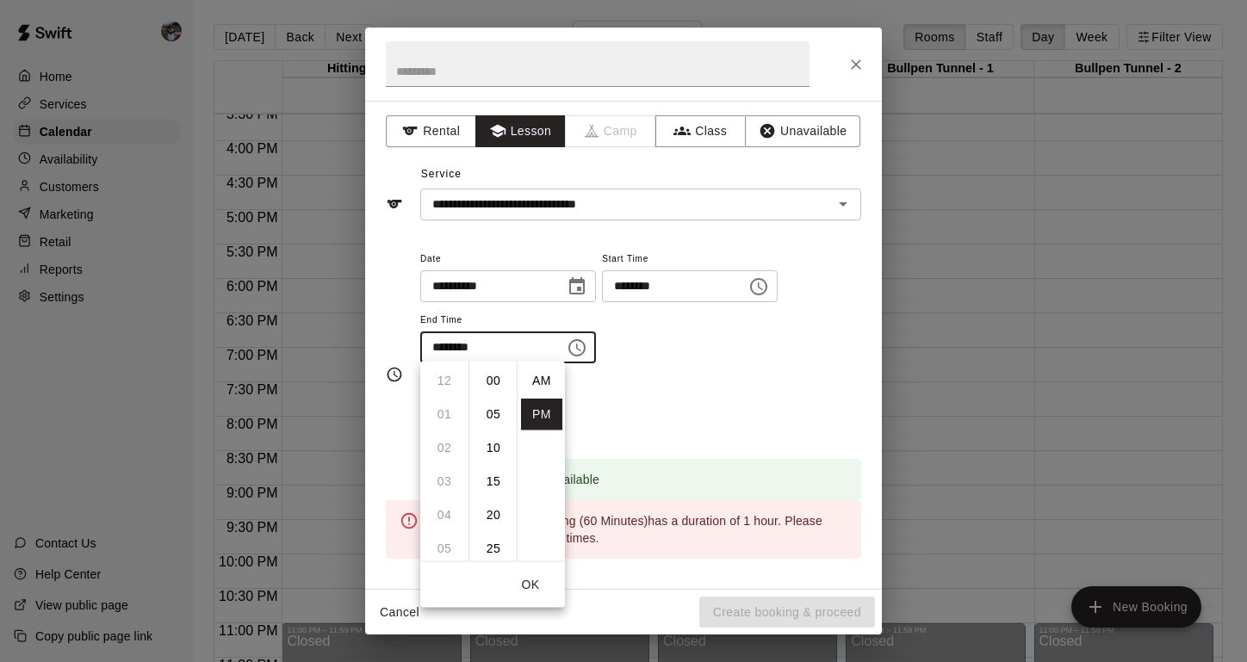
scroll to position [31, 0]
click at [450, 417] on li "07" at bounding box center [444, 415] width 41 height 32
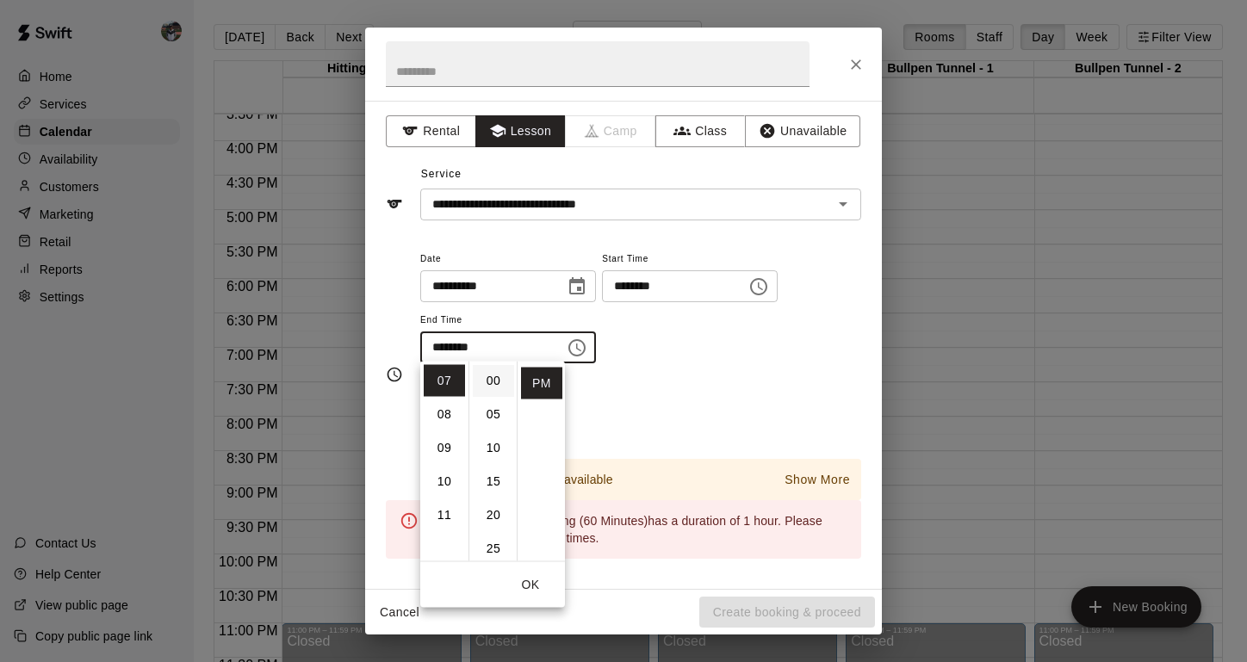
scroll to position [-1, 0]
click at [494, 384] on li "00" at bounding box center [493, 381] width 41 height 32
type input "********"
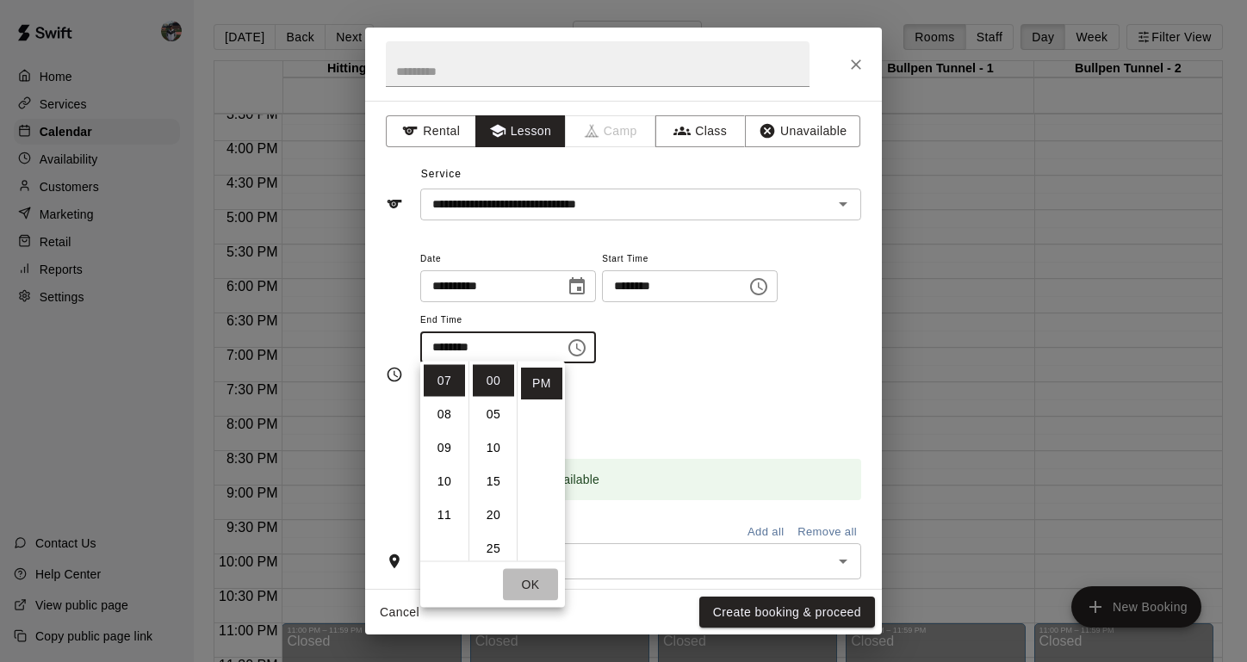
click at [530, 588] on button "OK" at bounding box center [530, 585] width 55 height 32
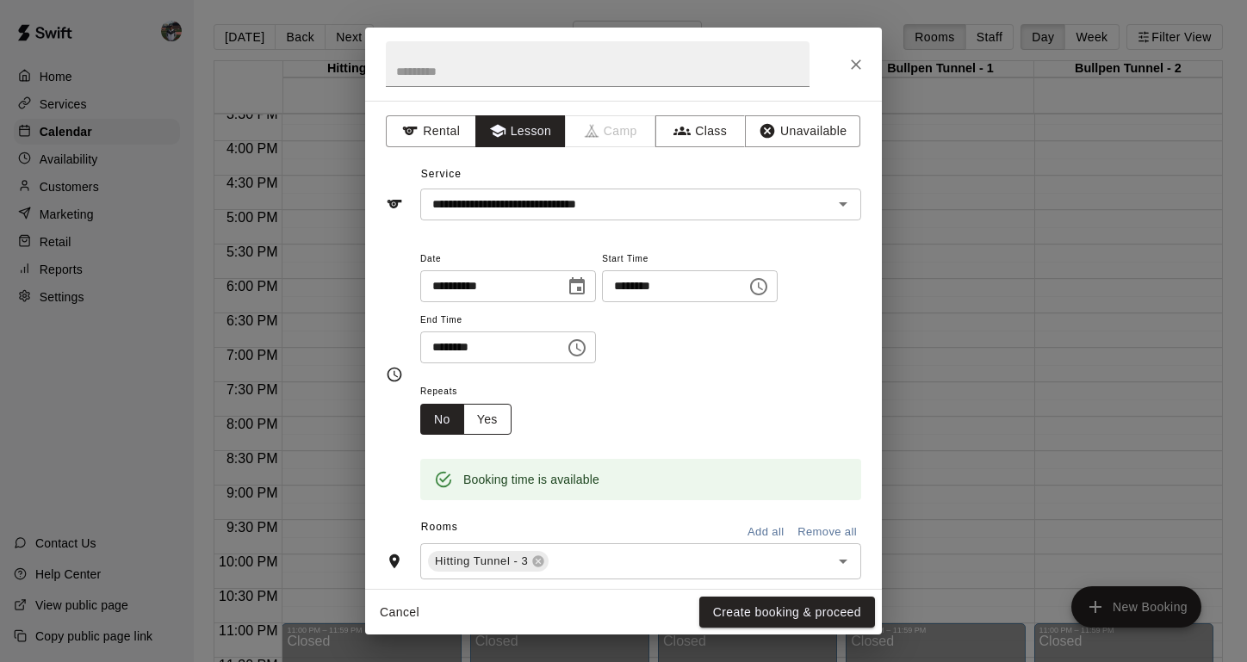
click at [483, 419] on button "Yes" at bounding box center [487, 420] width 48 height 32
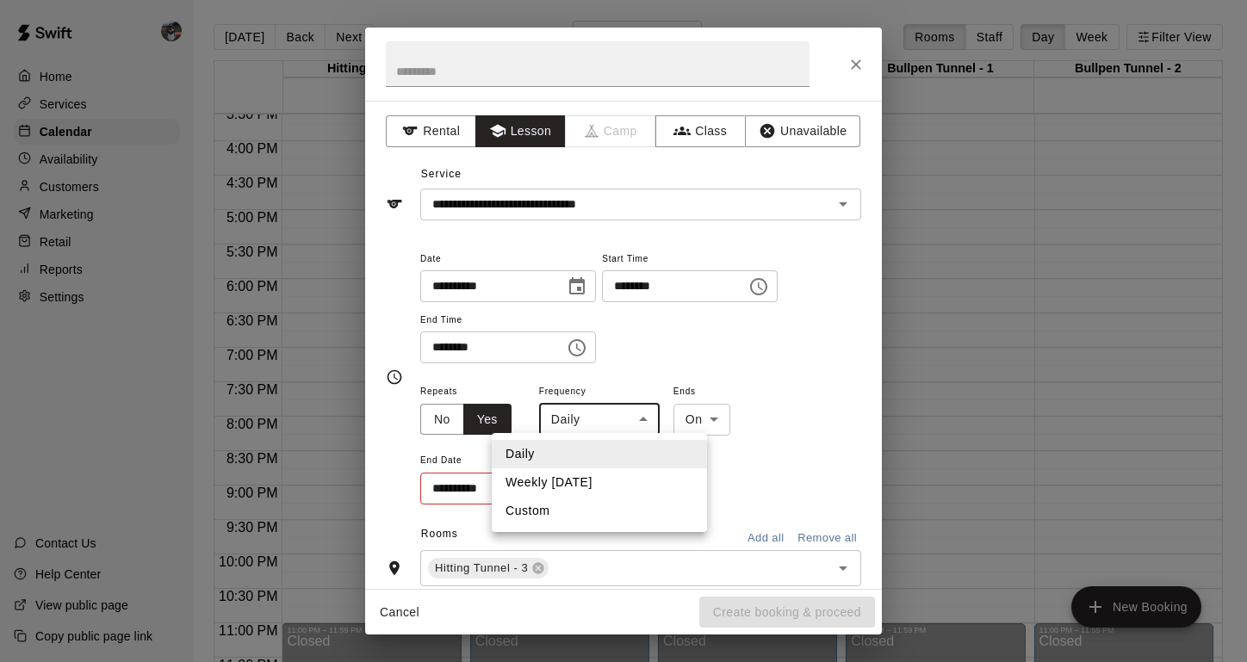
click at [619, 425] on body "Home Services Calendar Availability Customers Marketing Retail Reports Settings…" at bounding box center [623, 345] width 1247 height 690
click at [568, 494] on li "Weekly [DATE]" at bounding box center [599, 483] width 215 height 28
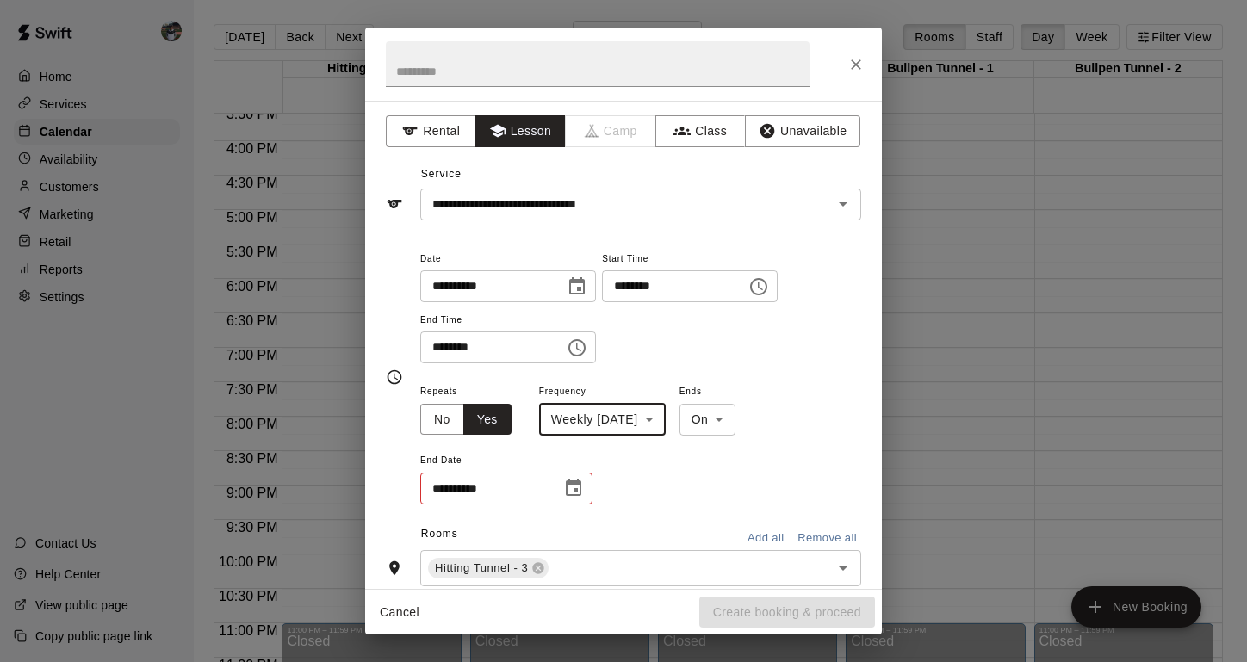
type input "******"
click at [443, 482] on input "**********" at bounding box center [484, 489] width 129 height 32
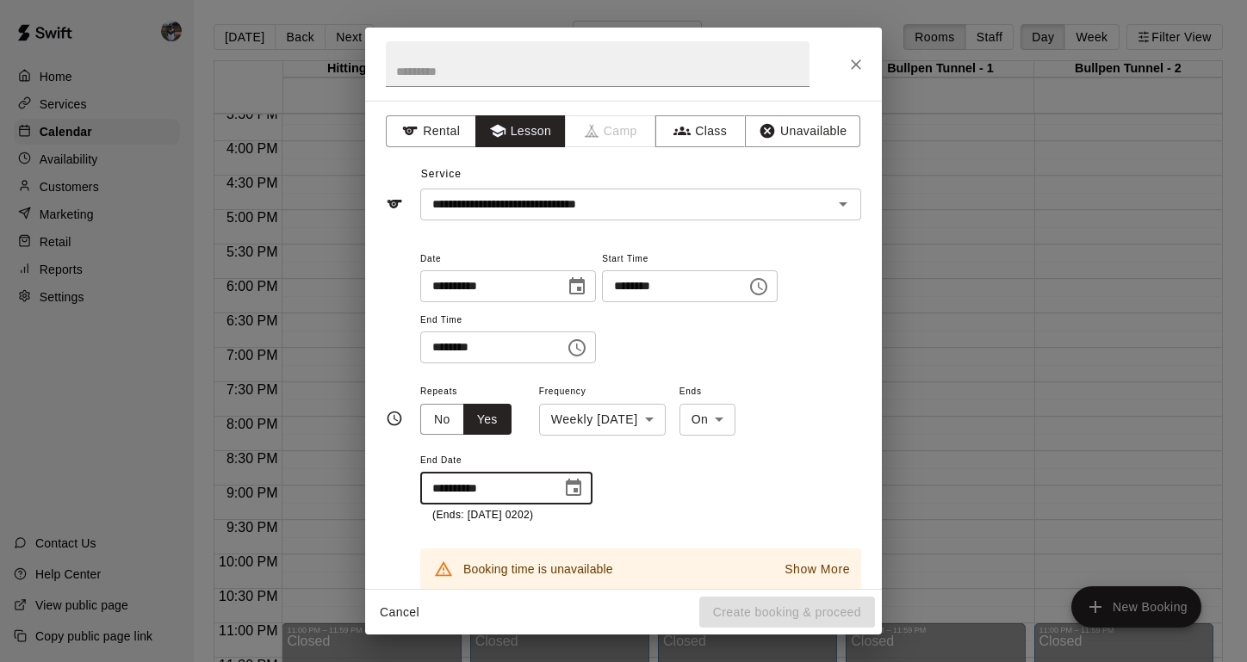
type input "**********"
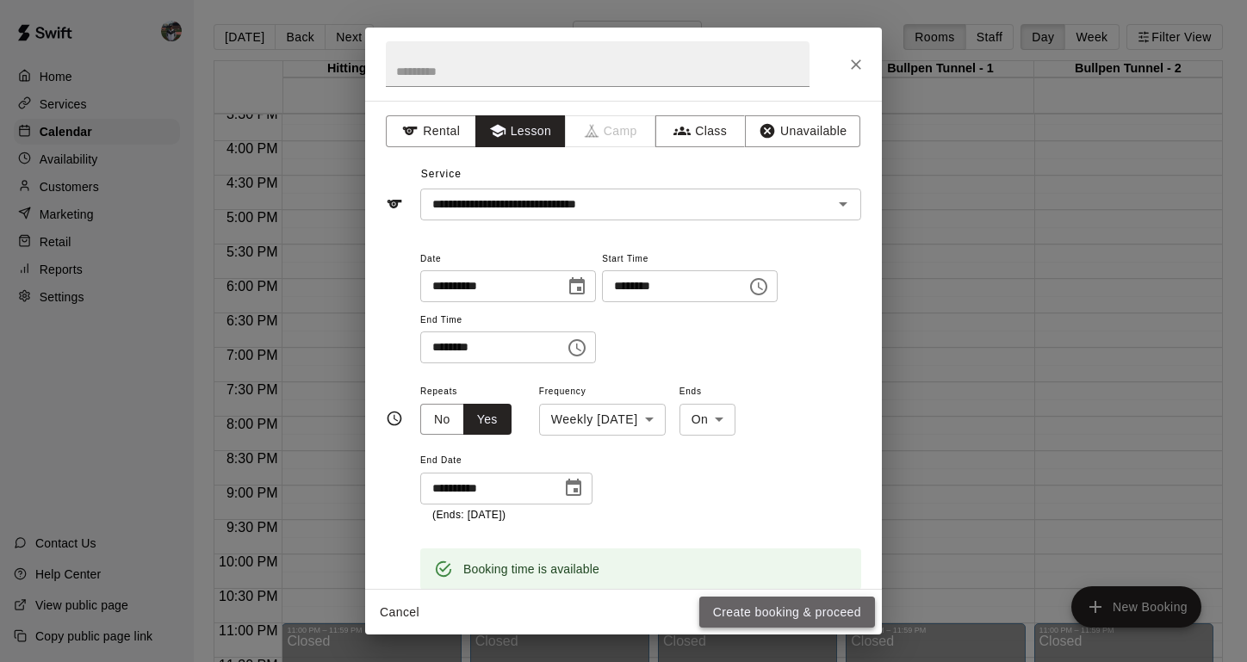
click at [776, 613] on button "Create booking & proceed" at bounding box center [787, 613] width 176 height 32
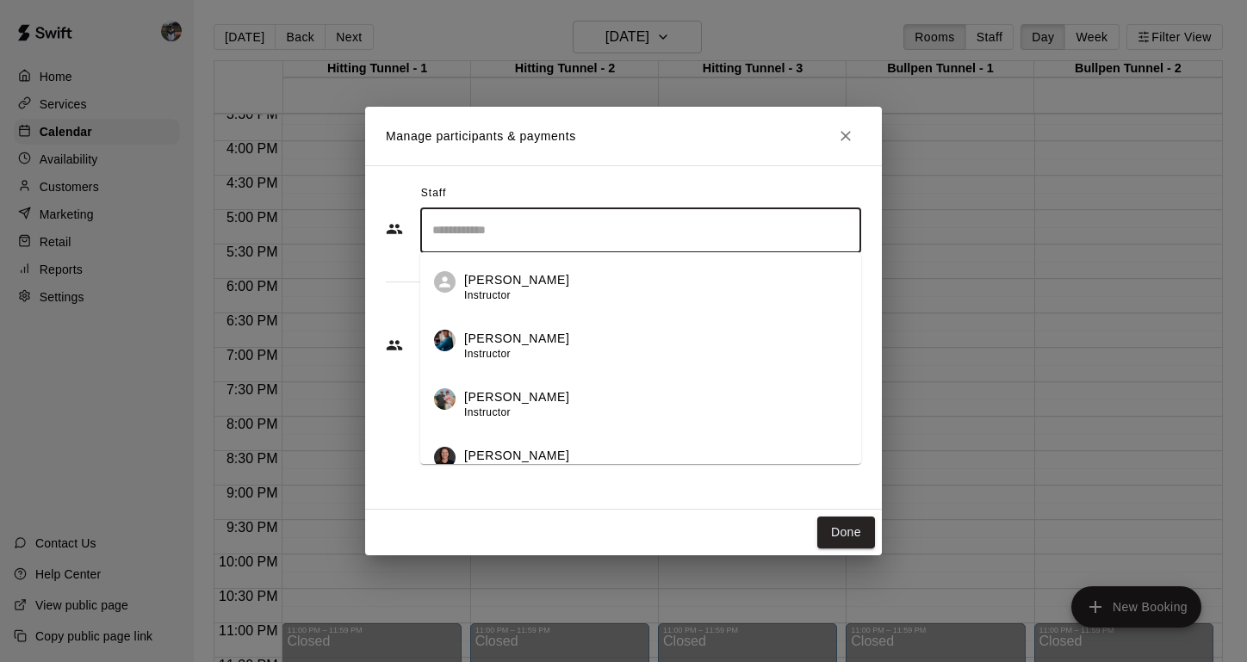
click at [485, 217] on input "Search staff" at bounding box center [641, 230] width 426 height 30
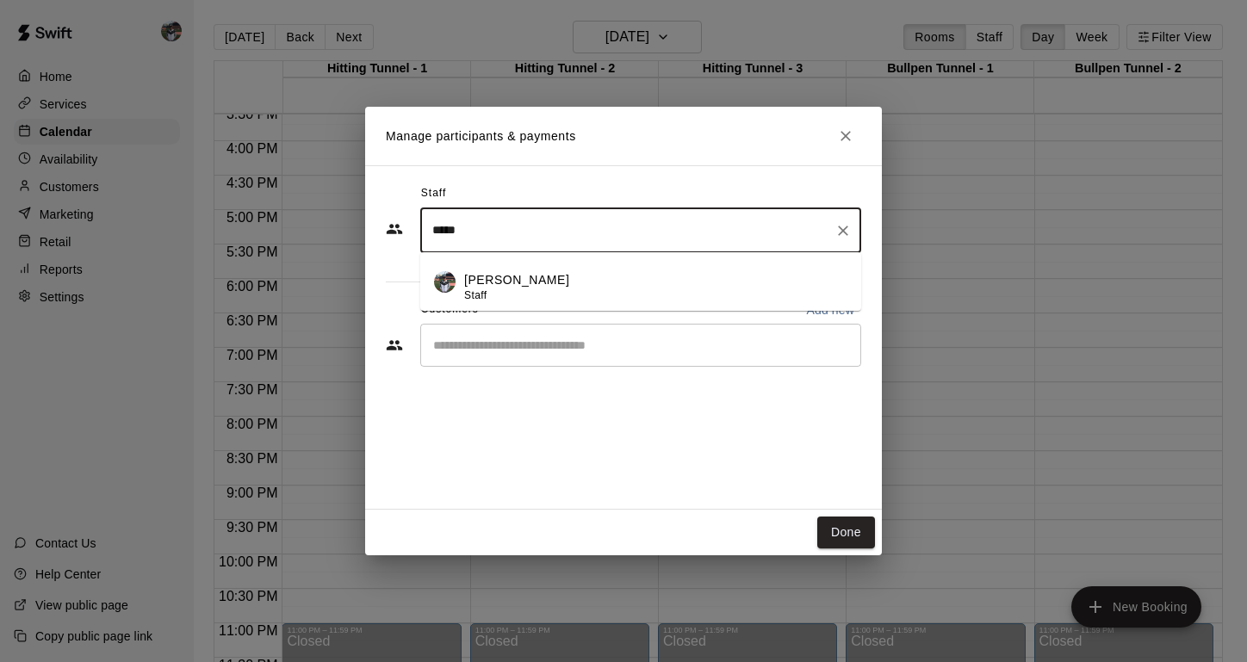
click at [492, 292] on div "[PERSON_NAME] Staff" at bounding box center [516, 288] width 105 height 34
type input "*****"
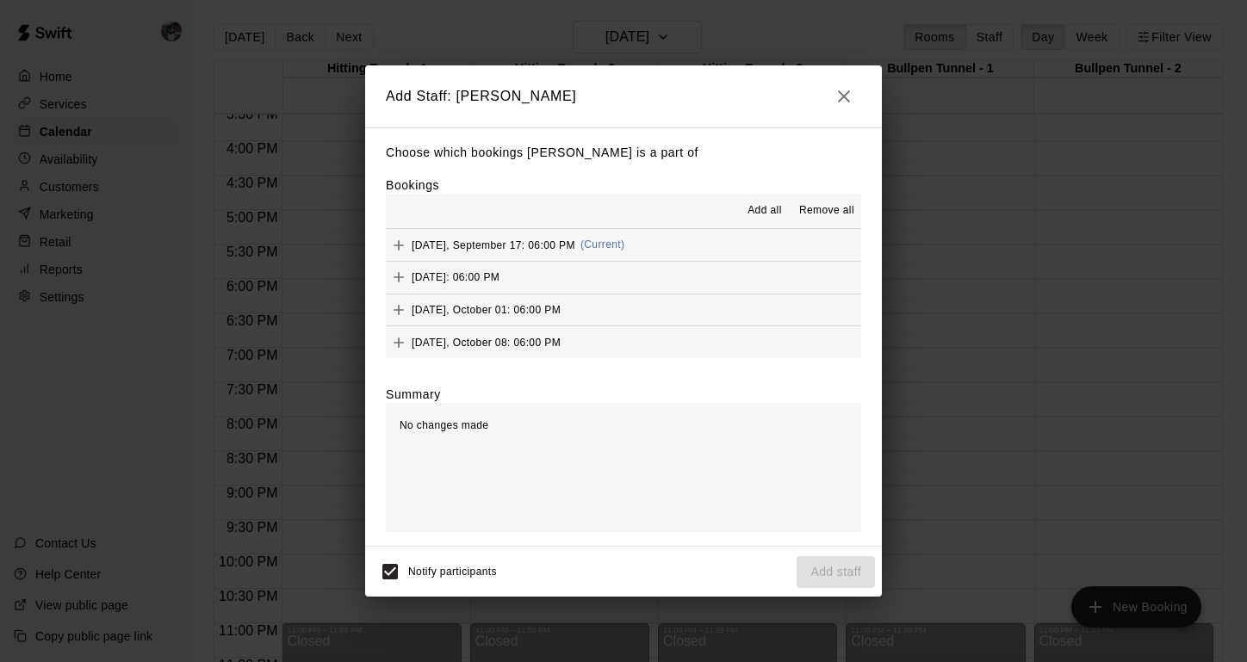
click at [436, 233] on div "[DATE], September 17: 06:00 PM (Current)" at bounding box center [505, 246] width 239 height 26
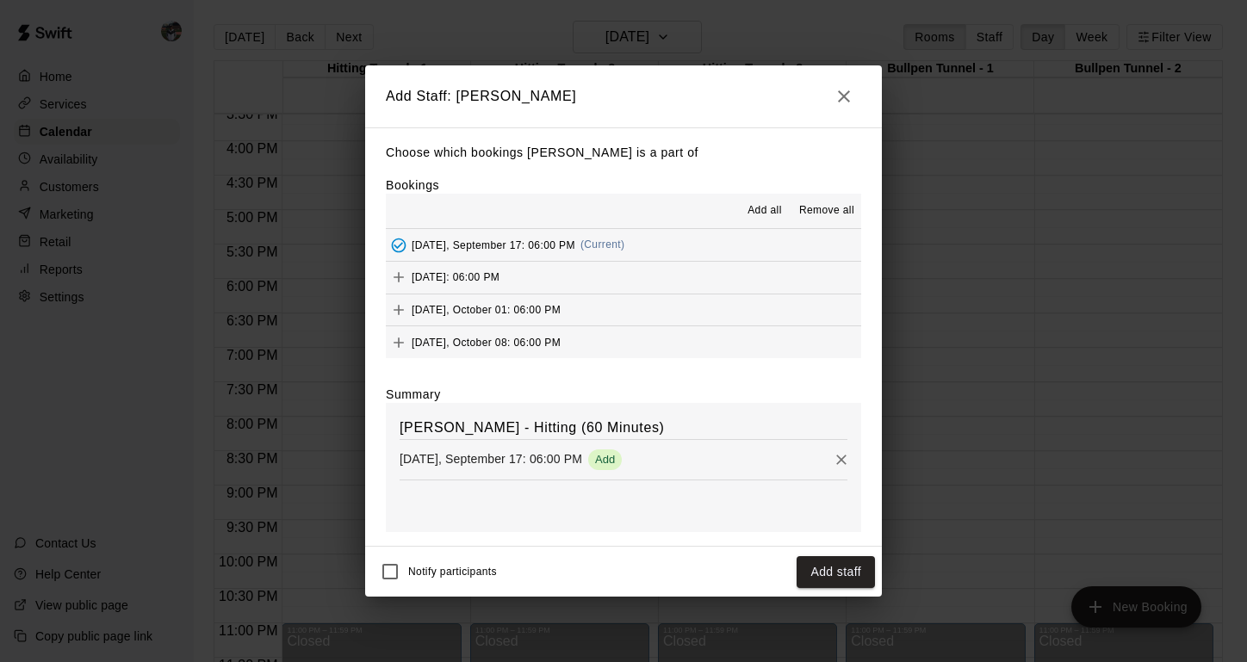
click at [768, 209] on span "Add all" at bounding box center [765, 210] width 34 height 17
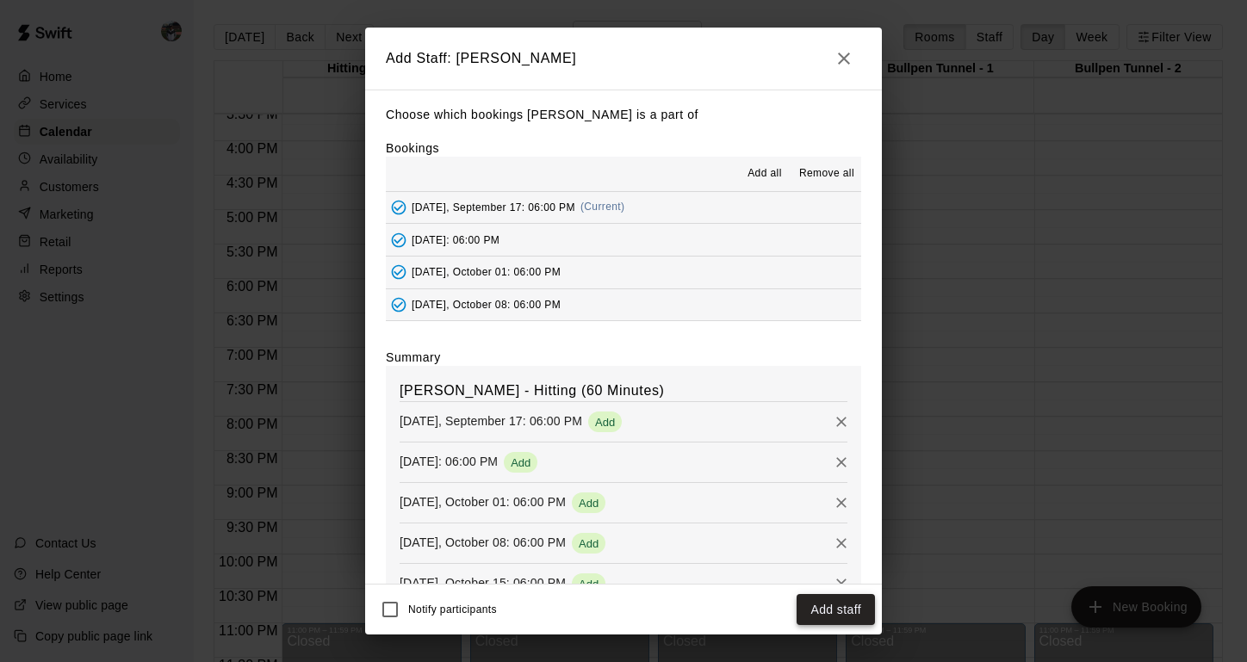
click at [824, 613] on button "Add staff" at bounding box center [836, 610] width 78 height 32
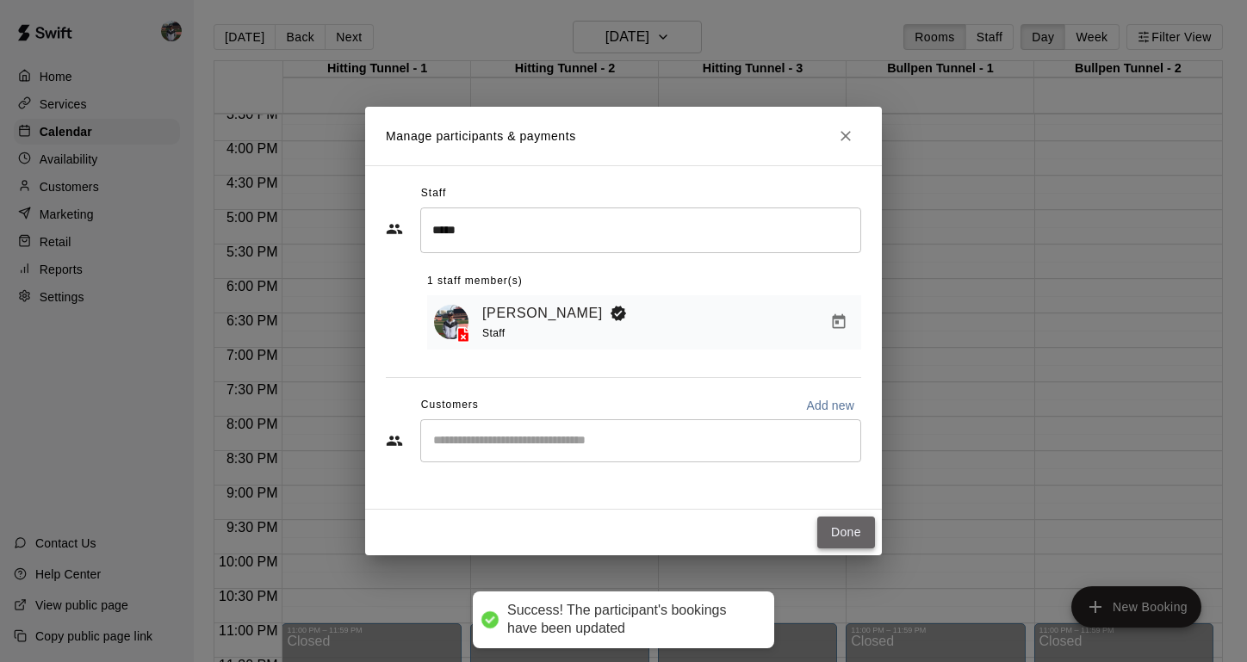
click at [838, 532] on button "Done" at bounding box center [847, 533] width 58 height 32
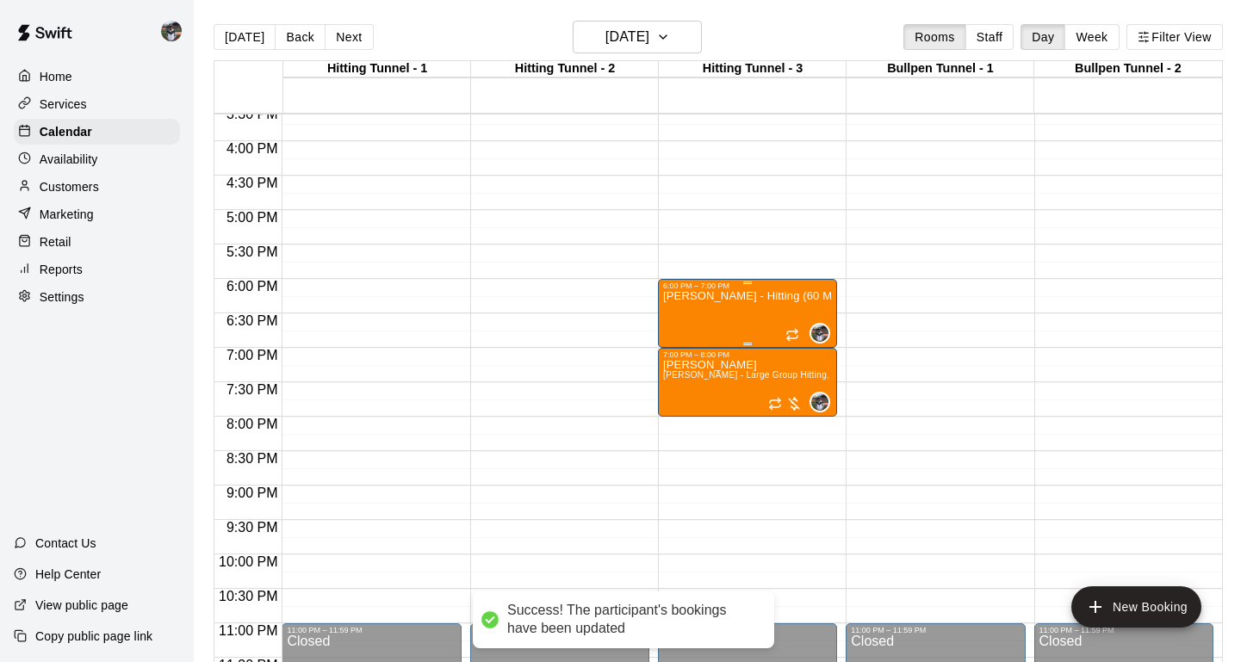
click at [725, 319] on div "[PERSON_NAME] - Hitting (60 Minutes)" at bounding box center [747, 621] width 169 height 662
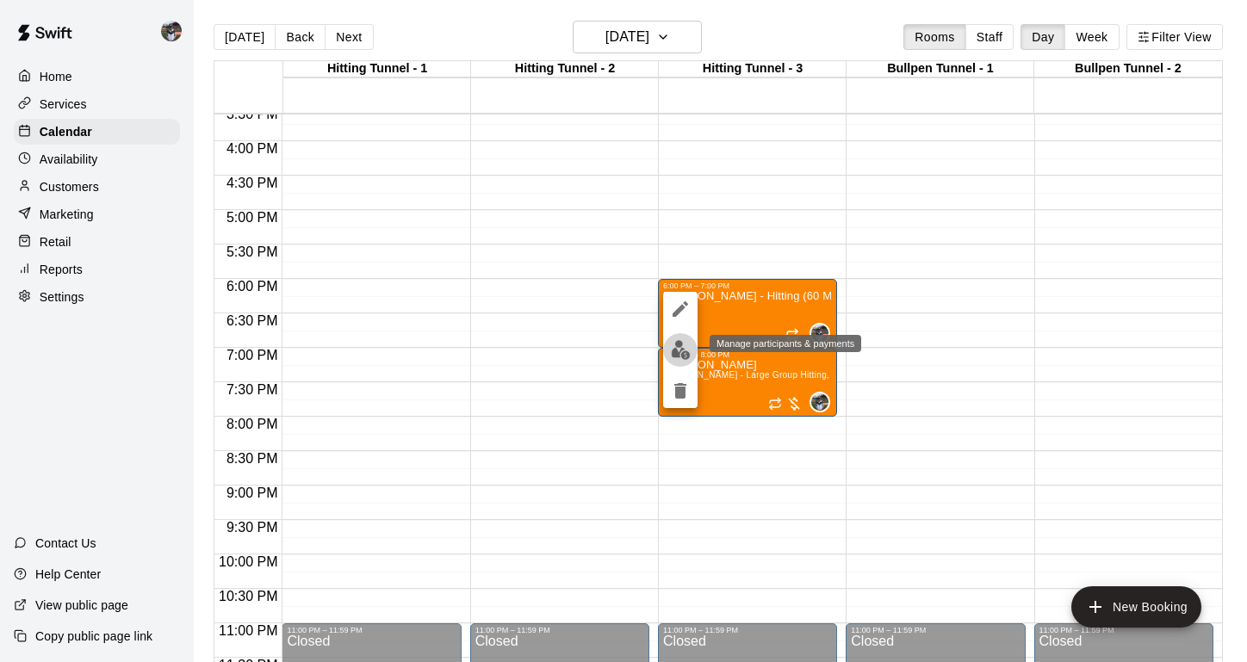
click at [685, 356] on img "edit" at bounding box center [681, 350] width 20 height 20
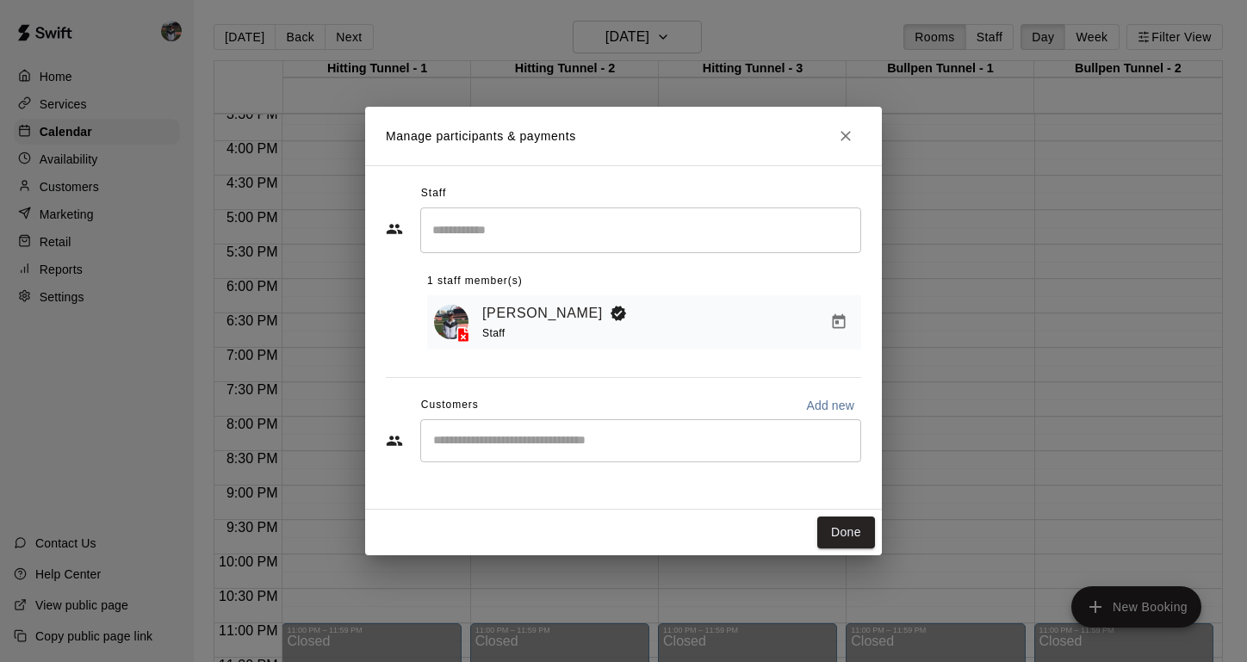
click at [519, 446] on input "Start typing to search customers..." at bounding box center [641, 440] width 426 height 17
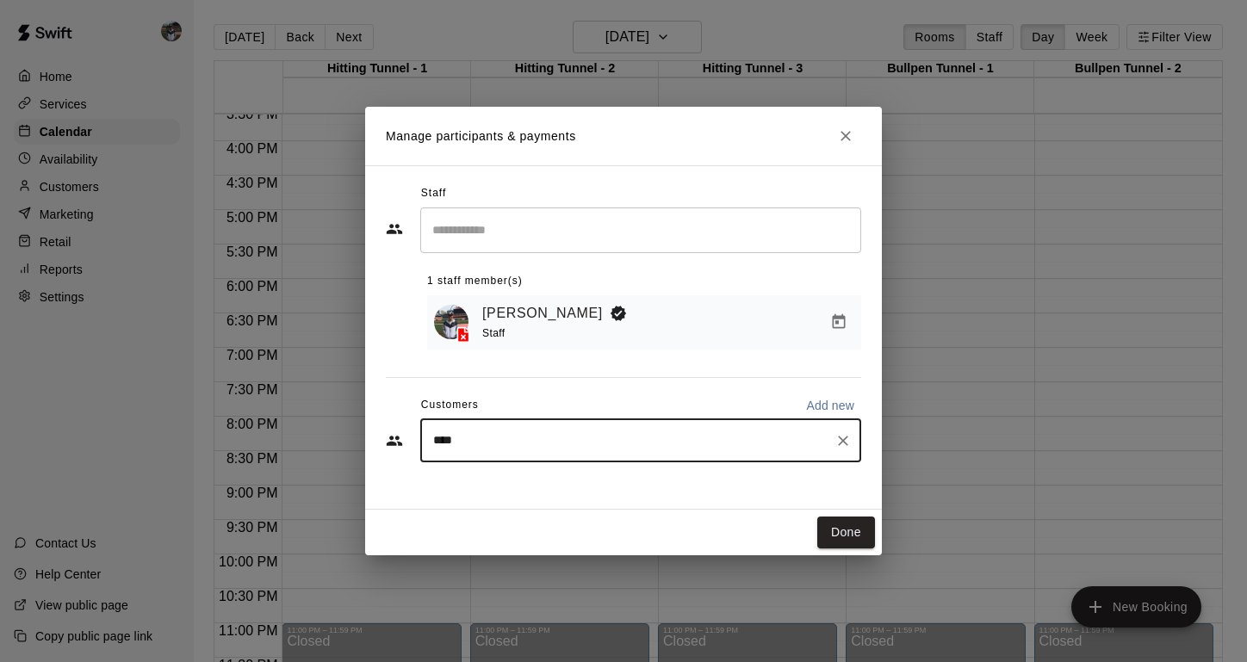
type input "*****"
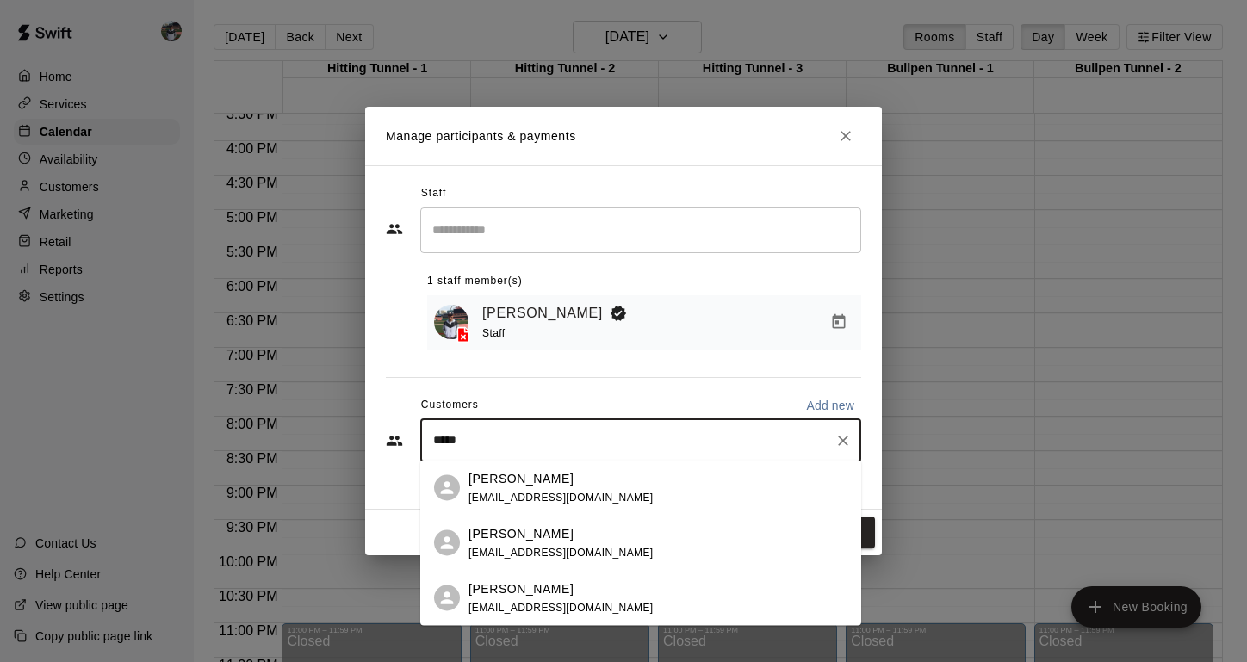
click at [509, 539] on p "[PERSON_NAME]" at bounding box center [521, 534] width 105 height 18
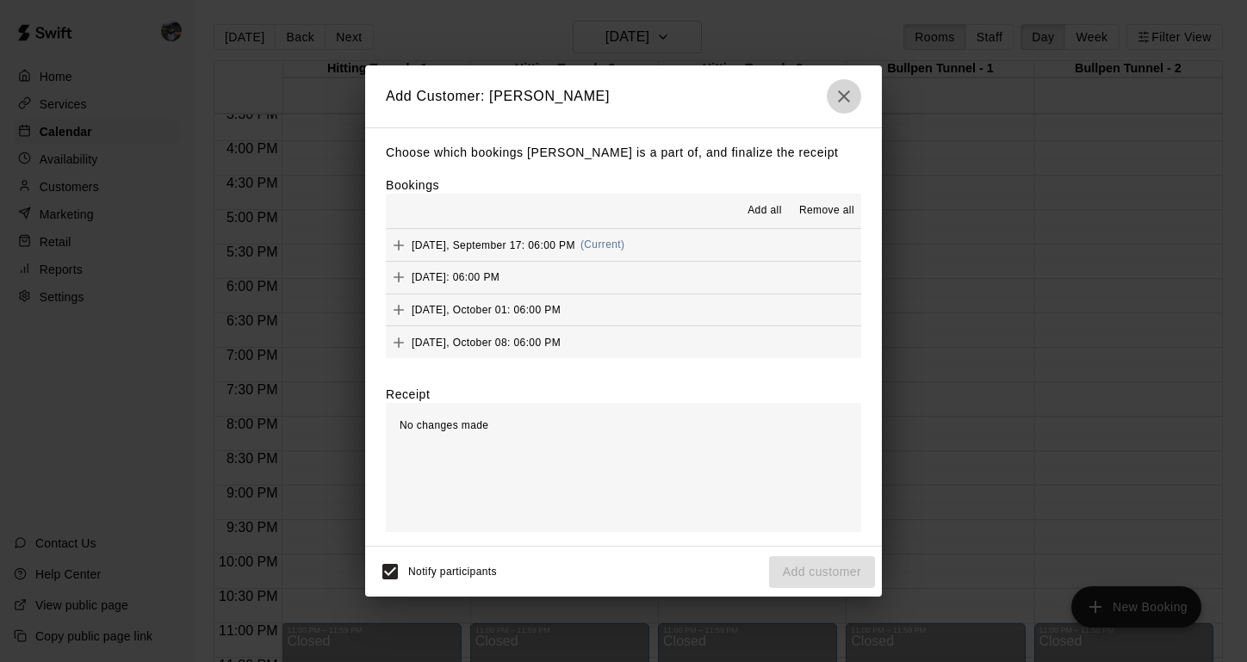
click at [837, 96] on icon "button" at bounding box center [844, 96] width 21 height 21
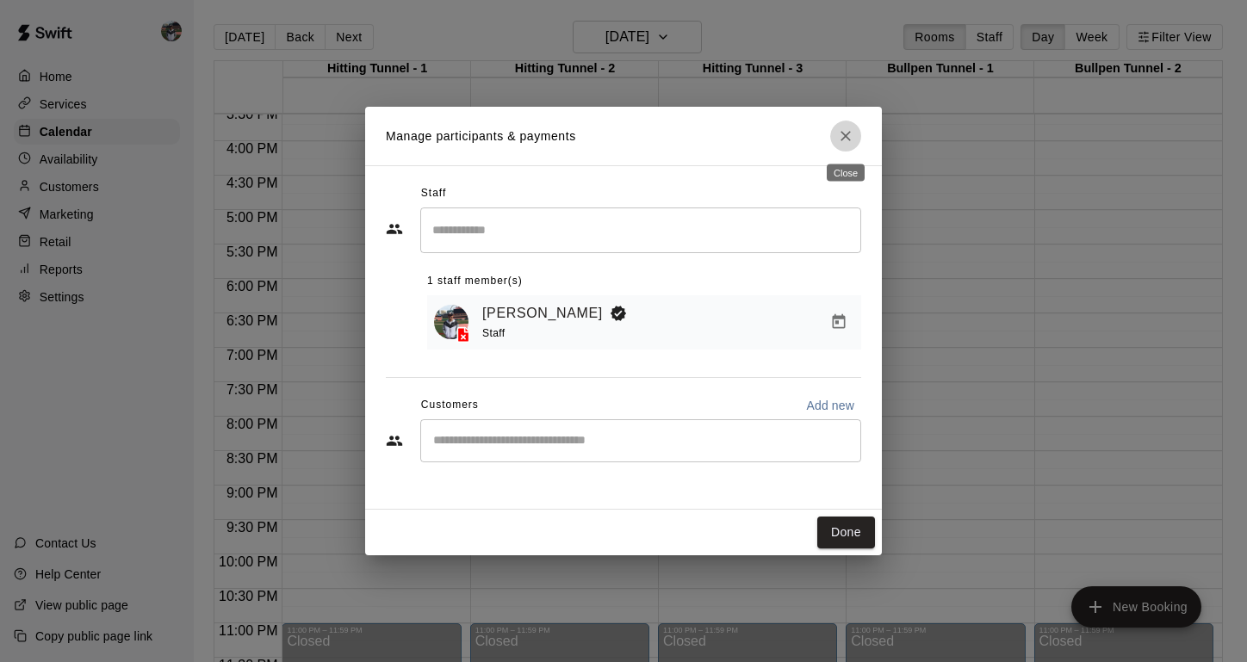
click at [835, 146] on button "Close" at bounding box center [845, 136] width 31 height 31
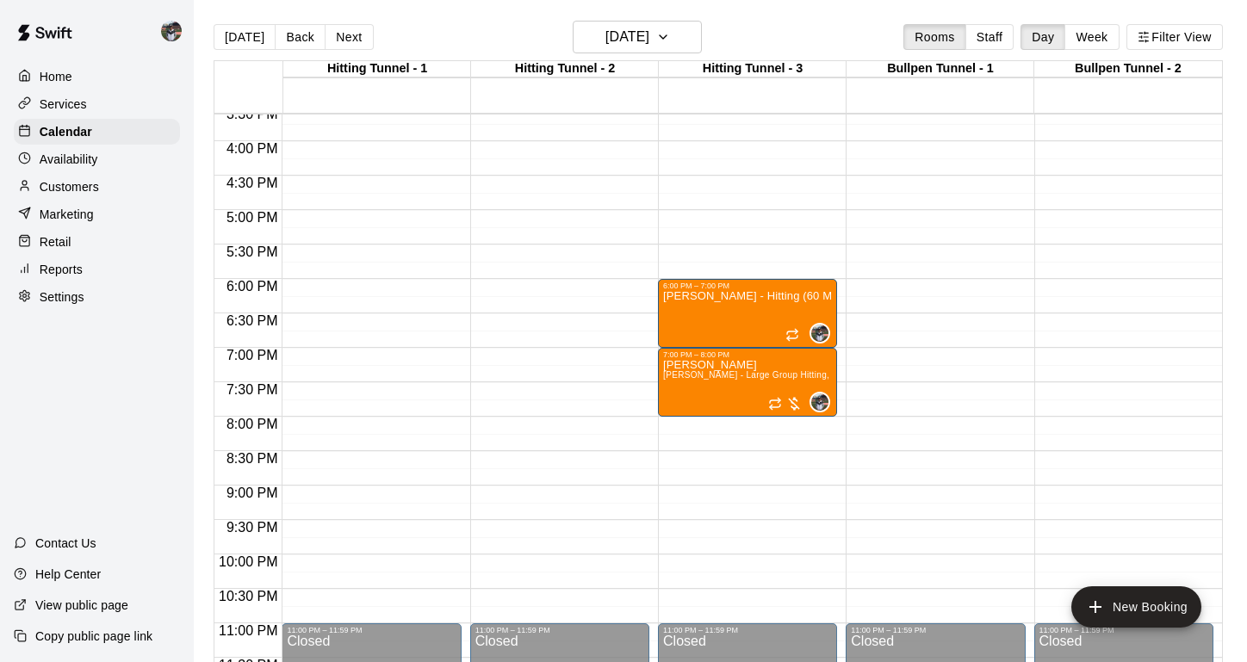
scroll to position [984, 0]
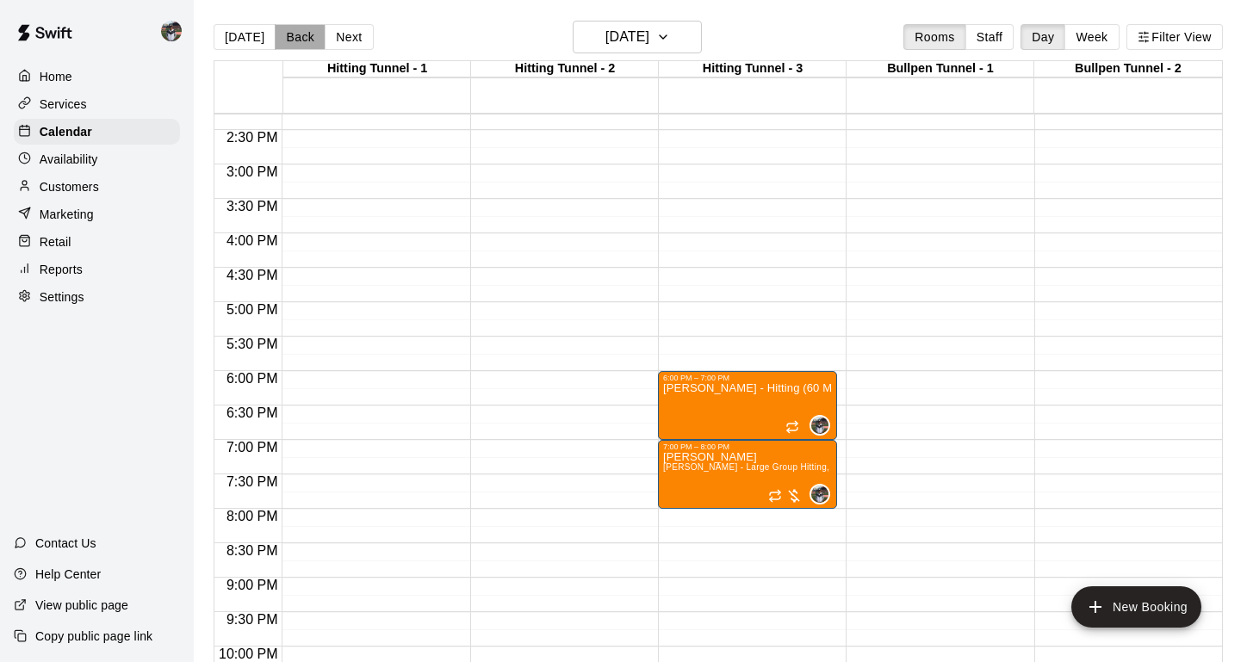
click at [302, 40] on button "Back" at bounding box center [300, 37] width 51 height 26
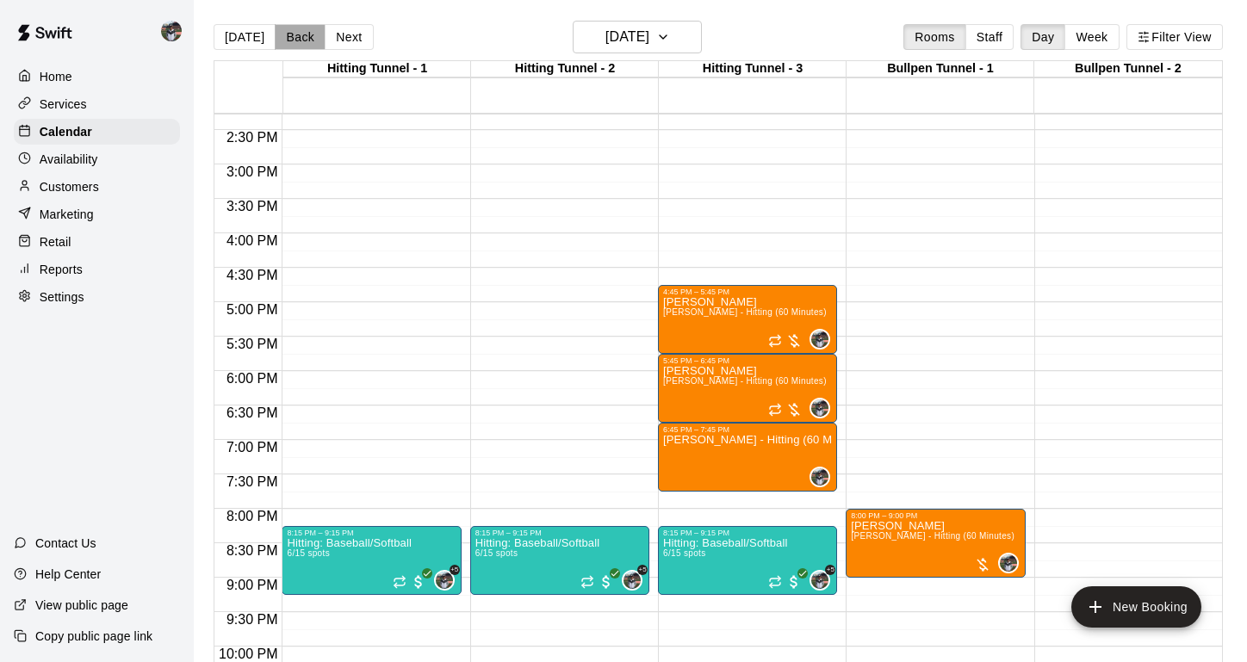
click at [302, 40] on button "Back" at bounding box center [300, 37] width 51 height 26
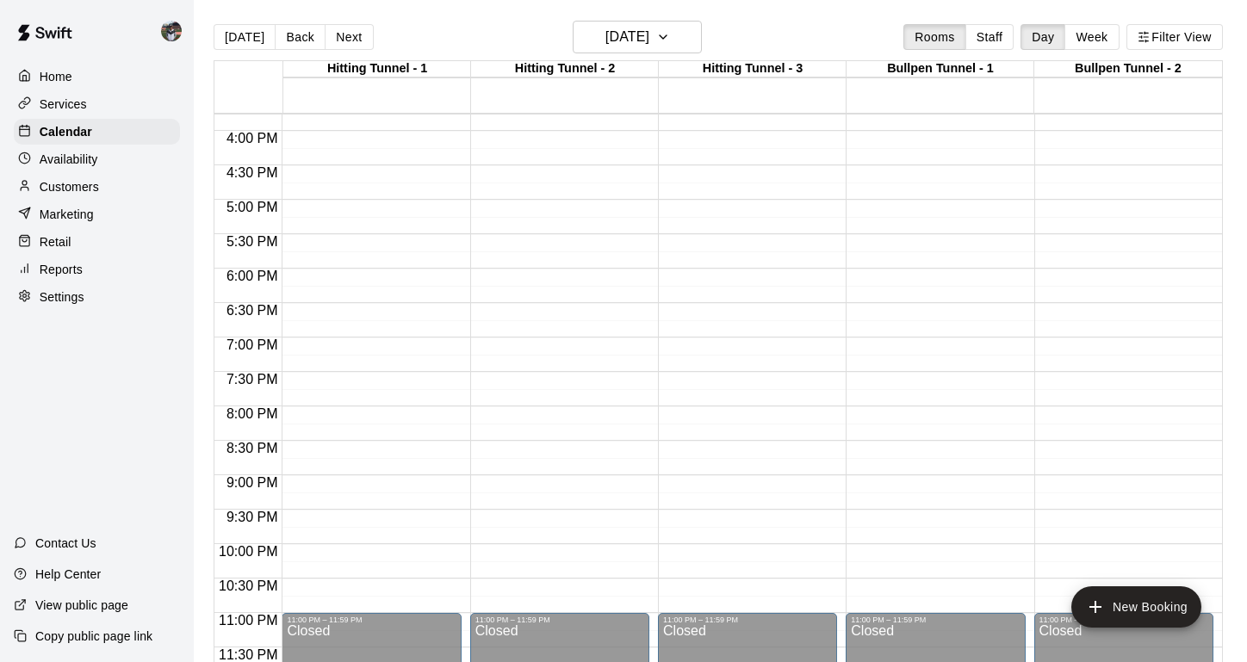
scroll to position [1087, 0]
